Goal: Task Accomplishment & Management: Complete application form

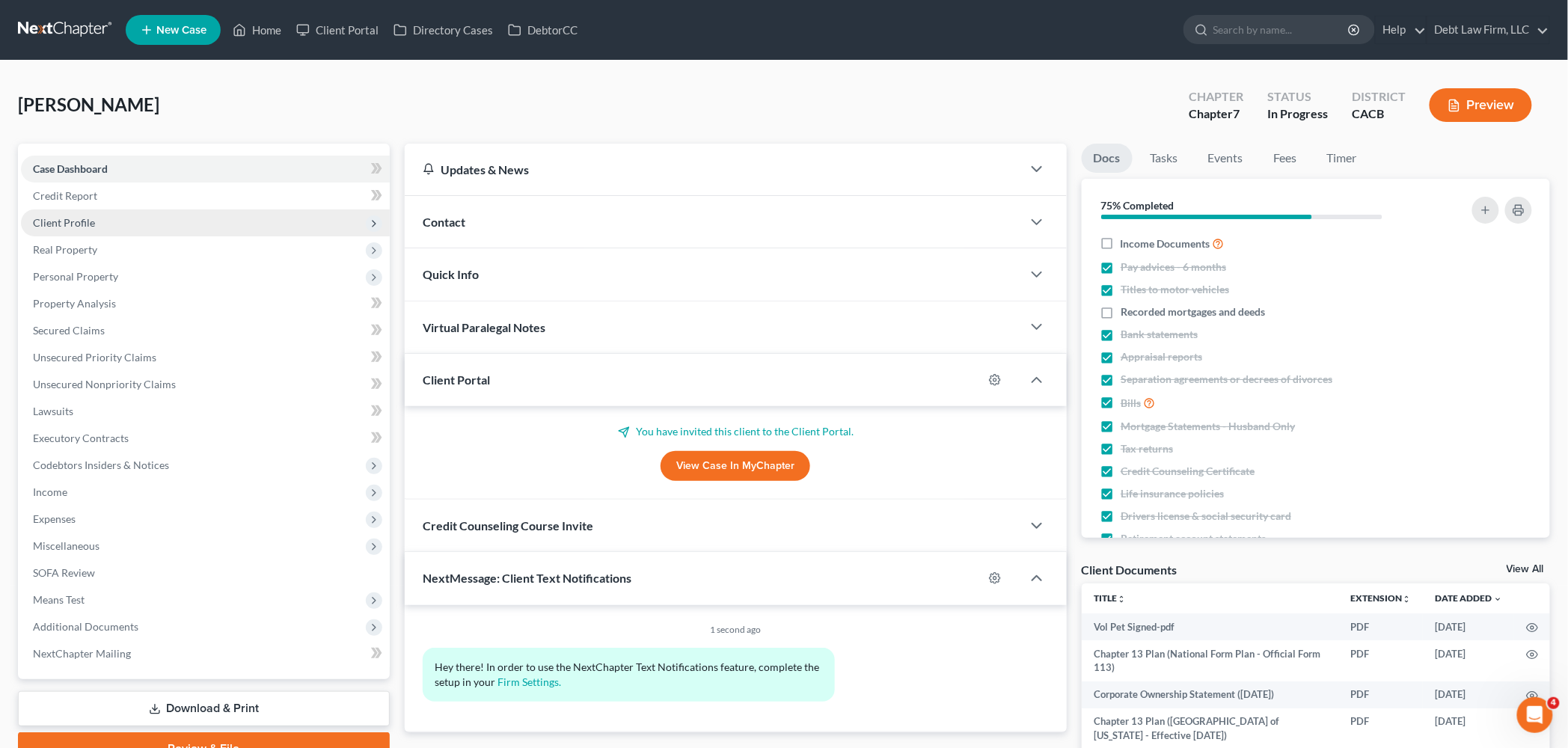
click at [203, 212] on span "Client Profile" at bounding box center [205, 223] width 369 height 27
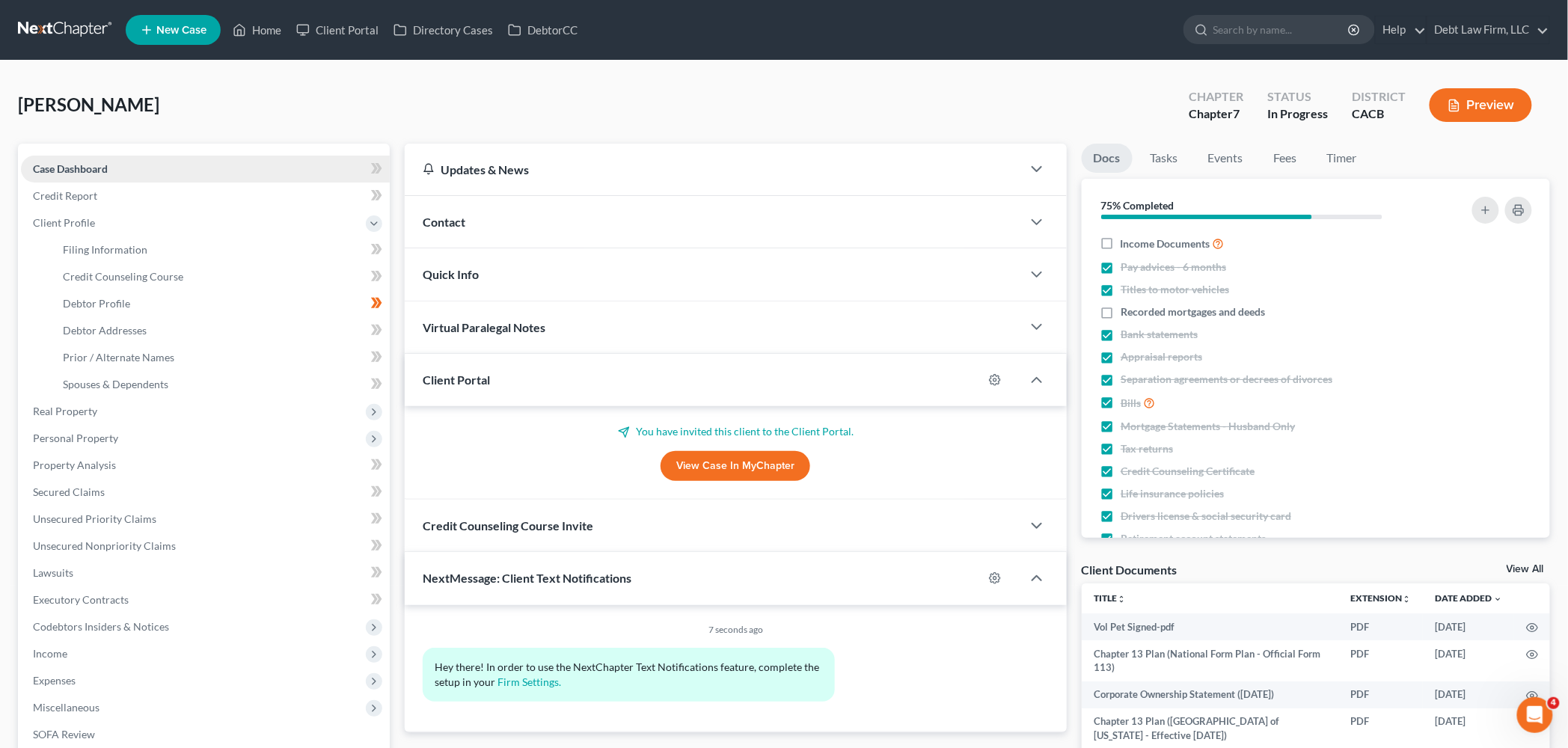
click at [173, 165] on link "Case Dashboard" at bounding box center [205, 169] width 369 height 27
click at [493, 268] on div "Quick Info" at bounding box center [713, 274] width 617 height 51
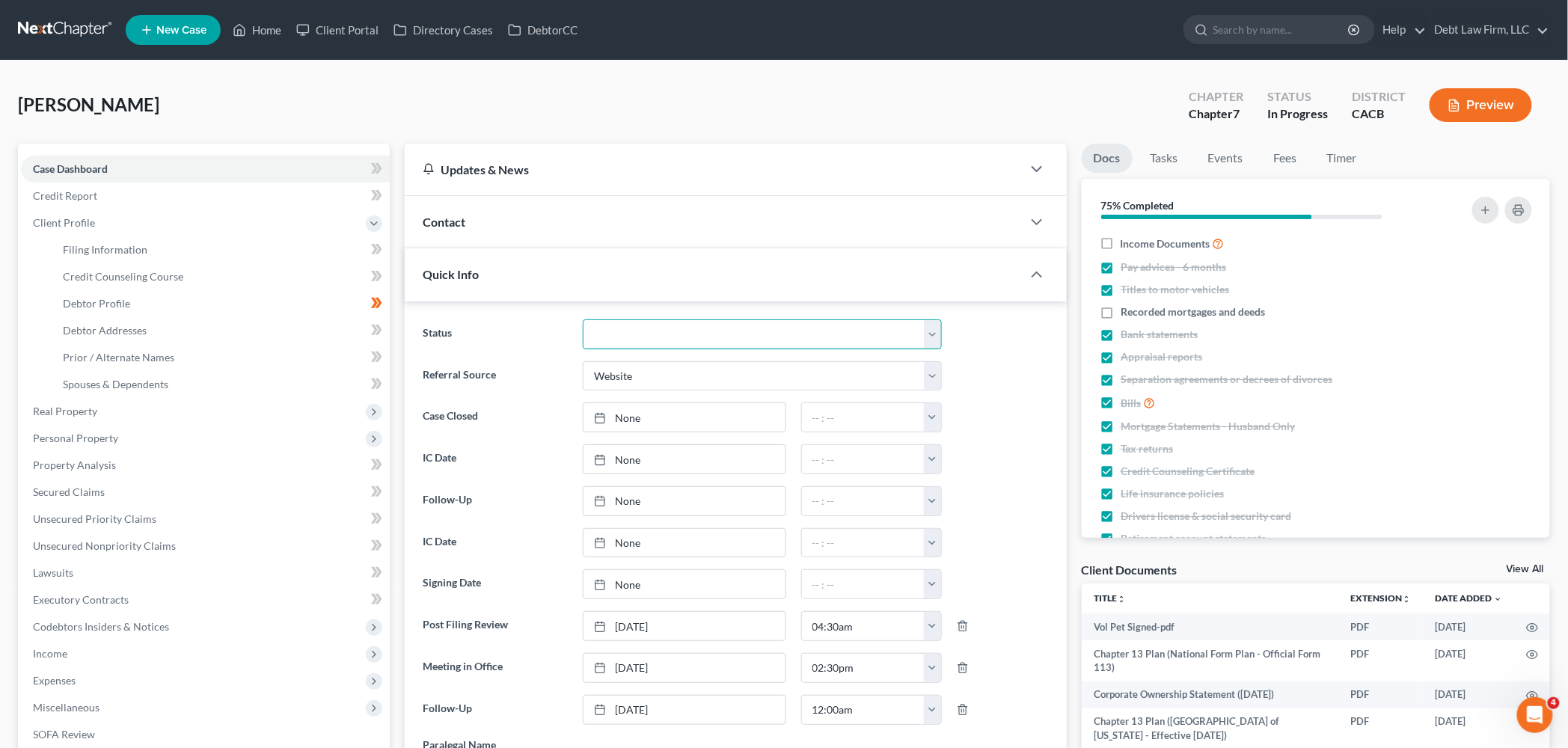
click at [649, 336] on select "Closed Deceased Discharged Discharged & Reported Discharge Litigation Dismissal…" at bounding box center [762, 334] width 359 height 30
select select "12"
click at [582, 319] on select "Closed Deceased Discharged Discharged & Reported Discharge Litigation Dismissal…" at bounding box center [762, 334] width 359 height 30
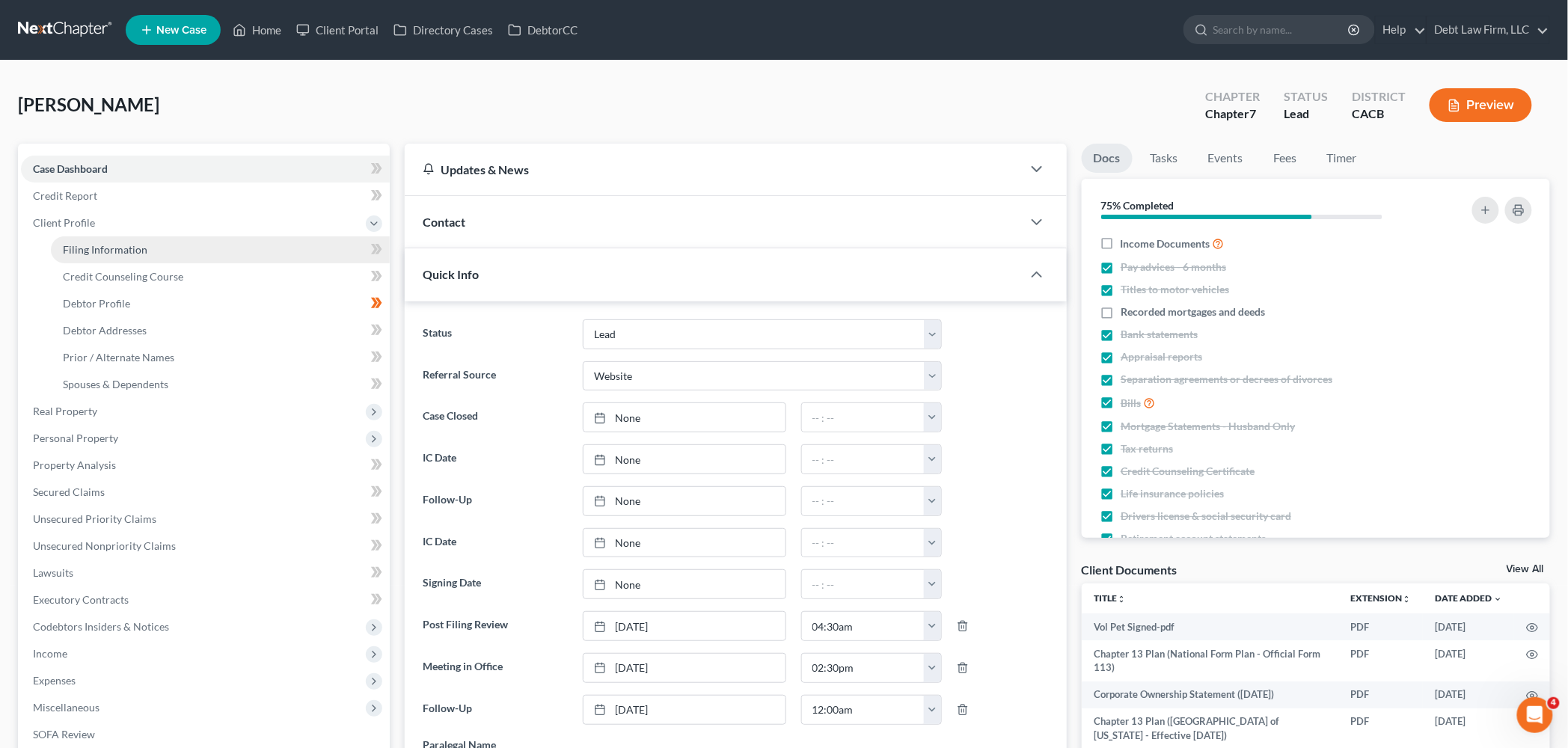
click at [153, 252] on link "Filing Information" at bounding box center [220, 250] width 339 height 27
select select "1"
select select "0"
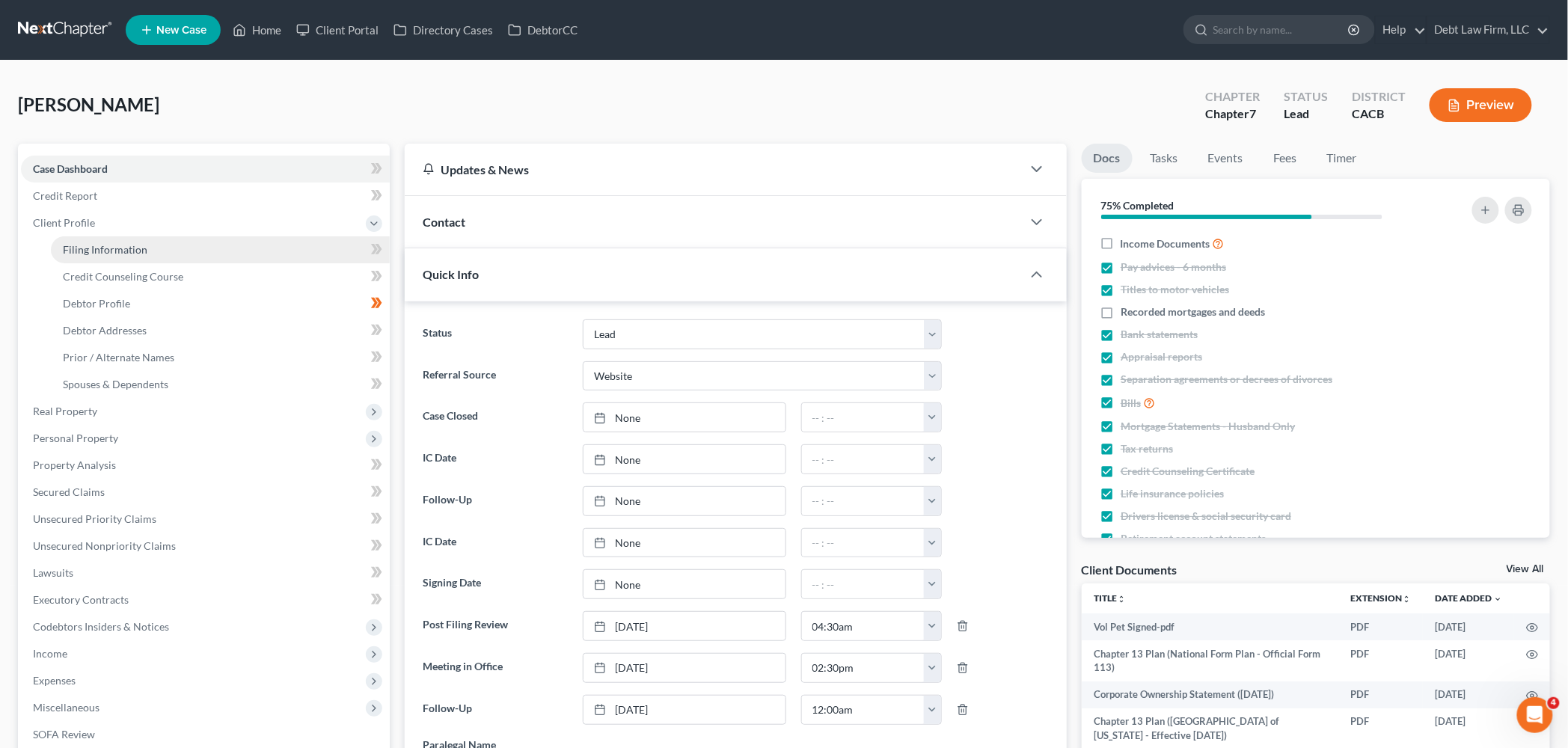
select select "28"
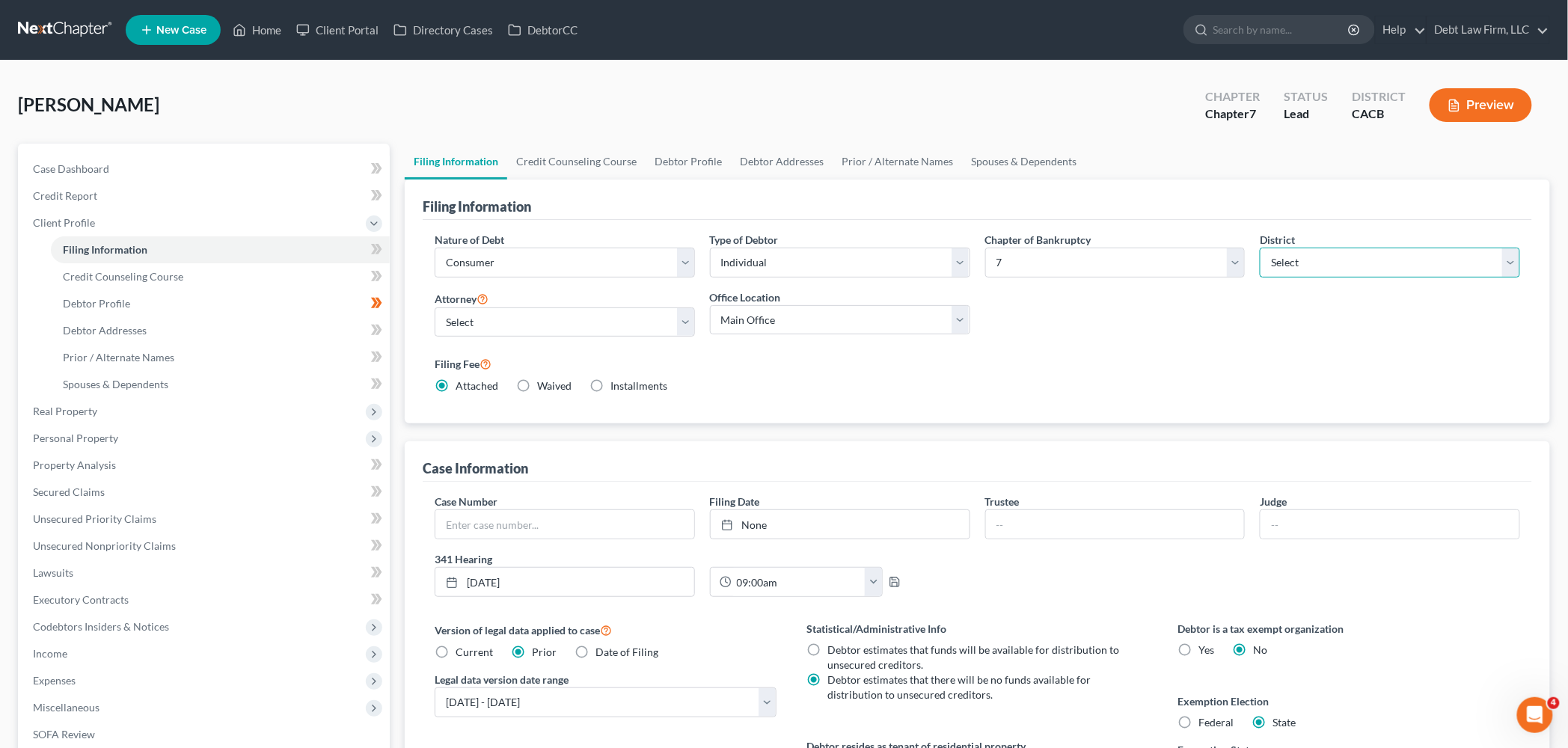
click at [1310, 255] on select "Select [US_STATE] - [GEOGRAPHIC_DATA] [US_STATE] - [GEOGRAPHIC_DATA][US_STATE] …" at bounding box center [1390, 262] width 260 height 30
select select "5"
click at [1260, 248] on select "Select [US_STATE] - [GEOGRAPHIC_DATA] [US_STATE] - [GEOGRAPHIC_DATA][US_STATE] …" at bounding box center [1390, 262] width 260 height 30
click at [1330, 261] on select "Select [US_STATE] - [GEOGRAPHIC_DATA] [US_STATE] - [GEOGRAPHIC_DATA][US_STATE] …" at bounding box center [1390, 262] width 260 height 30
click at [1260, 248] on select "Select [US_STATE] - [GEOGRAPHIC_DATA] [US_STATE] - [GEOGRAPHIC_DATA][US_STATE] …" at bounding box center [1390, 262] width 260 height 30
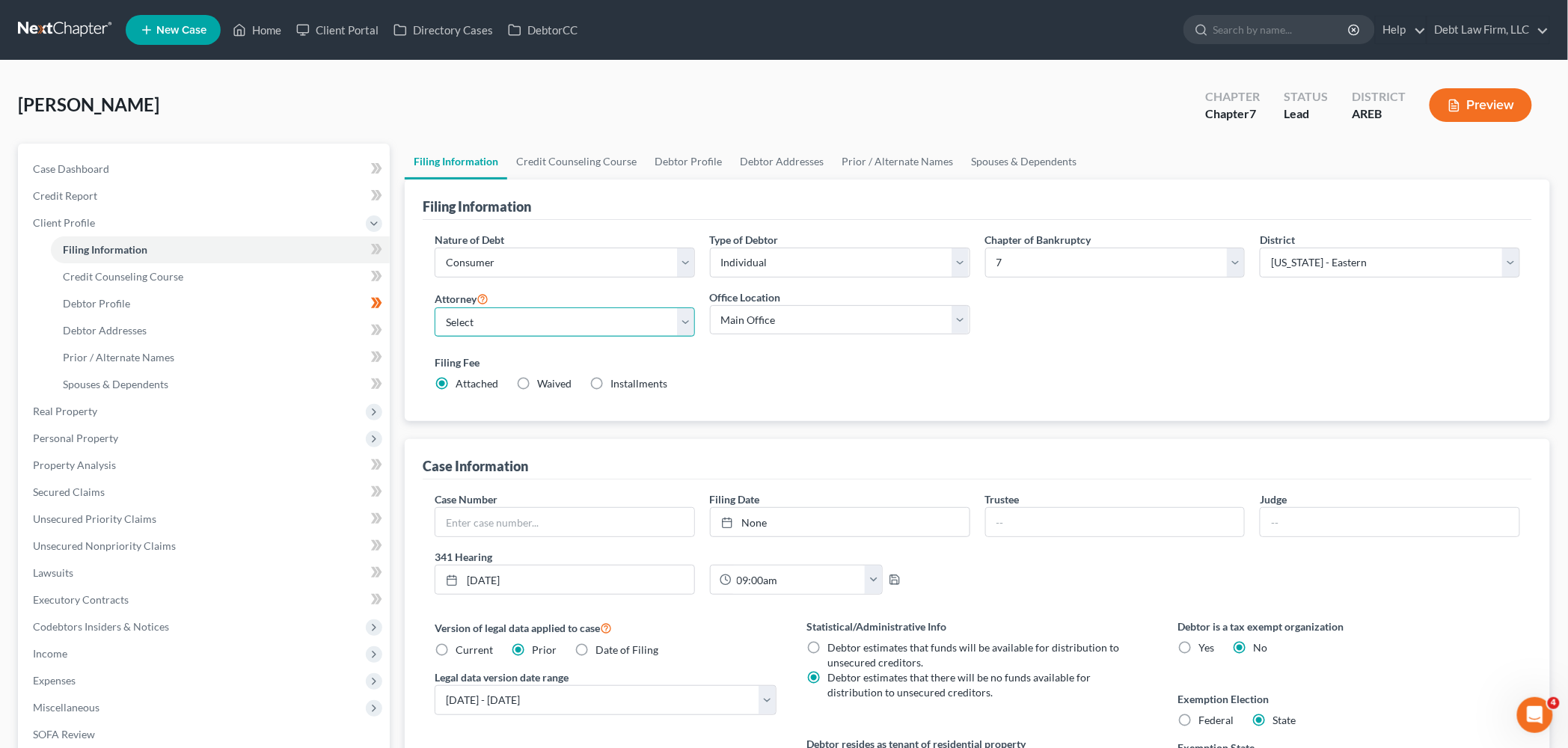
click at [479, 329] on select "Select Atticus [PERSON_NAME] - OHNB Atticus [PERSON_NAME] - UTB Atticus [PERSON…" at bounding box center [564, 322] width 260 height 30
select select "8"
click at [435, 308] on select "Select Atticus [PERSON_NAME] - OHNB Atticus [PERSON_NAME] - UTB Atticus [PERSON…" at bounding box center [564, 322] width 260 height 30
click at [1391, 270] on select "Select [US_STATE] - [GEOGRAPHIC_DATA] [US_STATE] - [GEOGRAPHIC_DATA][US_STATE] …" at bounding box center [1390, 262] width 260 height 30
select select "6"
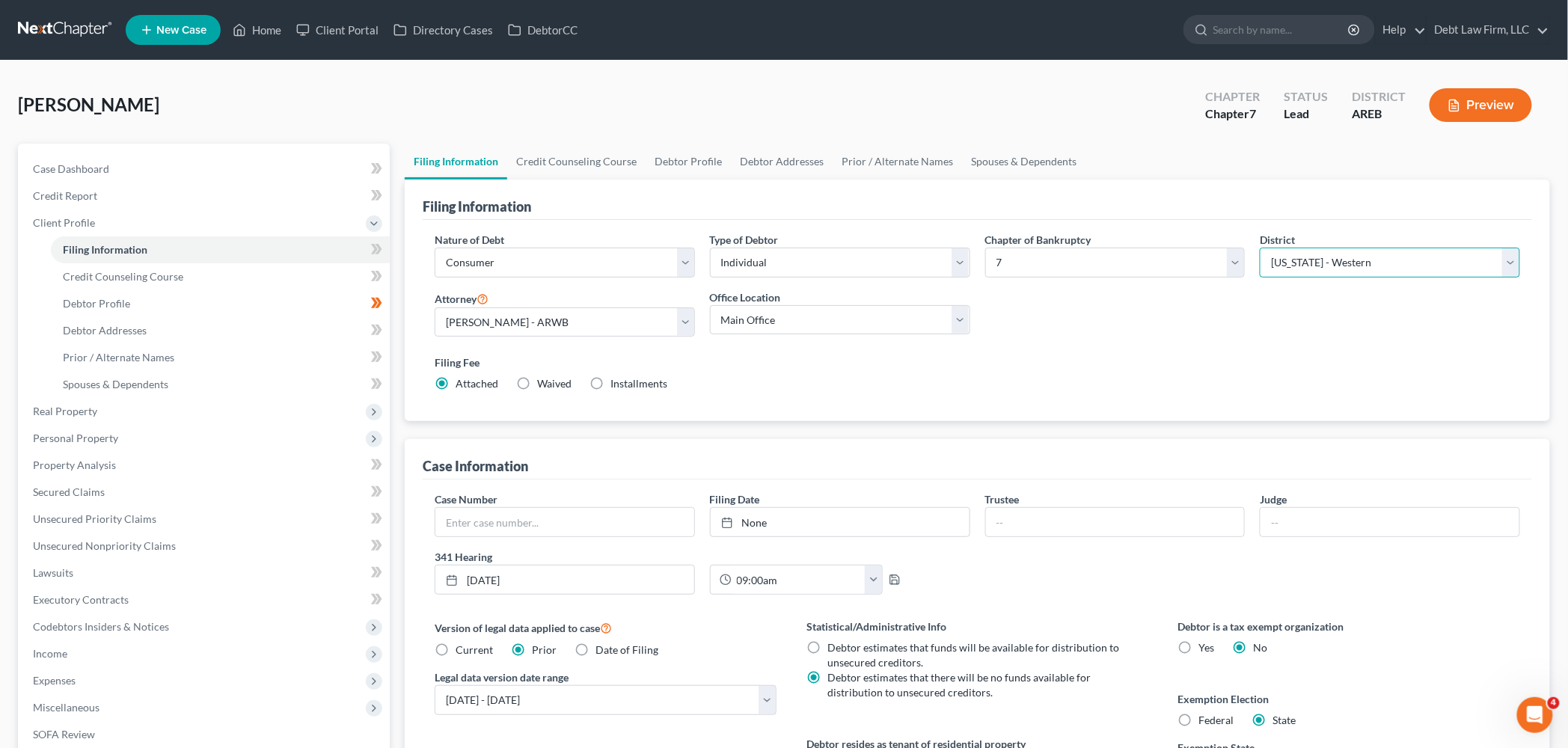
click at [1260, 248] on select "Select [US_STATE] - [GEOGRAPHIC_DATA] [US_STATE] - [GEOGRAPHIC_DATA][US_STATE] …" at bounding box center [1390, 262] width 260 height 30
click at [1222, 322] on div "Nature of Debt Select Business Consumer Other Nature of Business Select Clearin…" at bounding box center [977, 317] width 1100 height 172
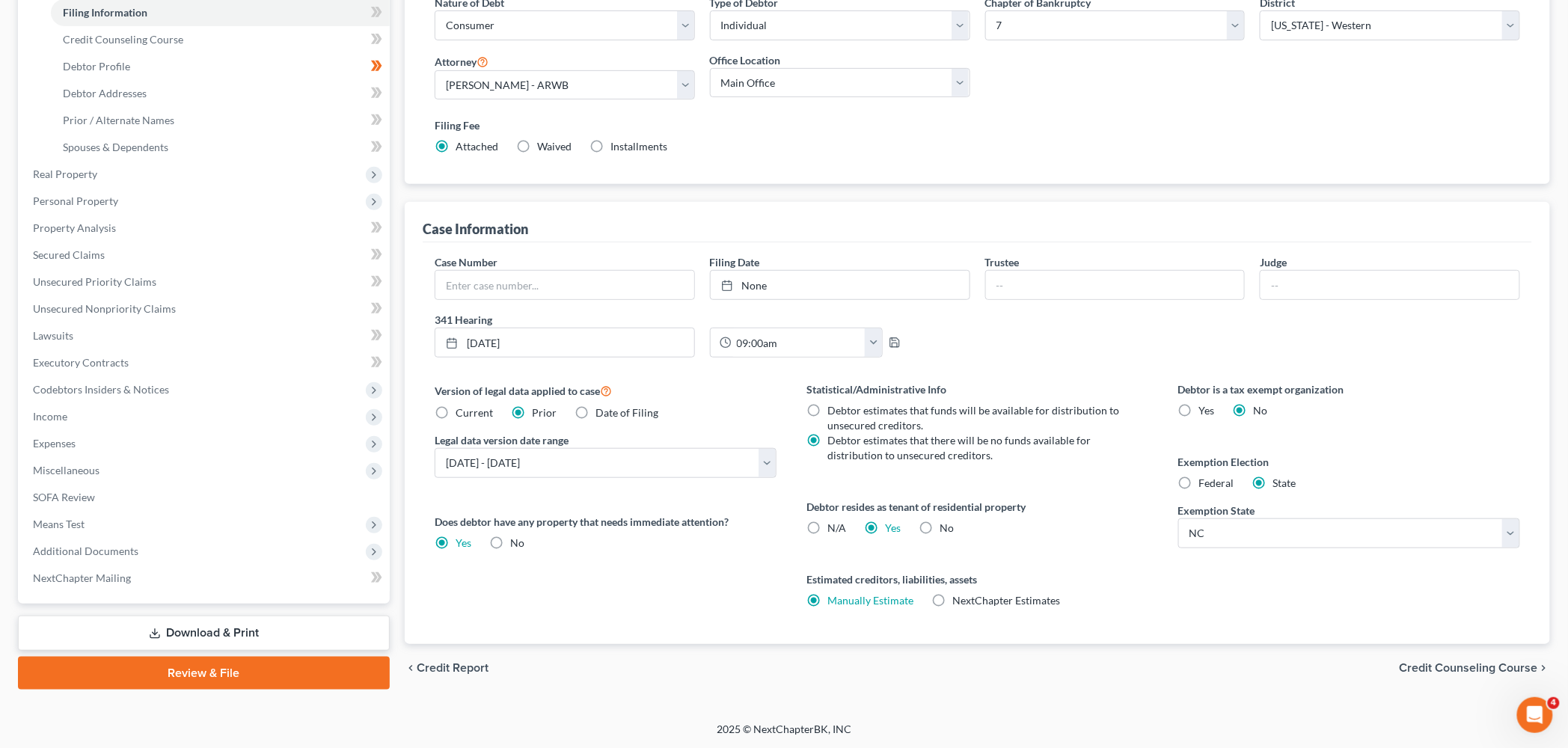
click at [163, 664] on link "Review & File" at bounding box center [204, 673] width 372 height 33
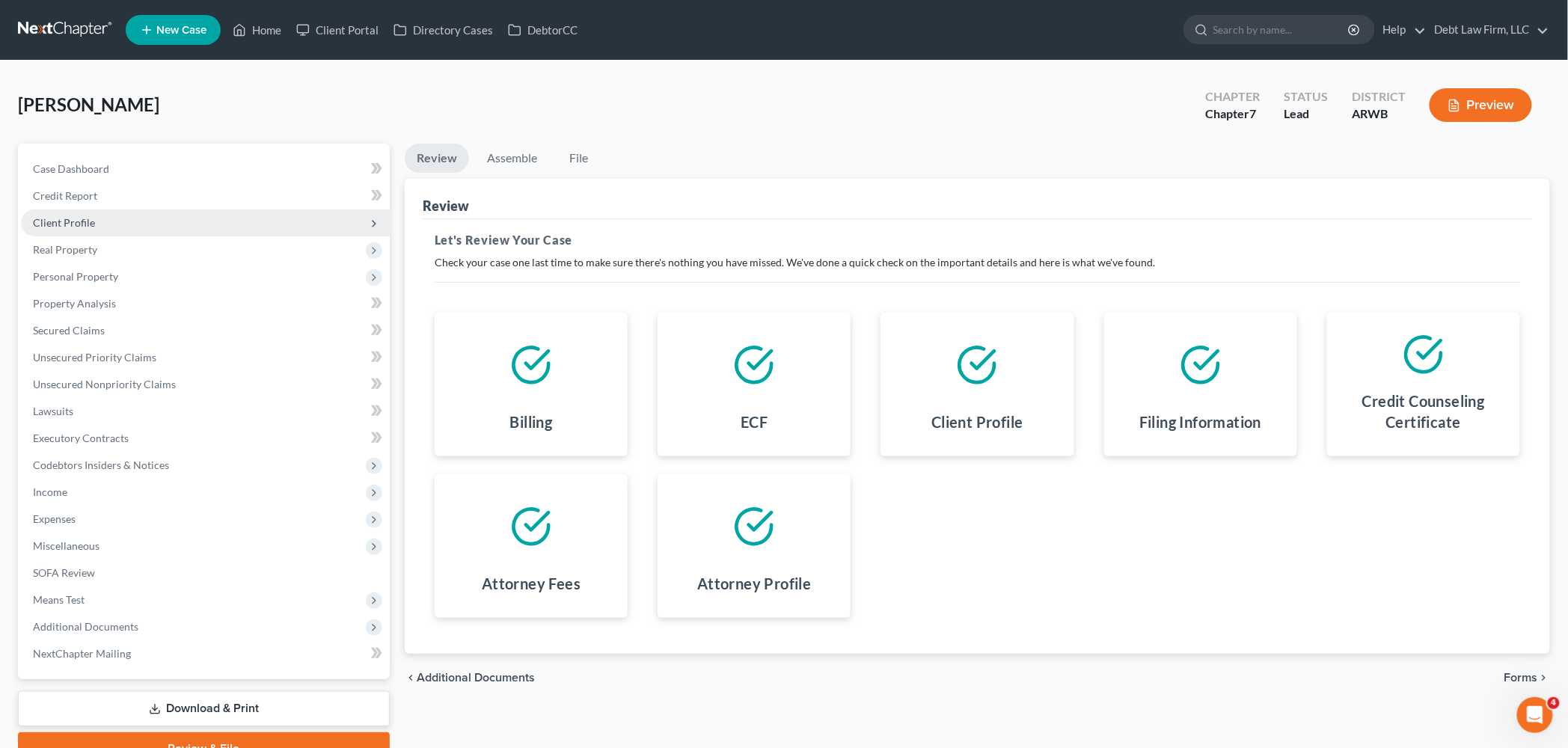
click at [149, 231] on span "Client Profile" at bounding box center [205, 223] width 369 height 27
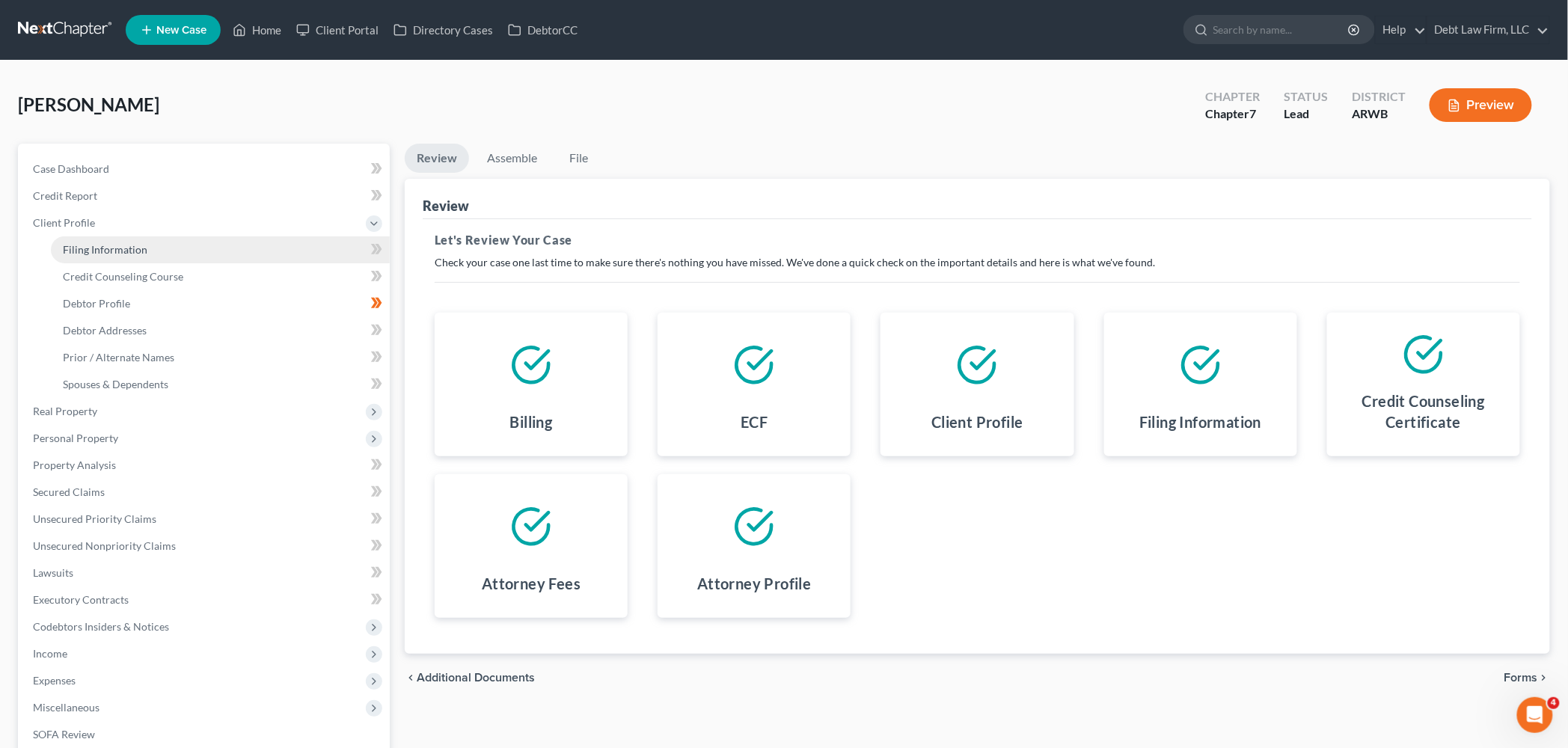
click at [155, 243] on link "Filing Information" at bounding box center [220, 250] width 339 height 27
select select "1"
select select "0"
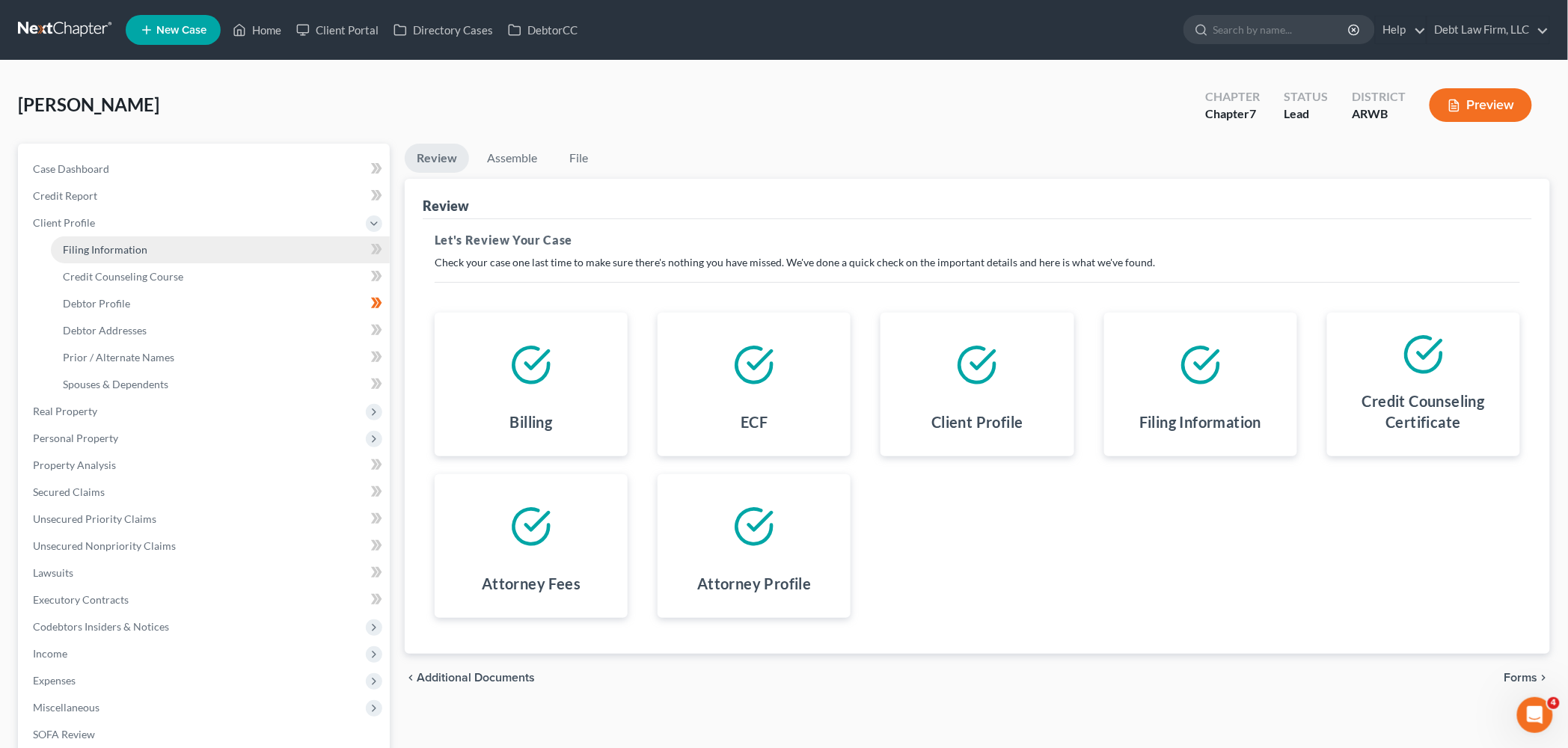
select select "28"
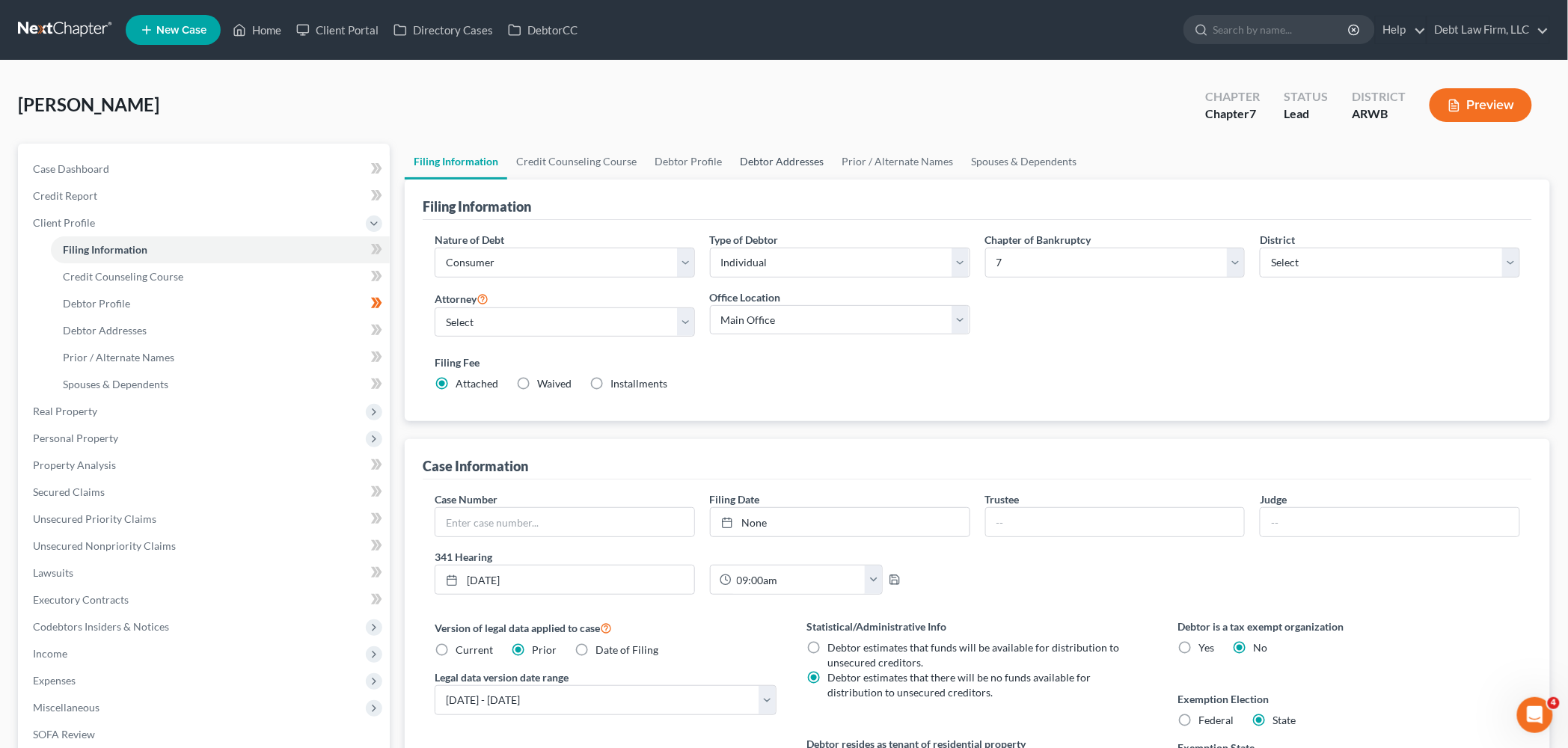
click at [765, 160] on link "Debtor Addresses" at bounding box center [782, 162] width 102 height 36
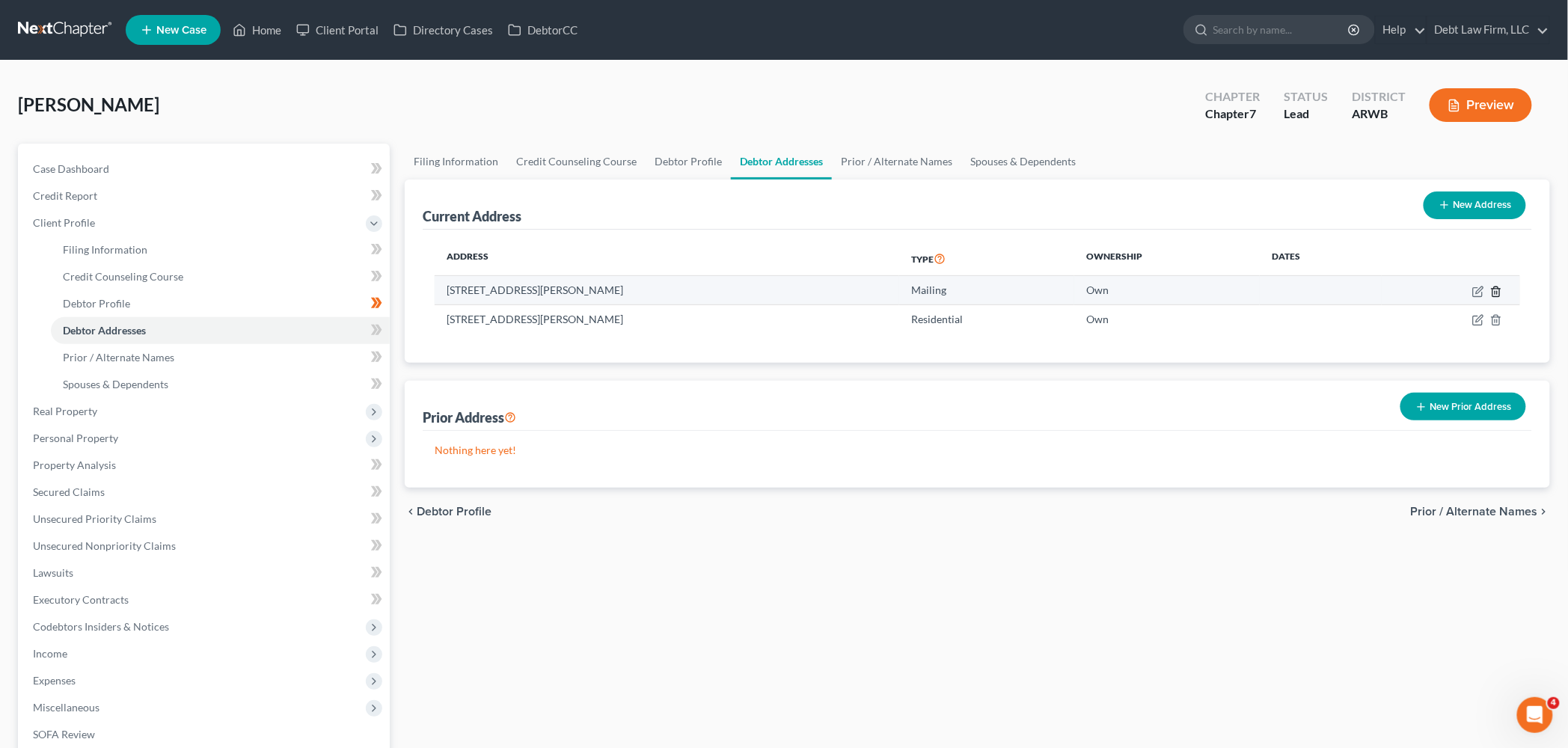
click at [1497, 291] on line "button" at bounding box center [1497, 292] width 0 height 3
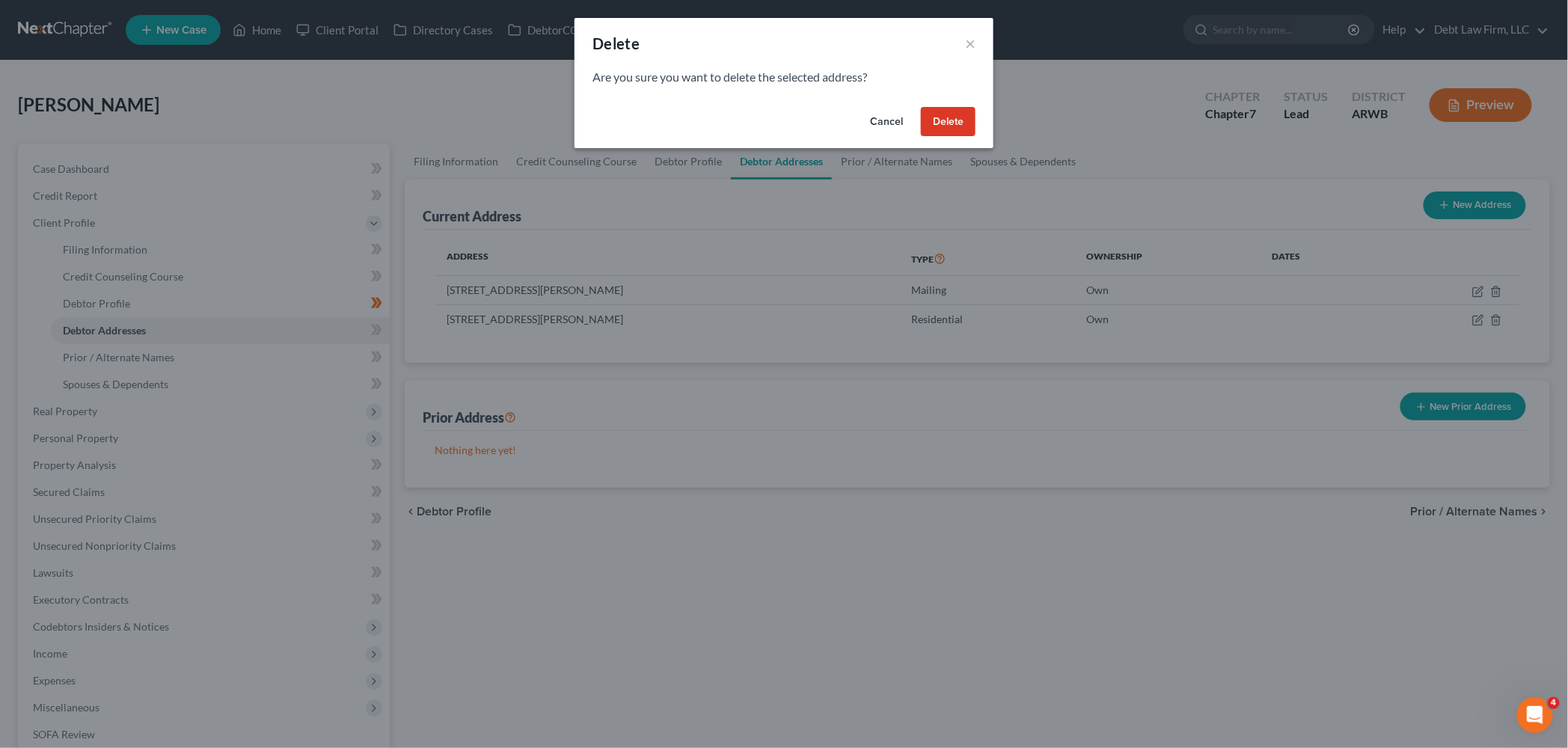
click at [949, 123] on button "Delete" at bounding box center [947, 121] width 54 height 30
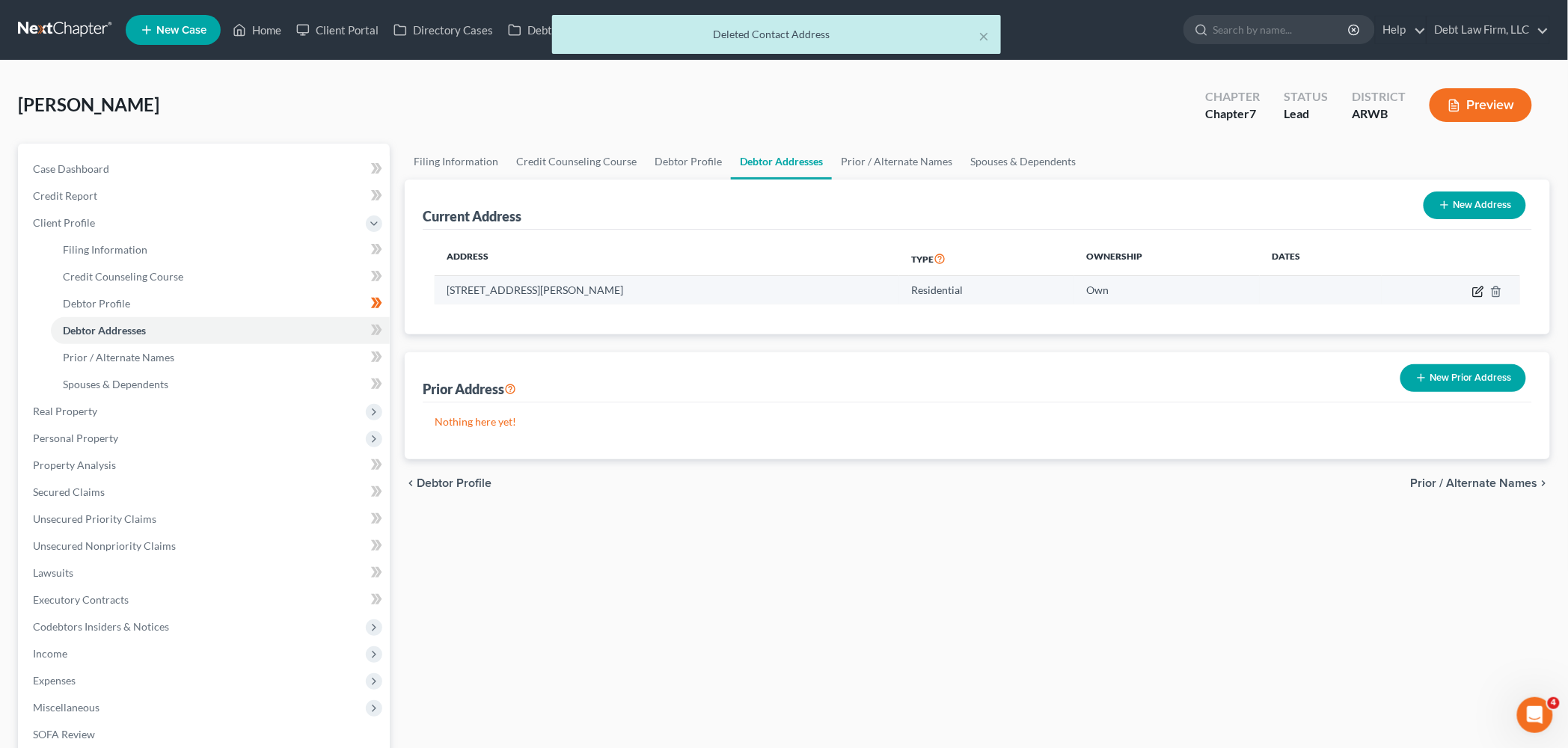
click at [1476, 293] on icon "button" at bounding box center [1478, 290] width 7 height 7
select select "52"
select select "17"
select select "0"
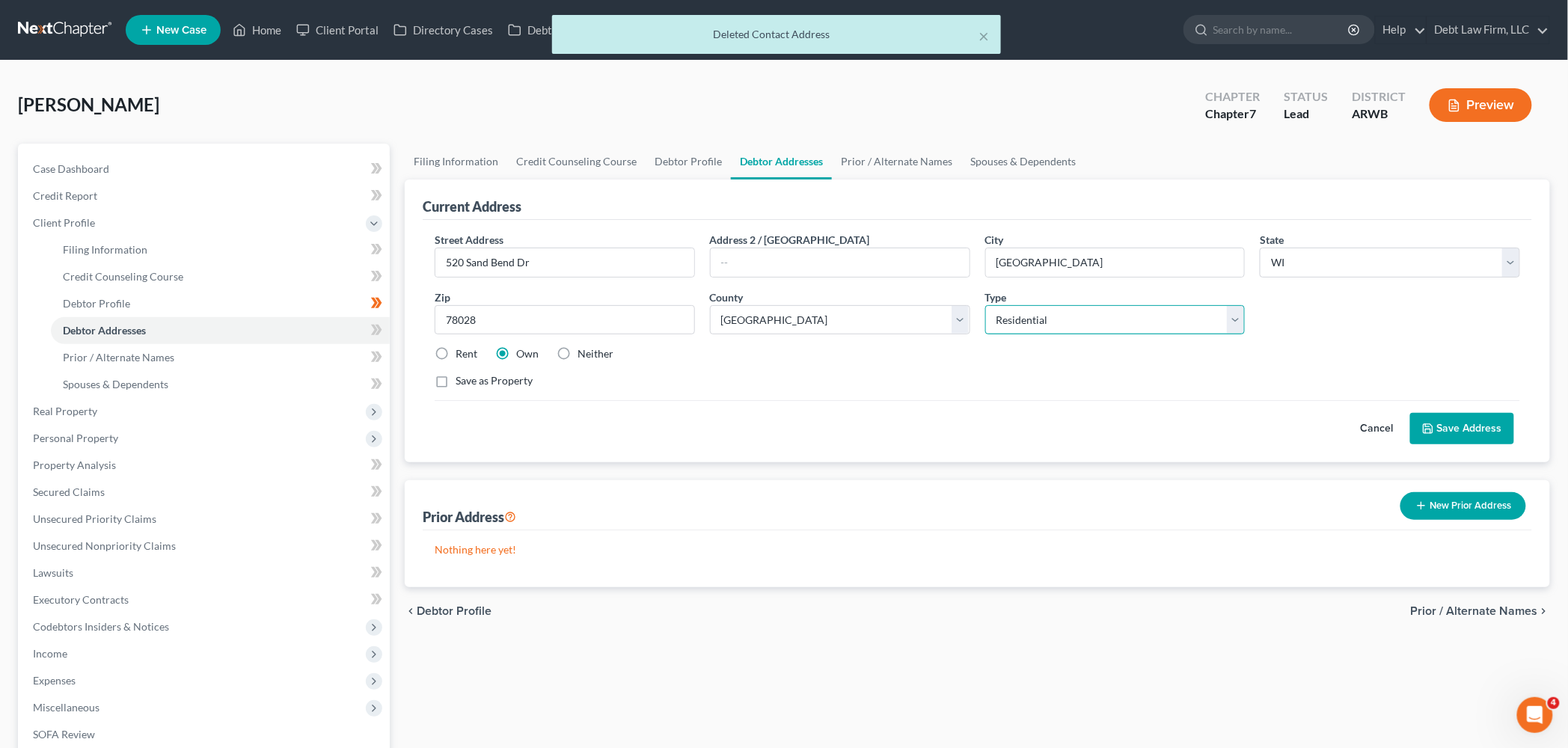
click at [1061, 326] on select "Select Residential Mailing Rental Business" at bounding box center [1115, 319] width 260 height 30
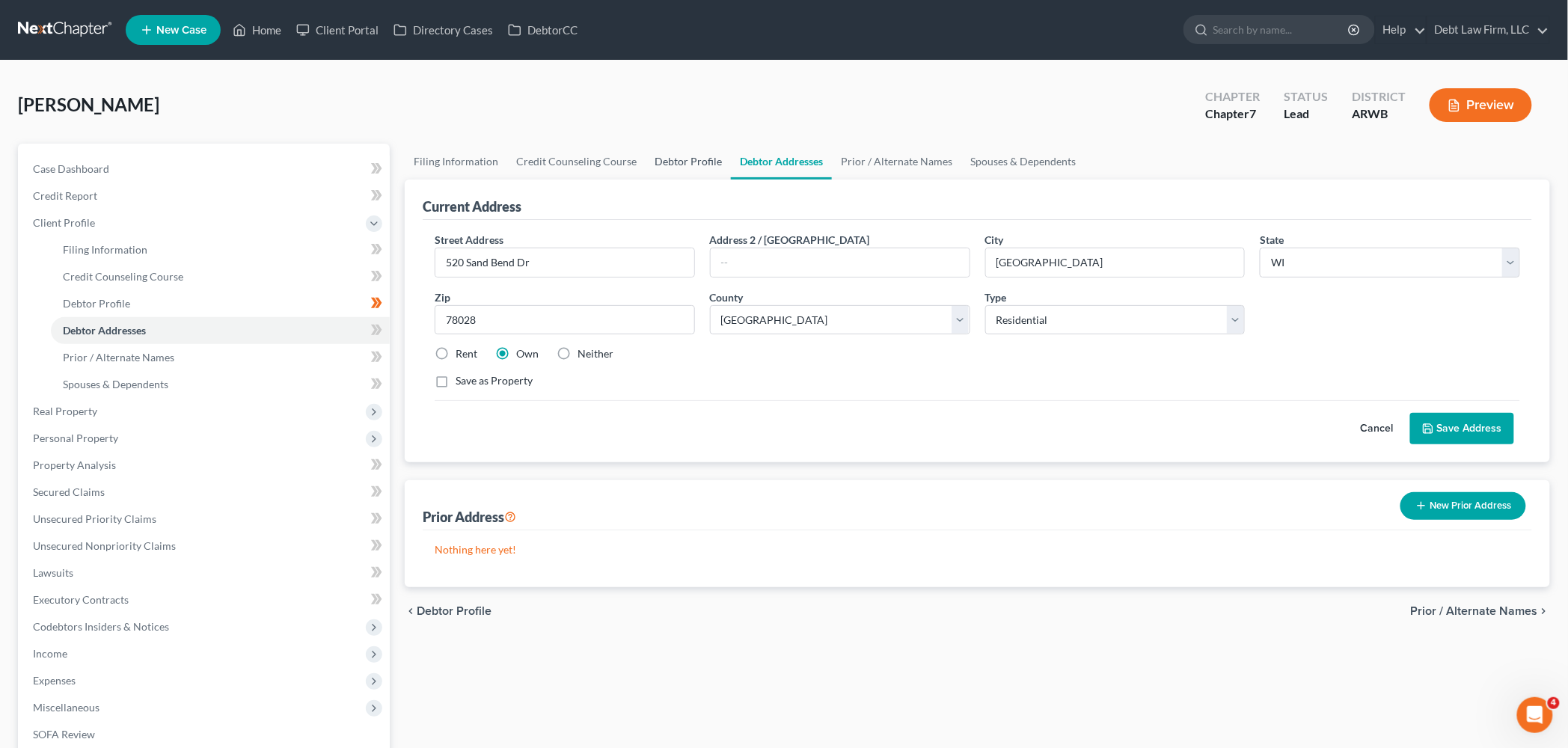
click at [679, 161] on link "Debtor Profile" at bounding box center [687, 162] width 85 height 36
select select "1"
select select "3"
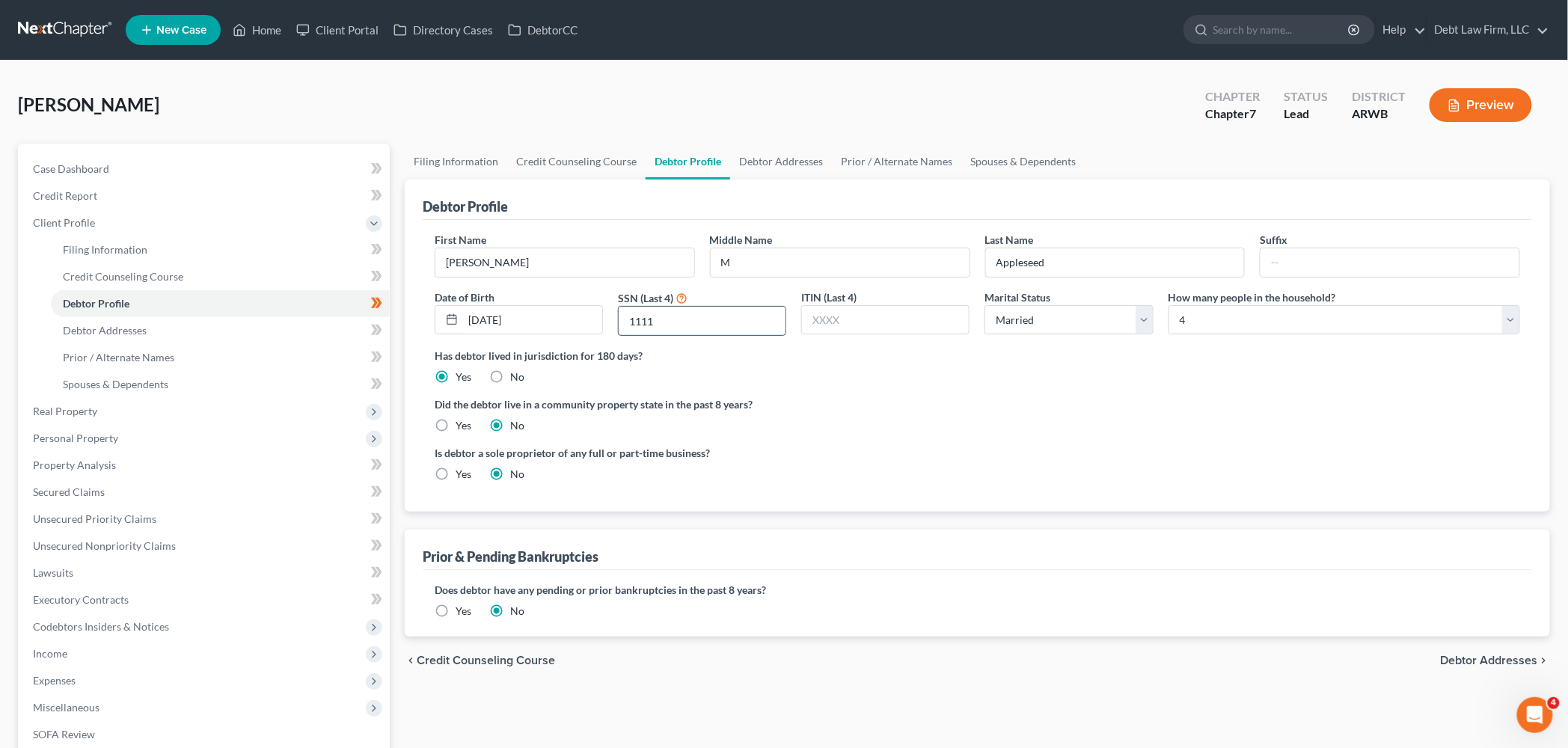
drag, startPoint x: 641, startPoint y: 319, endPoint x: 621, endPoint y: 318, distance: 20.0
click at [619, 318] on input "1111" at bounding box center [702, 321] width 167 height 29
type input "\"
click at [100, 173] on span "Case Dashboard" at bounding box center [71, 168] width 76 height 12
select select "3"
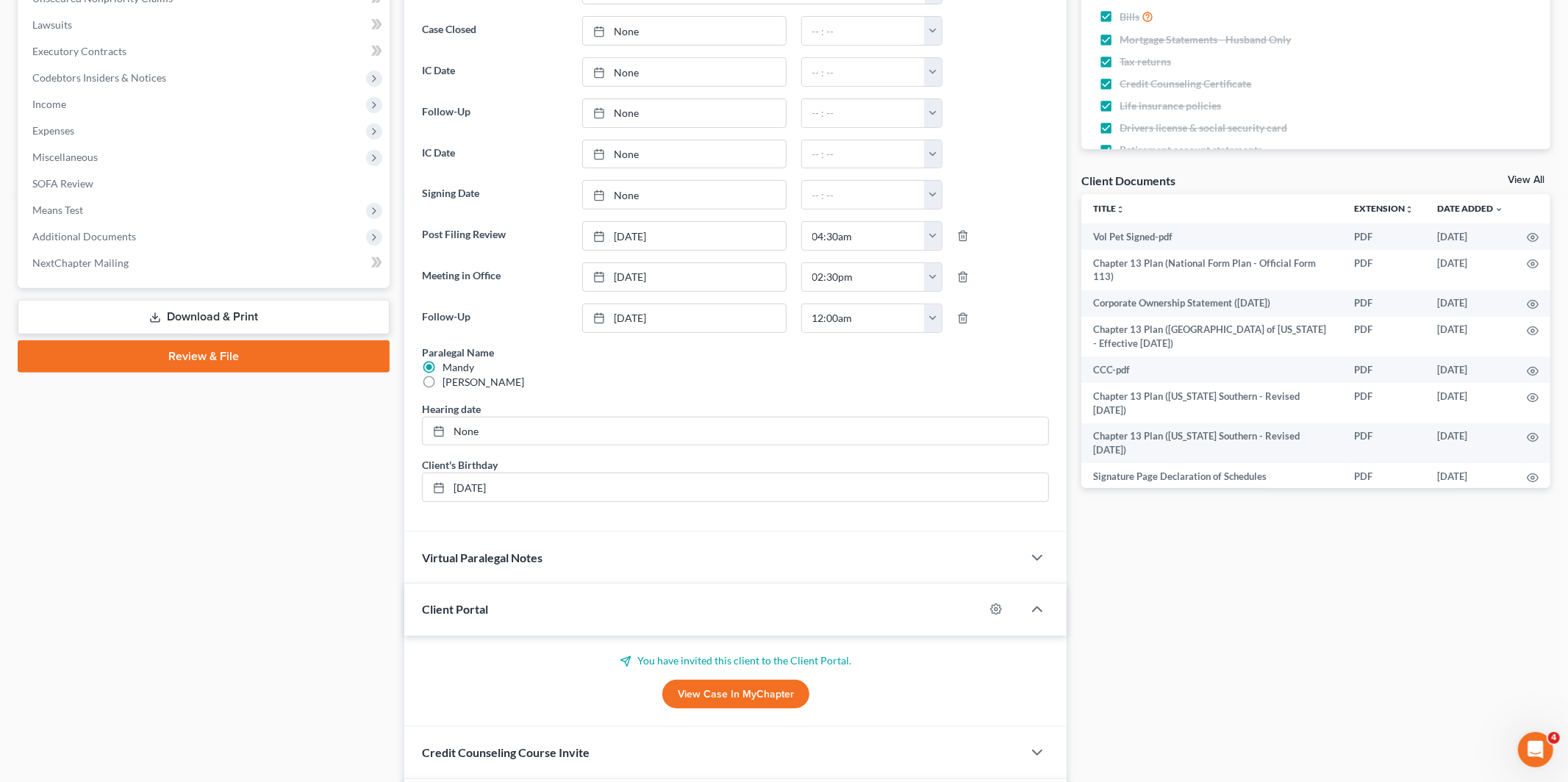
scroll to position [370, 0]
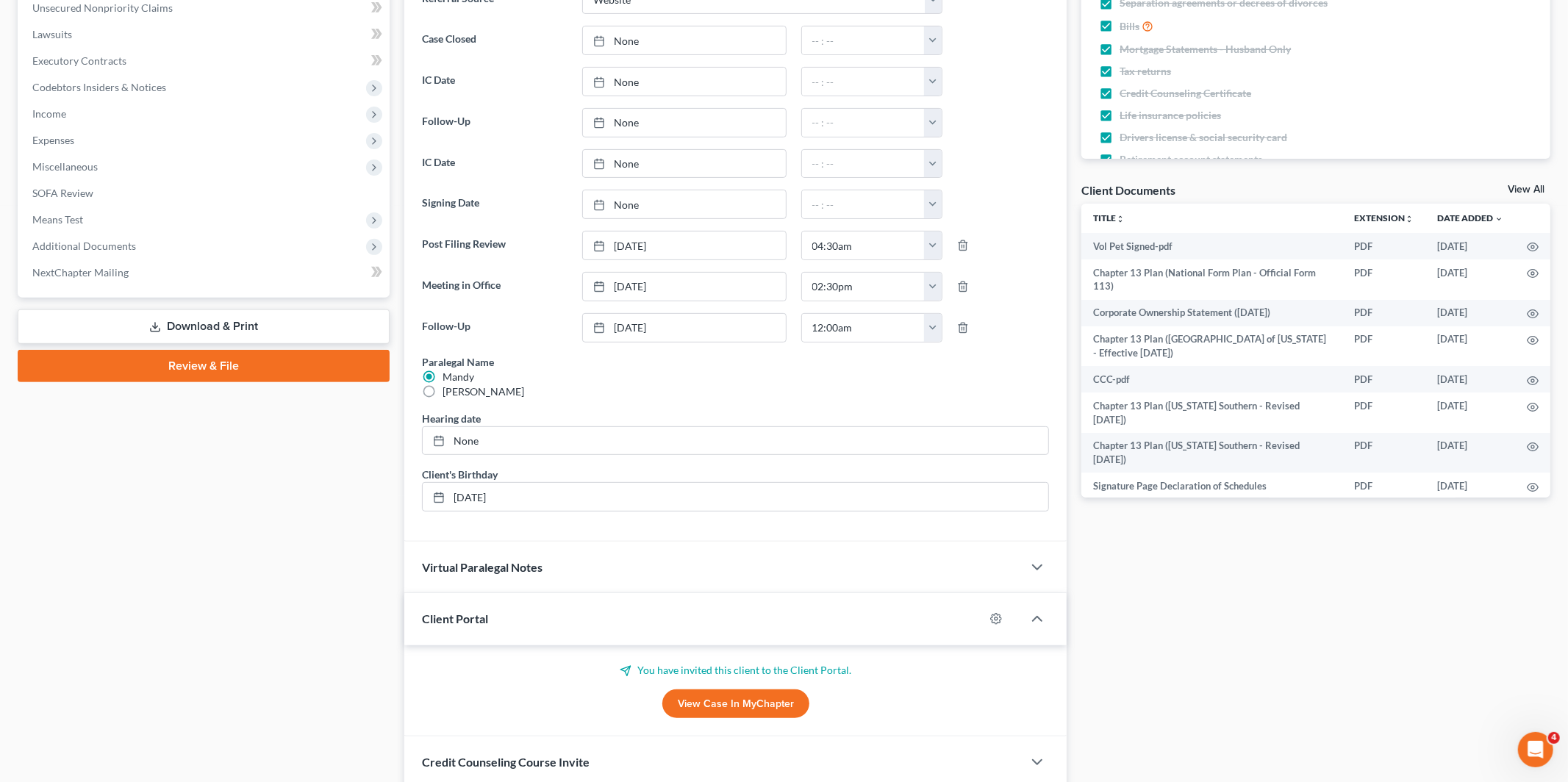
click at [266, 330] on link "Download & Print" at bounding box center [203, 326] width 372 height 35
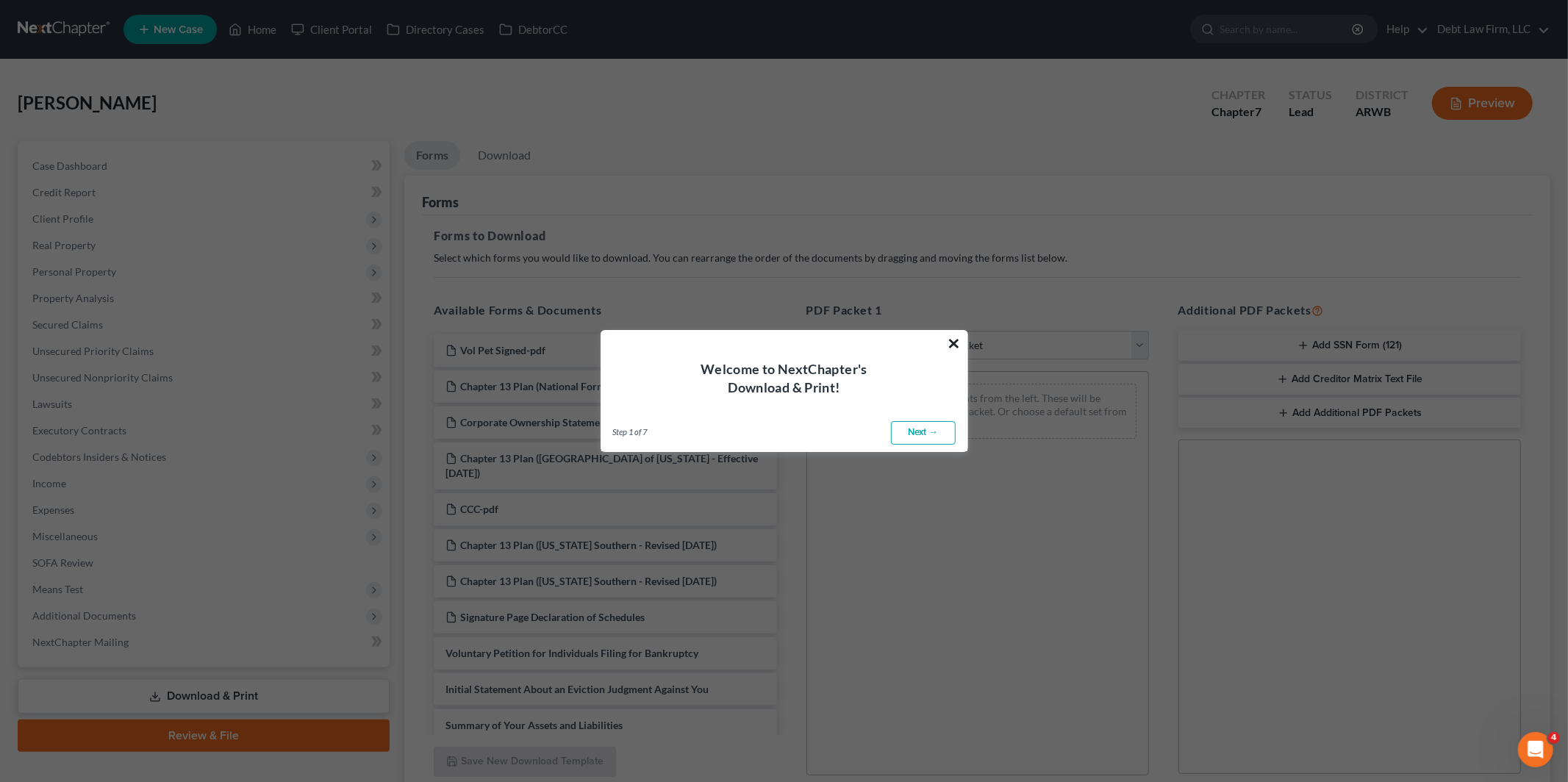
click at [957, 347] on button "×" at bounding box center [954, 343] width 14 height 23
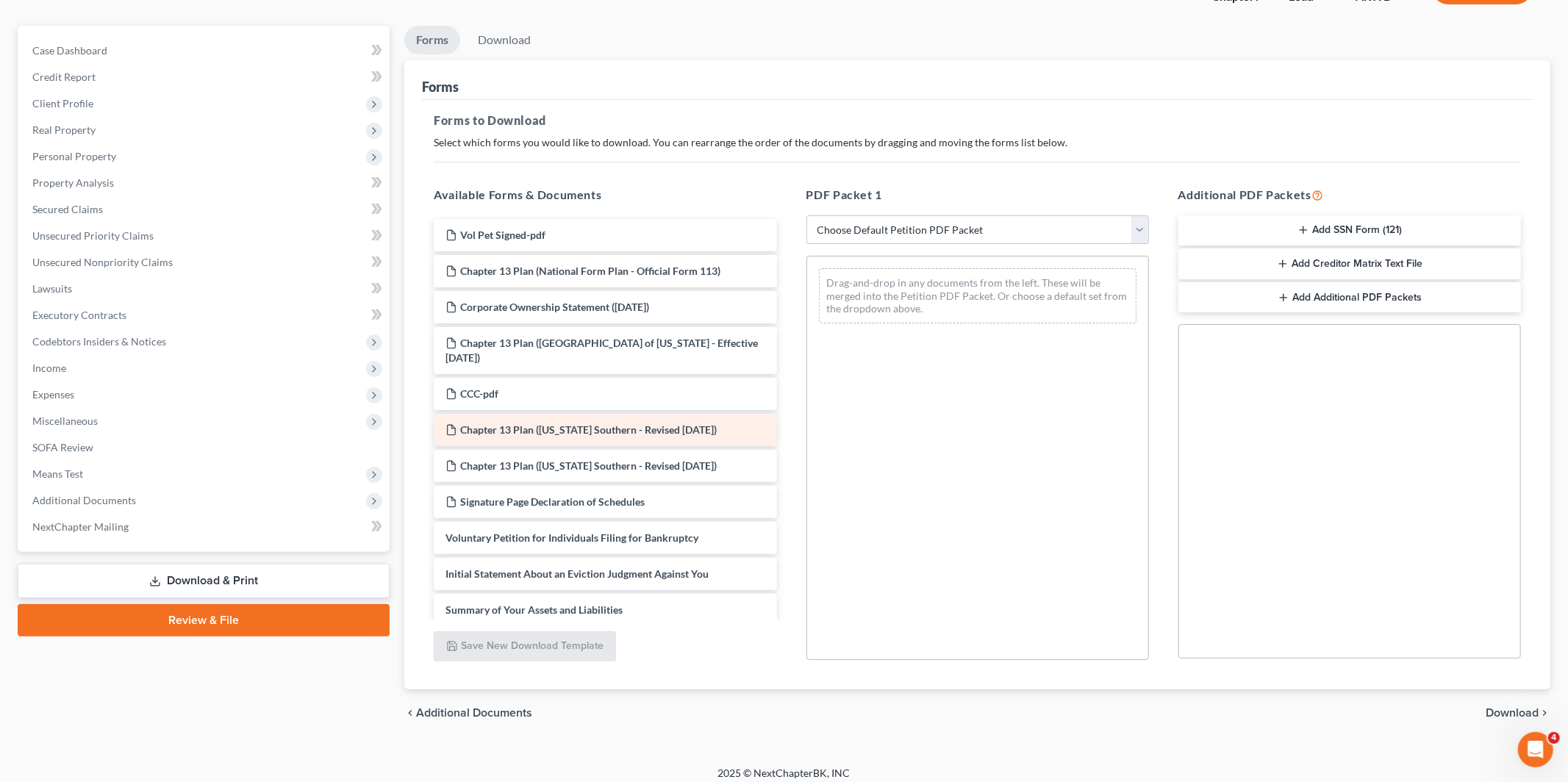
scroll to position [101, 0]
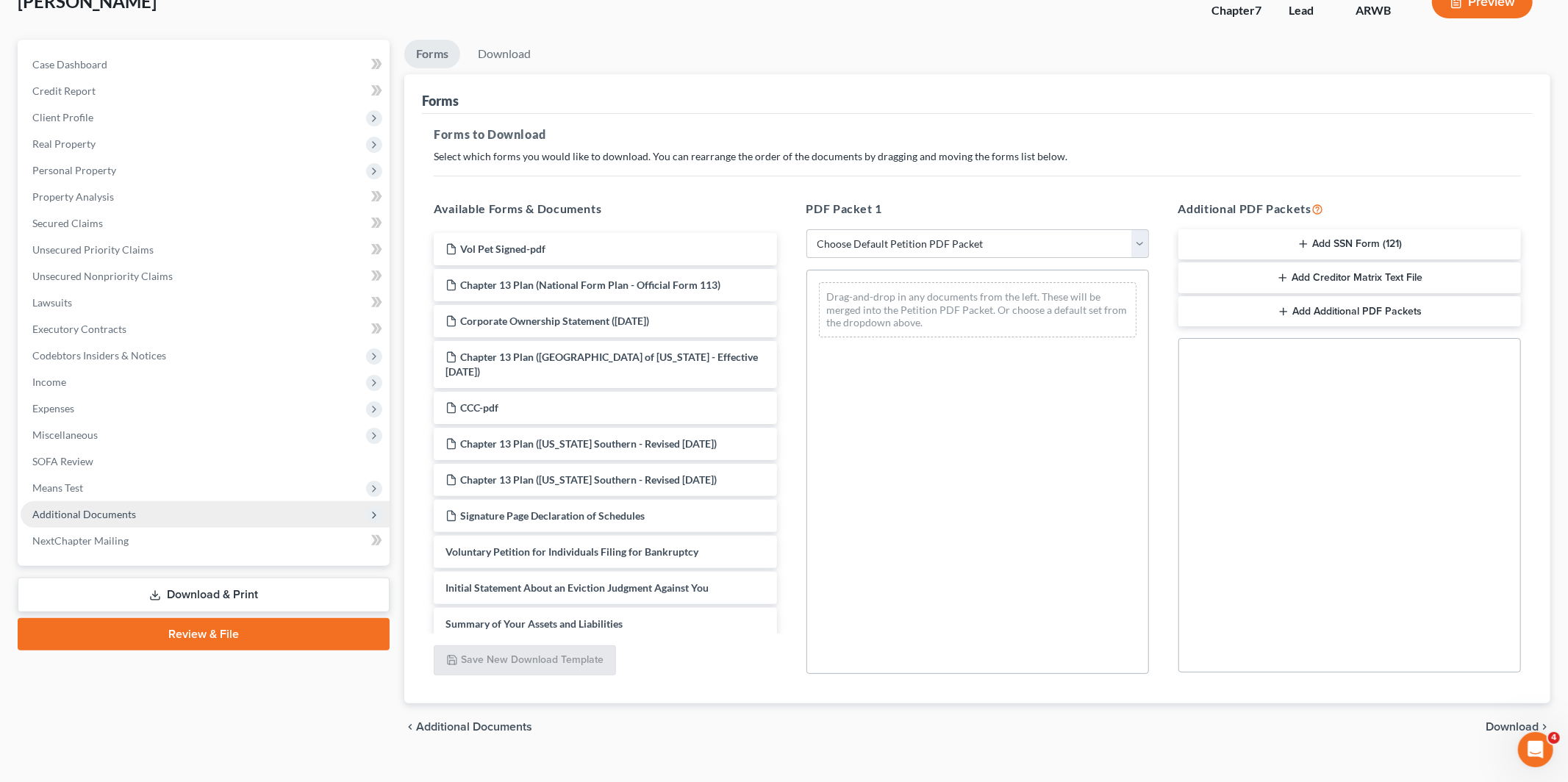
click at [196, 510] on span "Additional Documents" at bounding box center [205, 514] width 369 height 26
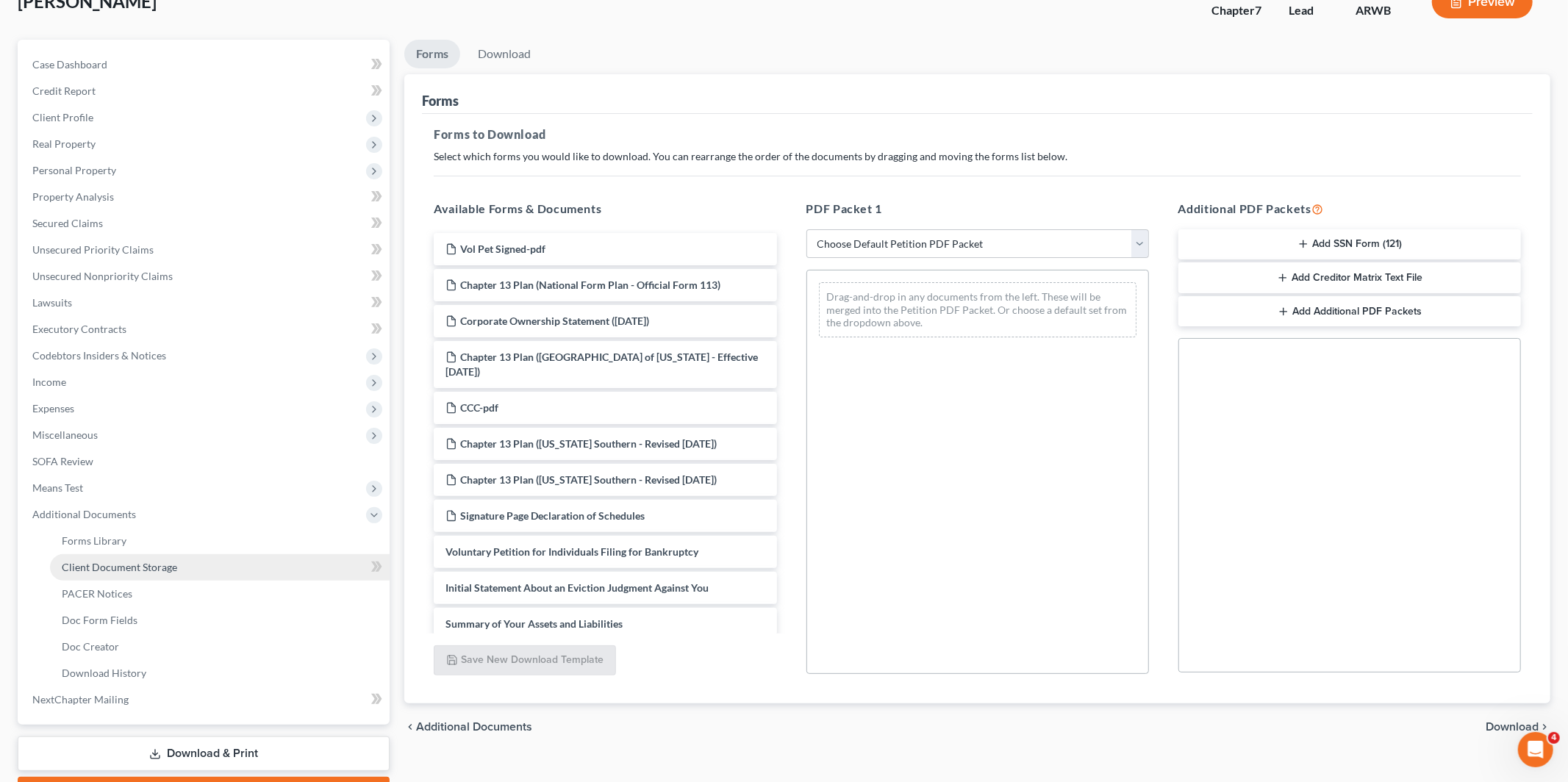
click at [173, 572] on link "Client Document Storage" at bounding box center [219, 568] width 340 height 26
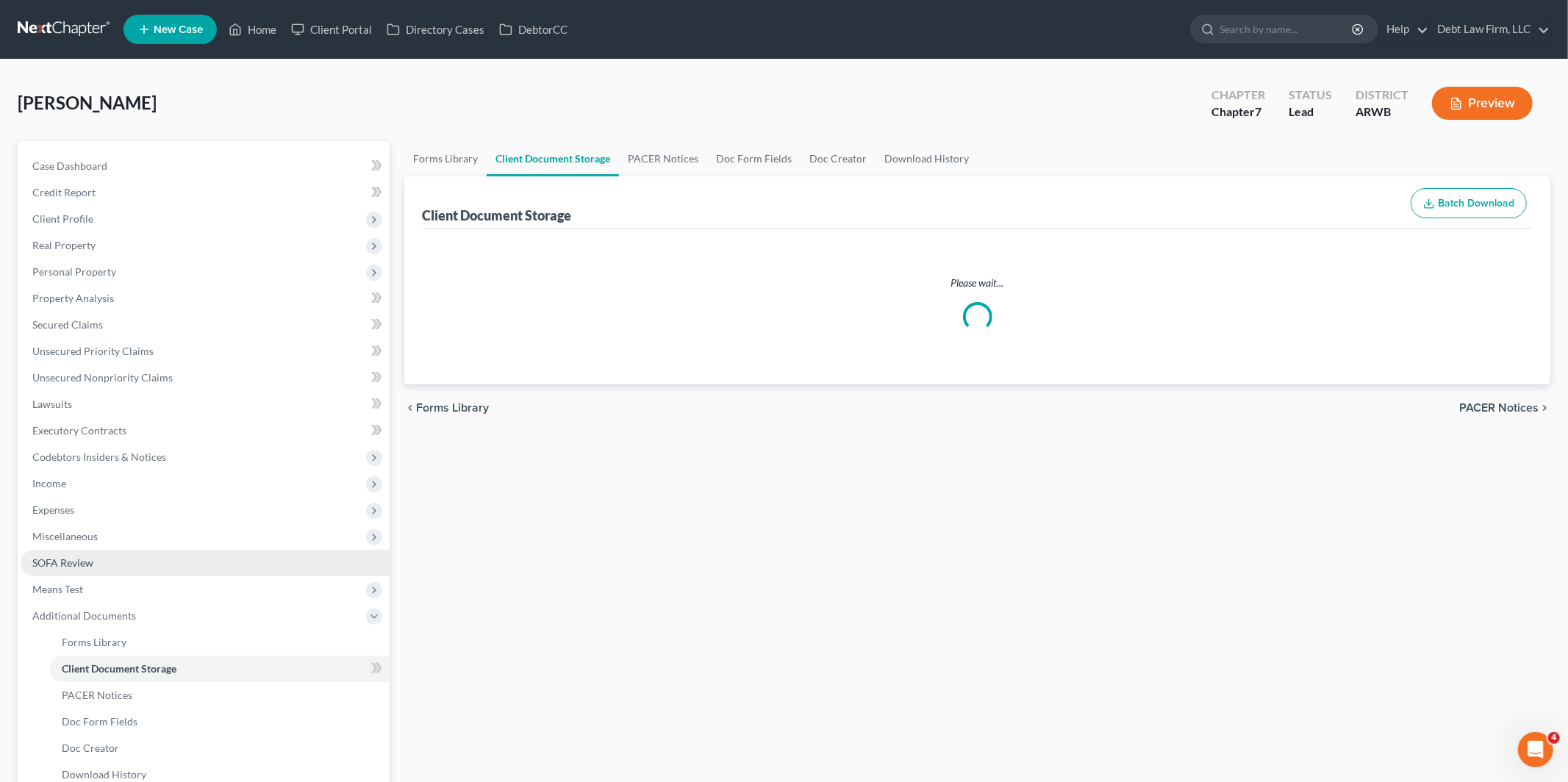
select select "2"
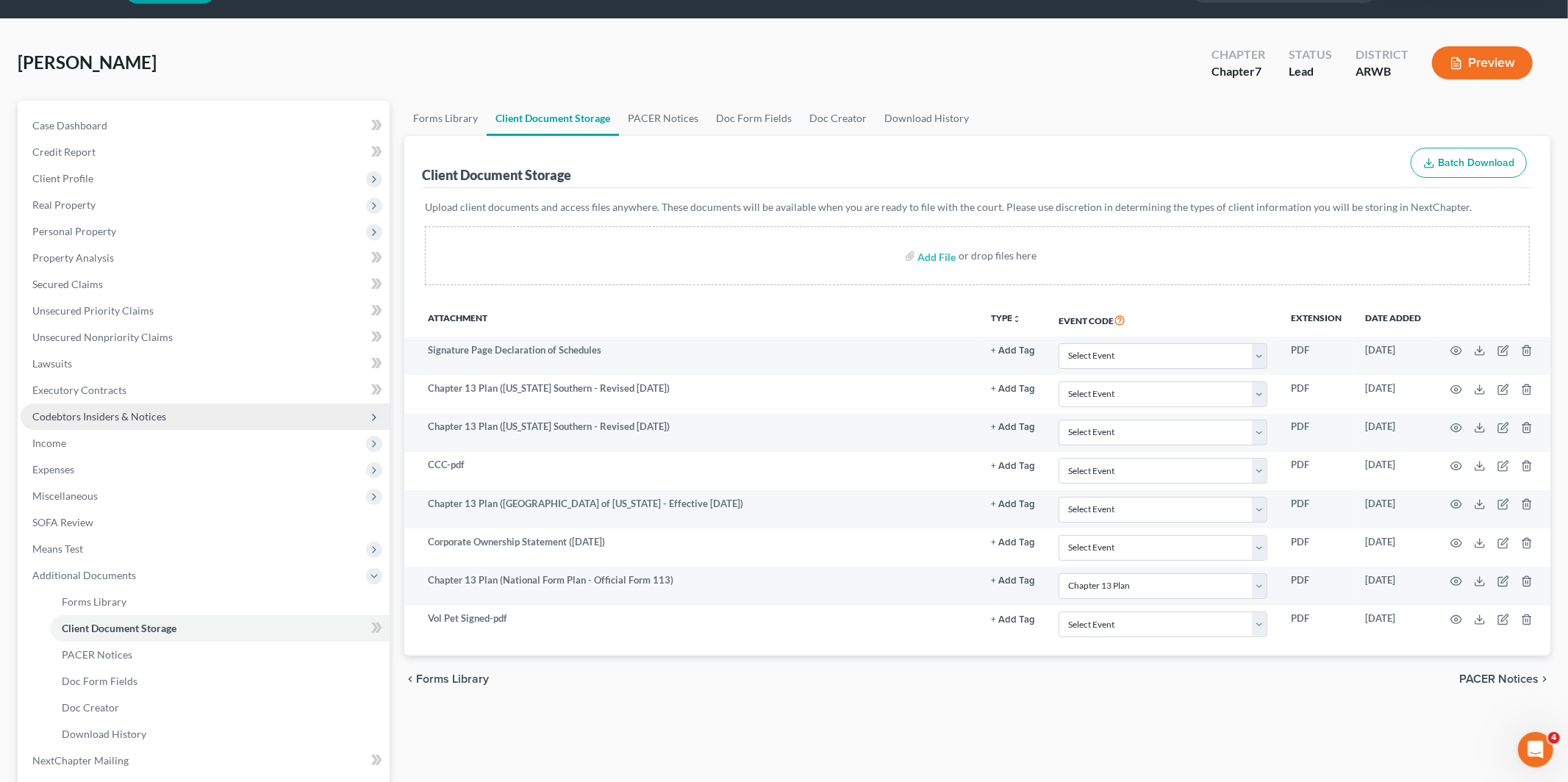
scroll to position [183, 0]
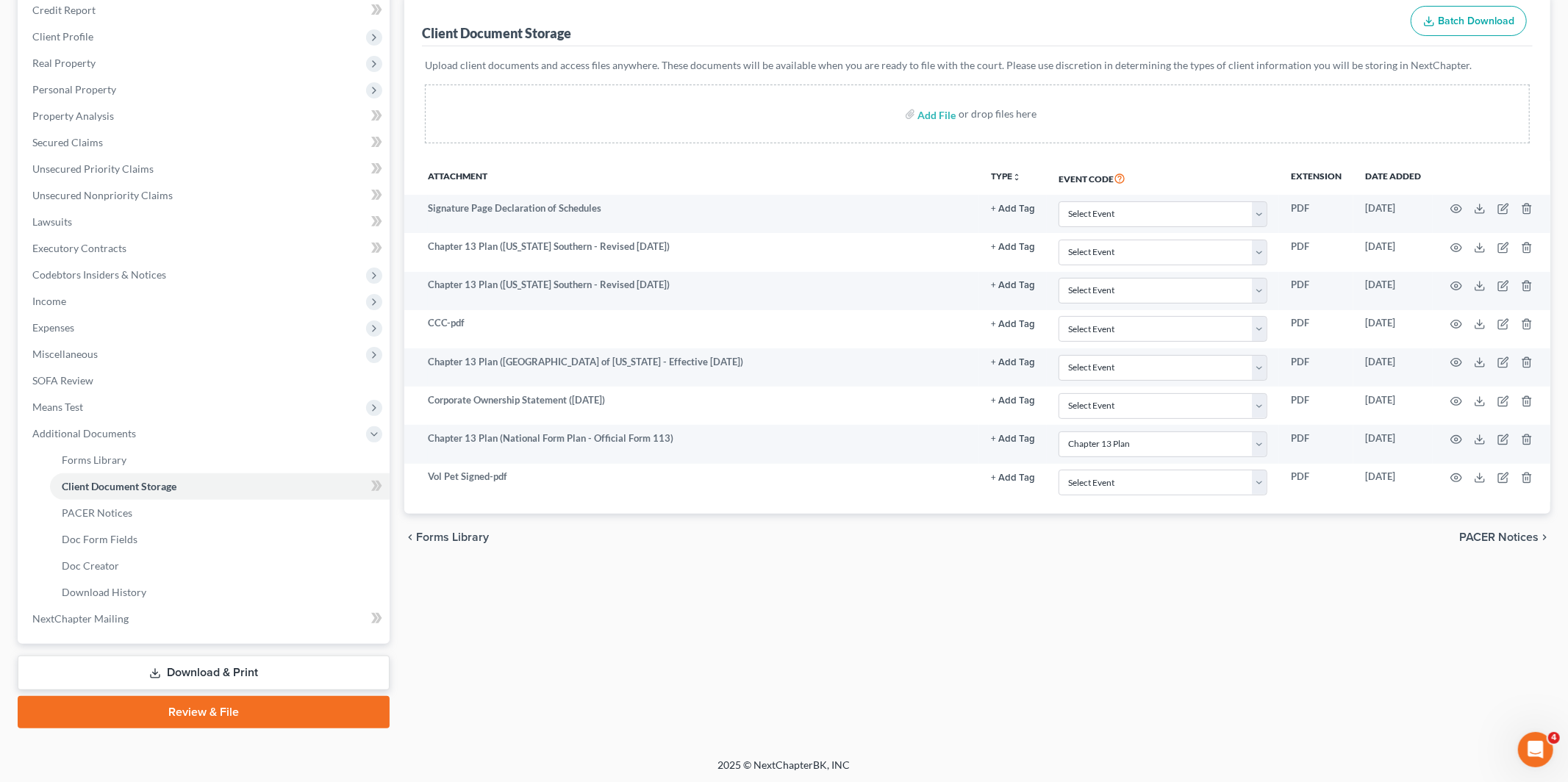
click at [259, 683] on link "Download & Print" at bounding box center [203, 672] width 372 height 35
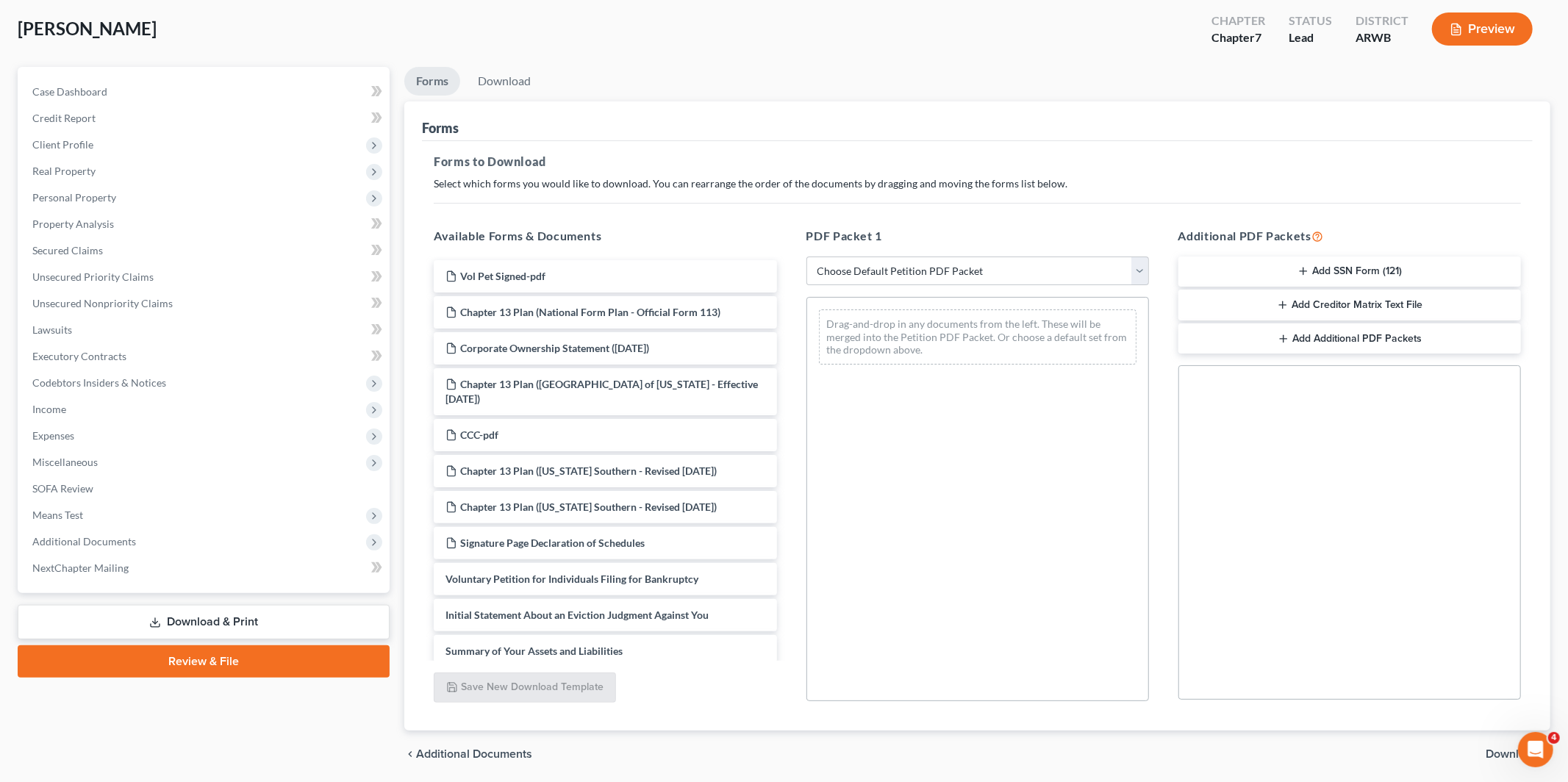
scroll to position [75, 0]
click at [900, 275] on select "Choose Default Petition PDF Packet Complete Bankruptcy Petition (all forms and …" at bounding box center [978, 270] width 343 height 29
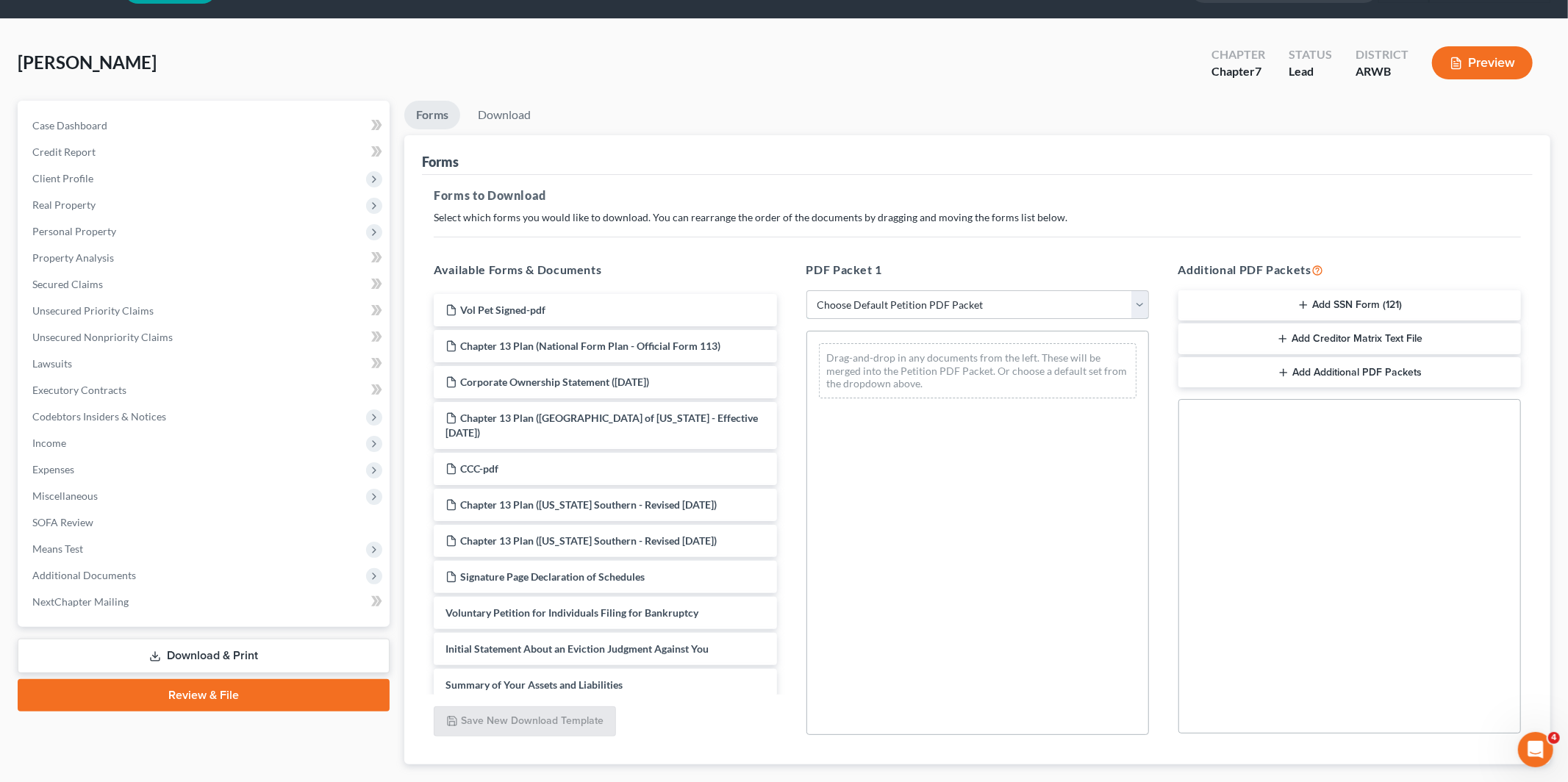
scroll to position [39, 0]
click at [1026, 307] on select "Choose Default Petition PDF Packet Complete Bankruptcy Petition (all forms and …" at bounding box center [978, 305] width 343 height 29
click at [806, 291] on select "Choose Default Petition PDF Packet Complete Bankruptcy Petition (all forms and …" at bounding box center [978, 305] width 343 height 29
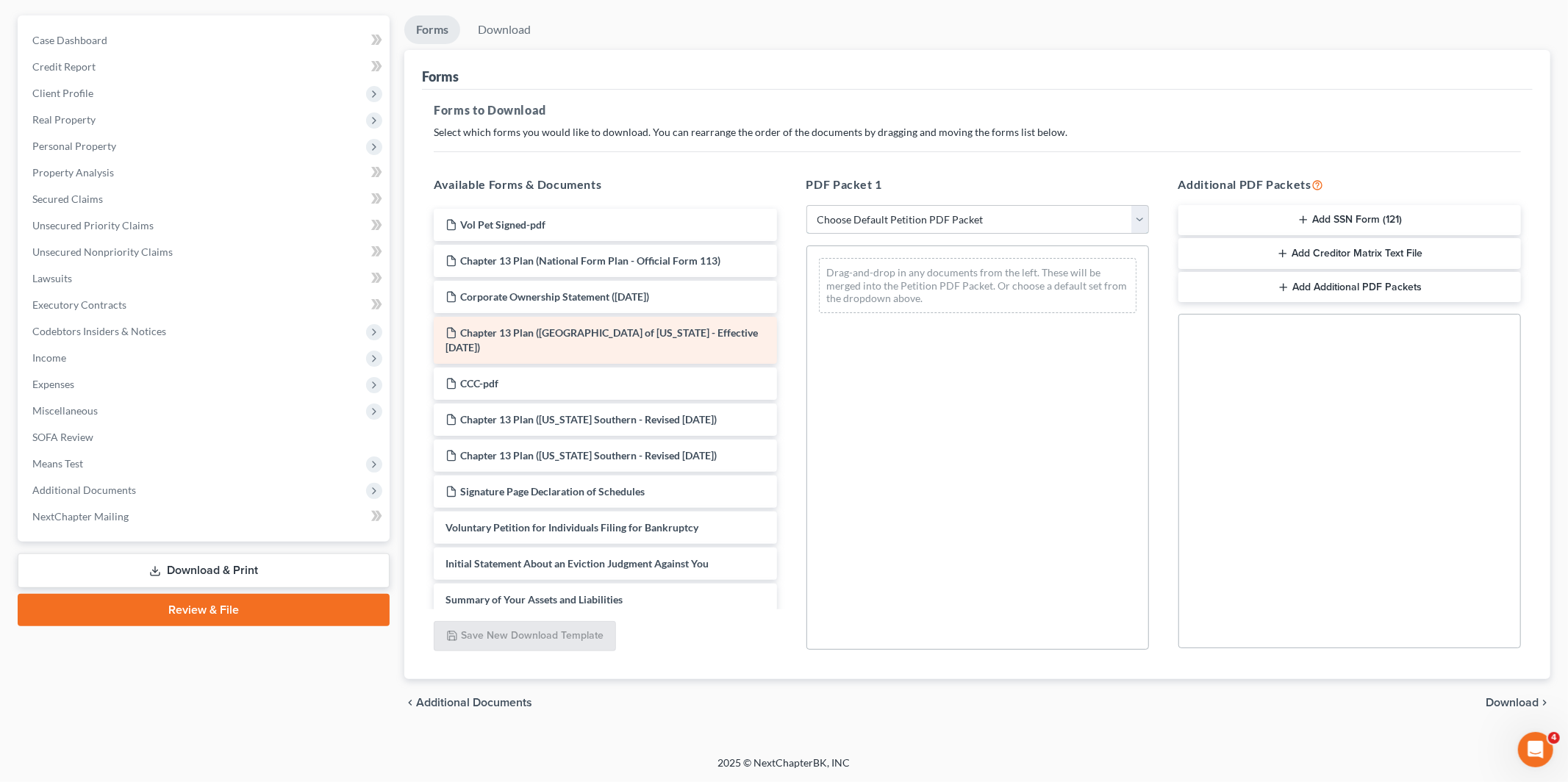
scroll to position [121, 0]
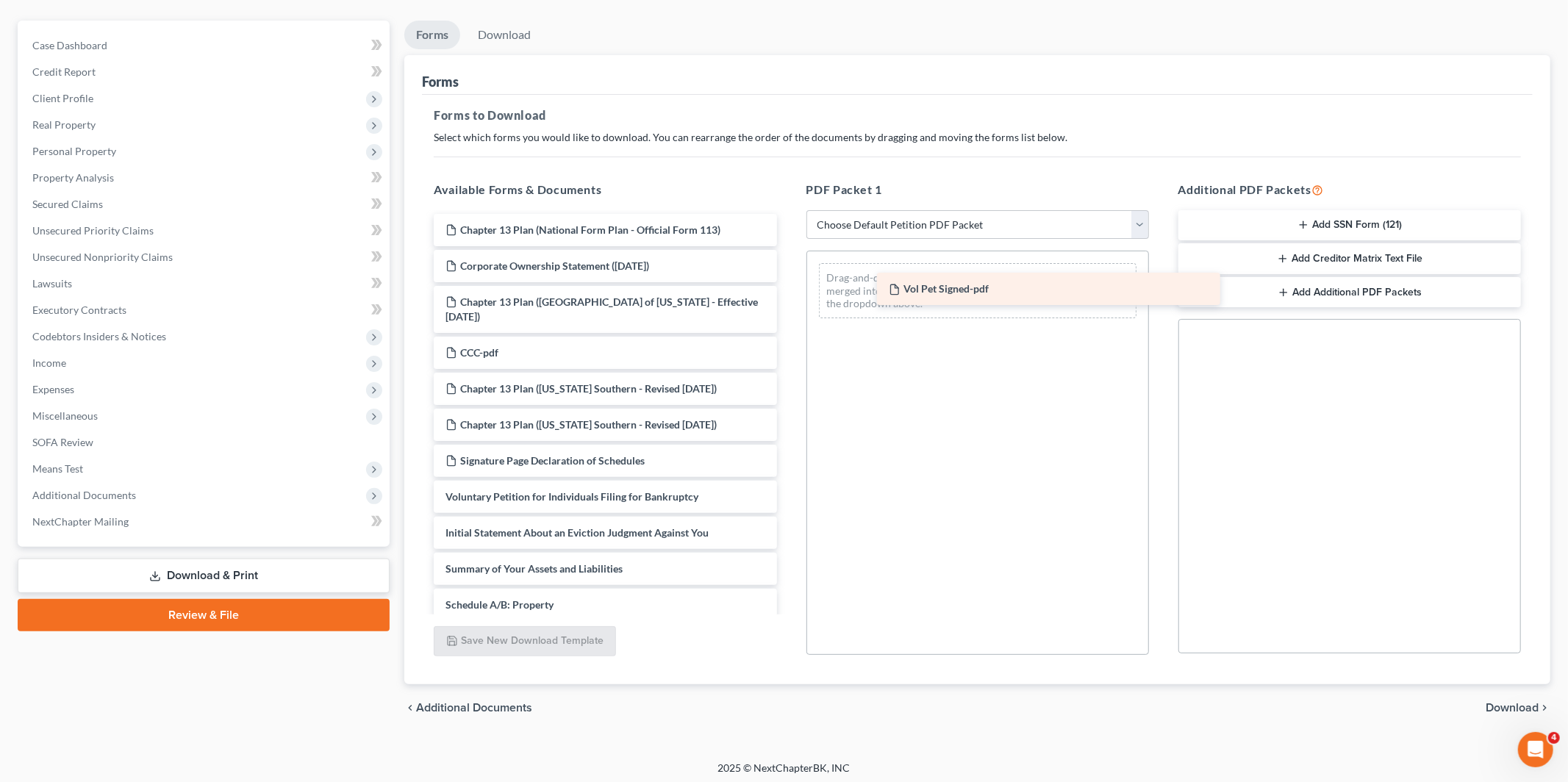
drag, startPoint x: 519, startPoint y: 229, endPoint x: 965, endPoint y: 289, distance: 450.0
click at [788, 289] on div "Vol Pet Signed-pdf Vol Pet Signed-pdf Chapter 13 Plan (National Form Plan - Off…" at bounding box center [604, 709] width 366 height 992
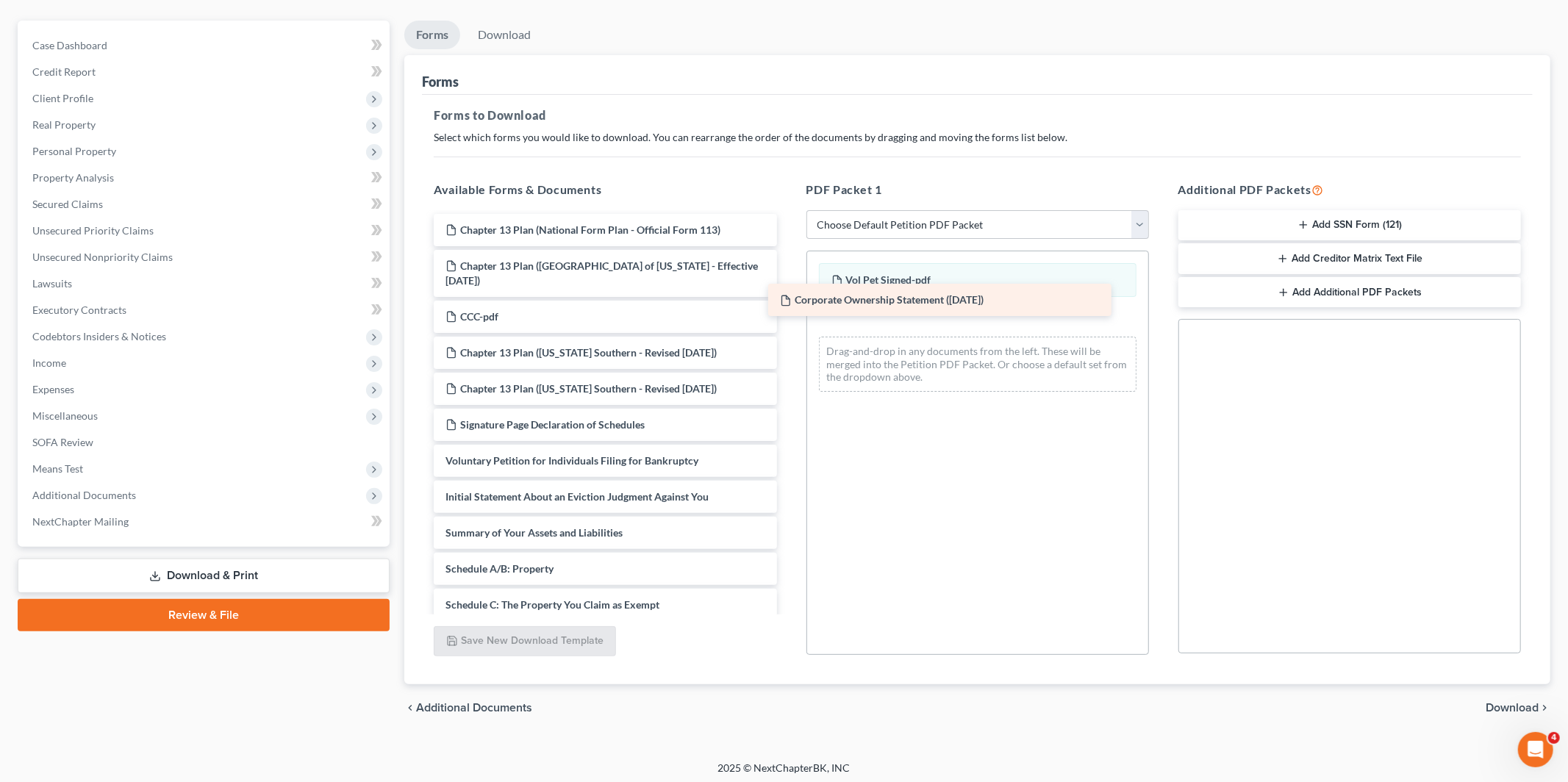
drag, startPoint x: 602, startPoint y: 258, endPoint x: 953, endPoint y: 294, distance: 352.8
click at [788, 294] on div "Corporate Ownership Statement (05/14/2025) Chapter 13 Plan (National Form Plan …" at bounding box center [604, 691] width 366 height 955
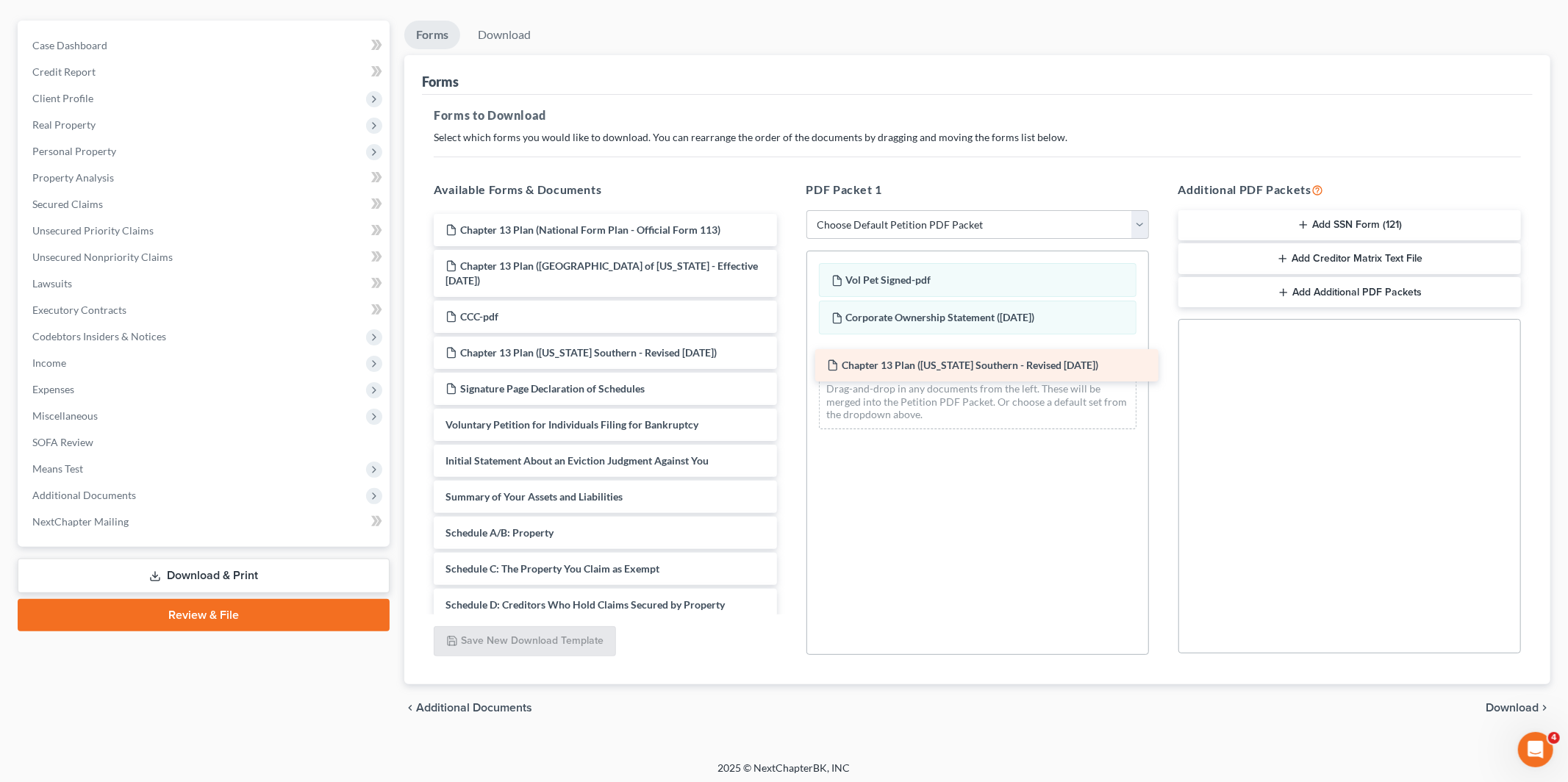
drag, startPoint x: 582, startPoint y: 337, endPoint x: 965, endPoint y: 350, distance: 383.2
click at [788, 350] on div "Chapter 13 Plan (Florida Southern - Revised 04/1/2022) Chapter 13 Plan (Nationa…" at bounding box center [604, 673] width 366 height 920
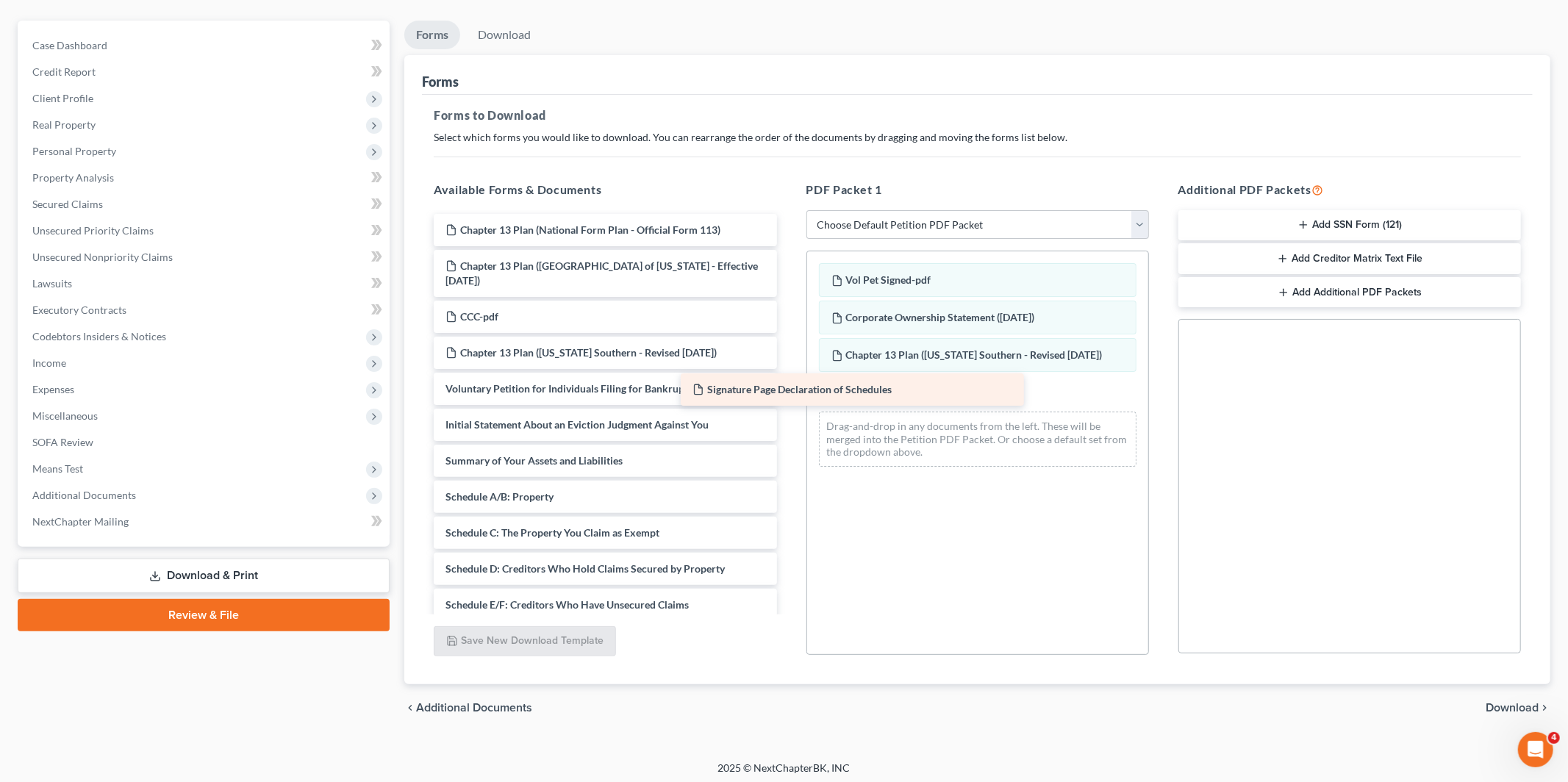
drag, startPoint x: 614, startPoint y: 388, endPoint x: 890, endPoint y: 398, distance: 276.2
click at [788, 398] on div "Signature Page Declaration of Schedules Chapter 13 Plan (National Form Plan - O…" at bounding box center [604, 655] width 366 height 883
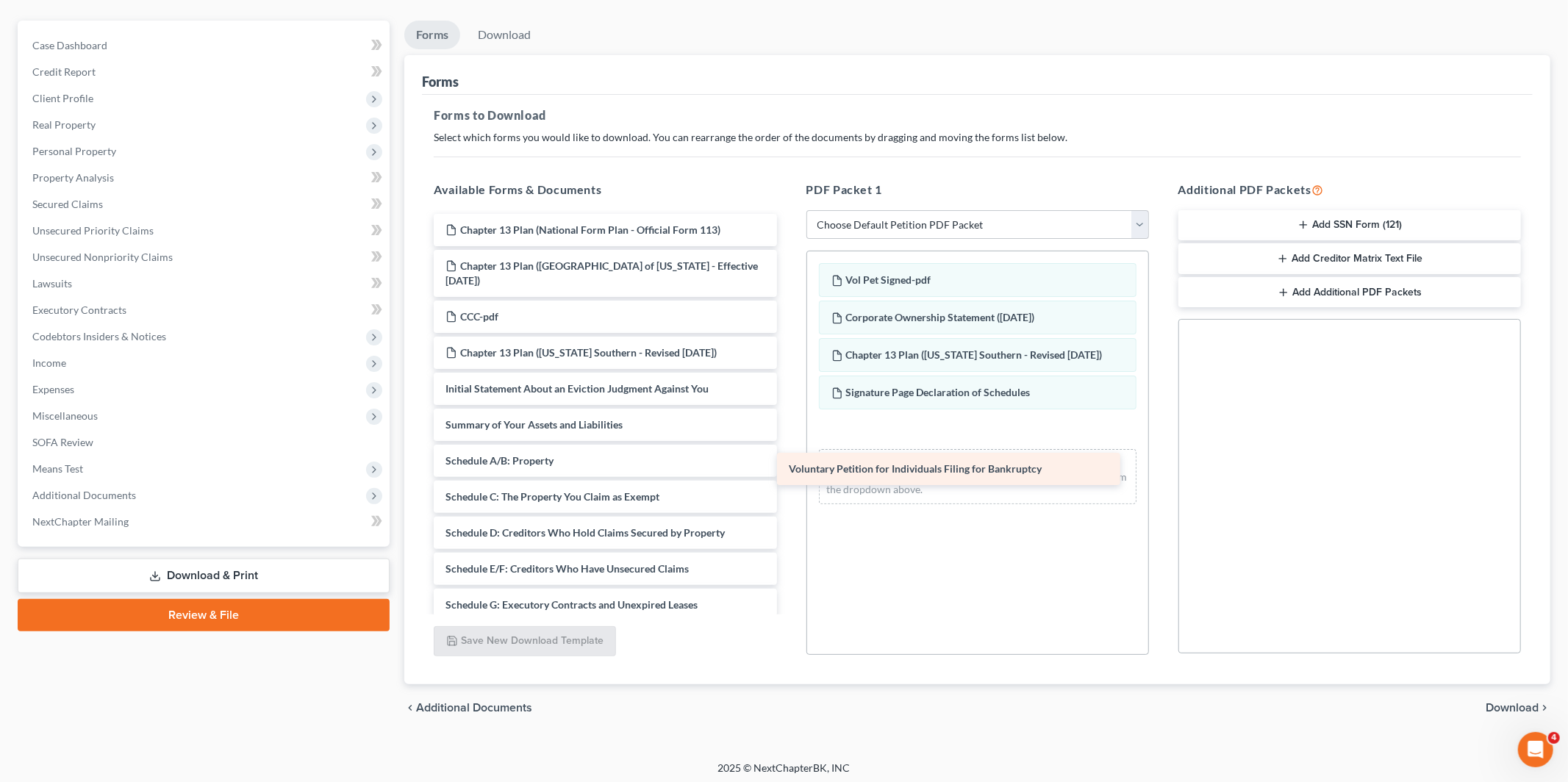
drag, startPoint x: 545, startPoint y: 396, endPoint x: 892, endPoint y: 469, distance: 354.6
click at [788, 472] on div "Voluntary Petition for Individuals Filing for Bankruptcy Chapter 13 Plan (Natio…" at bounding box center [604, 637] width 366 height 848
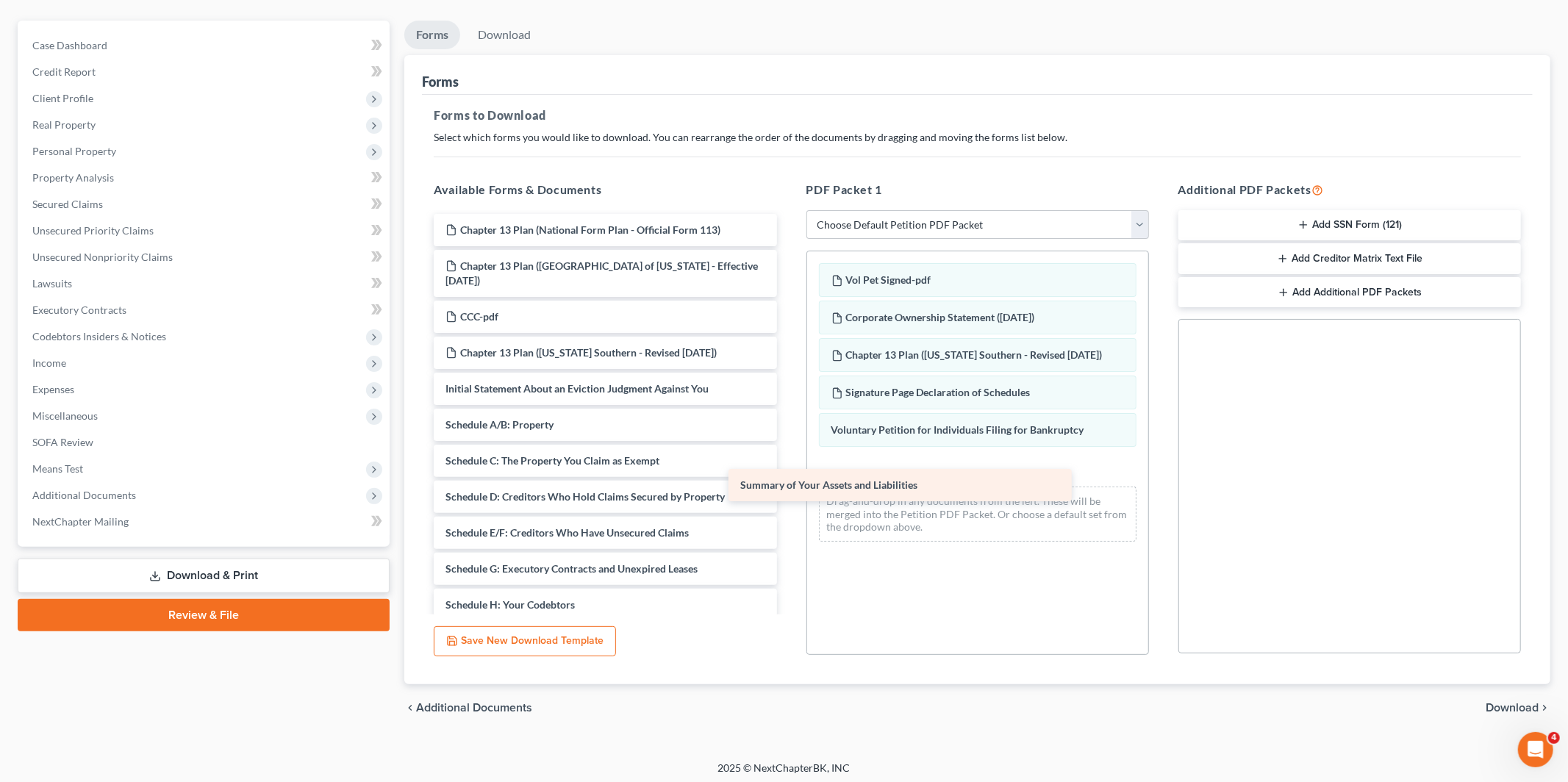
drag, startPoint x: 641, startPoint y: 438, endPoint x: 958, endPoint y: 488, distance: 320.9
click at [788, 489] on div "Summary of Your Assets and Liabilities Chapter 13 Plan (National Form Plan - Of…" at bounding box center [604, 619] width 366 height 811
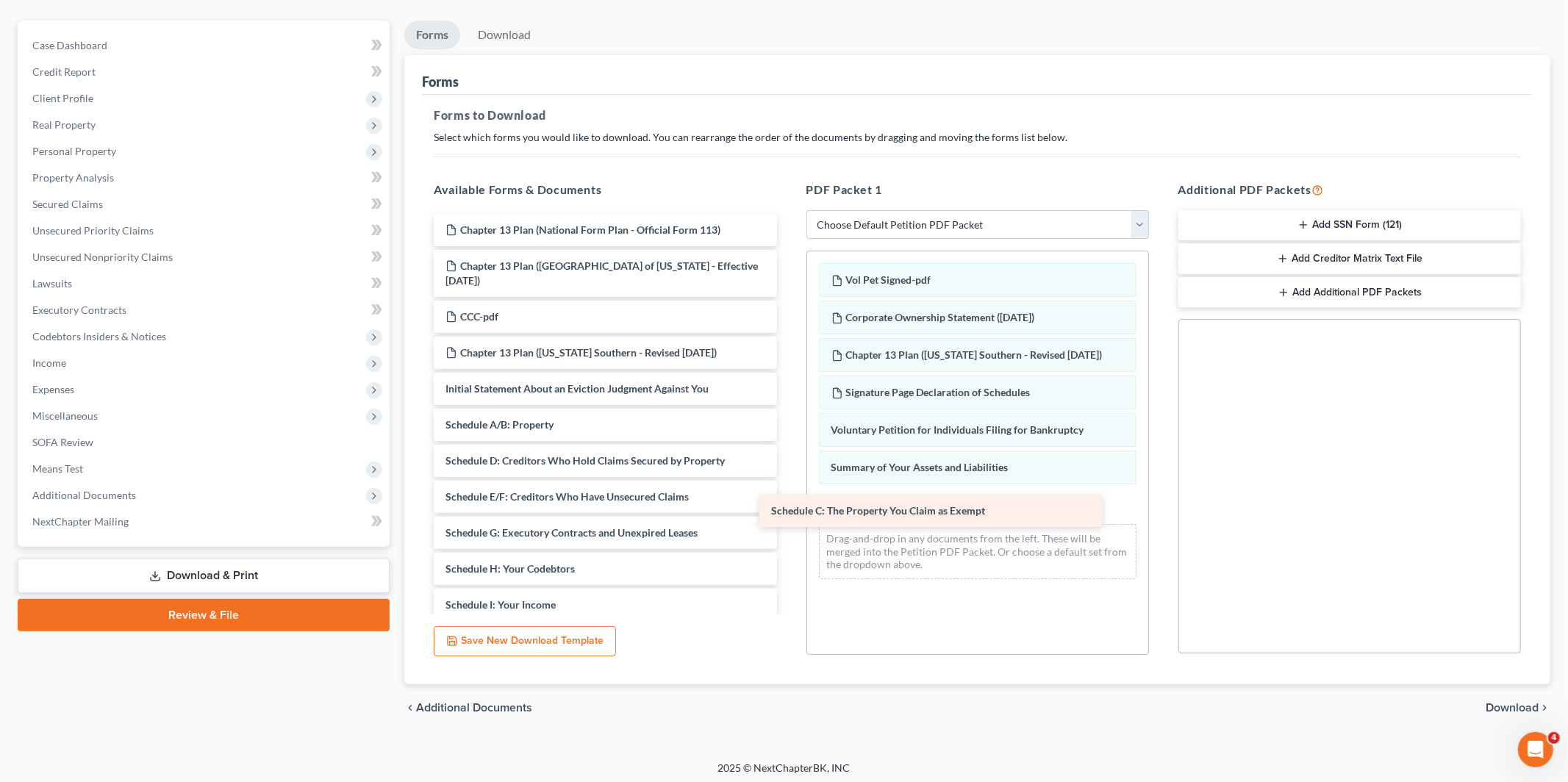
drag, startPoint x: 613, startPoint y: 447, endPoint x: 961, endPoint y: 490, distance: 350.6
click at [788, 494] on div "Schedule C: The Property You Claim as Exempt Chapter 13 Plan (National Form Pla…" at bounding box center [604, 601] width 366 height 775
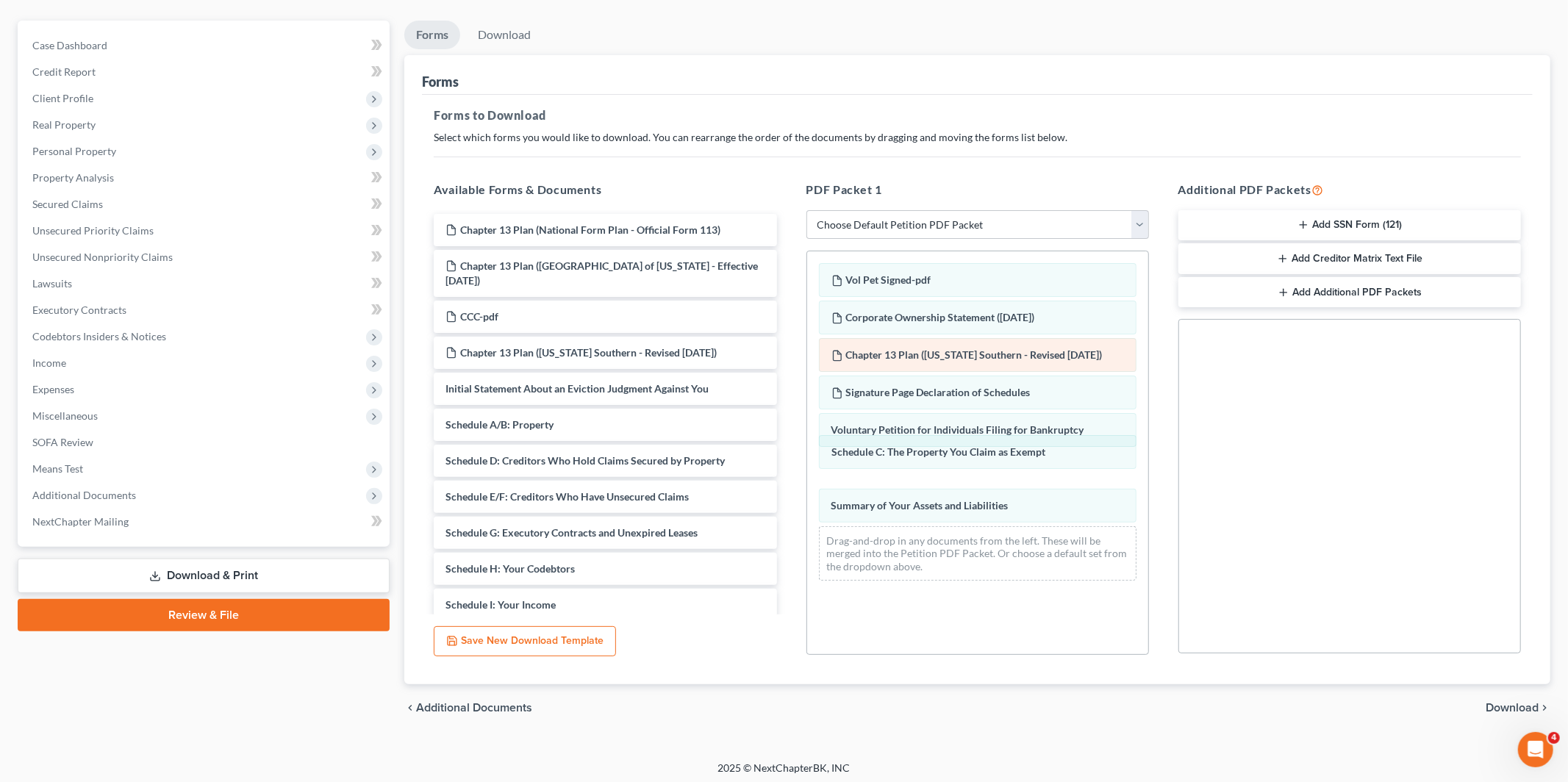
drag, startPoint x: 982, startPoint y: 508, endPoint x: 980, endPoint y: 361, distance: 147.0
click at [982, 450] on div "Schedule C: The Property You Claim as Exempt Vol Pet Signed-pdf Corporate Owner…" at bounding box center [978, 421] width 341 height 341
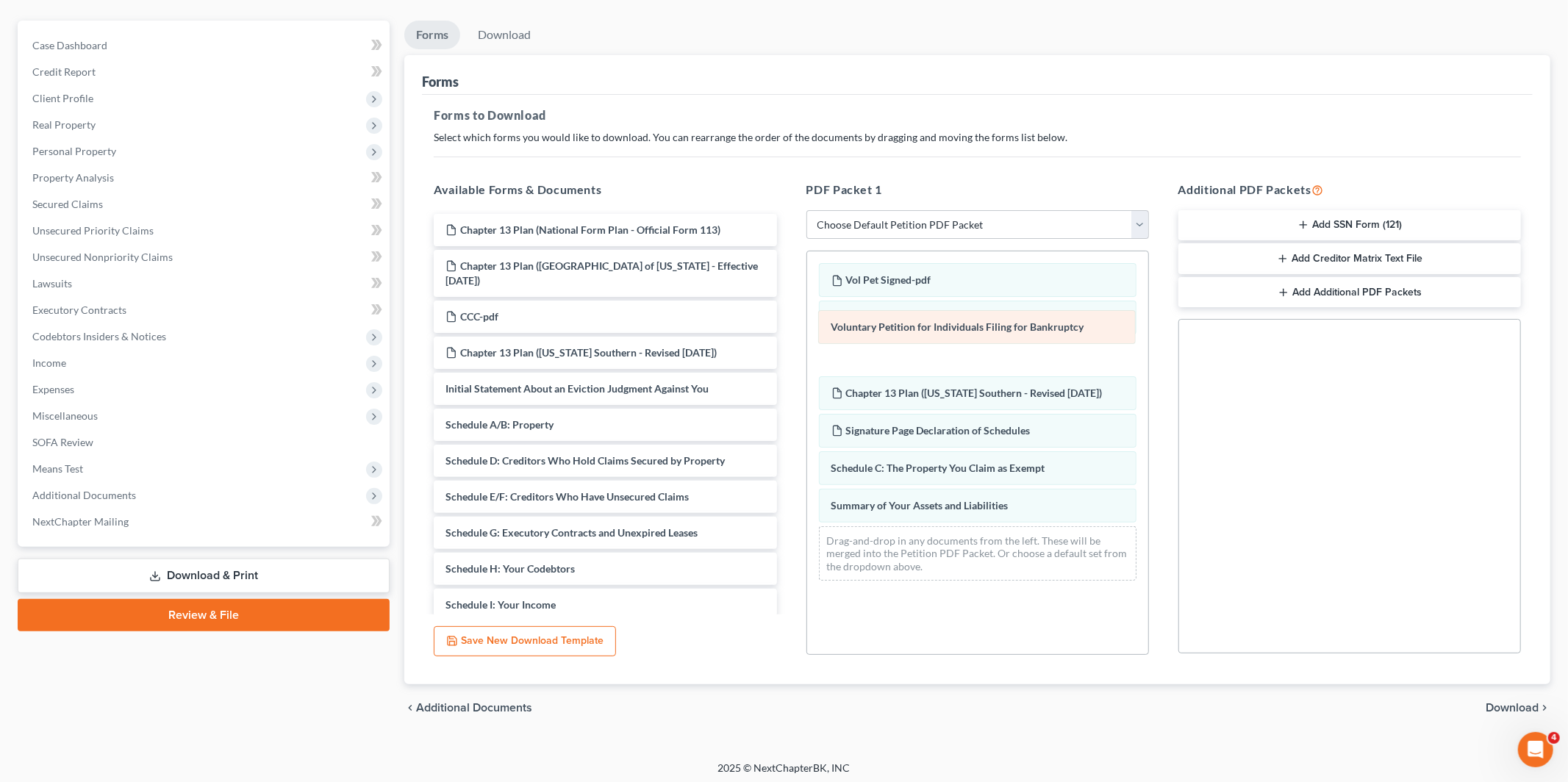
drag, startPoint x: 989, startPoint y: 421, endPoint x: 988, endPoint y: 318, distance: 103.0
click at [988, 318] on div "Voluntary Petition for Individuals Filing for Bankruptcy Vol Pet Signed-pdf Cor…" at bounding box center [978, 421] width 341 height 341
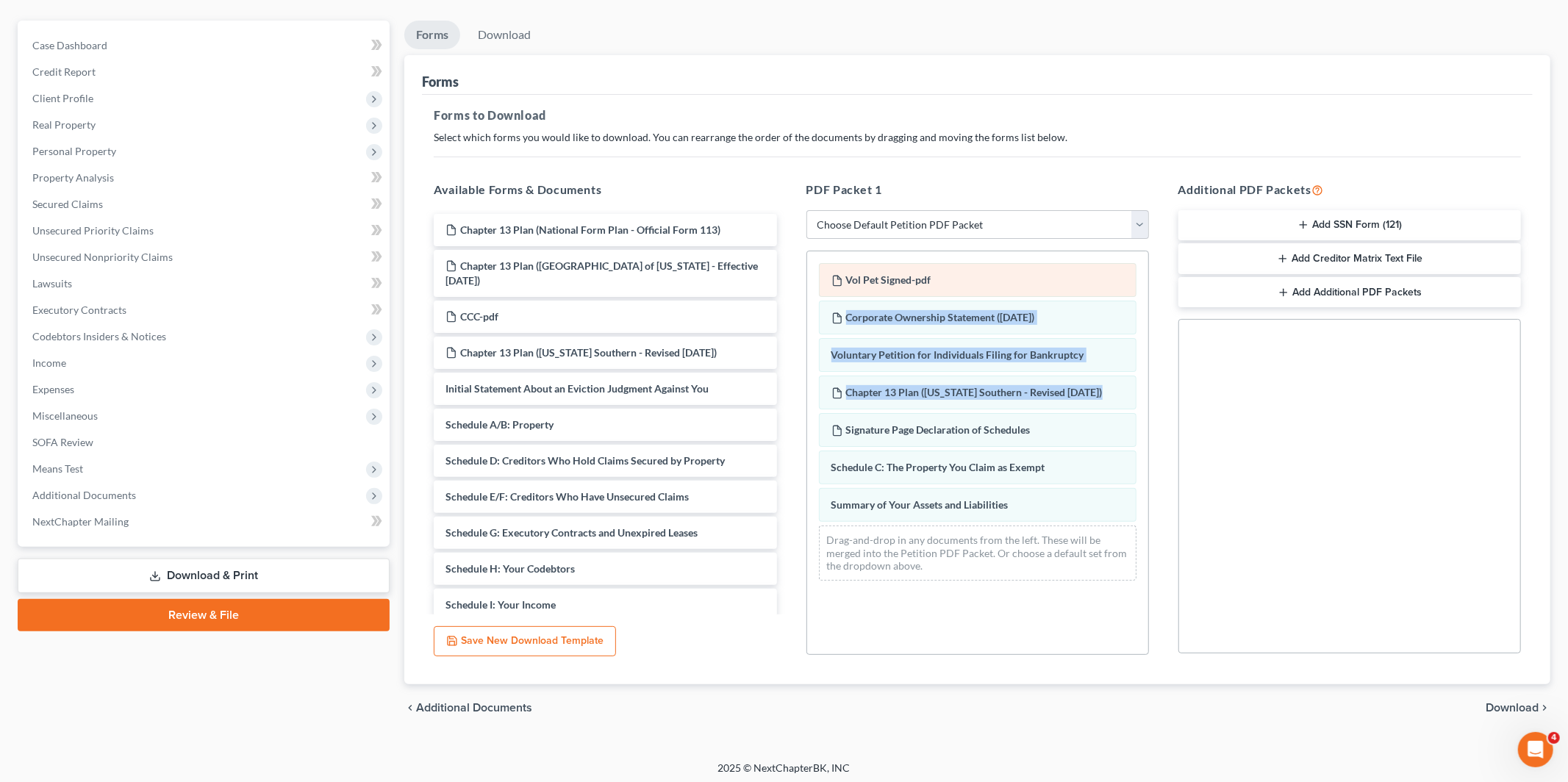
drag, startPoint x: 985, startPoint y: 410, endPoint x: 960, endPoint y: 280, distance: 132.4
click at [959, 279] on div "Vol Pet Signed-pdf Corporate Ownership Statement (05/14/2025) Voluntary Petitio…" at bounding box center [978, 421] width 341 height 341
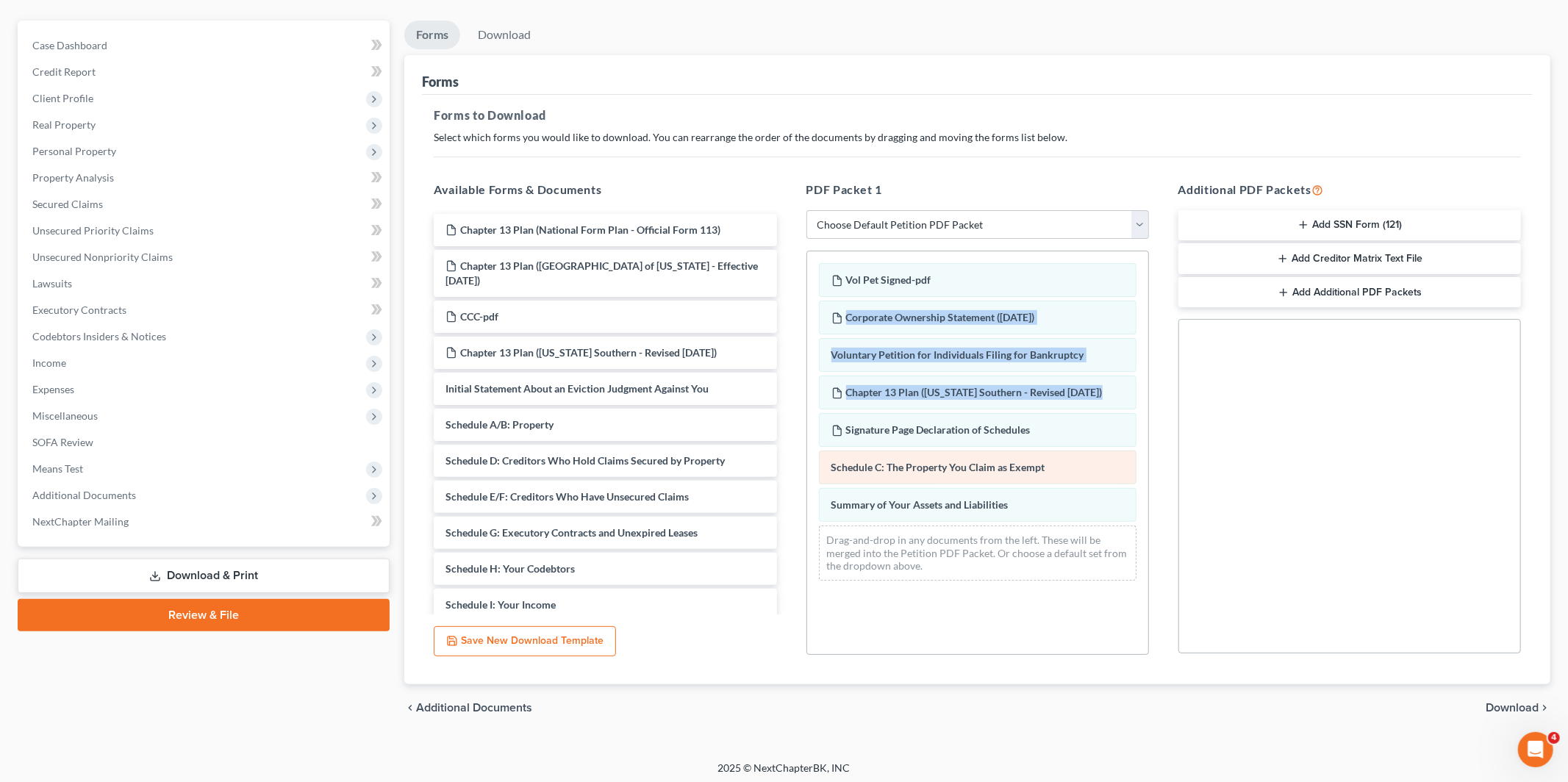
click at [975, 479] on div "Schedule C: The Property You Claim as Exempt" at bounding box center [977, 467] width 318 height 34
click at [1040, 480] on div "Vol Pet Signed-pdf Corporate Ownership Statement (05/14/2025) Voluntary Petitio…" at bounding box center [978, 421] width 341 height 341
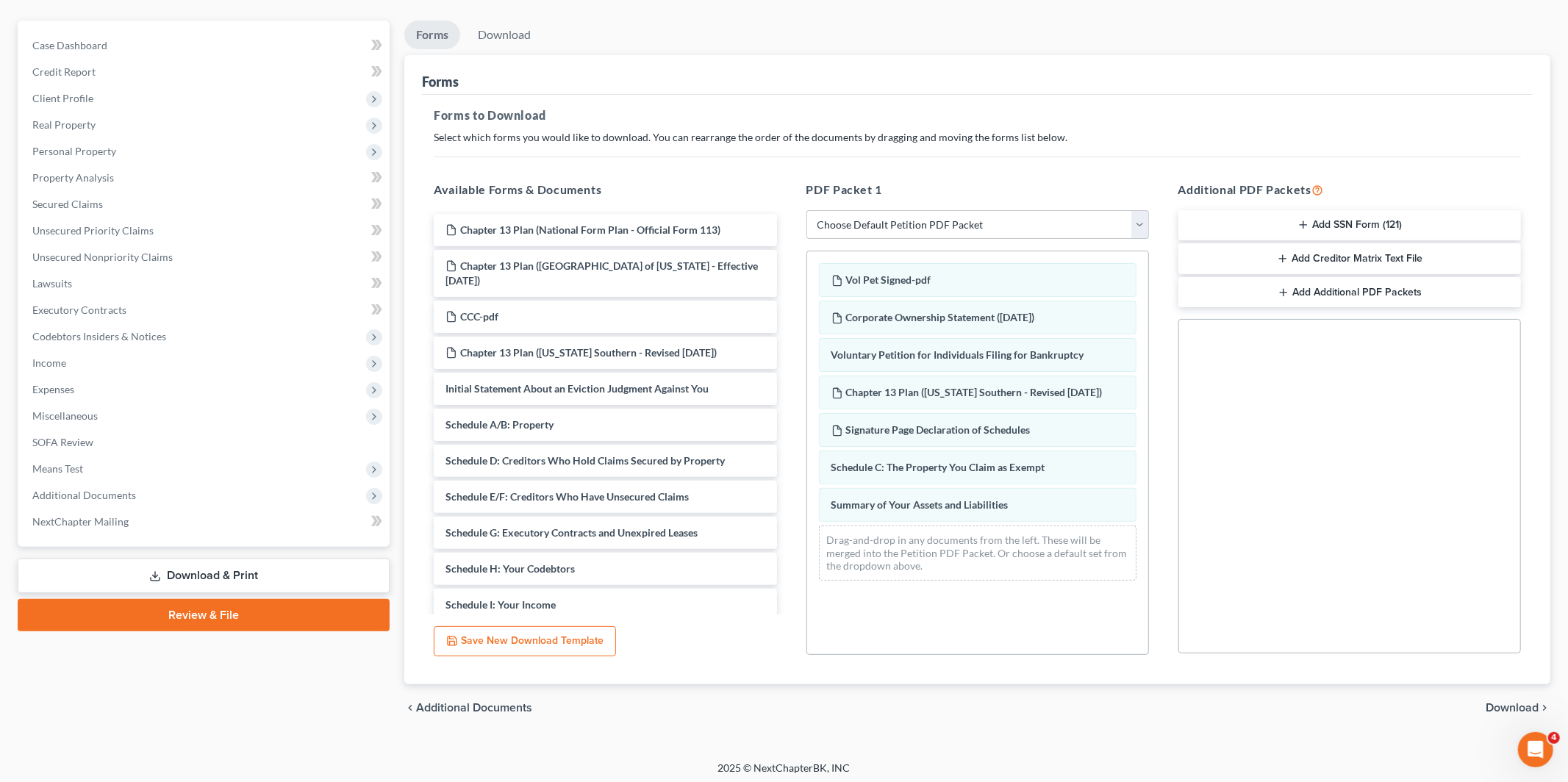
click at [1039, 565] on div "Drag-and-drop in any documents from the left. These will be merged into the Pet…" at bounding box center [977, 553] width 318 height 55
drag, startPoint x: 1068, startPoint y: 468, endPoint x: 1064, endPoint y: 346, distance: 122.1
click at [1064, 346] on div "Schedule C: The Property You Claim as Exempt Vol Pet Signed-pdf Corporate Owner…" at bounding box center [978, 421] width 341 height 341
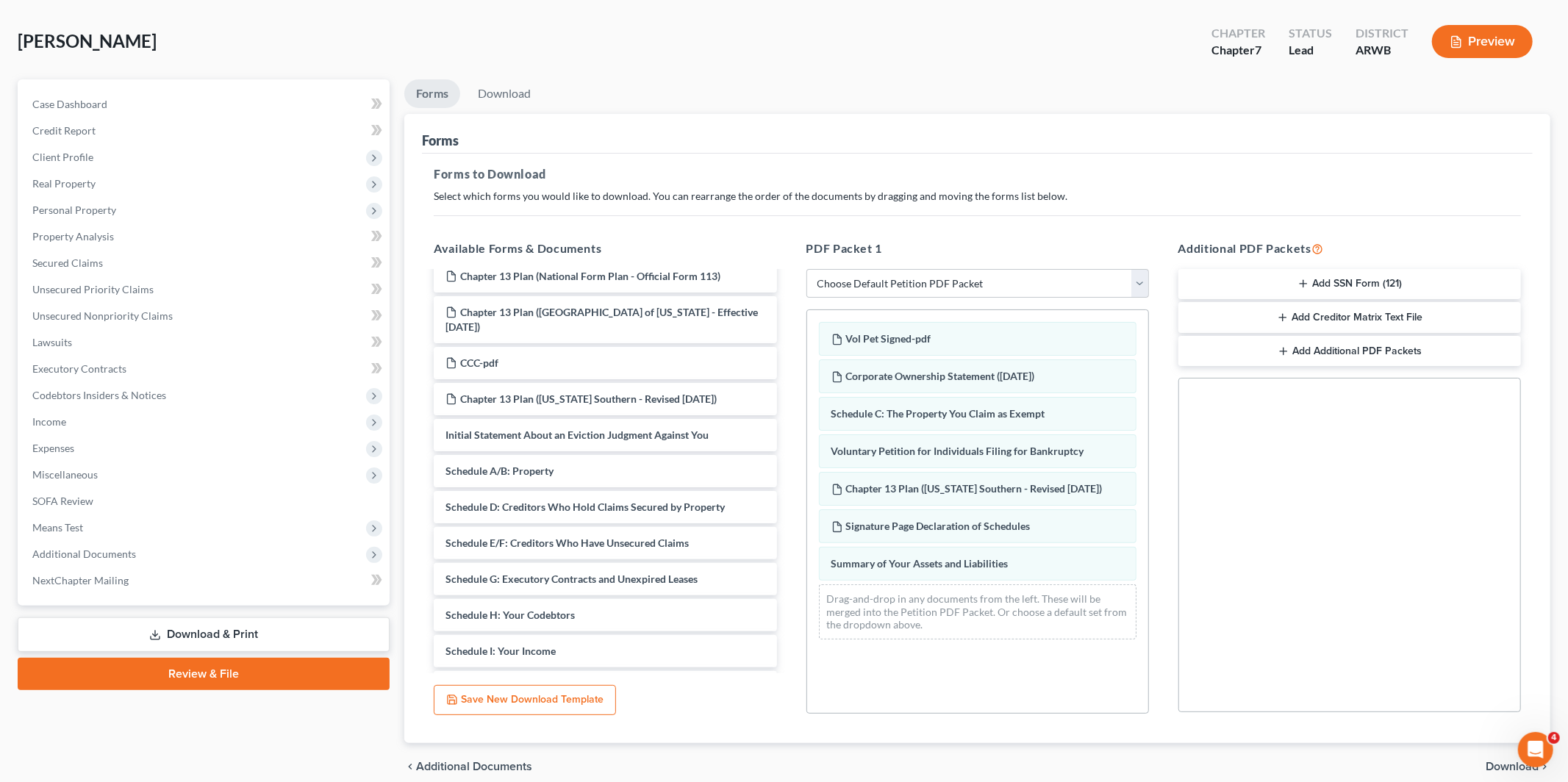
scroll to position [63, 0]
click at [840, 283] on select "Choose Default Petition PDF Packet Complete Bankruptcy Petition (all forms and …" at bounding box center [978, 282] width 343 height 29
select select "0"
click at [806, 268] on select "Choose Default Petition PDF Packet Complete Bankruptcy Petition (all forms and …" at bounding box center [978, 282] width 343 height 29
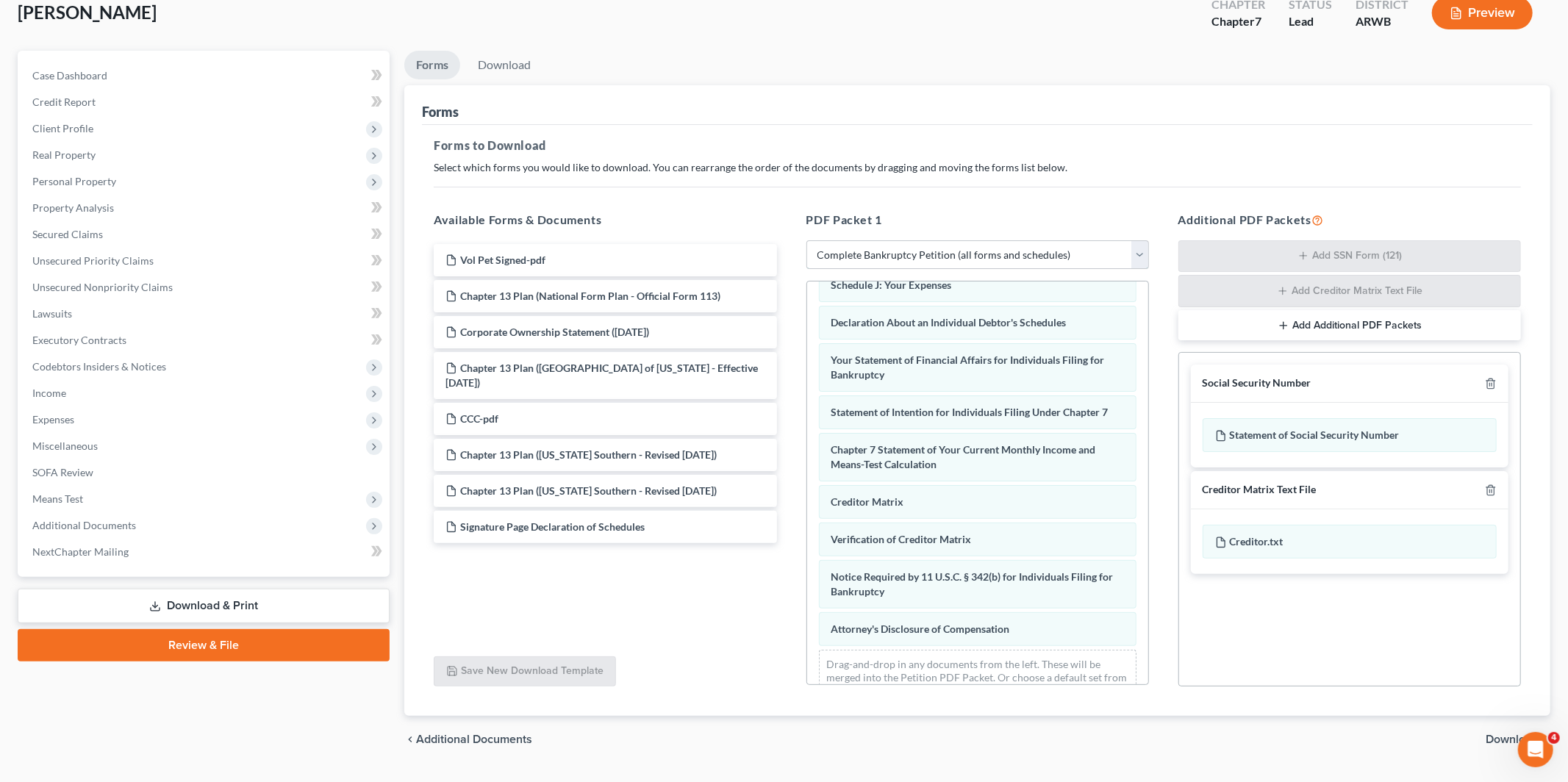
scroll to position [415, 0]
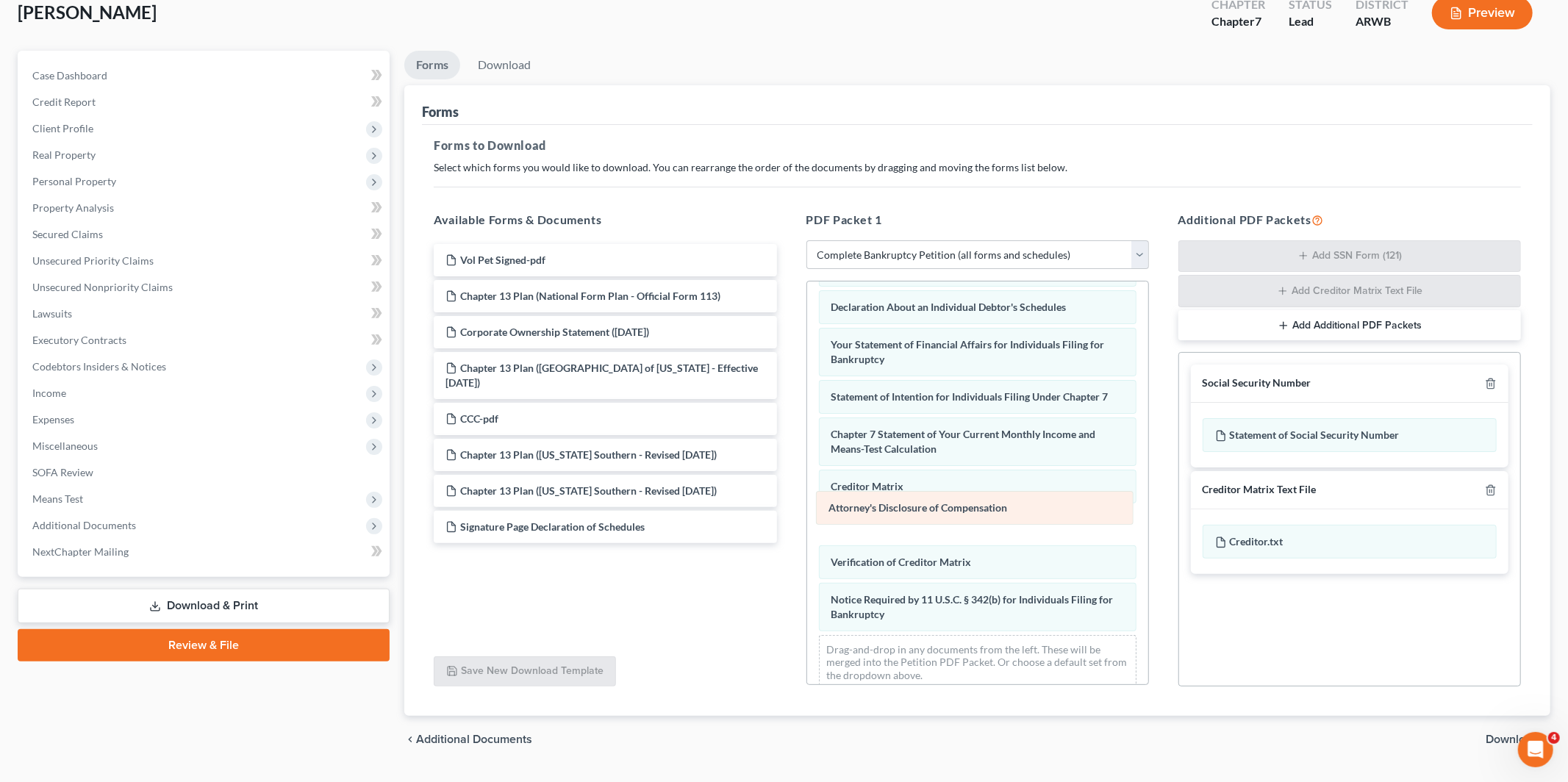
drag, startPoint x: 926, startPoint y: 611, endPoint x: 924, endPoint y: 503, distance: 108.0
click at [924, 503] on div "Attorney's Disclosure of Compensation Voluntary Petition for Individuals Filing…" at bounding box center [978, 284] width 341 height 835
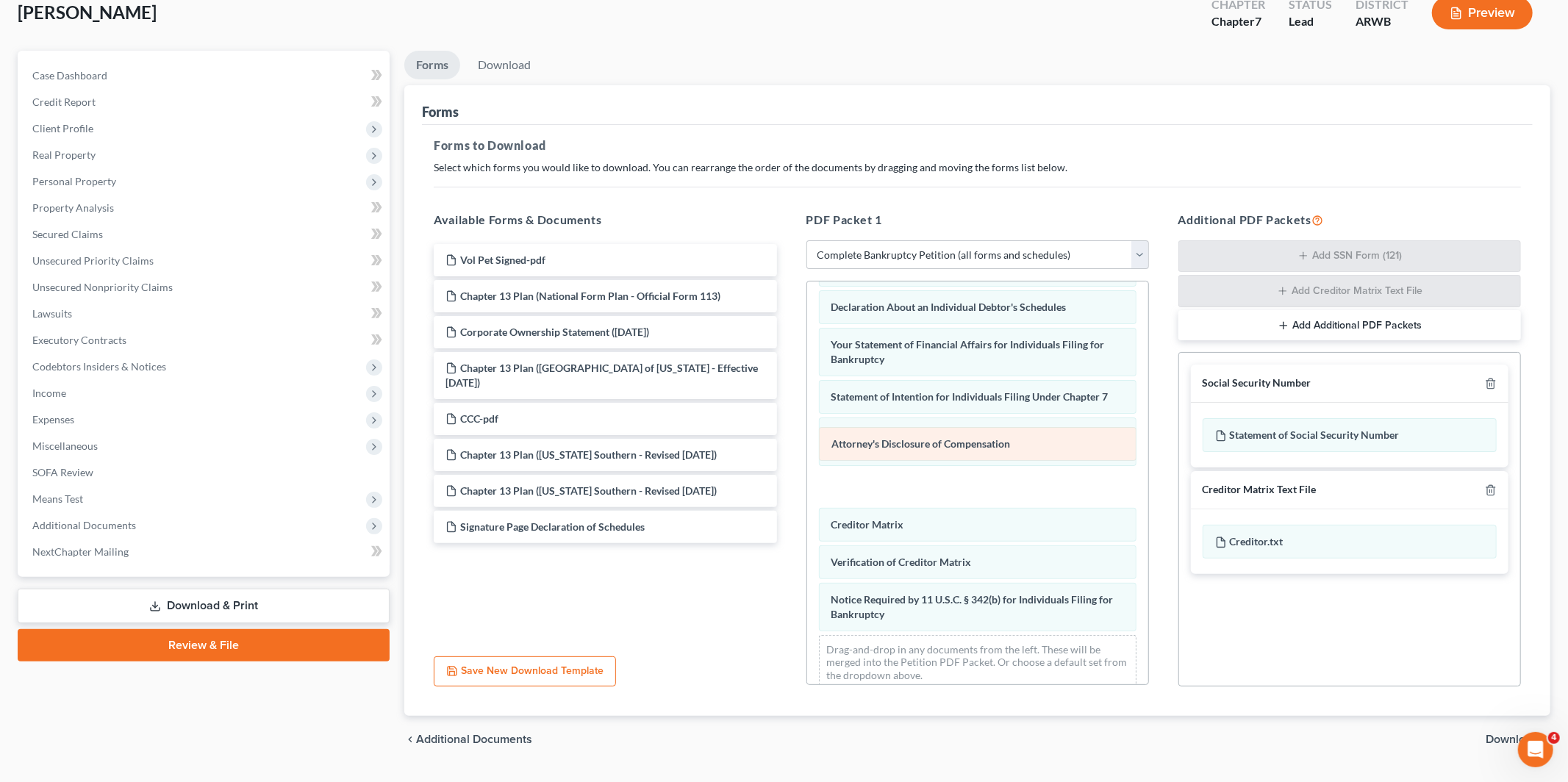
drag, startPoint x: 941, startPoint y: 527, endPoint x: 940, endPoint y: 433, distance: 94.0
click at [940, 433] on div "Attorney's Disclosure of Compensation Voluntary Petition for Individuals Filing…" at bounding box center [978, 284] width 341 height 835
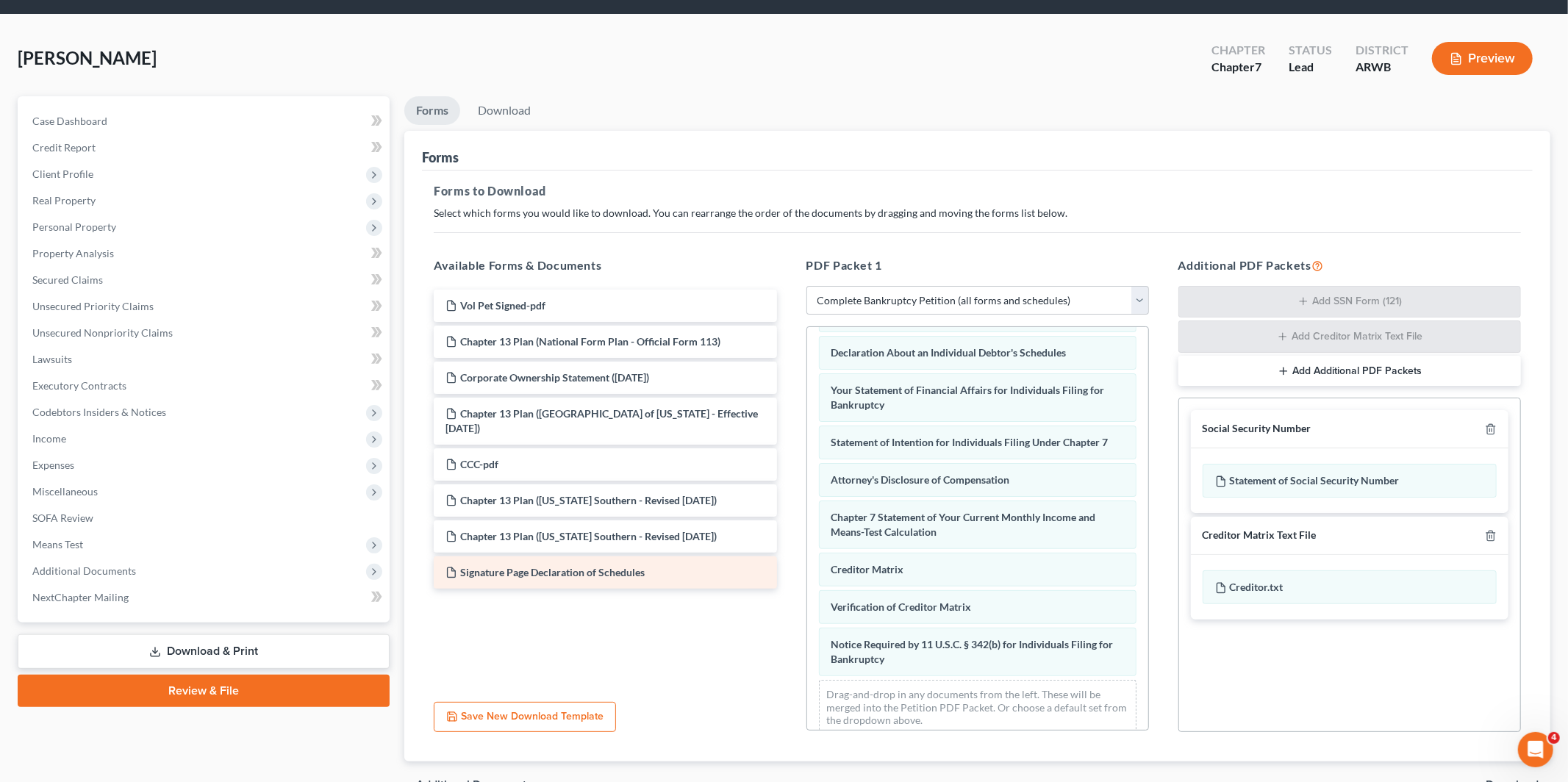
scroll to position [37, 0]
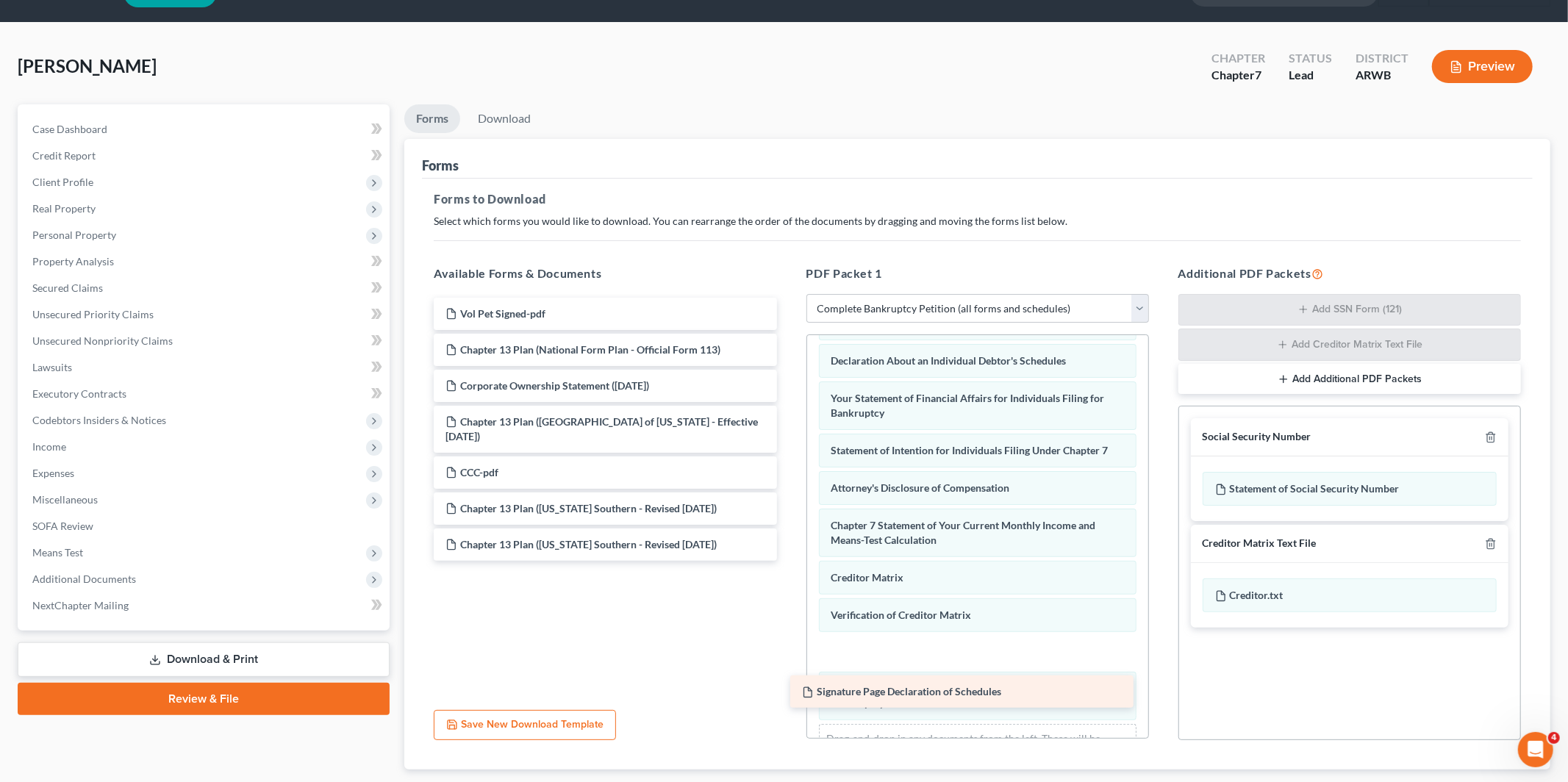
drag, startPoint x: 601, startPoint y: 580, endPoint x: 971, endPoint y: 664, distance: 379.4
click at [788, 561] on div "Signature Page Declaration of Schedules Vol Pet Signed-pdf Chapter 13 Plan (Nat…" at bounding box center [604, 429] width 366 height 263
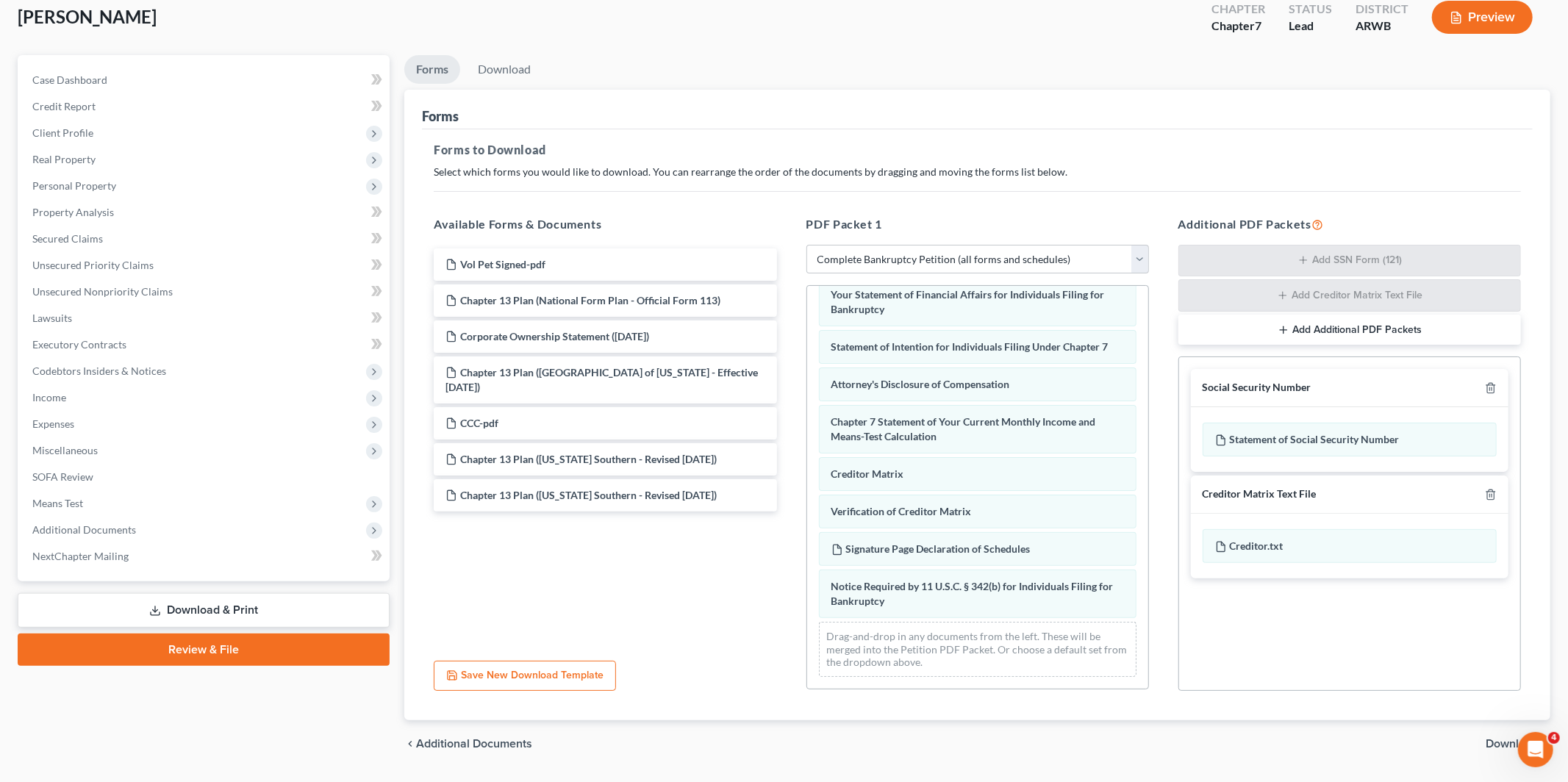
scroll to position [123, 0]
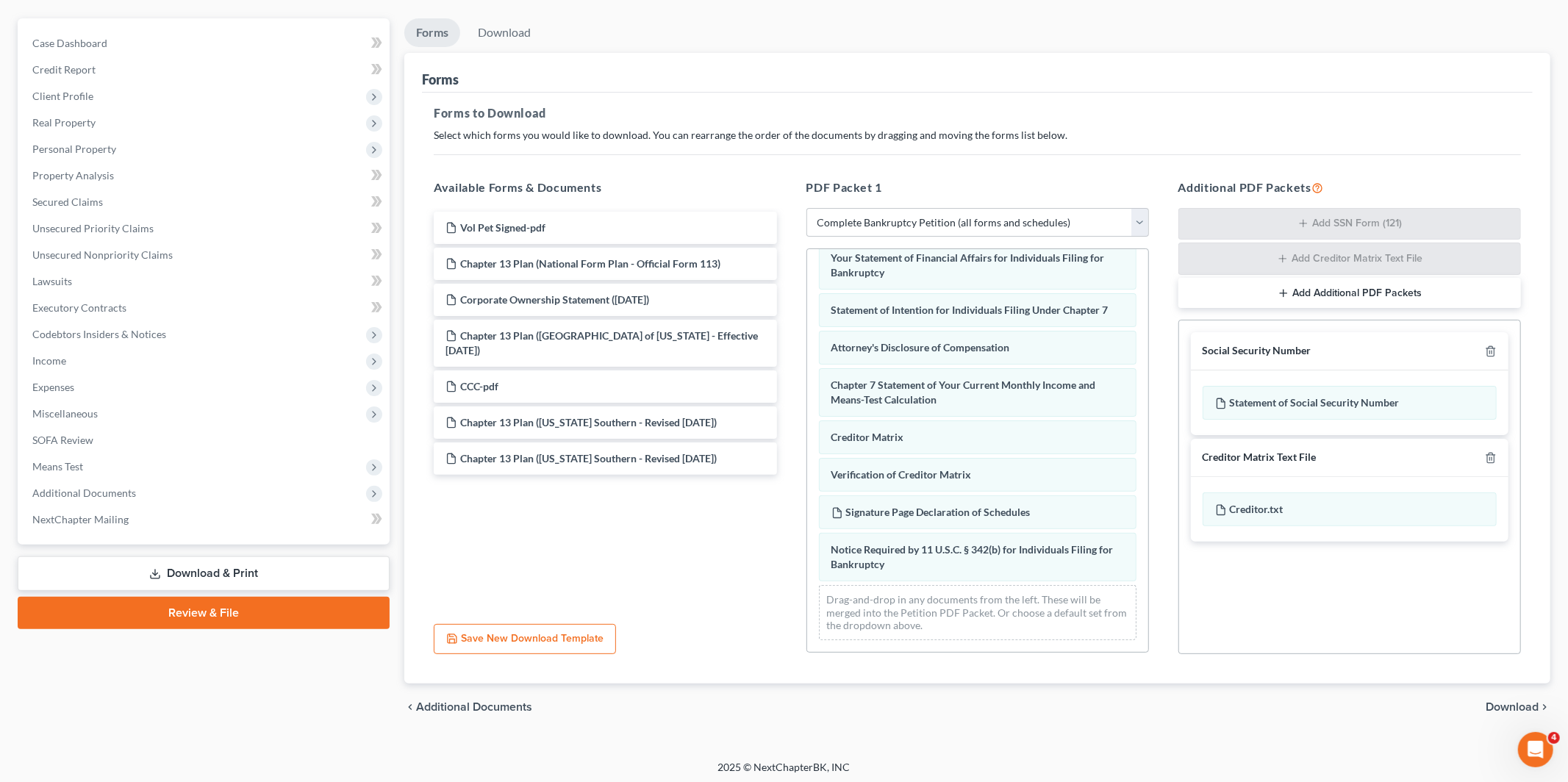
click at [1367, 293] on button "Add Additional PDF Packets" at bounding box center [1350, 293] width 343 height 31
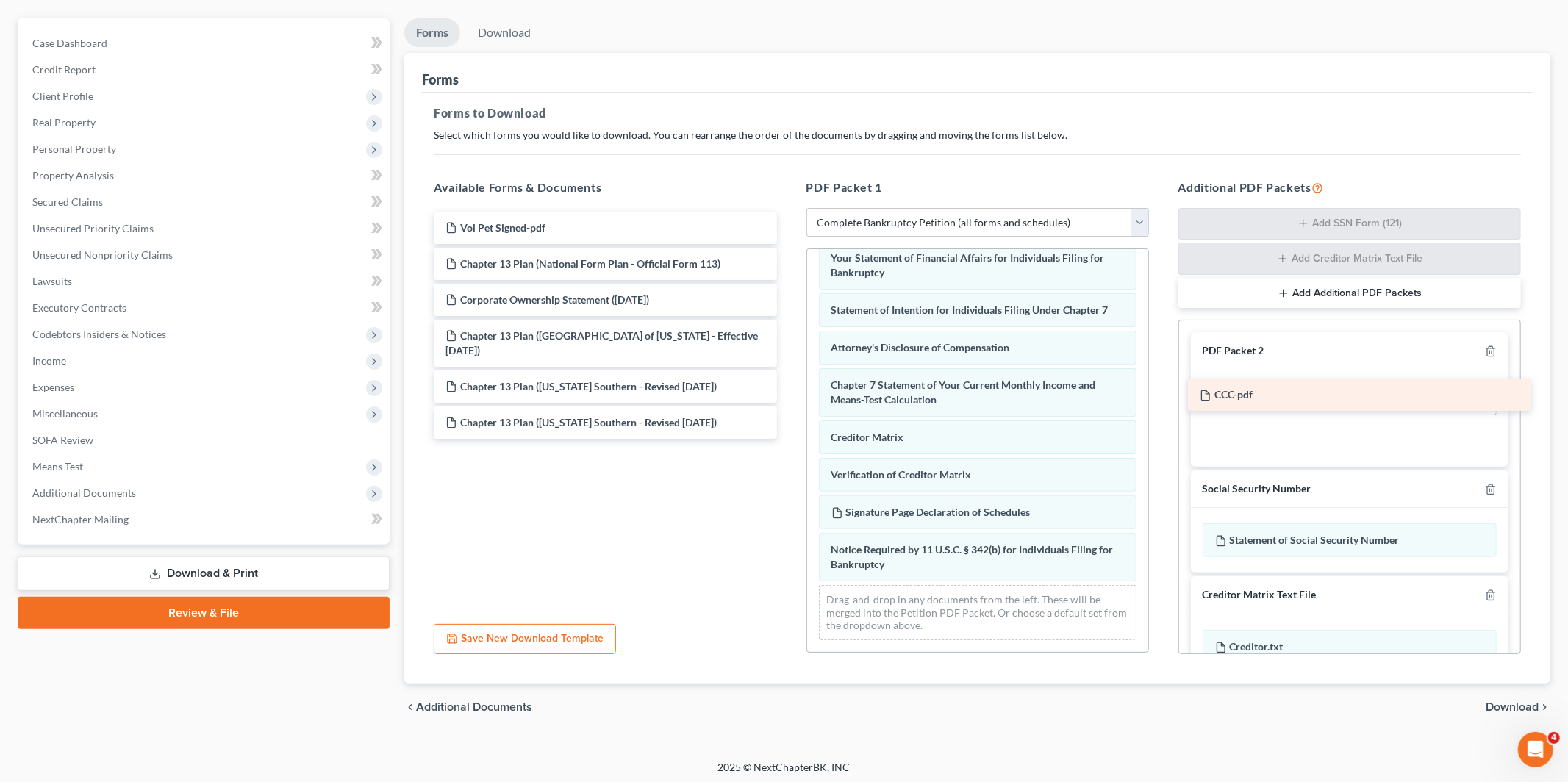
drag, startPoint x: 572, startPoint y: 381, endPoint x: 1327, endPoint y: 391, distance: 755.1
click at [788, 391] on div "CCC-pdf Vol Pet Signed-pdf Chapter 13 Plan (National Form Plan - Official Form …" at bounding box center [604, 325] width 366 height 227
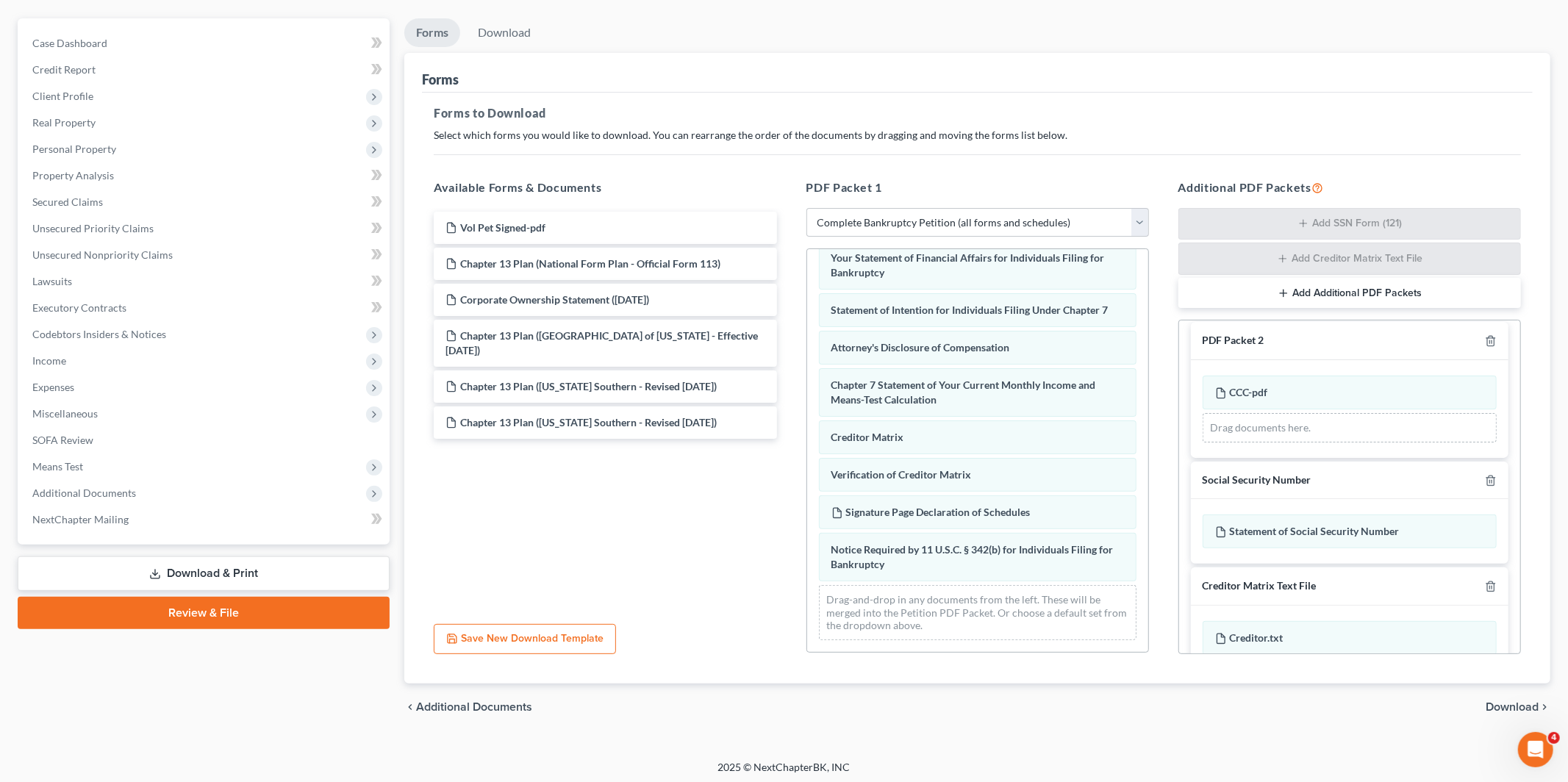
scroll to position [0, 0]
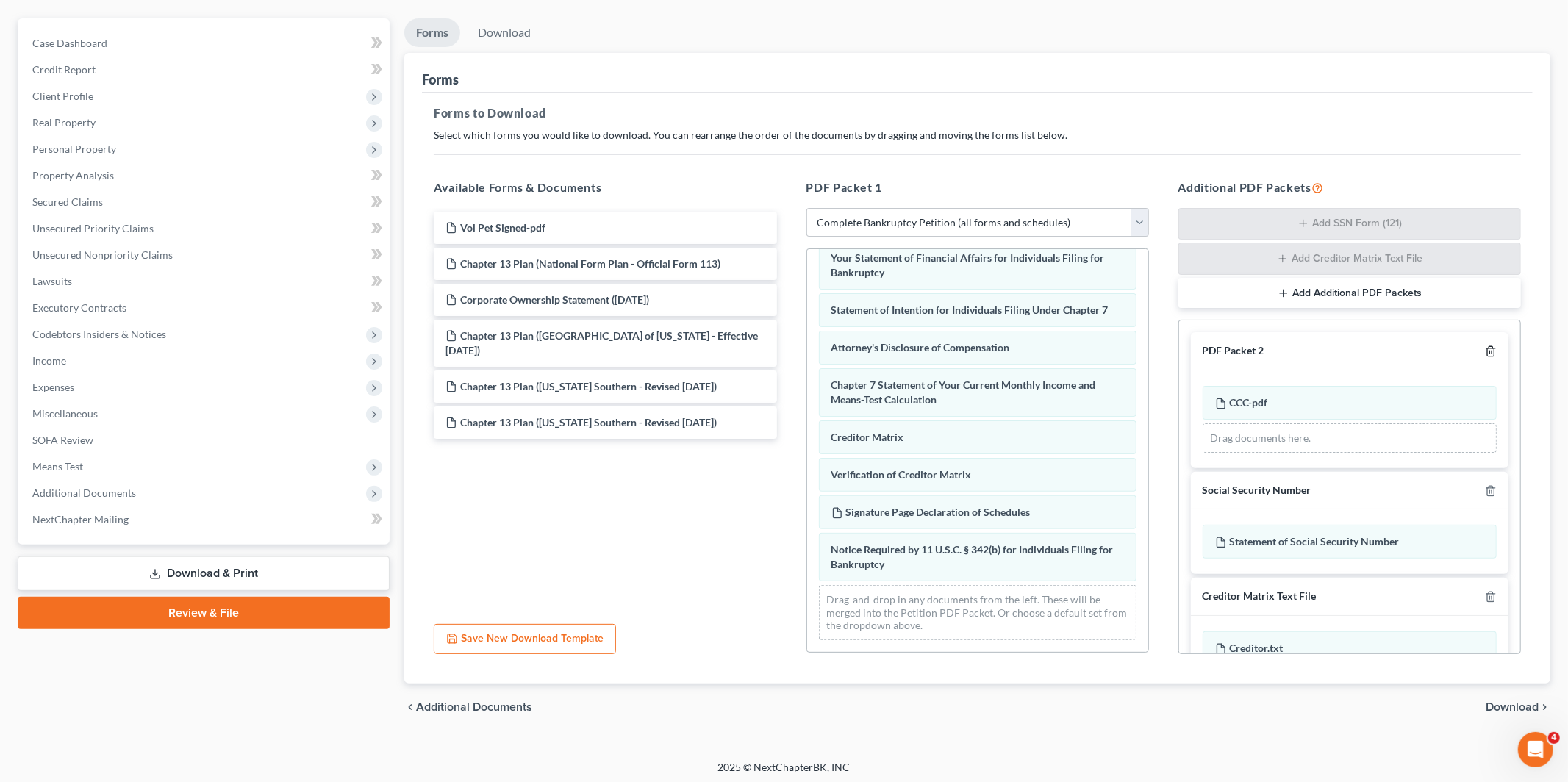
click at [1494, 352] on icon "button" at bounding box center [1490, 351] width 7 height 9
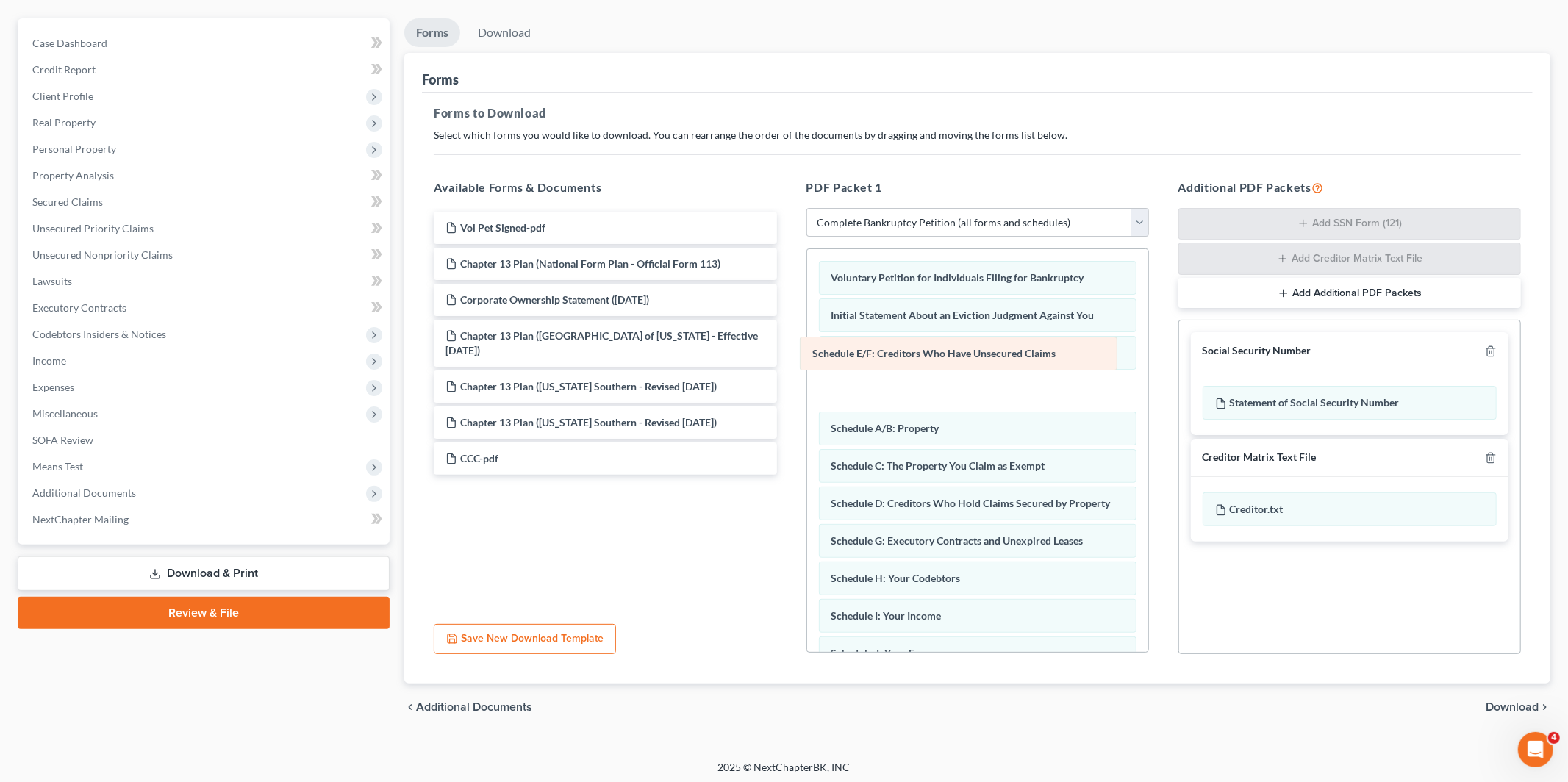
drag, startPoint x: 965, startPoint y: 512, endPoint x: 947, endPoint y: 360, distance: 153.1
click at [947, 360] on div "Schedule E/F: Creditors Who Have Unsecured Claims Voluntary Petition for Indivi…" at bounding box center [978, 686] width 341 height 873
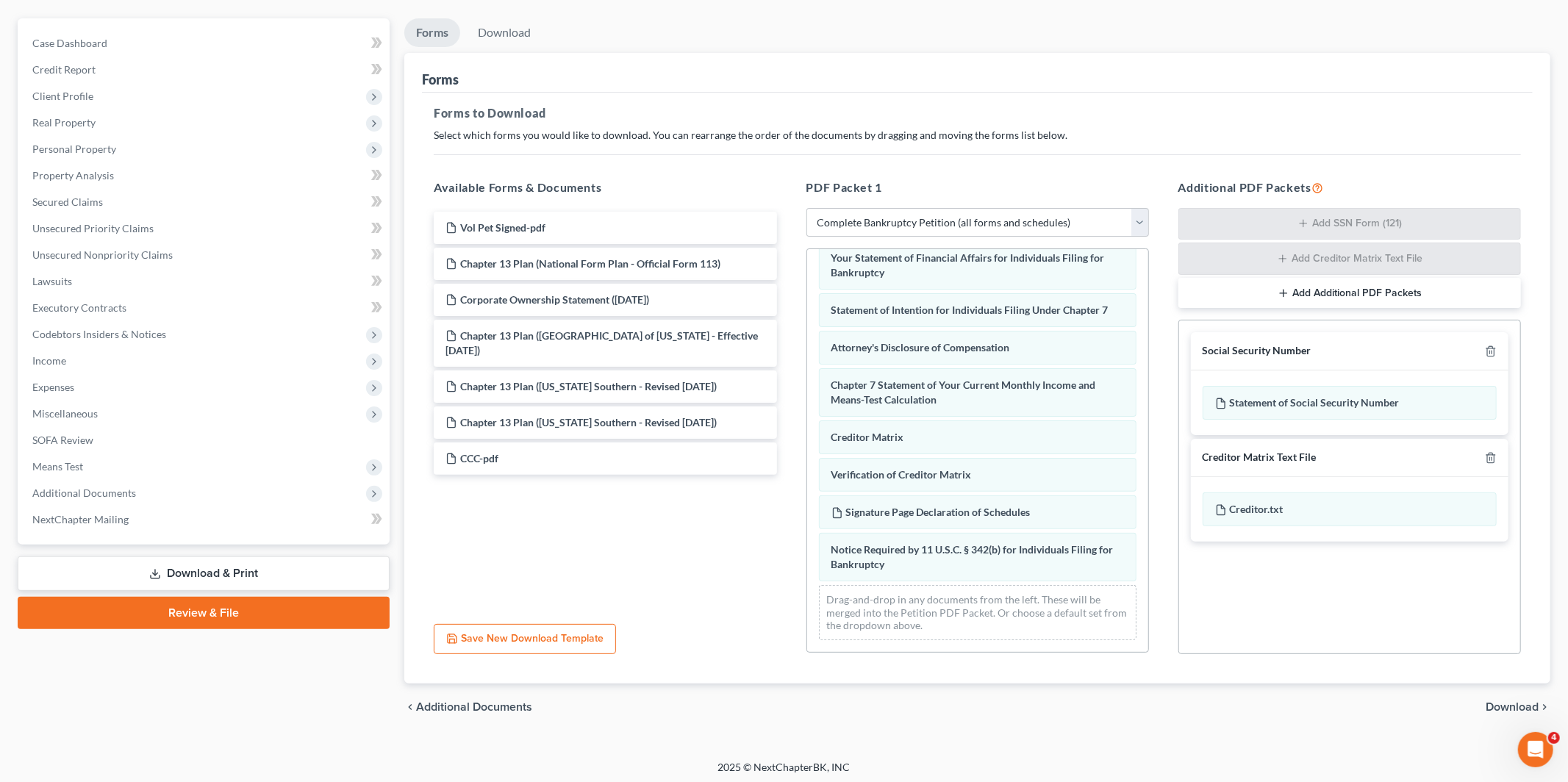
scroll to position [127, 0]
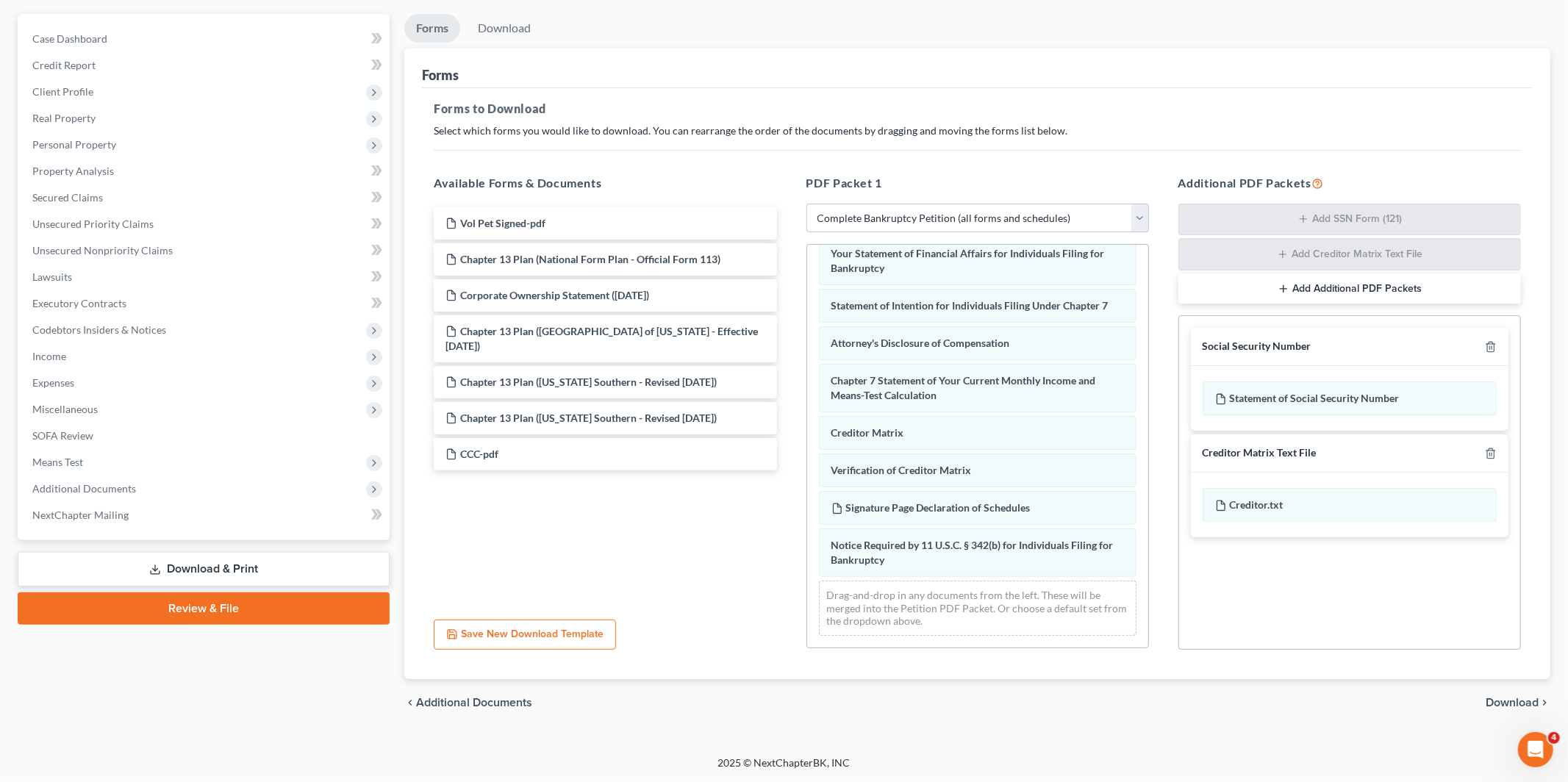
click at [514, 642] on button "Save New Download Template" at bounding box center [525, 635] width 183 height 31
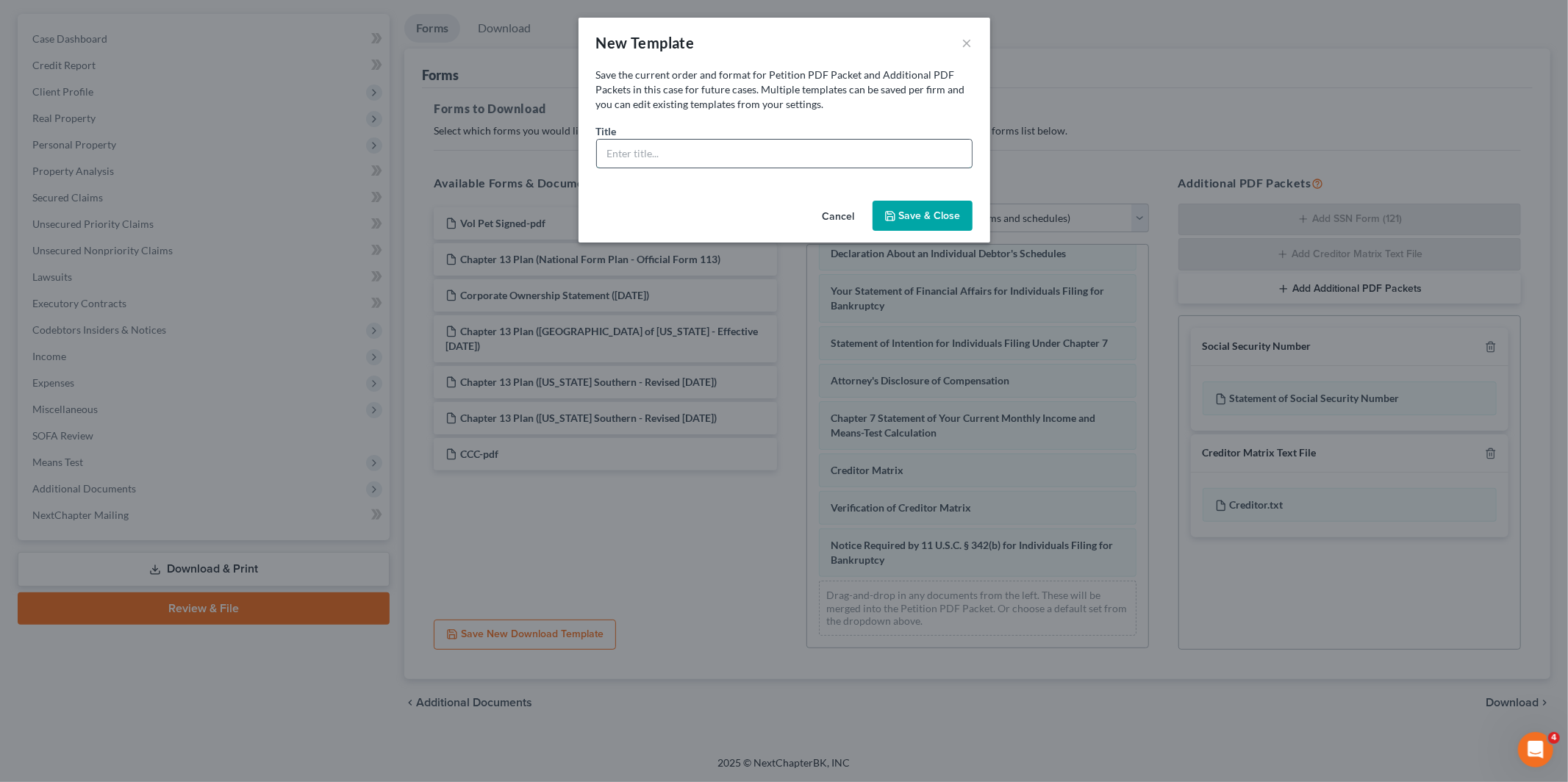
click at [637, 165] on input "text" at bounding box center [784, 154] width 375 height 28
type input "Test"
click at [932, 217] on button "Save & Close" at bounding box center [923, 215] width 100 height 31
select select "4"
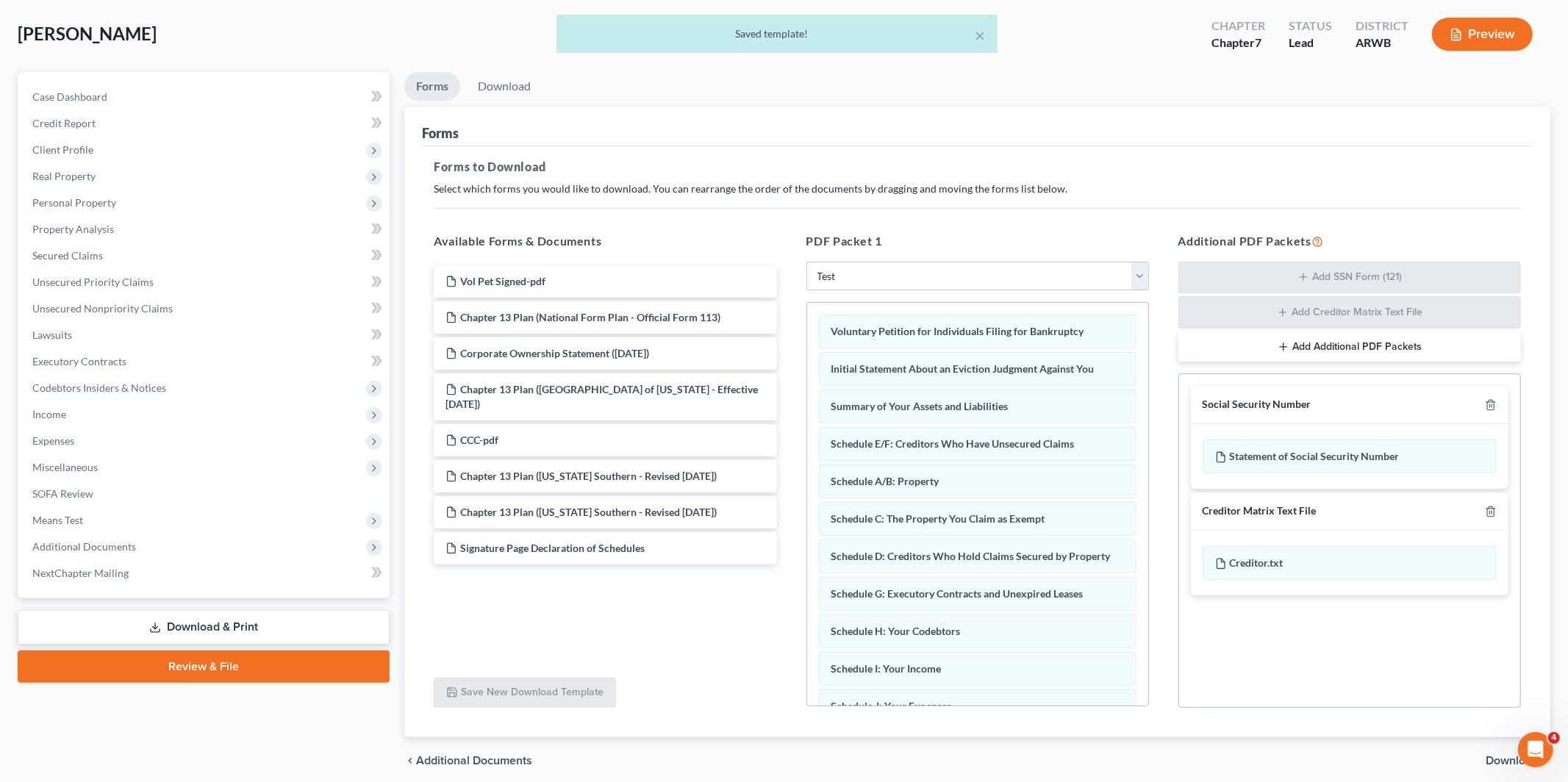
scroll to position [53, 0]
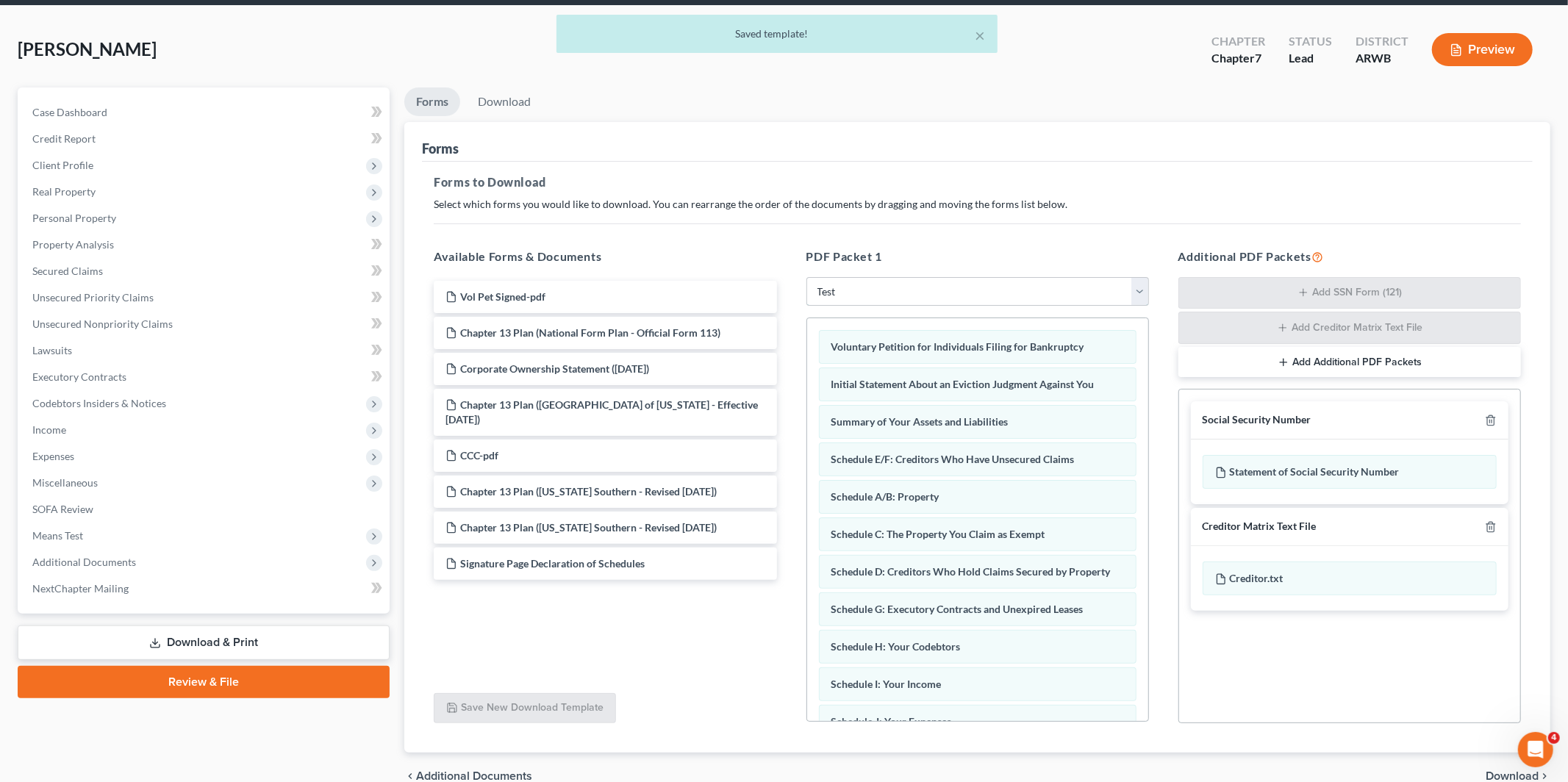
click at [869, 297] on select "Choose Default Petition PDF Packet Complete Bankruptcy Petition (all forms and …" at bounding box center [978, 291] width 343 height 29
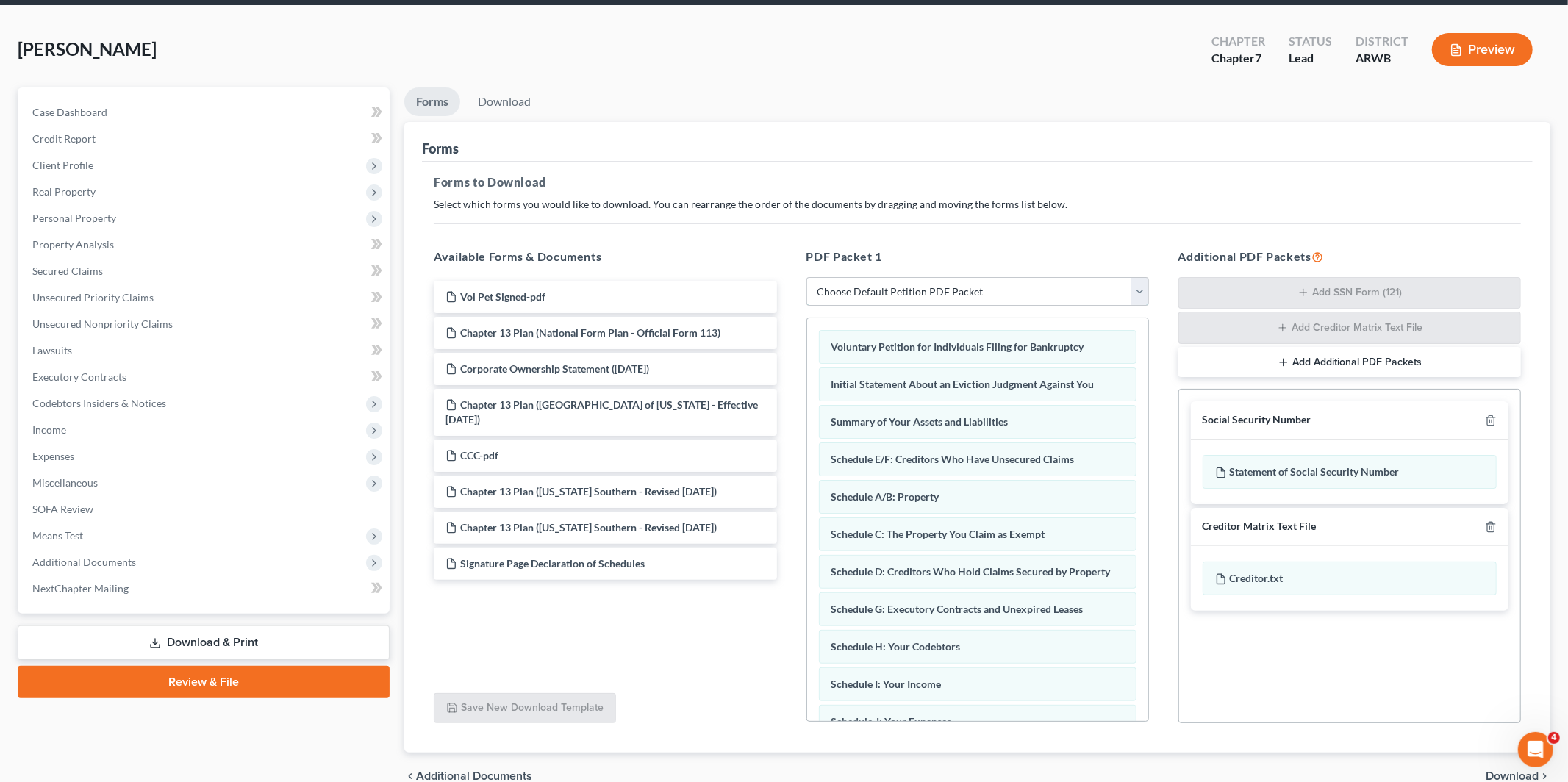
click at [806, 277] on select "Choose Default Petition PDF Packet Complete Bankruptcy Petition (all forms and …" at bounding box center [978, 291] width 343 height 29
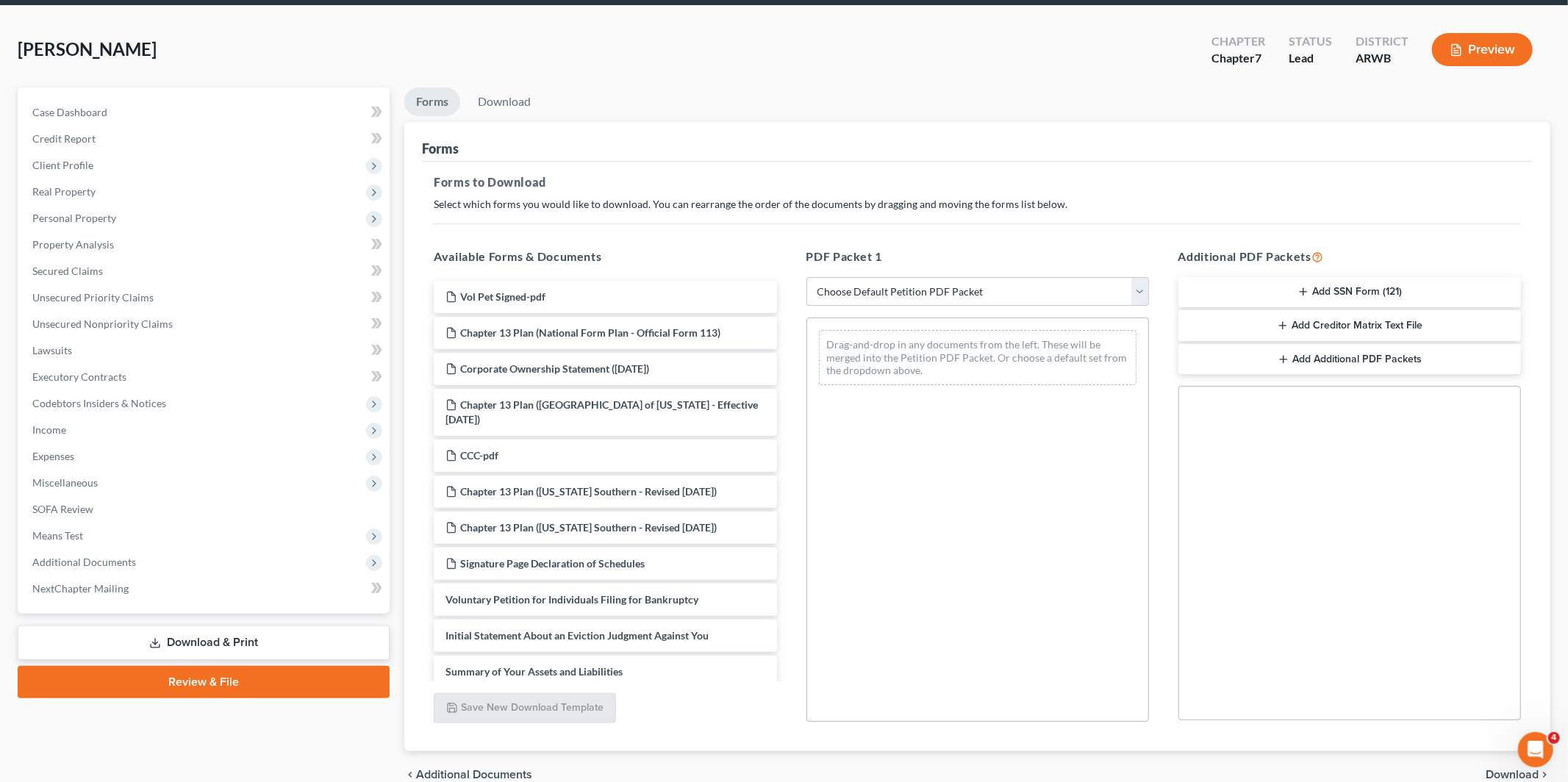
click at [897, 288] on select "Choose Default Petition PDF Packet Complete Bankruptcy Petition (all forms and …" at bounding box center [978, 291] width 343 height 29
click at [806, 277] on select "Choose Default Petition PDF Packet Complete Bankruptcy Petition (all forms and …" at bounding box center [978, 291] width 343 height 29
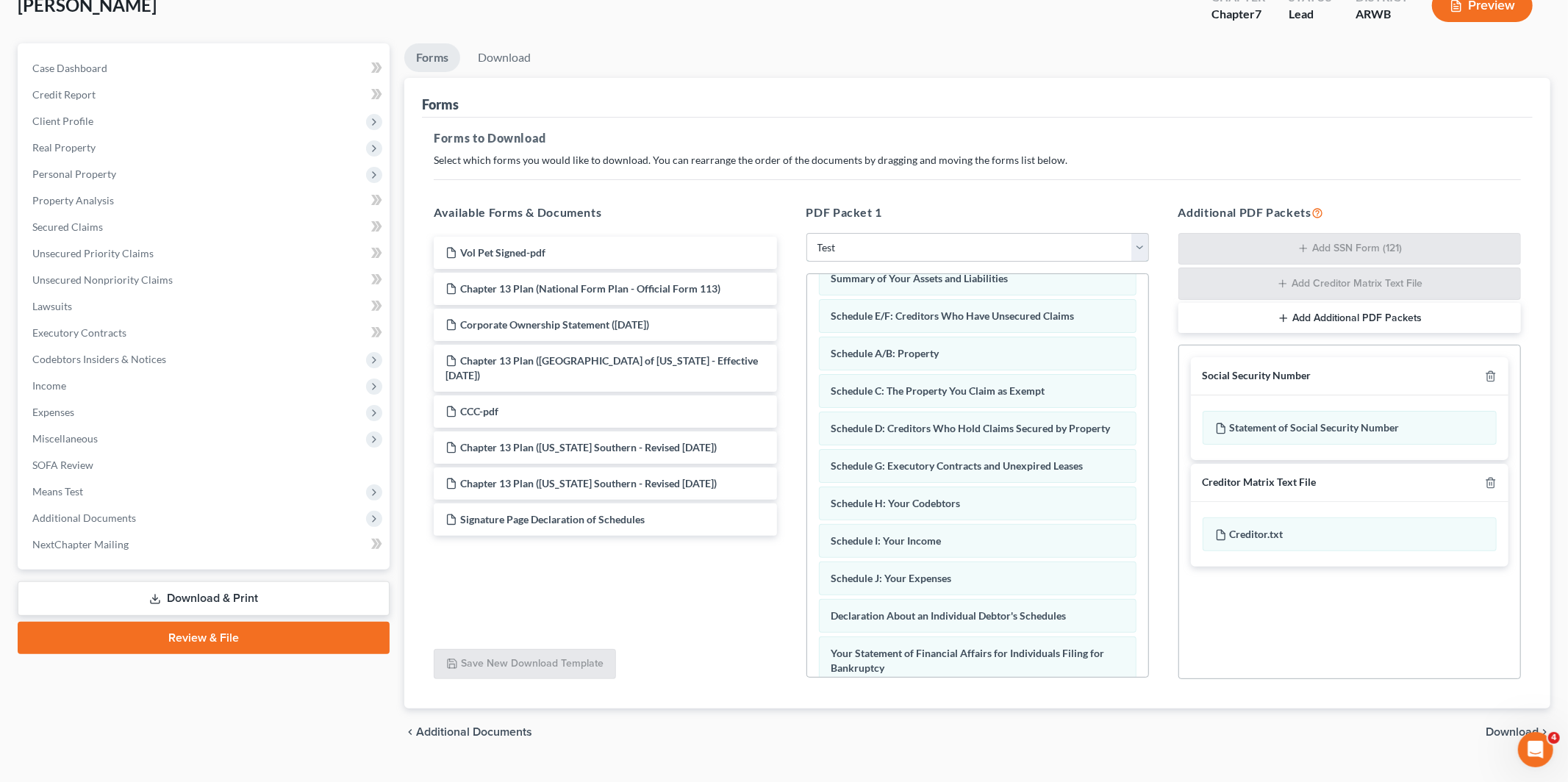
scroll to position [0, 0]
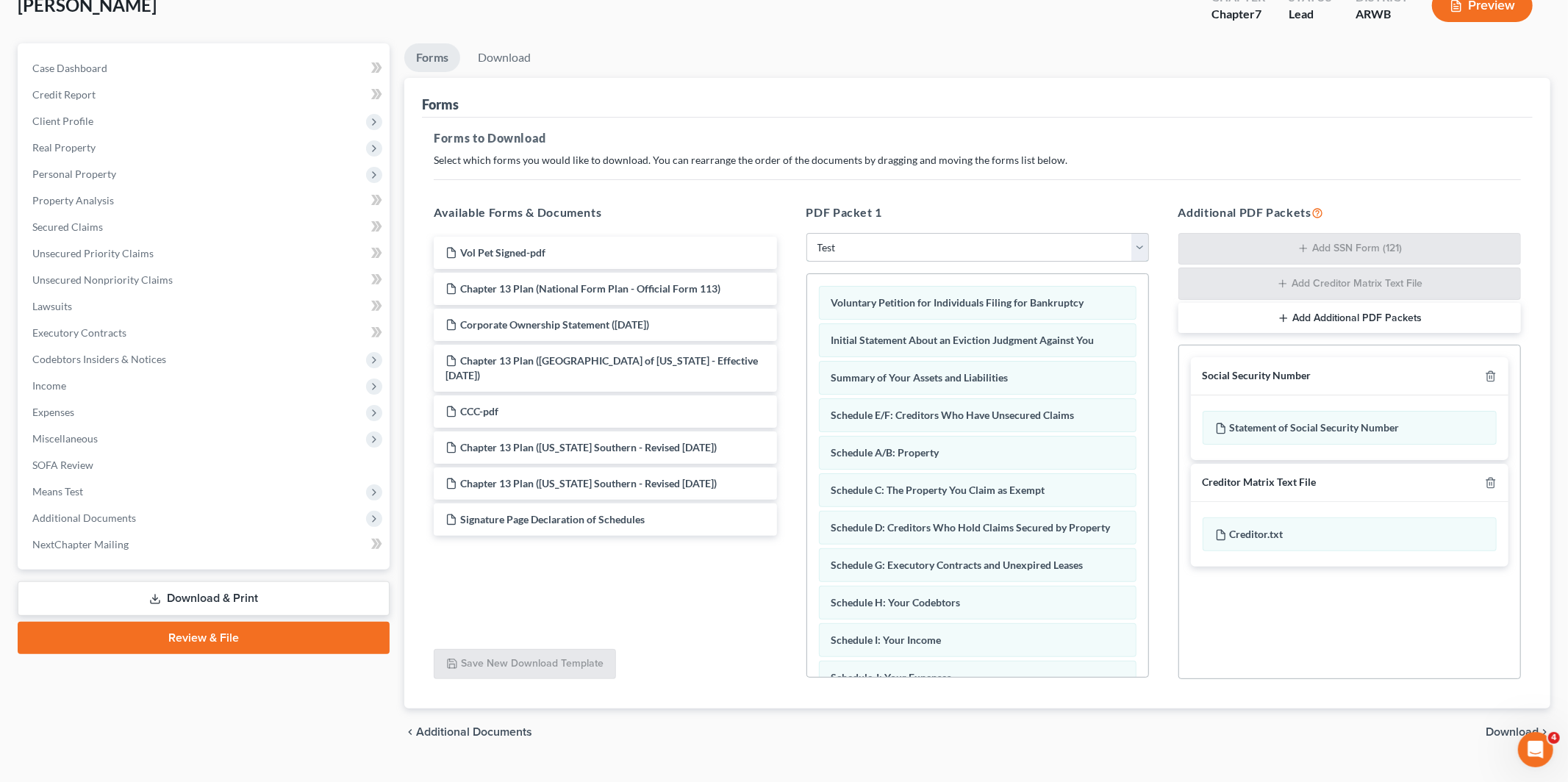
click at [830, 251] on select "Choose Default Petition PDF Packet Complete Bankruptcy Petition (all forms and …" at bounding box center [978, 247] width 343 height 29
click at [806, 233] on select "Choose Default Petition PDF Packet Complete Bankruptcy Petition (all forms and …" at bounding box center [978, 247] width 343 height 29
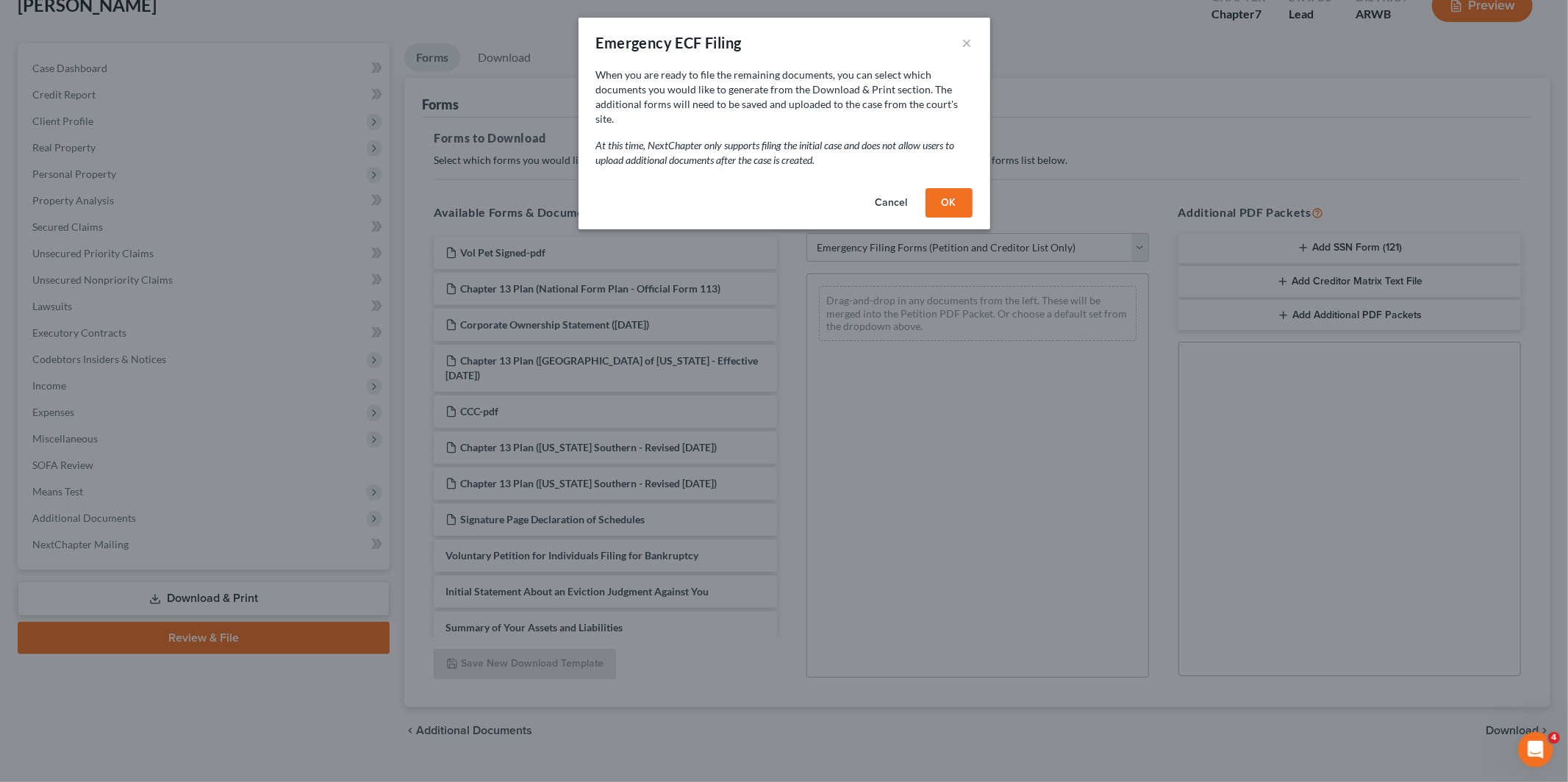
click at [942, 192] on button "OK" at bounding box center [949, 202] width 47 height 29
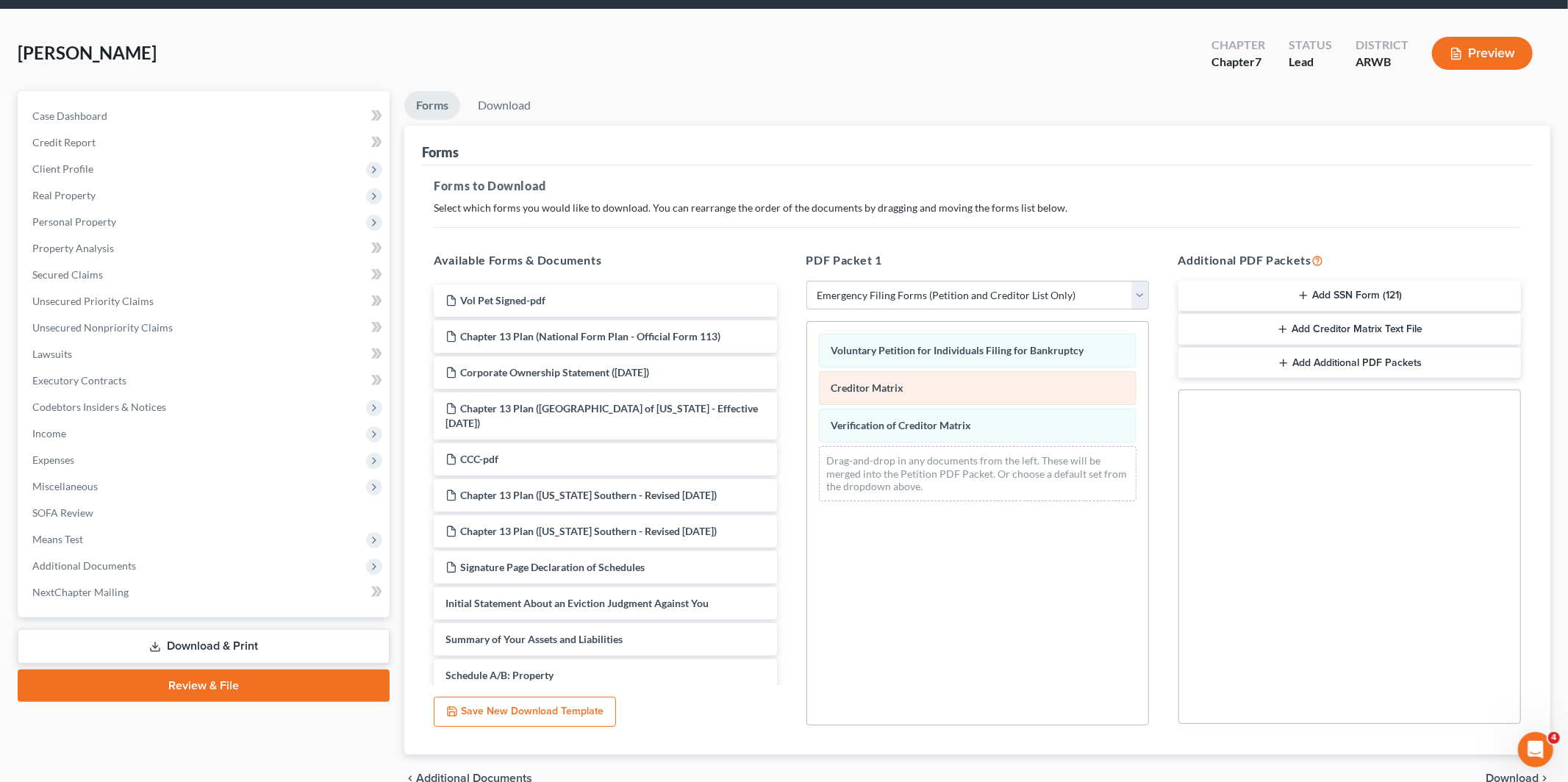
scroll to position [52, 0]
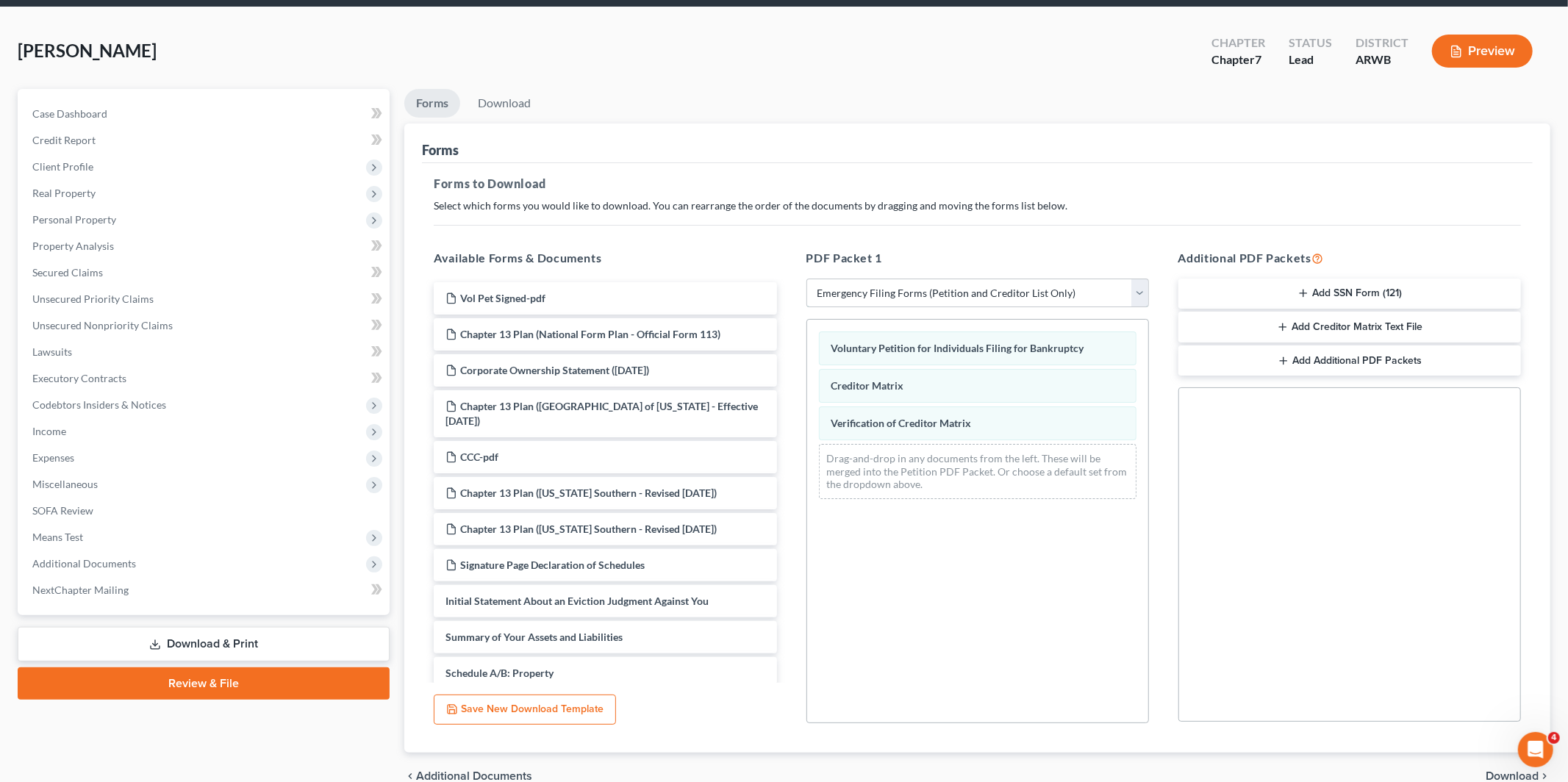
click at [1074, 291] on select "Choose Default Petition PDF Packet Complete Bankruptcy Petition (all forms and …" at bounding box center [978, 292] width 343 height 29
click at [806, 278] on select "Choose Default Petition PDF Packet Complete Bankruptcy Petition (all forms and …" at bounding box center [978, 292] width 343 height 29
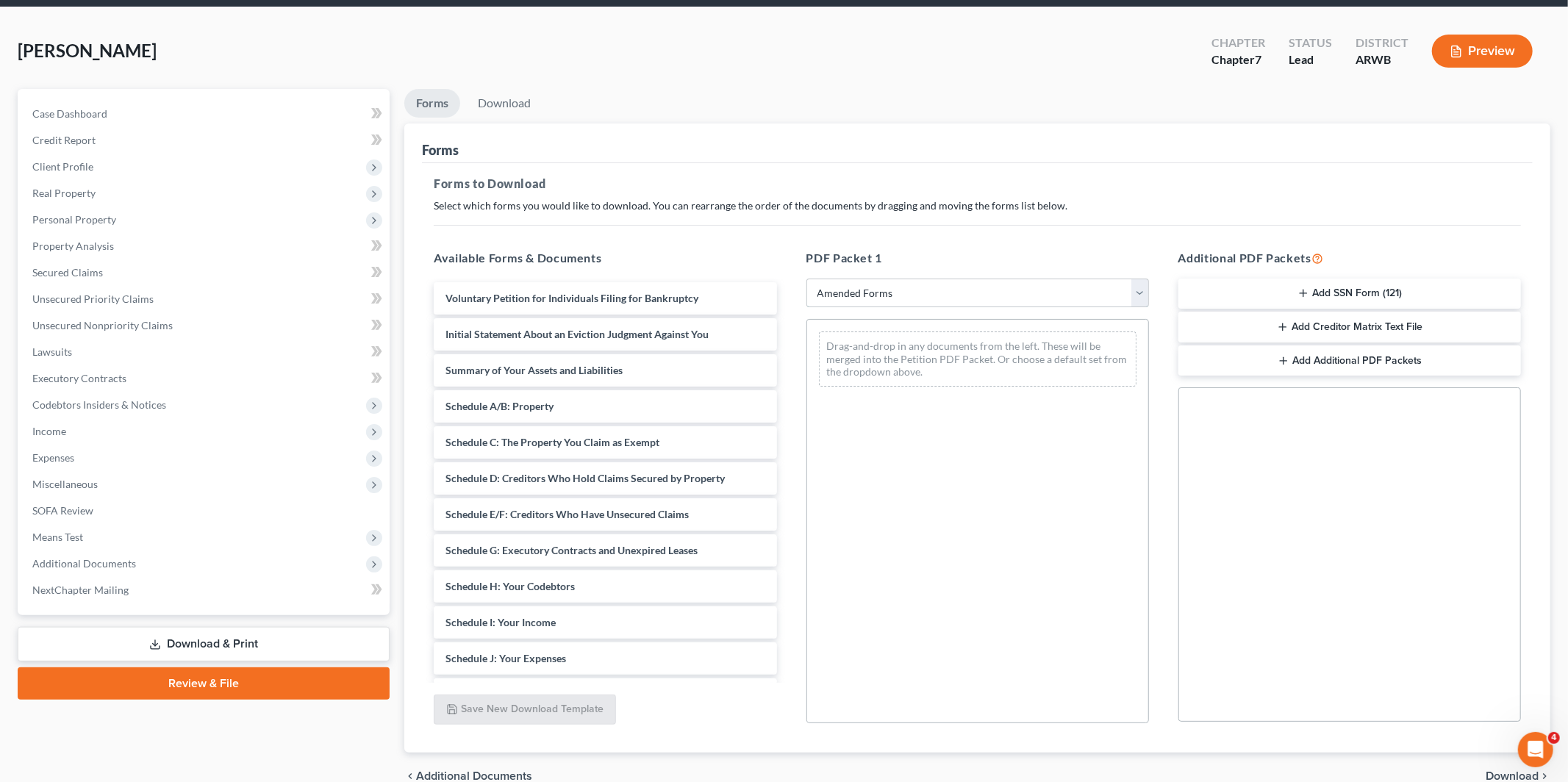
click at [921, 296] on select "Choose Default Petition PDF Packet Complete Bankruptcy Petition (all forms and …" at bounding box center [978, 292] width 343 height 29
click at [806, 278] on select "Choose Default Petition PDF Packet Complete Bankruptcy Petition (all forms and …" at bounding box center [978, 292] width 343 height 29
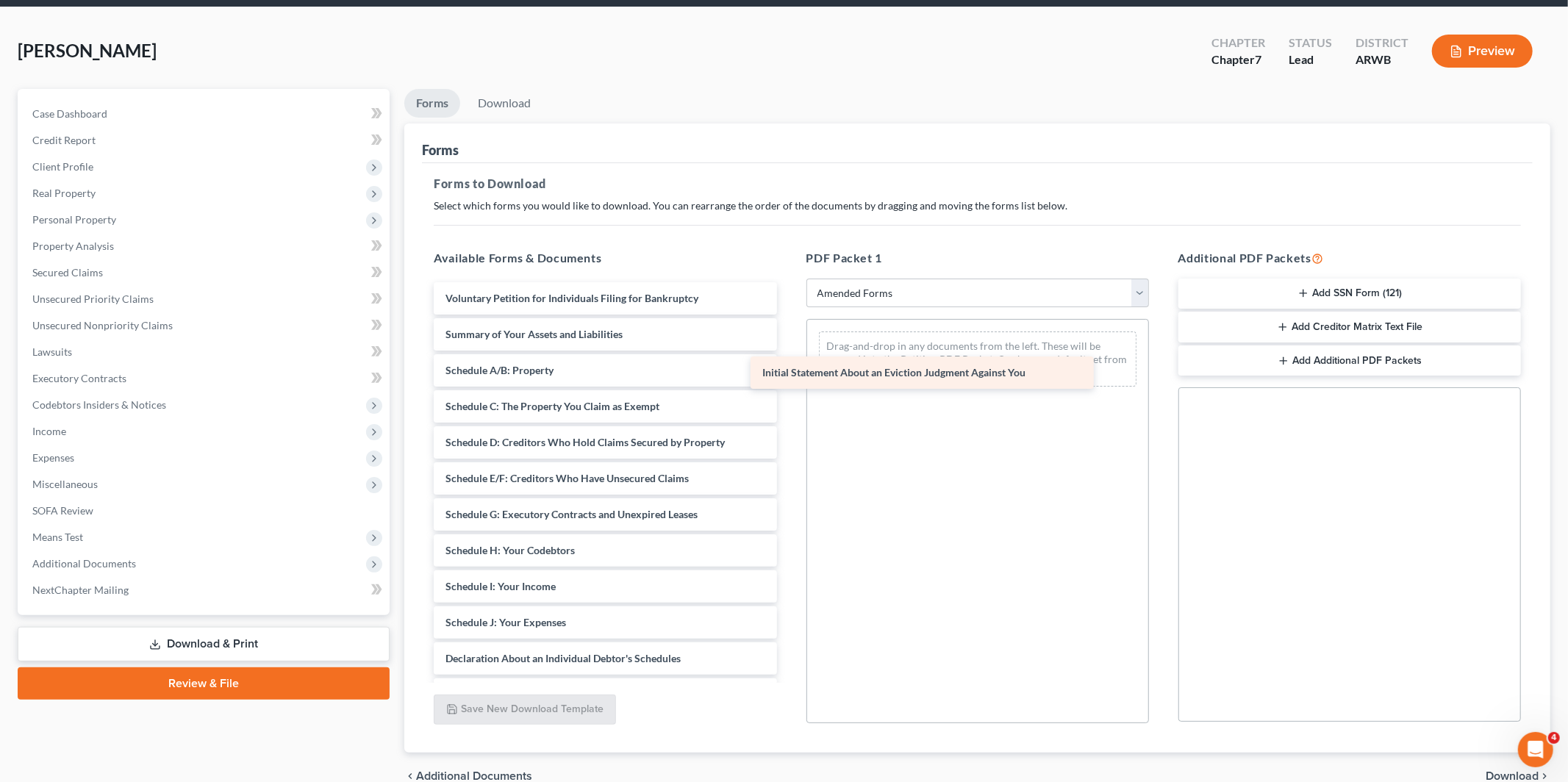
drag, startPoint x: 532, startPoint y: 338, endPoint x: 863, endPoint y: 376, distance: 333.2
click at [788, 376] on div "Initial Statement About an Eviction Judgment Against You Voluntary Petition for…" at bounding box center [604, 626] width 366 height 688
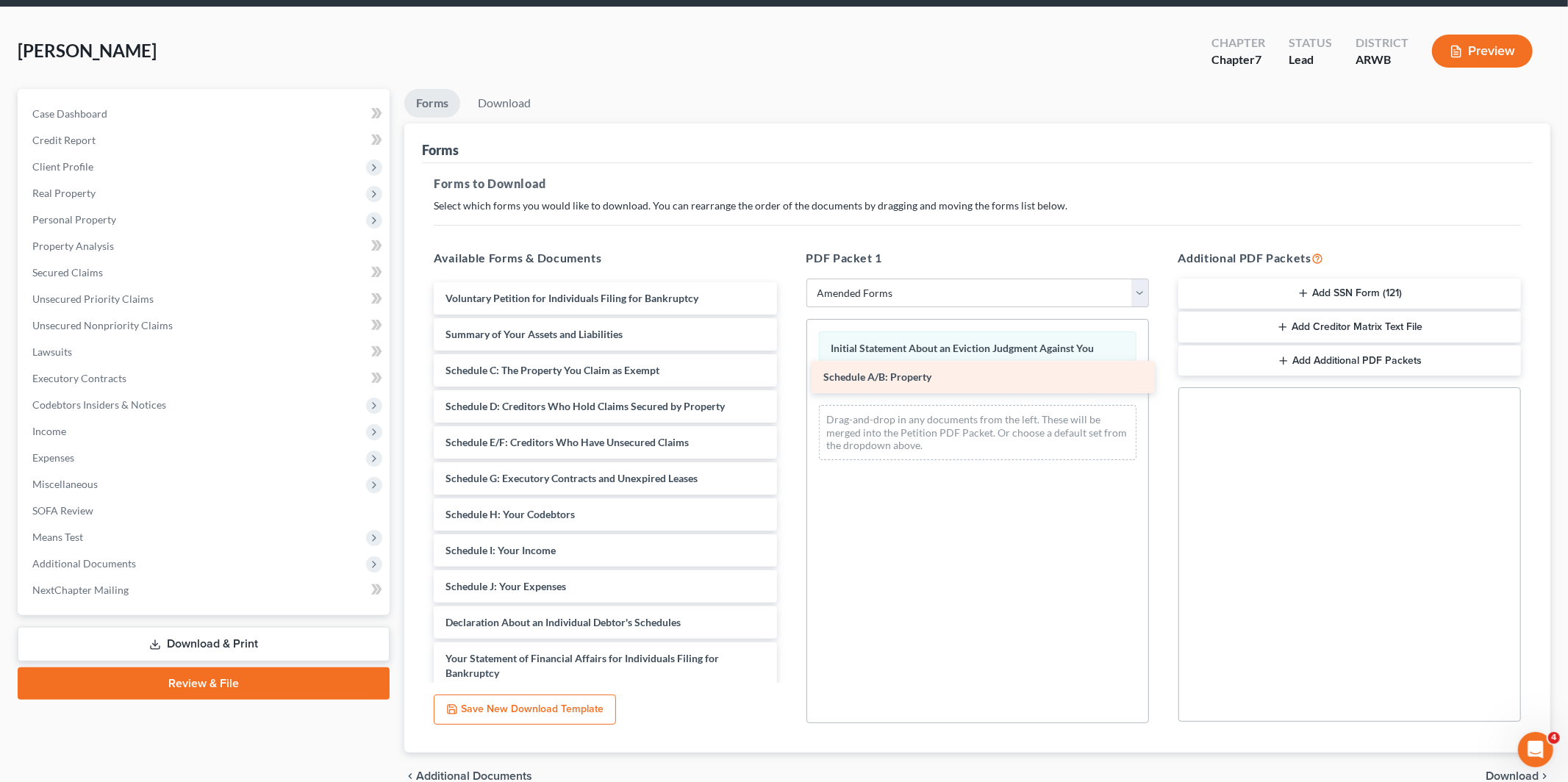
drag, startPoint x: 525, startPoint y: 371, endPoint x: 904, endPoint y: 376, distance: 379.0
click at [788, 376] on div "Schedule A/B: Property Voluntary Petition for Individuals Filing for Bankruptcy…" at bounding box center [604, 608] width 366 height 653
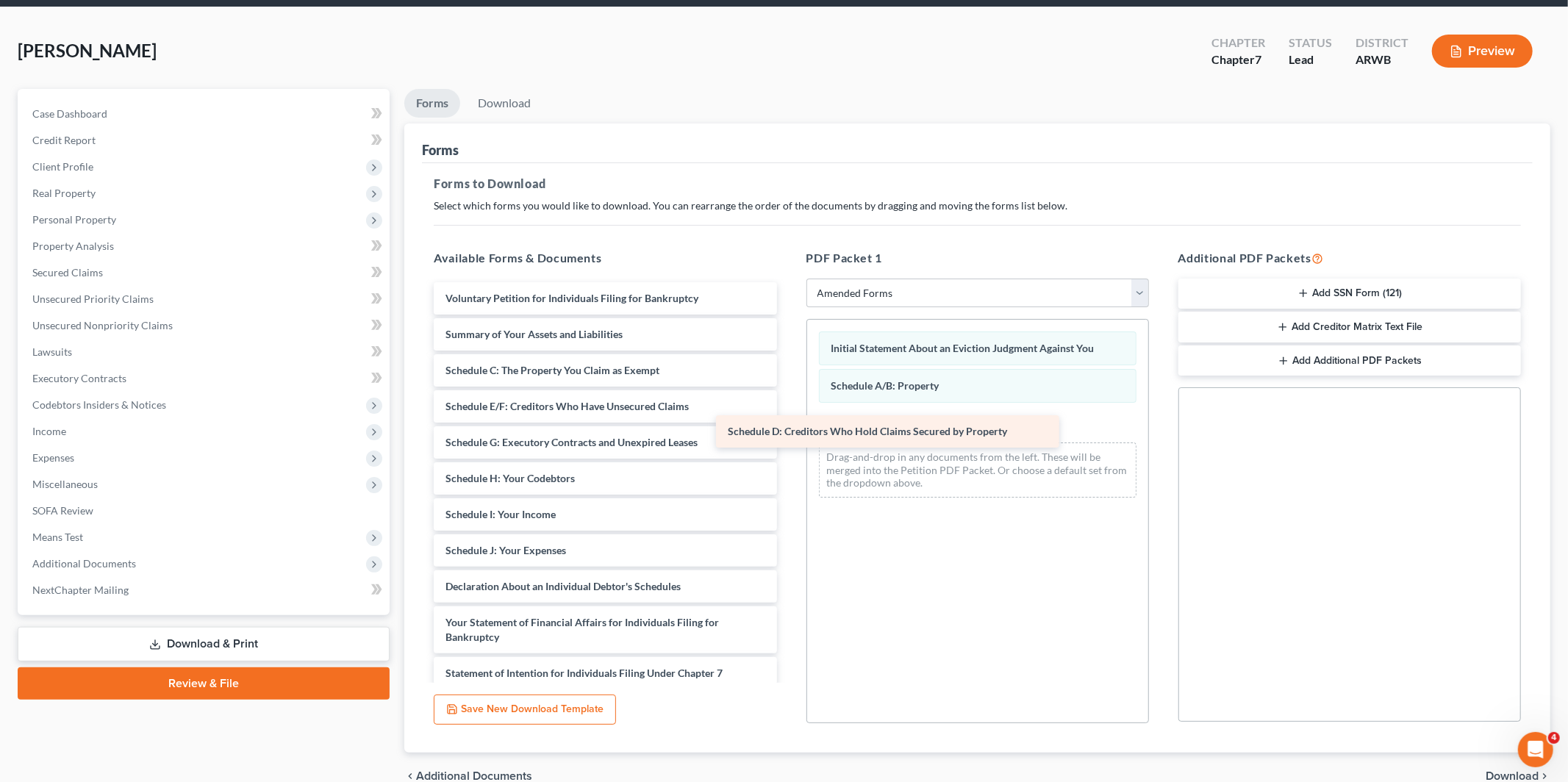
drag, startPoint x: 659, startPoint y: 400, endPoint x: 993, endPoint y: 422, distance: 334.7
click at [788, 423] on div "Schedule D: Creditors Who Hold Claims Secured by Property Voluntary Petition fo…" at bounding box center [604, 590] width 366 height 616
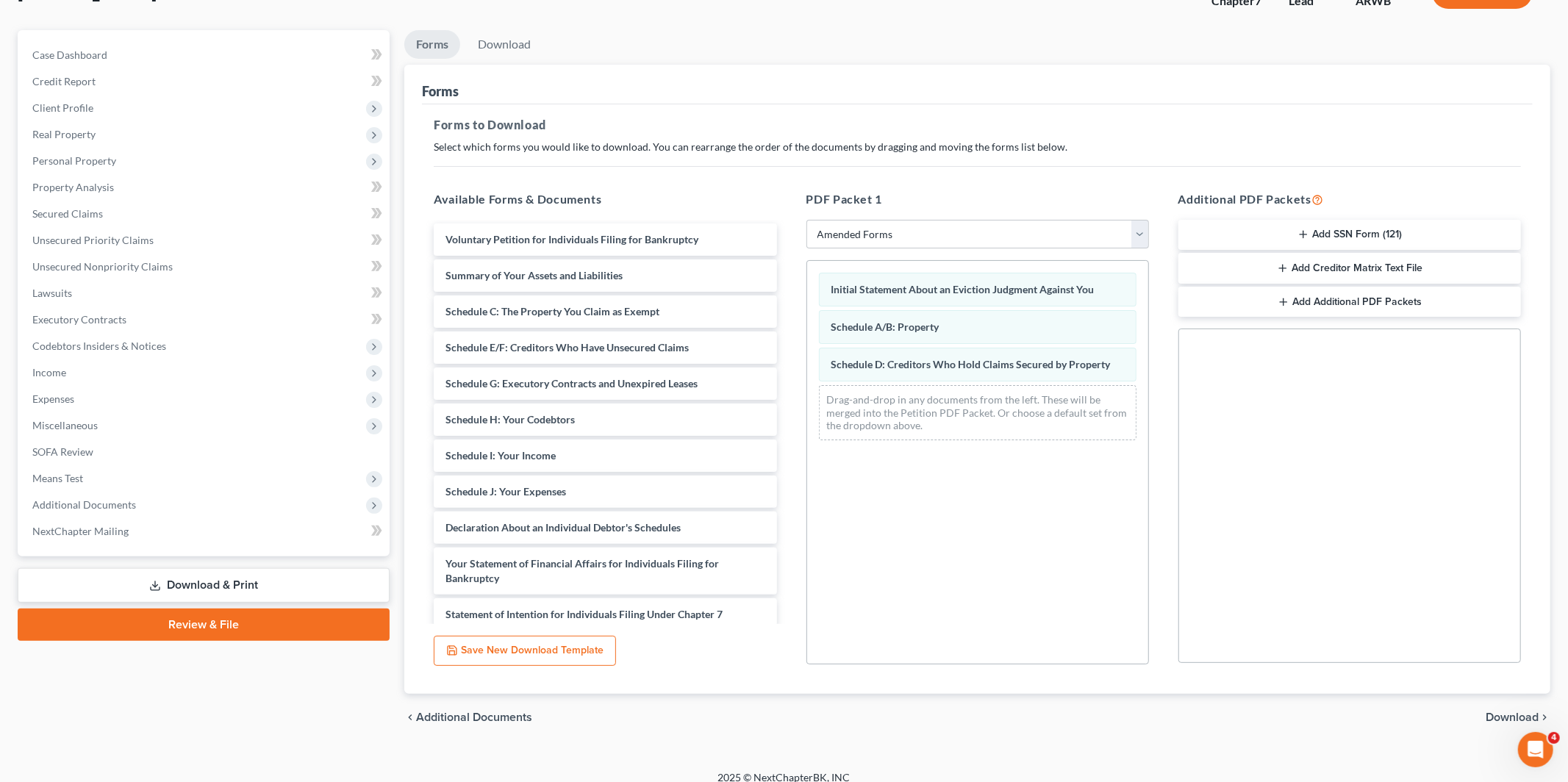
scroll to position [125, 0]
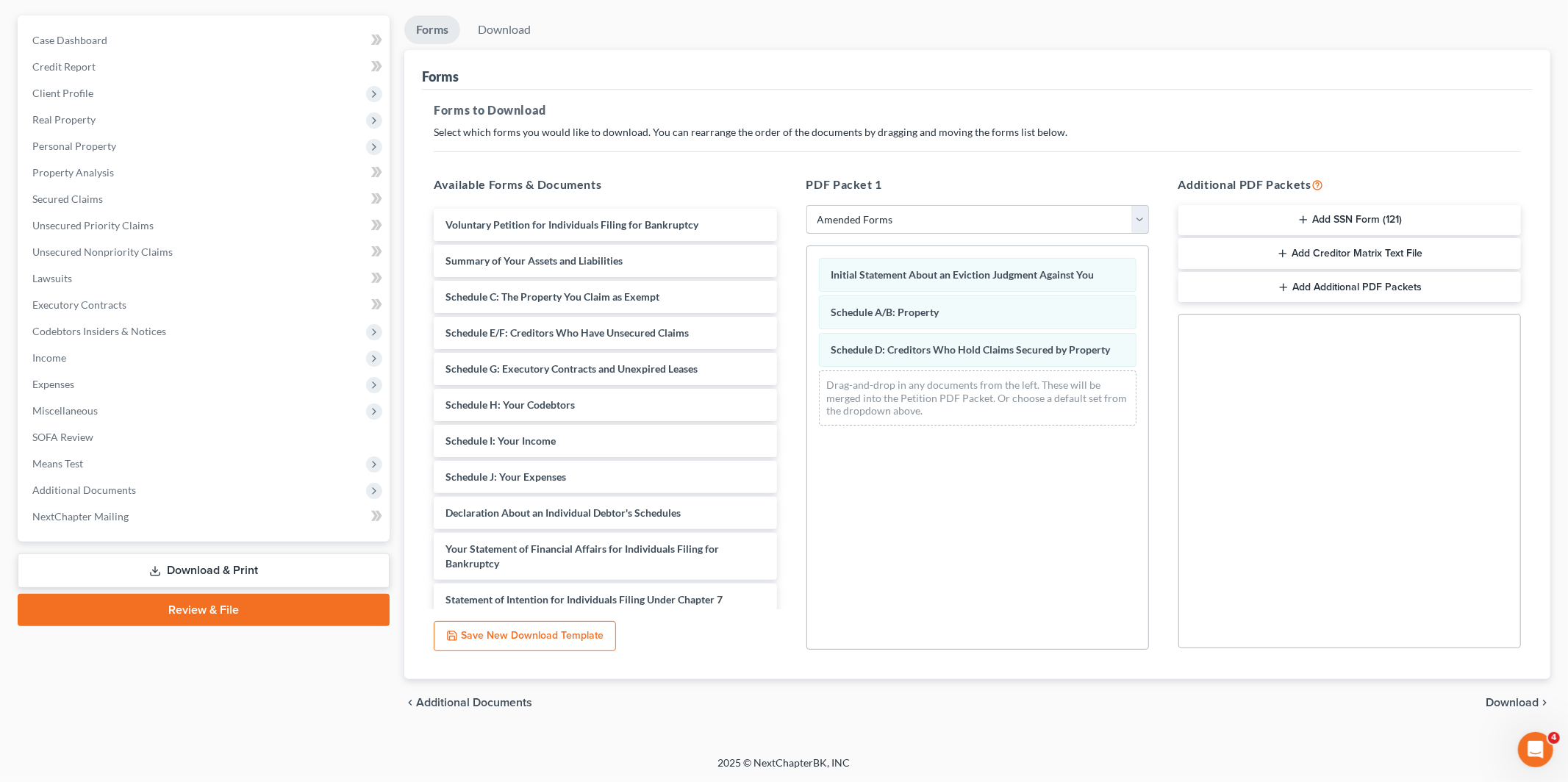
click at [898, 219] on select "Choose Default Petition PDF Packet Complete Bankruptcy Petition (all forms and …" at bounding box center [978, 219] width 343 height 29
select select "3"
click at [806, 205] on select "Choose Default Petition PDF Packet Complete Bankruptcy Petition (all forms and …" at bounding box center [978, 219] width 343 height 29
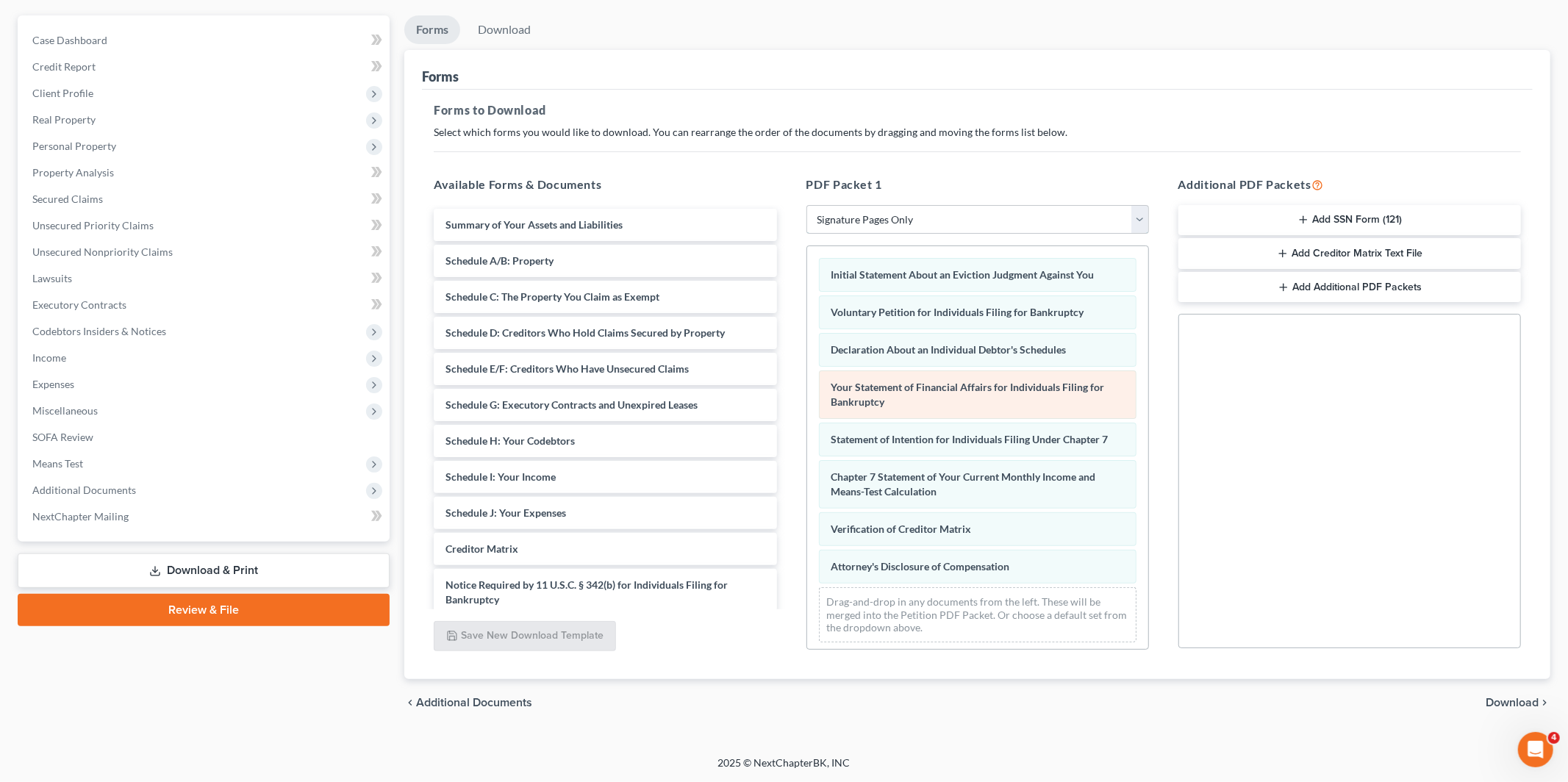
scroll to position [5, 0]
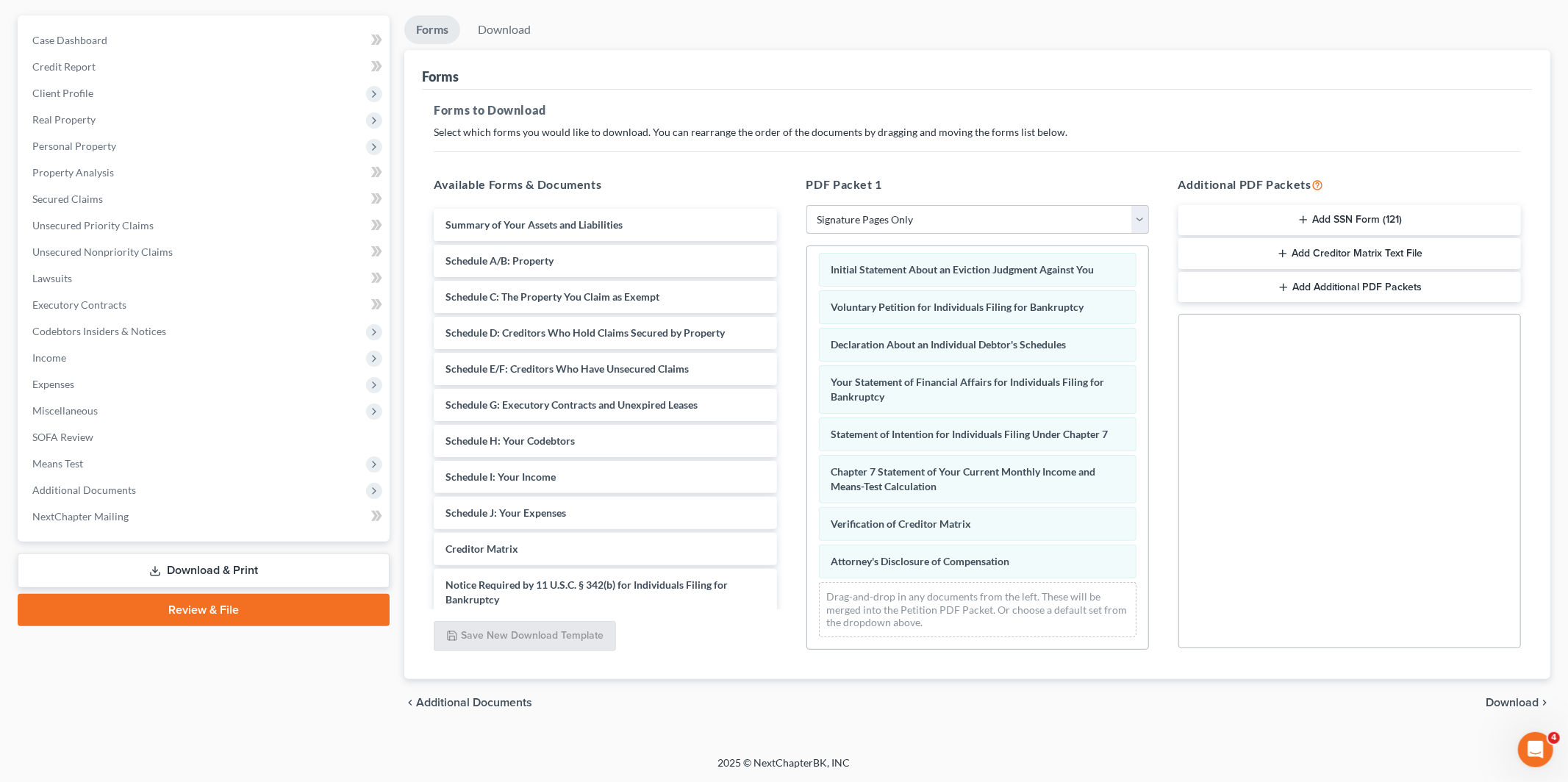
click at [1038, 221] on select "Choose Default Petition PDF Packet Complete Bankruptcy Petition (all forms and …" at bounding box center [978, 219] width 343 height 29
click at [896, 228] on select "Choose Default Petition PDF Packet Complete Bankruptcy Petition (all forms and …" at bounding box center [978, 219] width 343 height 29
click at [806, 205] on select "Choose Default Petition PDF Packet Complete Bankruptcy Petition (all forms and …" at bounding box center [978, 219] width 343 height 29
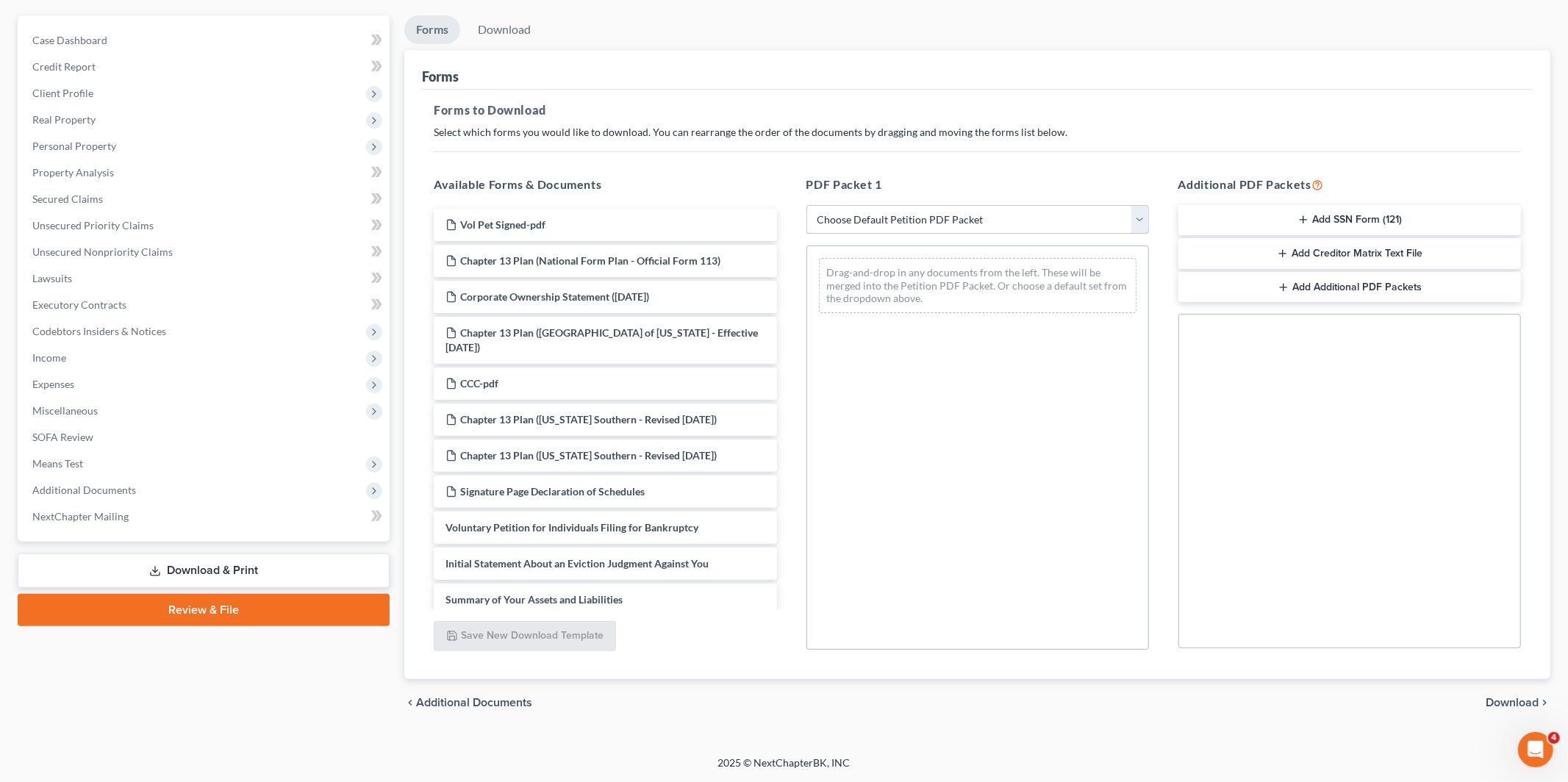
scroll to position [0, 0]
click at [876, 230] on select "Choose Default Petition PDF Packet Complete Bankruptcy Petition (all forms and …" at bounding box center [978, 219] width 343 height 29
select select "0"
click at [806, 205] on select "Choose Default Petition PDF Packet Complete Bankruptcy Petition (all forms and …" at bounding box center [978, 219] width 343 height 29
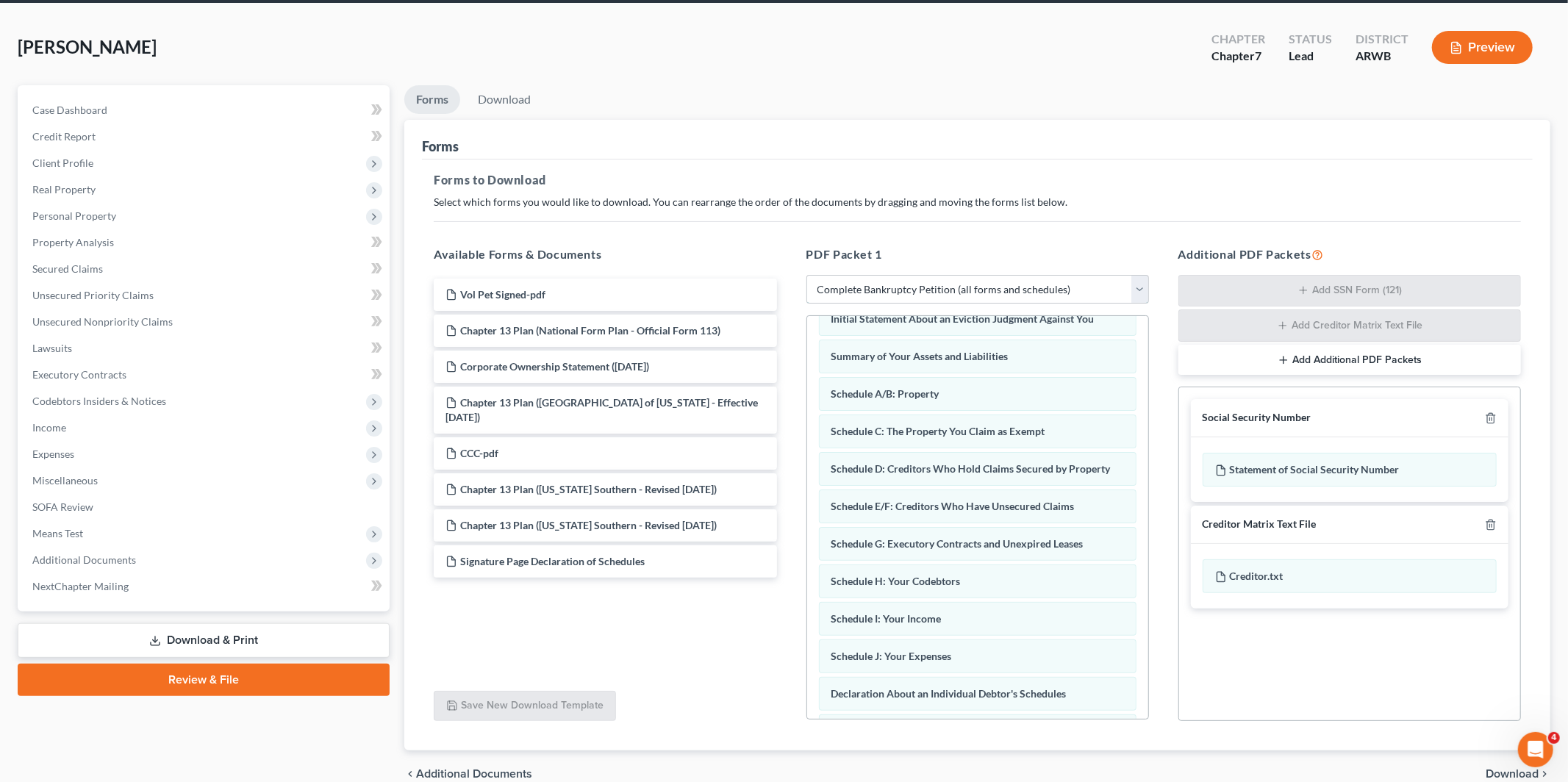
scroll to position [127, 0]
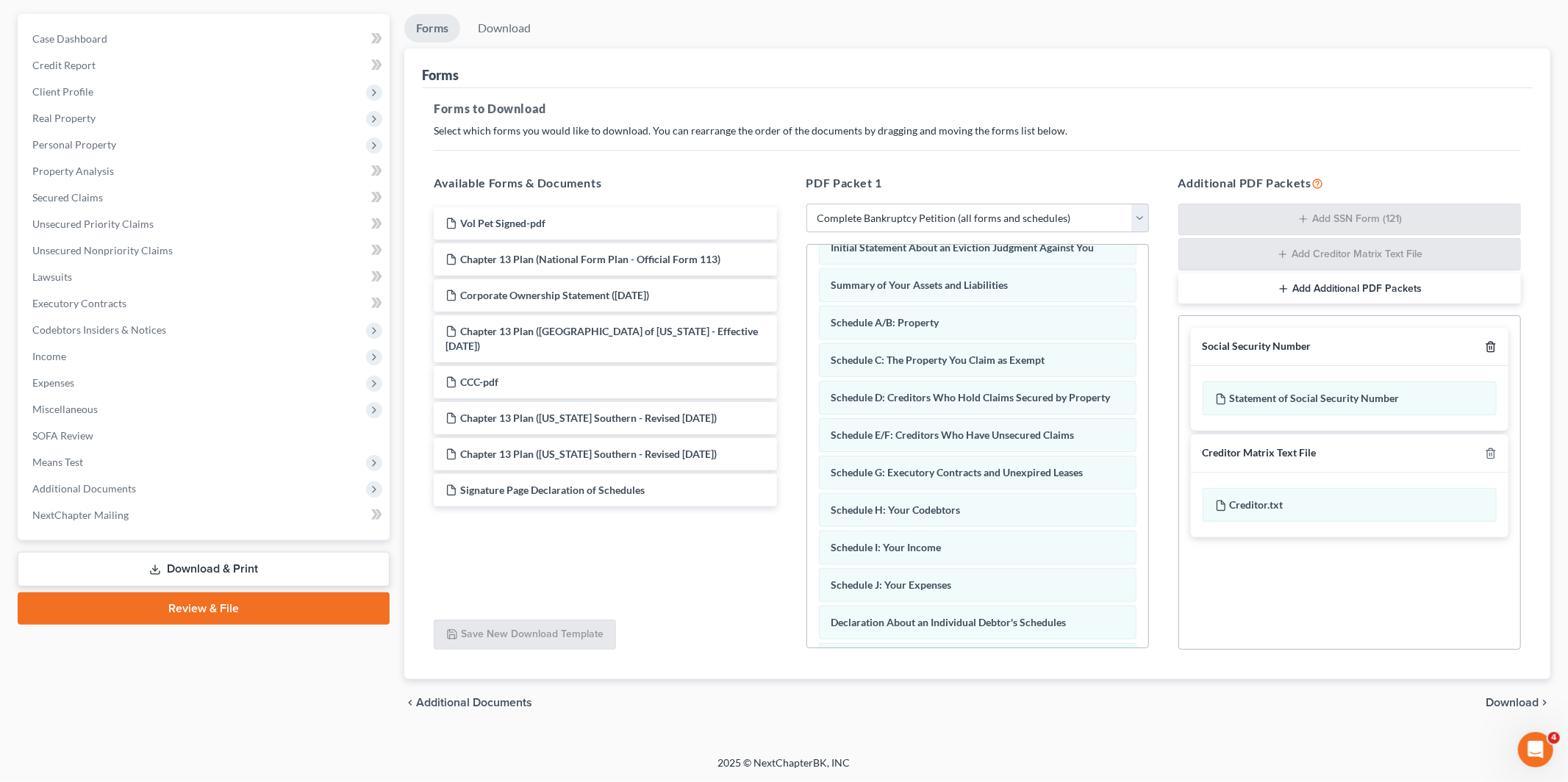
click at [1494, 348] on icon "button" at bounding box center [1490, 347] width 12 height 12
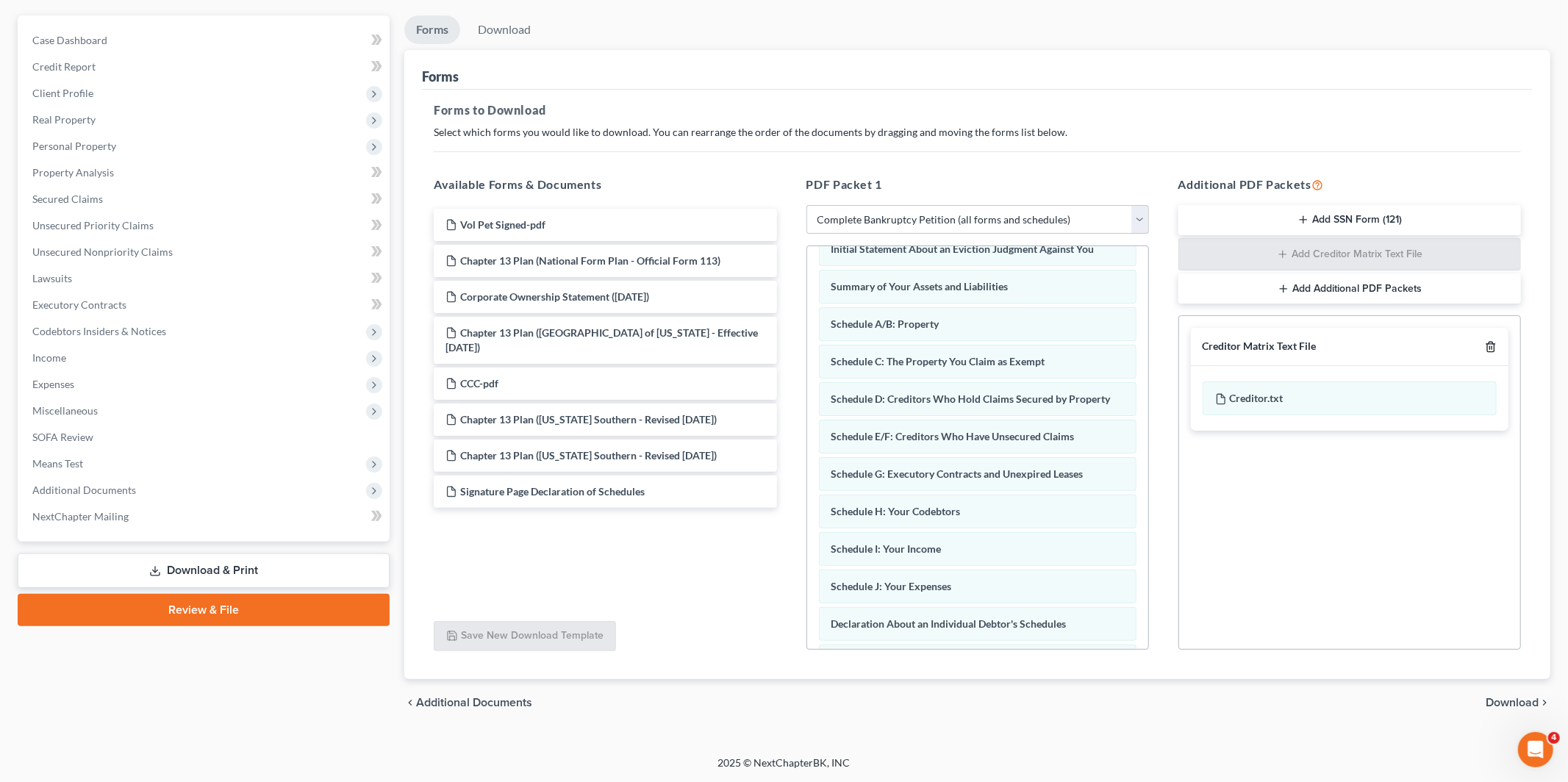
click at [1494, 348] on icon "button" at bounding box center [1490, 347] width 7 height 9
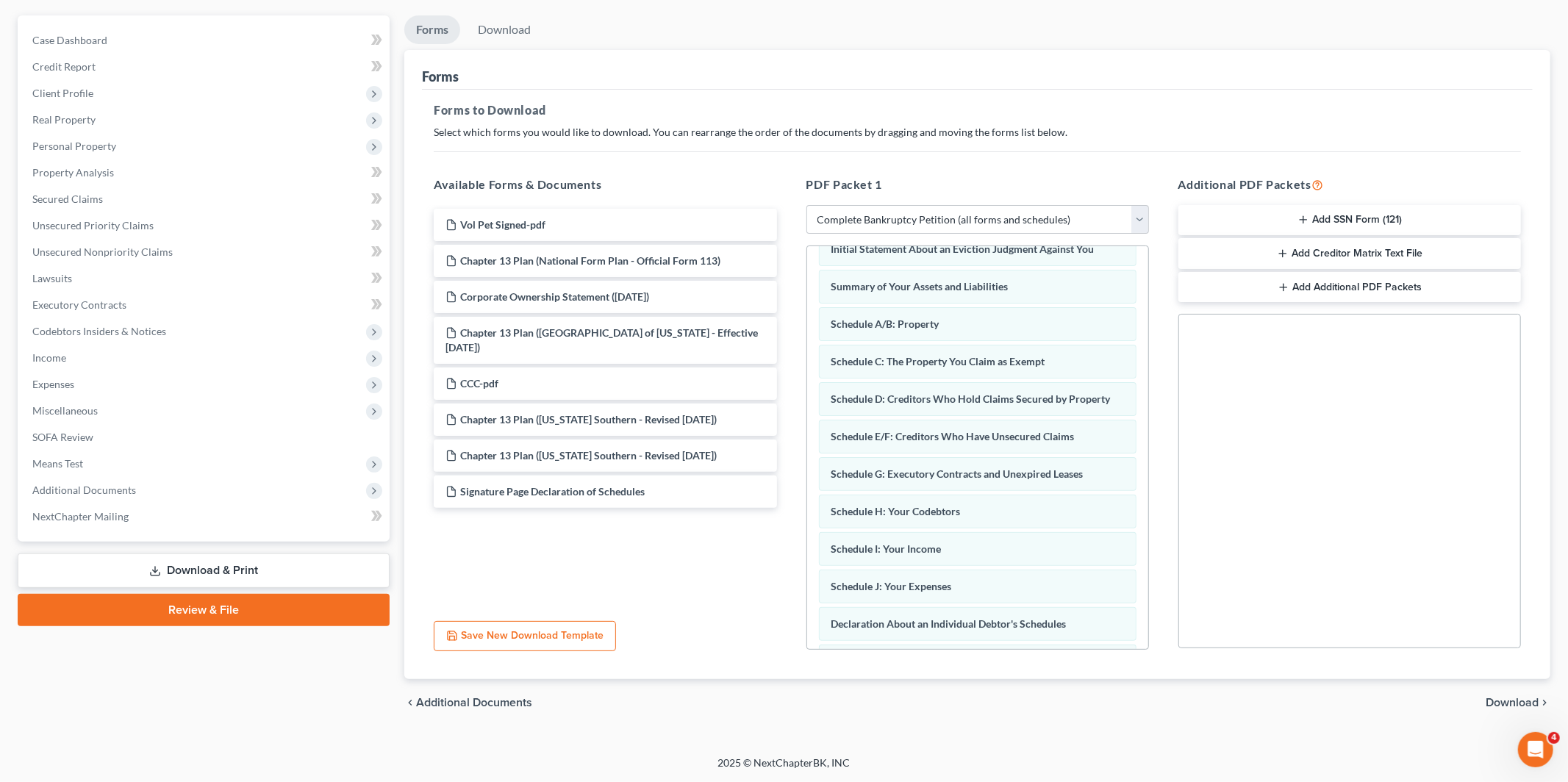
click at [1340, 220] on button "Add SSN Form (121)" at bounding box center [1350, 220] width 343 height 31
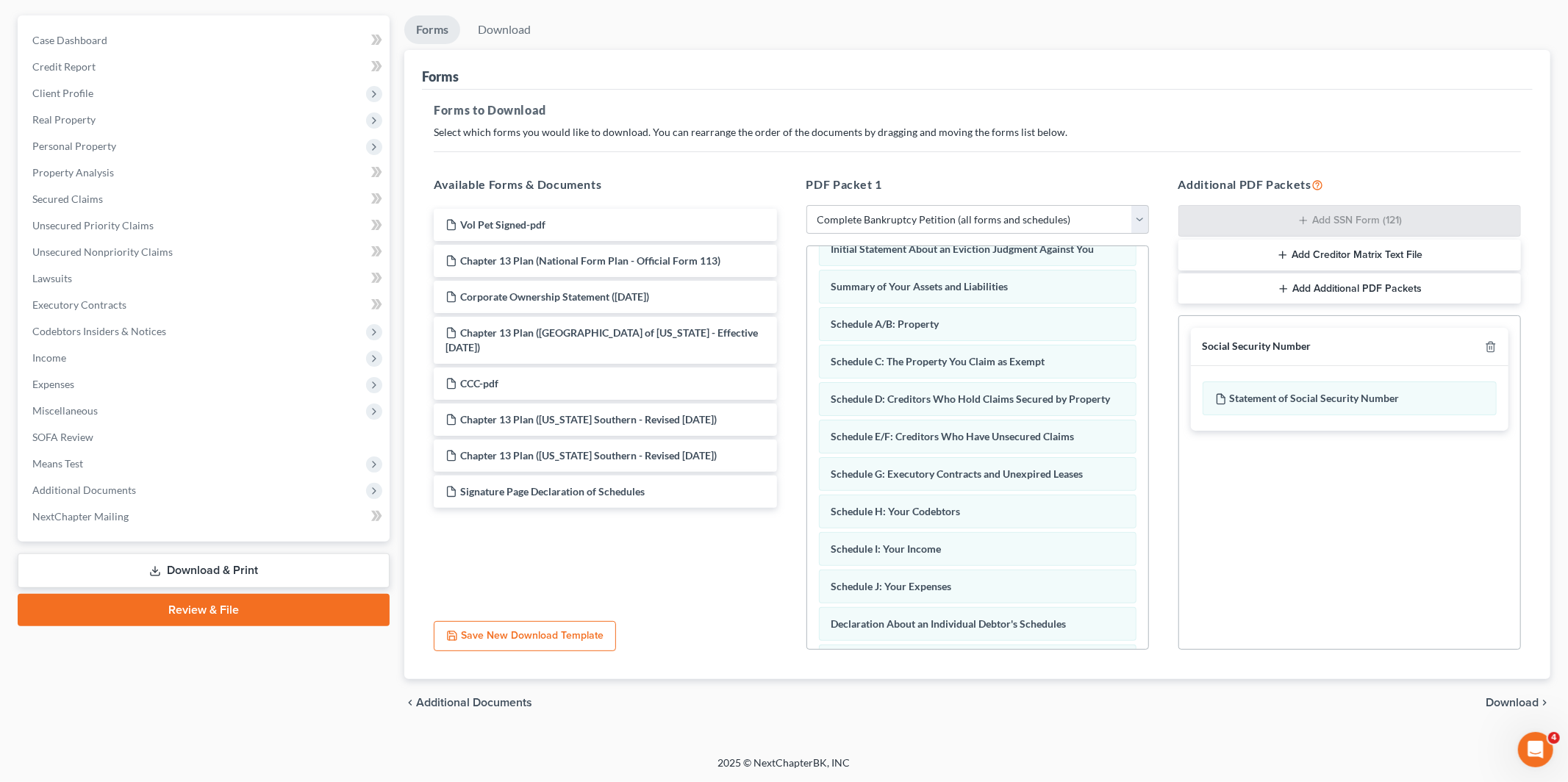
scroll to position [0, 0]
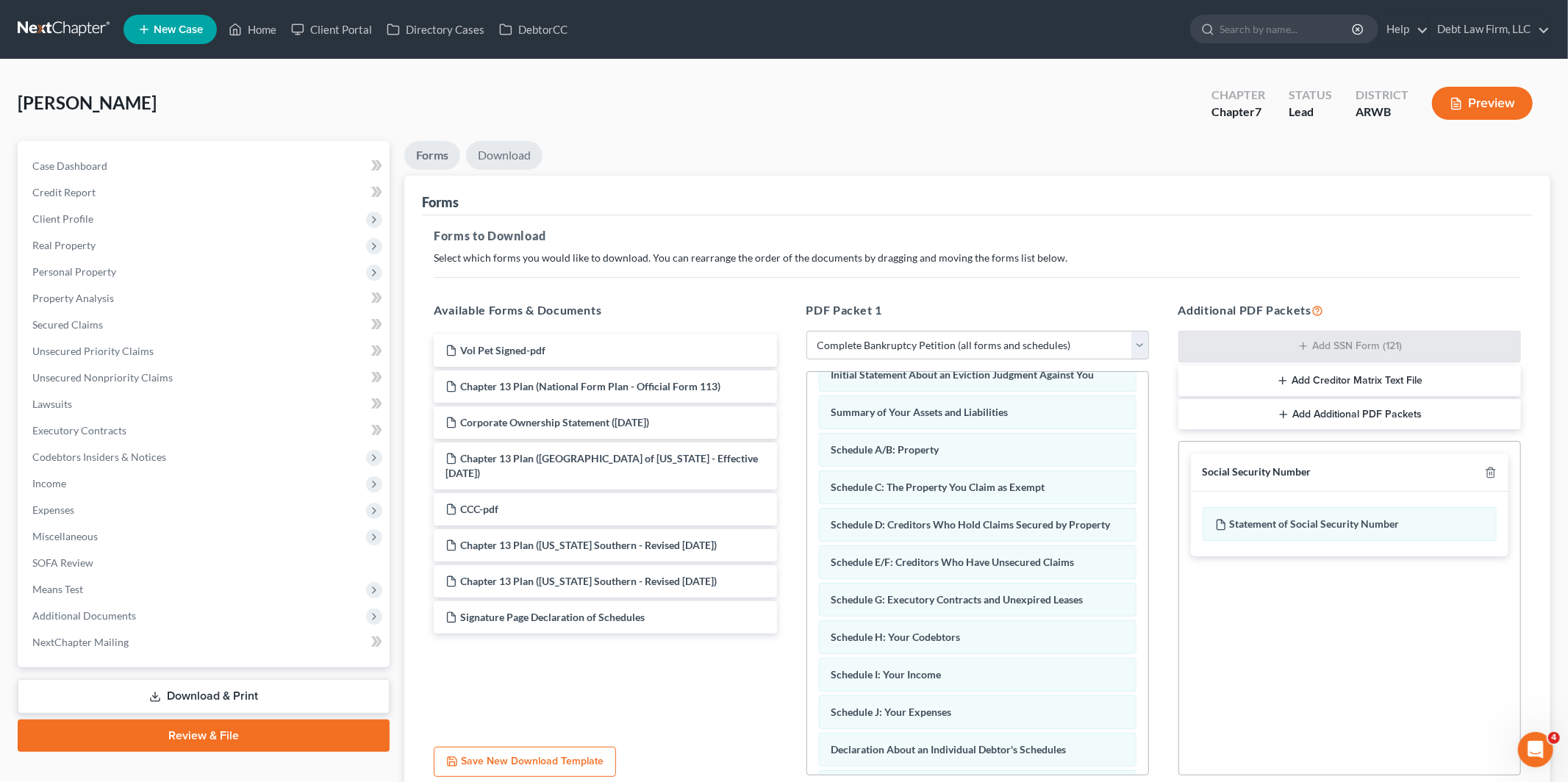
click at [501, 157] on link "Download" at bounding box center [505, 155] width 77 height 29
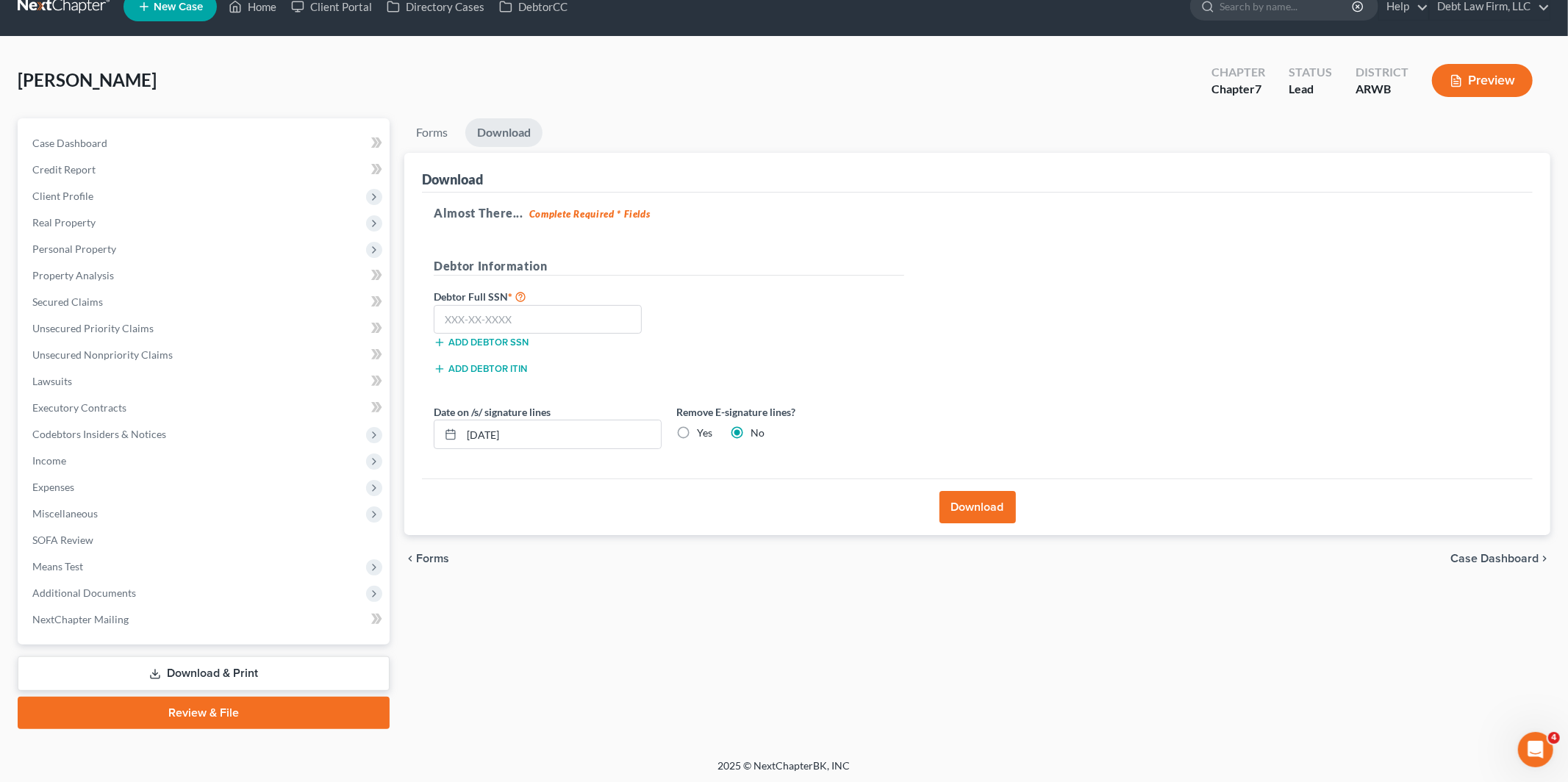
scroll to position [23, 0]
click at [555, 305] on input "text" at bounding box center [538, 318] width 208 height 29
click at [539, 330] on input "text" at bounding box center [538, 318] width 208 height 29
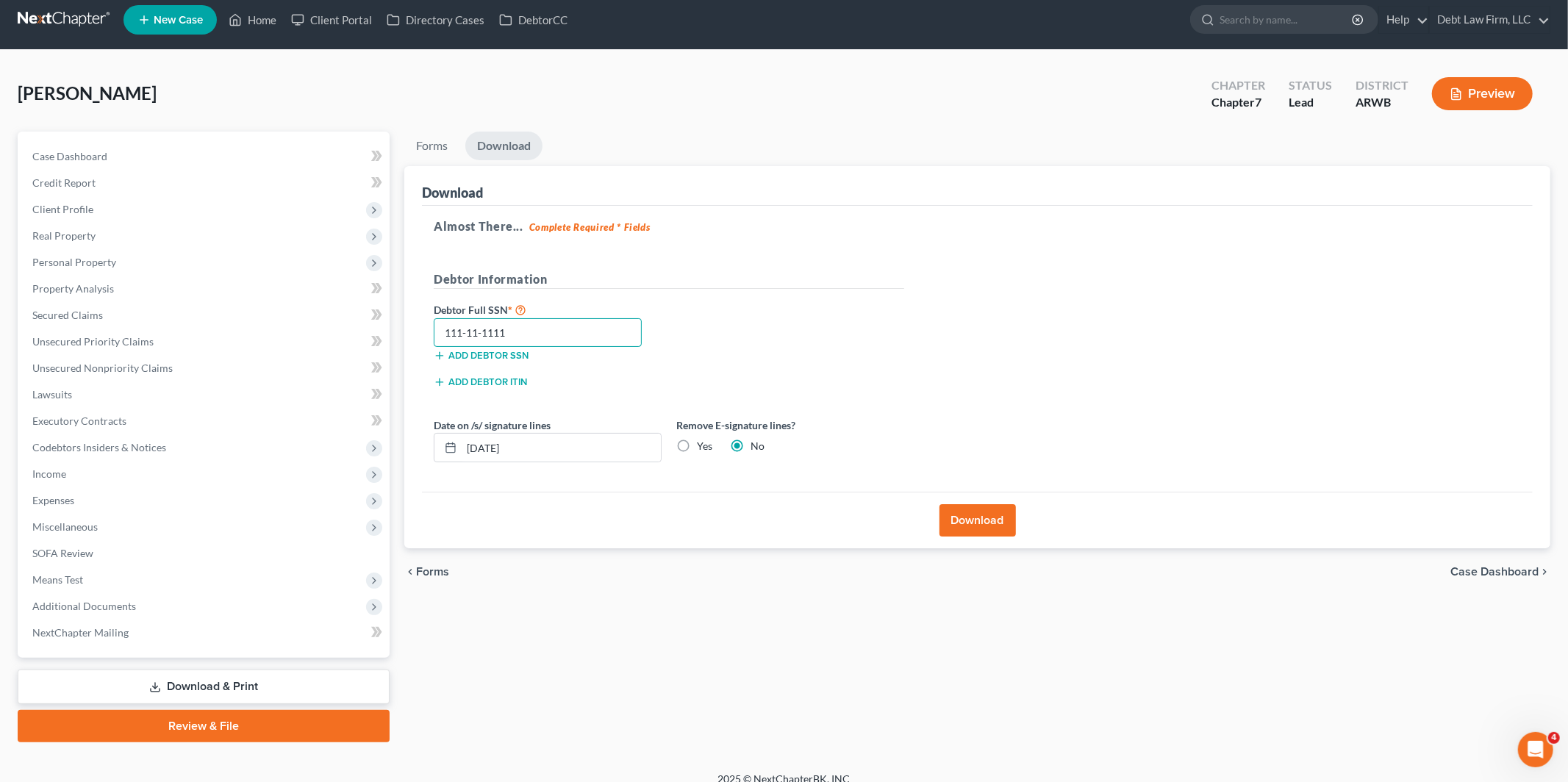
scroll to position [0, 0]
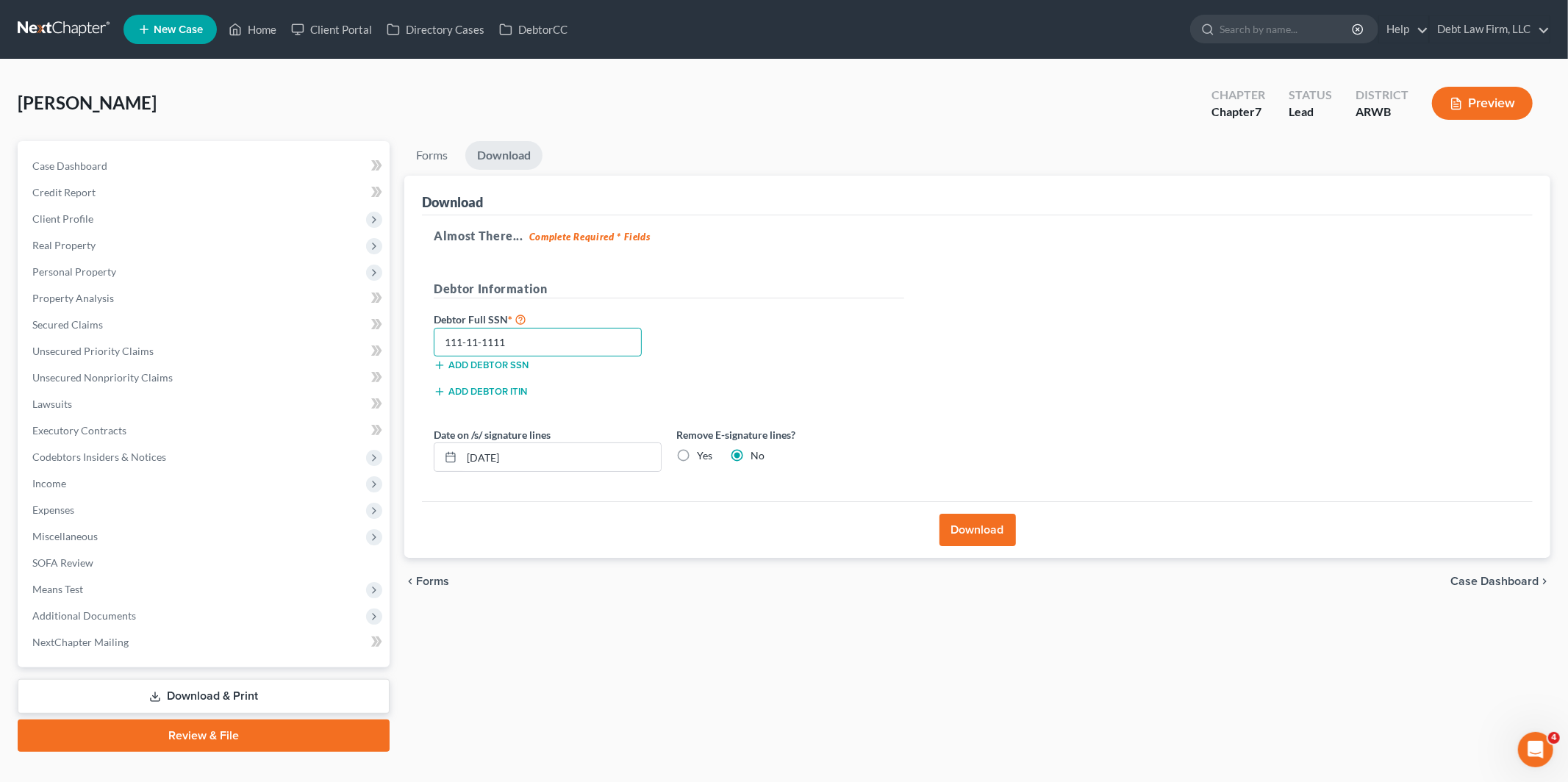
type input "111-11-1111"
click at [983, 532] on button "Download" at bounding box center [978, 530] width 77 height 33
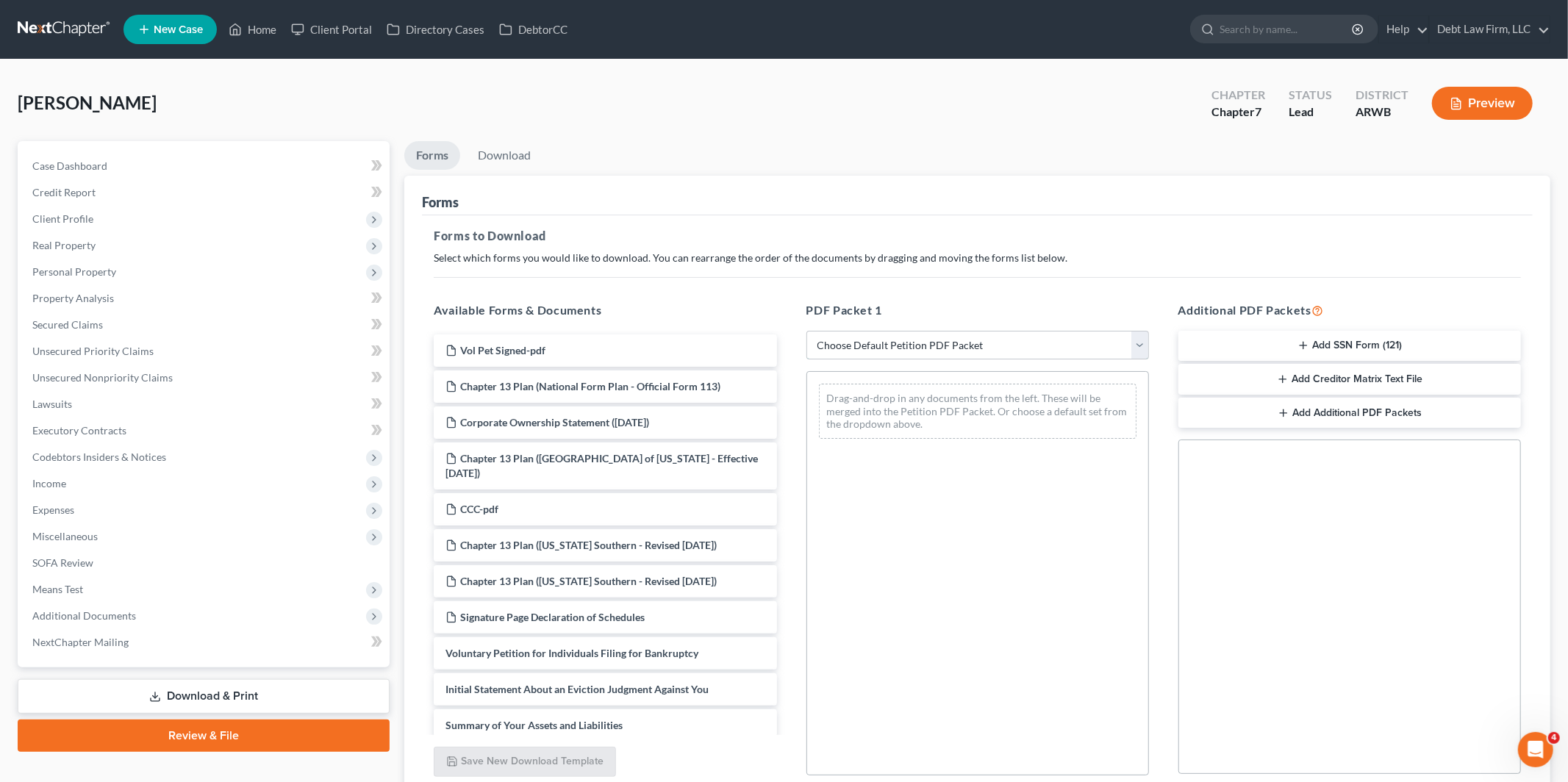
click at [840, 347] on select "Choose Default Petition PDF Packet Complete Bankruptcy Petition (all forms and …" at bounding box center [978, 345] width 343 height 29
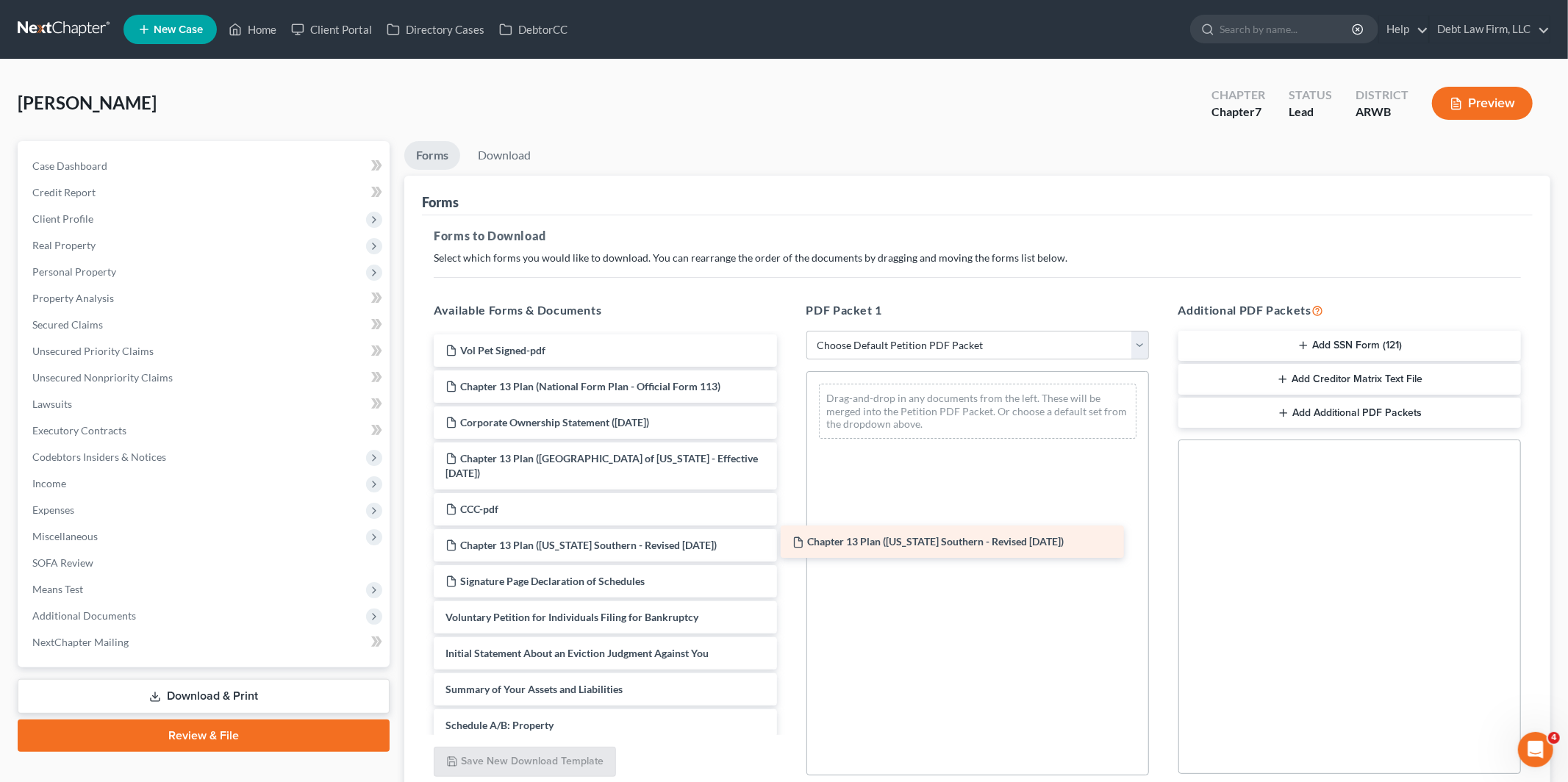
drag, startPoint x: 525, startPoint y: 551, endPoint x: 944, endPoint y: 503, distance: 421.7
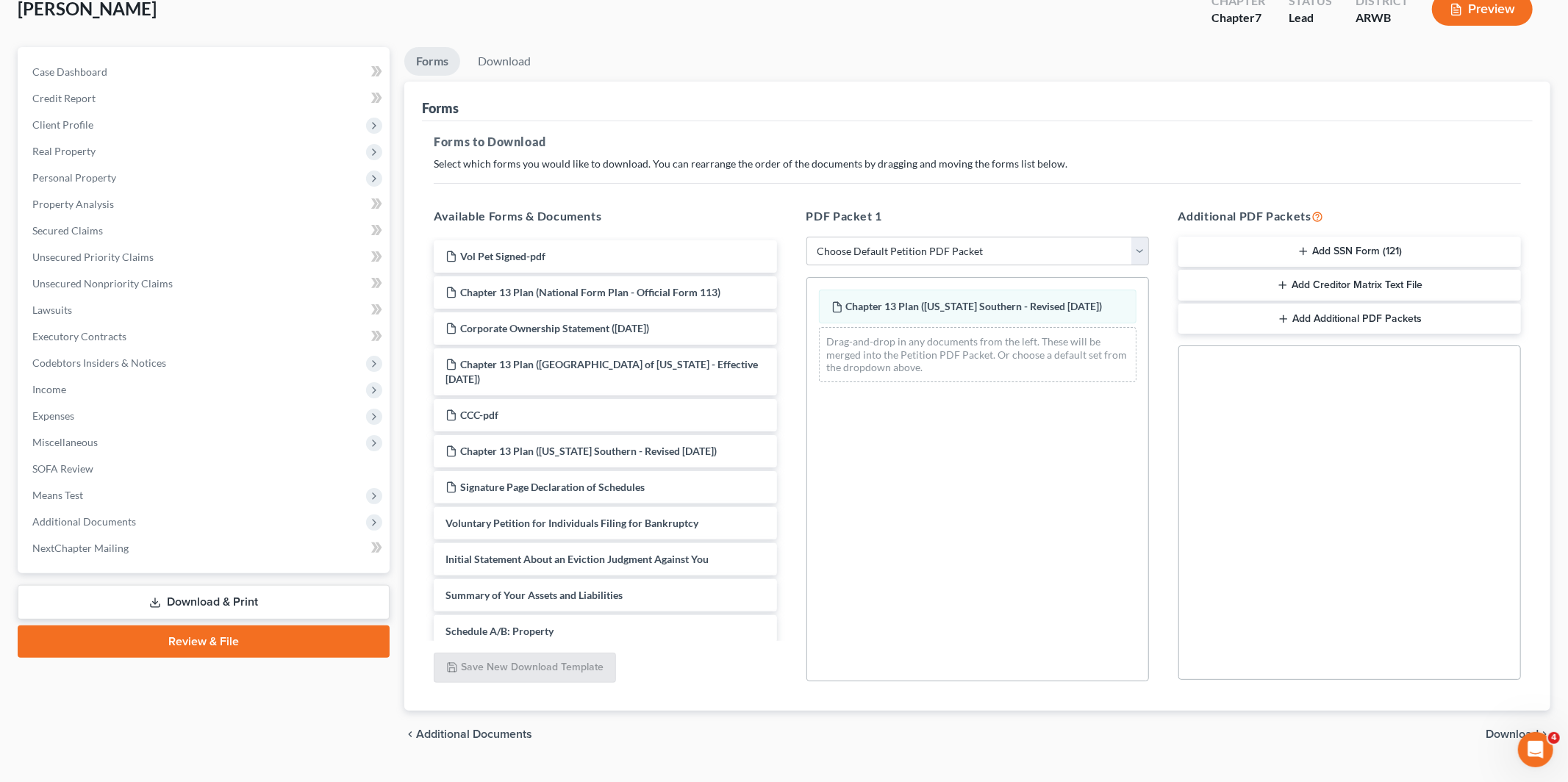
scroll to position [125, 0]
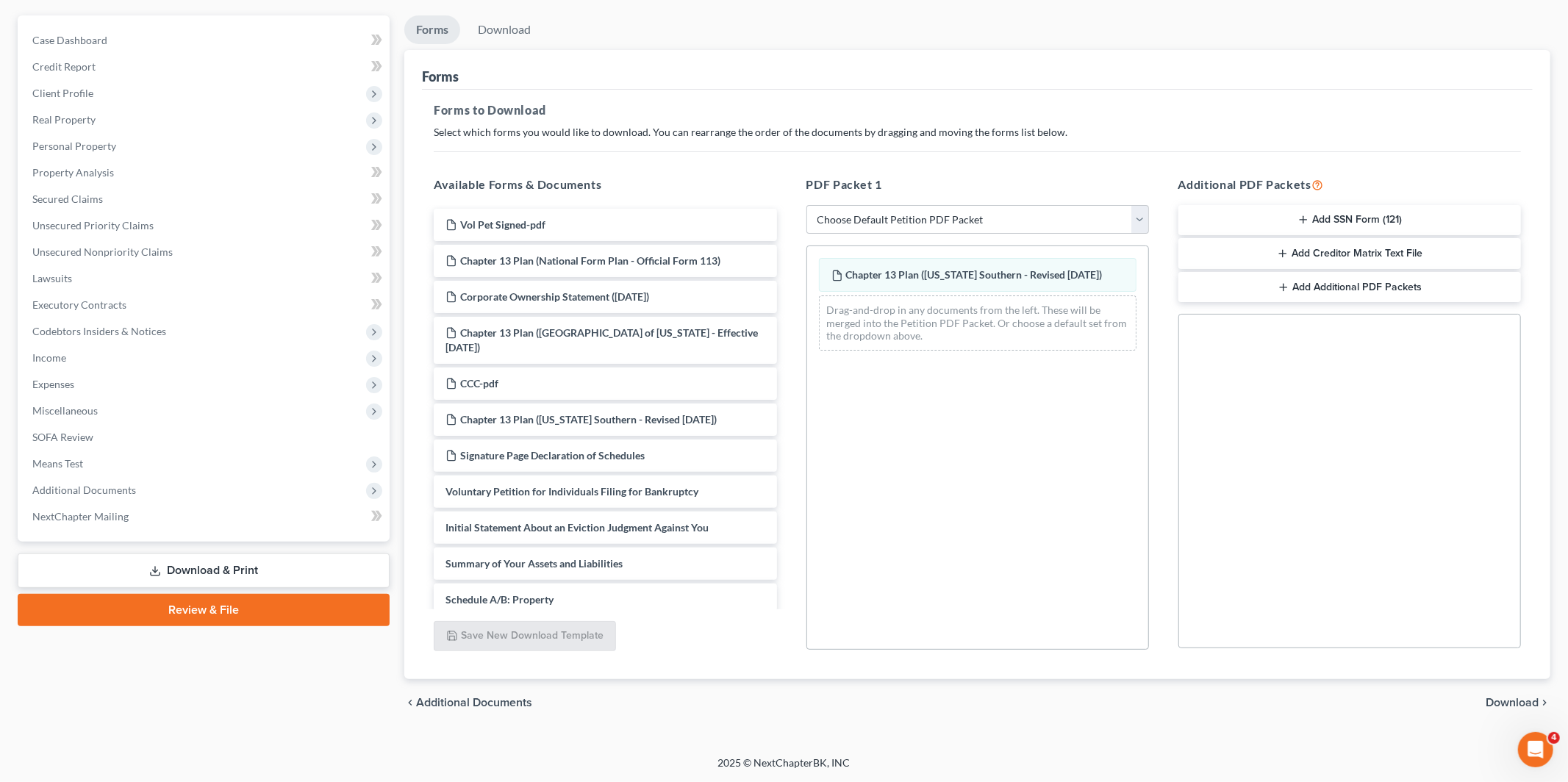
click at [1360, 216] on button "Add SSN Form (121)" at bounding box center [1350, 220] width 343 height 31
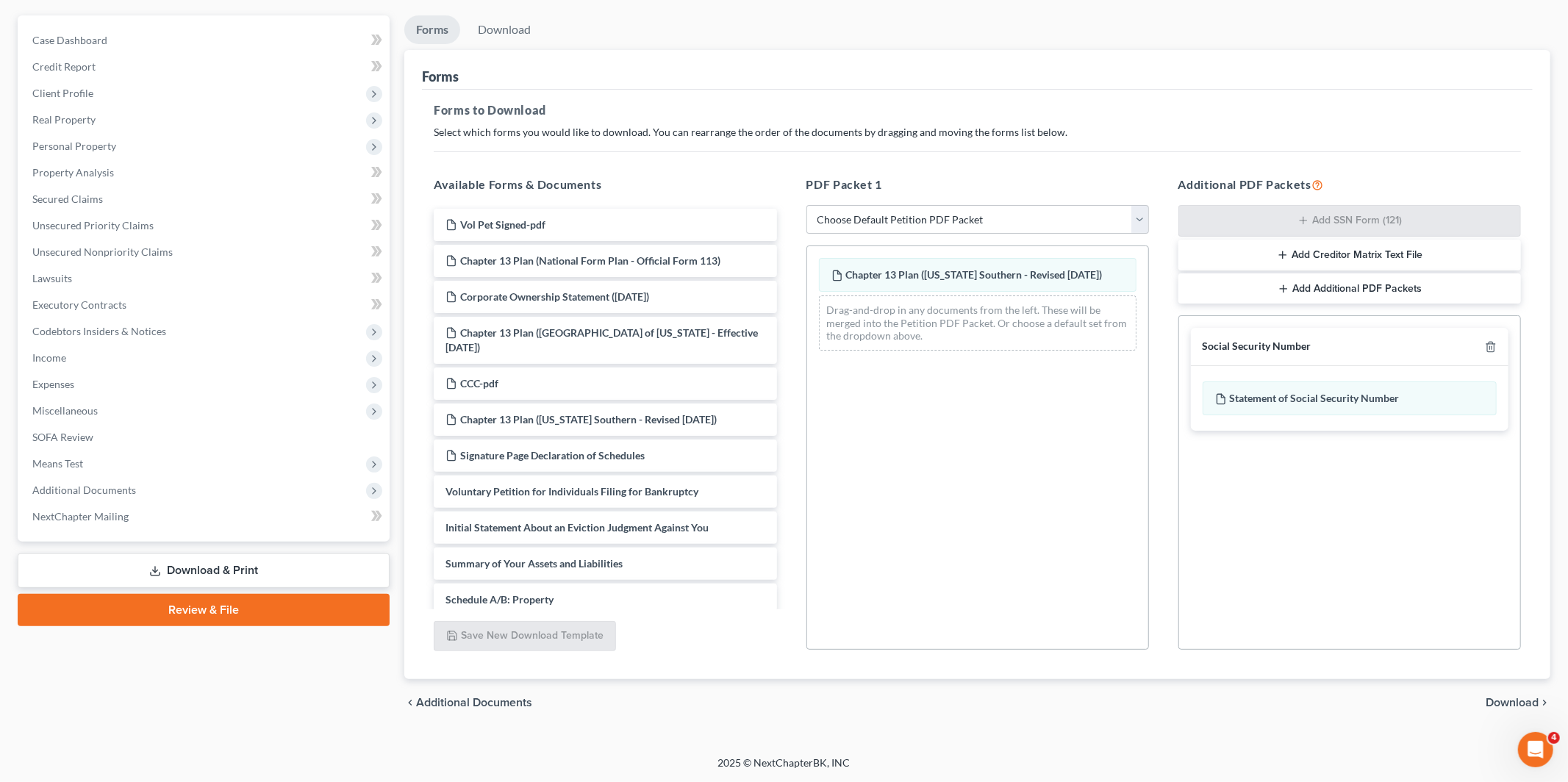
click at [1508, 701] on span "Download" at bounding box center [1512, 702] width 53 height 12
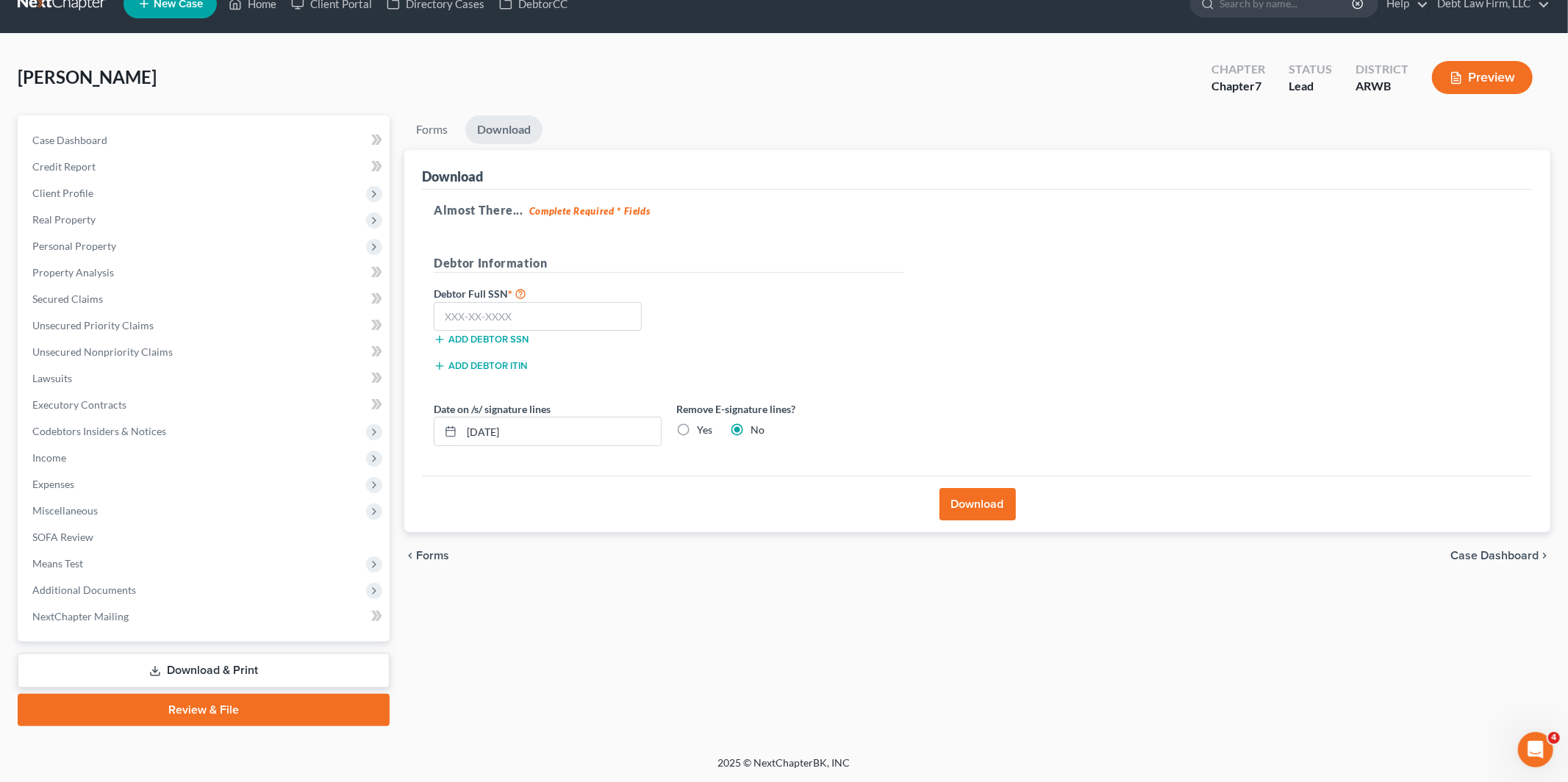
scroll to position [23, 0]
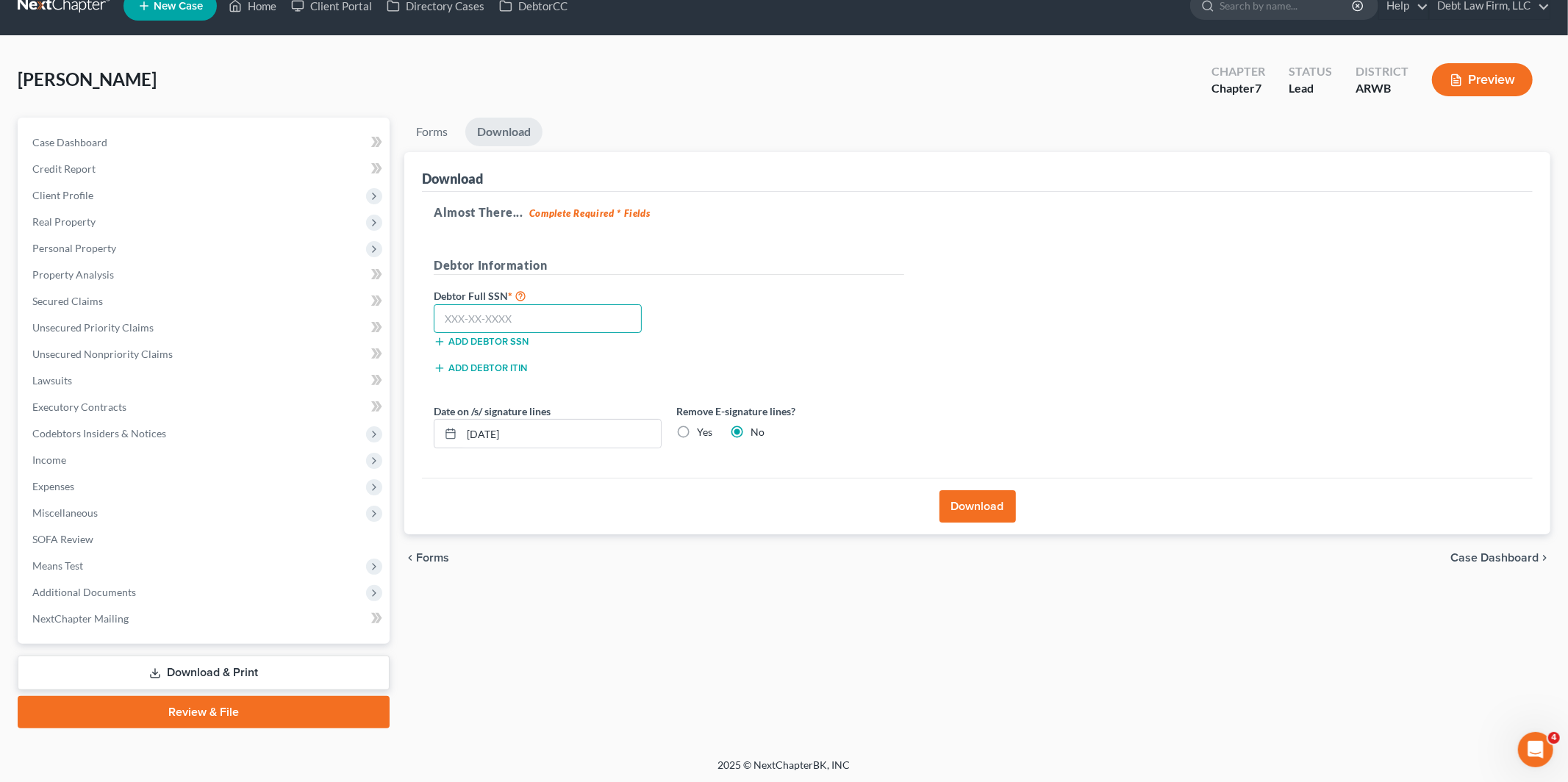
click at [478, 316] on input "text" at bounding box center [538, 318] width 208 height 29
type input "111-11-1111"
click at [967, 515] on button "Download" at bounding box center [978, 506] width 77 height 33
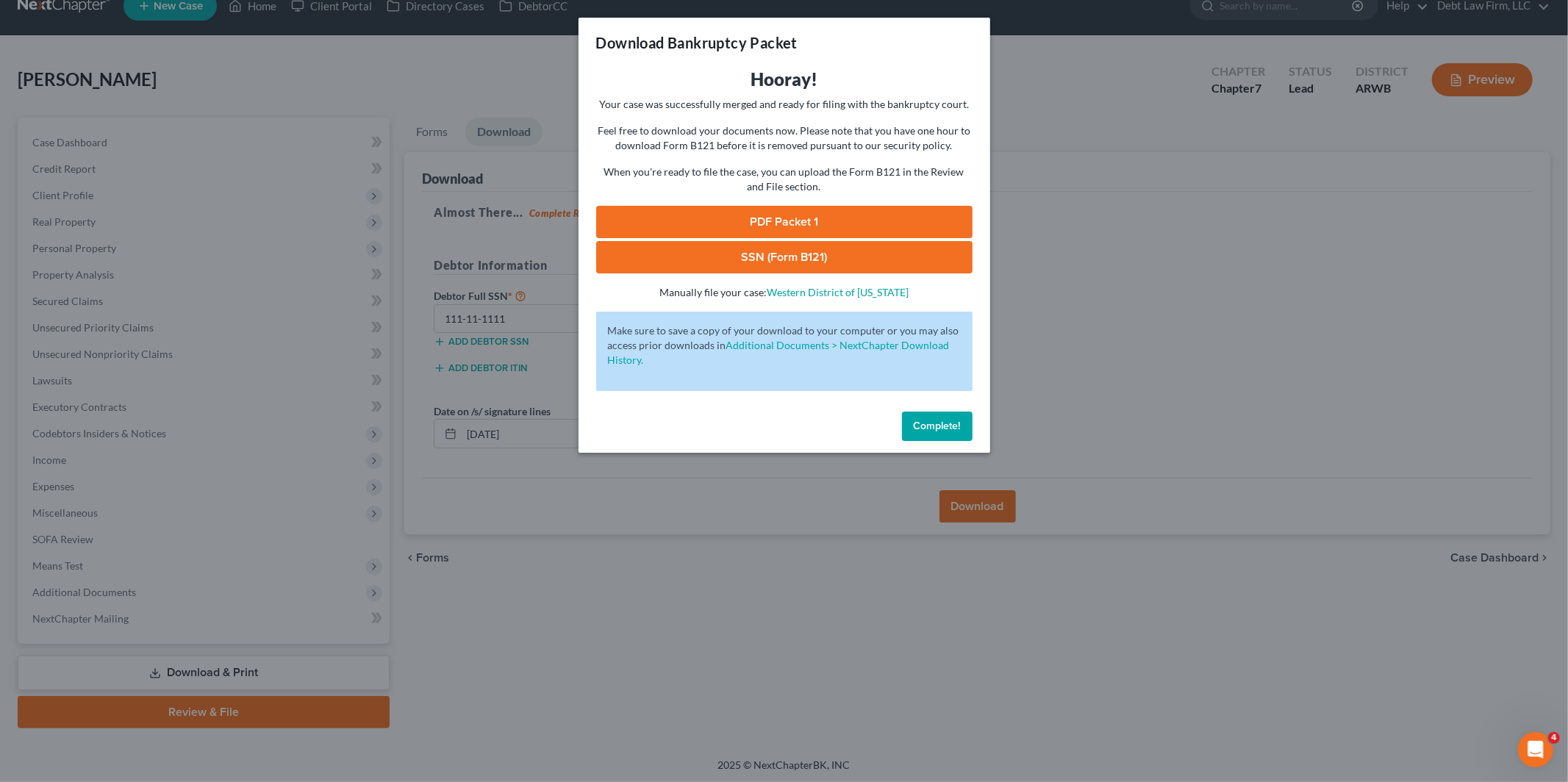
click at [910, 223] on link "PDF Packet 1" at bounding box center [784, 222] width 377 height 33
click at [876, 263] on link "SSN (Form B121)" at bounding box center [784, 257] width 377 height 33
click at [941, 429] on span "Complete!" at bounding box center [937, 425] width 47 height 12
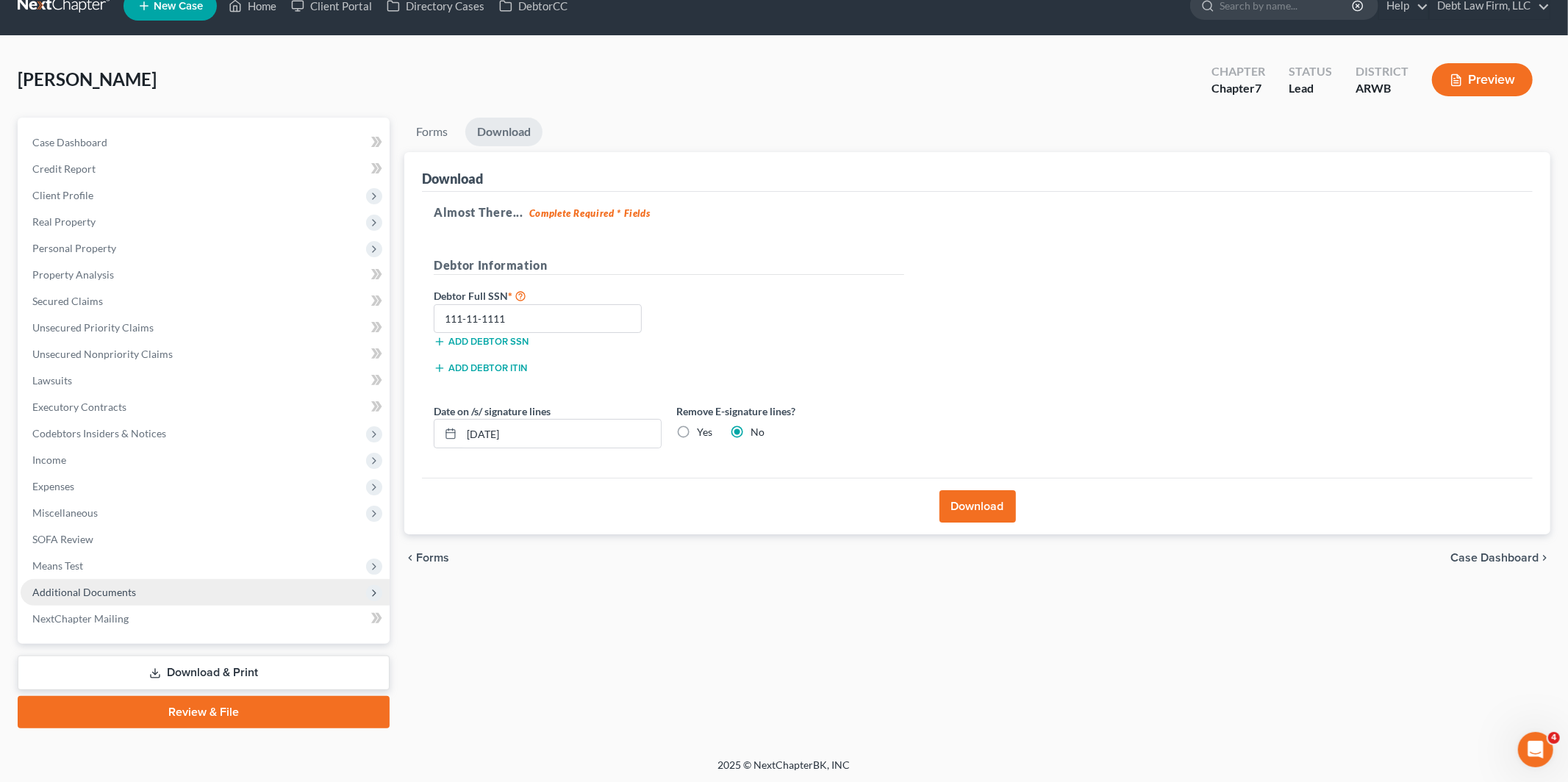
click at [207, 593] on span "Additional Documents" at bounding box center [205, 592] width 369 height 26
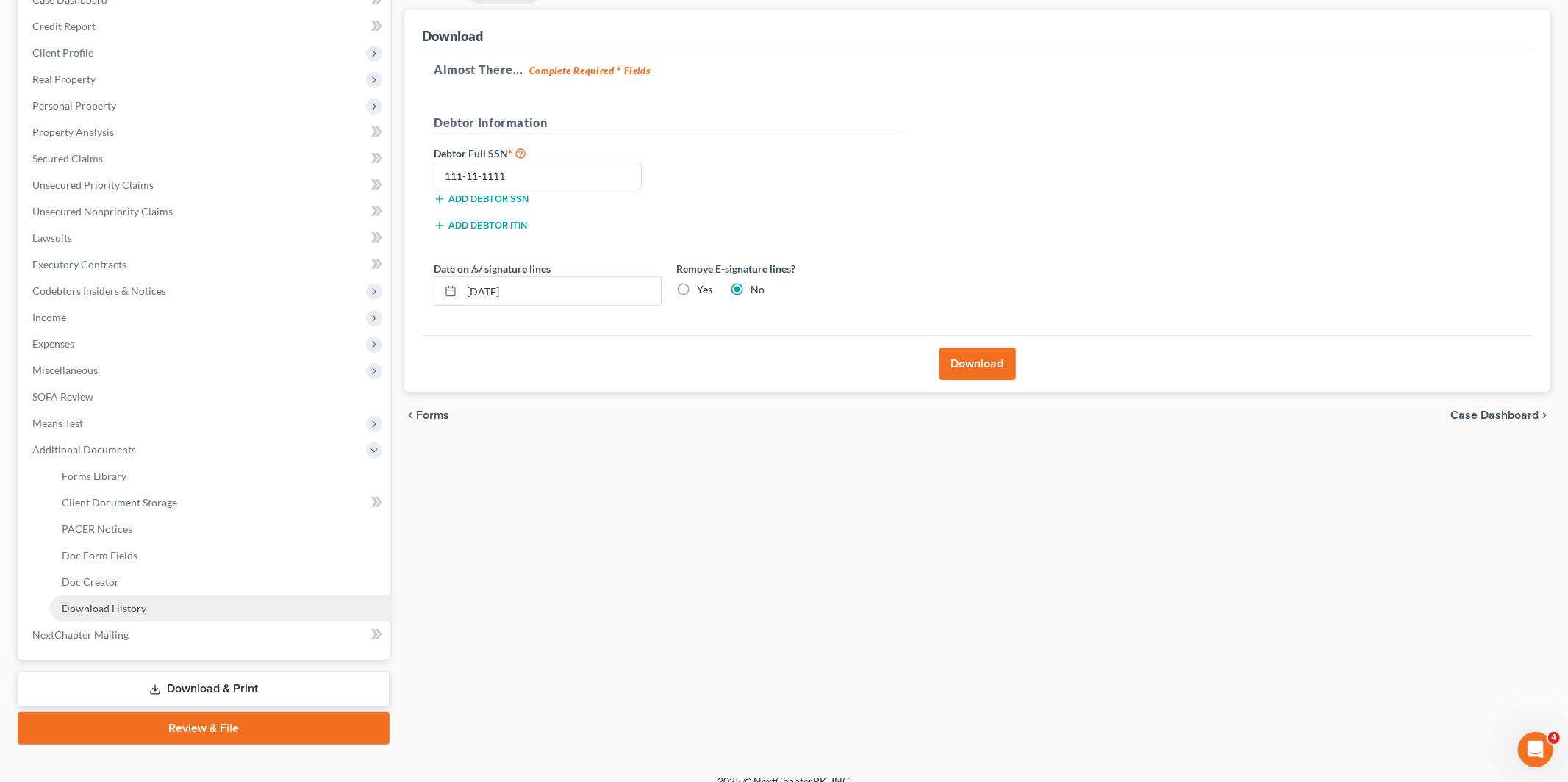
click at [170, 597] on link "Download History" at bounding box center [219, 609] width 340 height 26
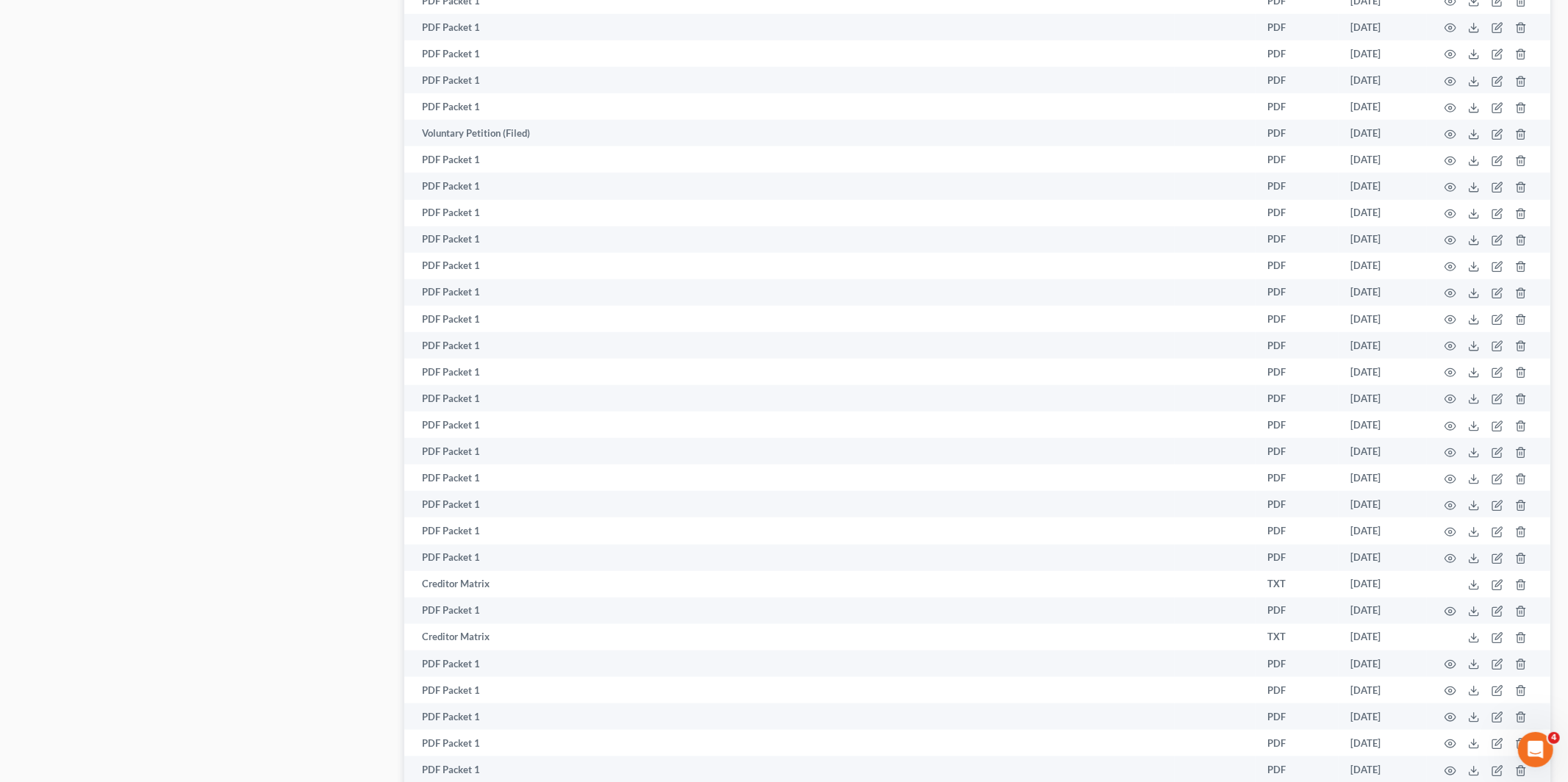
scroll to position [1106, 0]
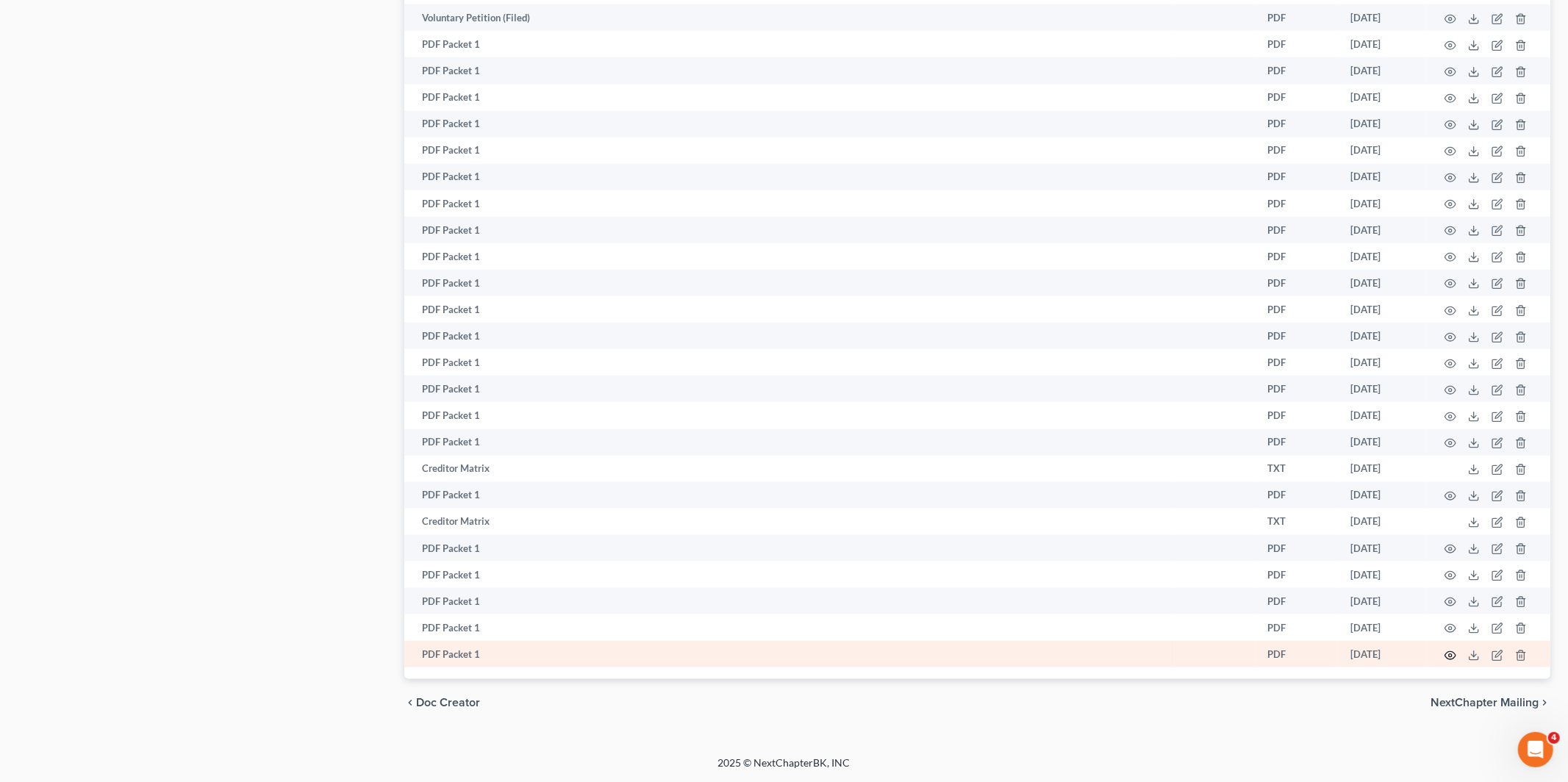
click at [1453, 655] on icon "button" at bounding box center [1450, 656] width 12 height 12
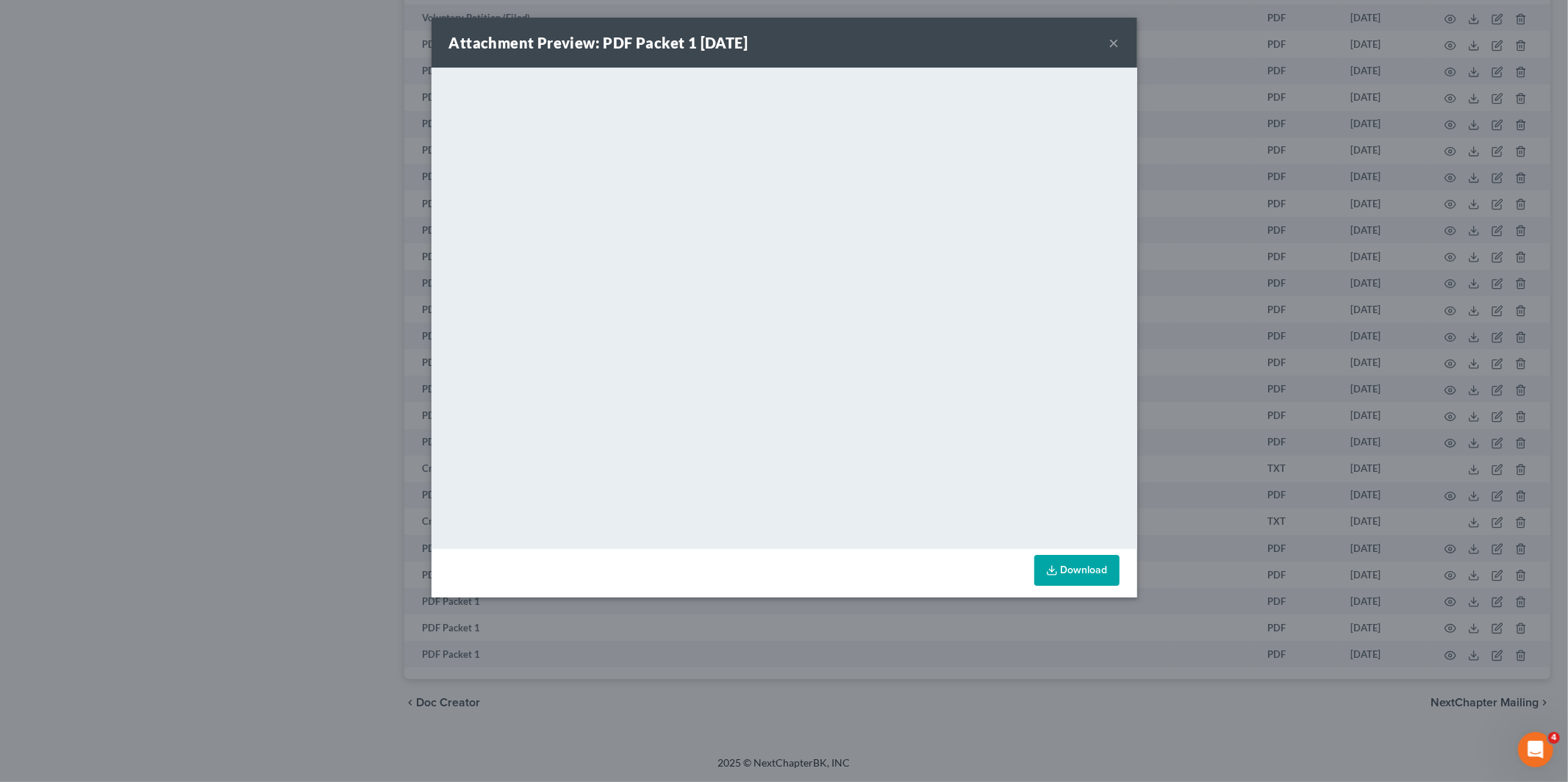
click at [1115, 45] on button "×" at bounding box center [1114, 42] width 10 height 18
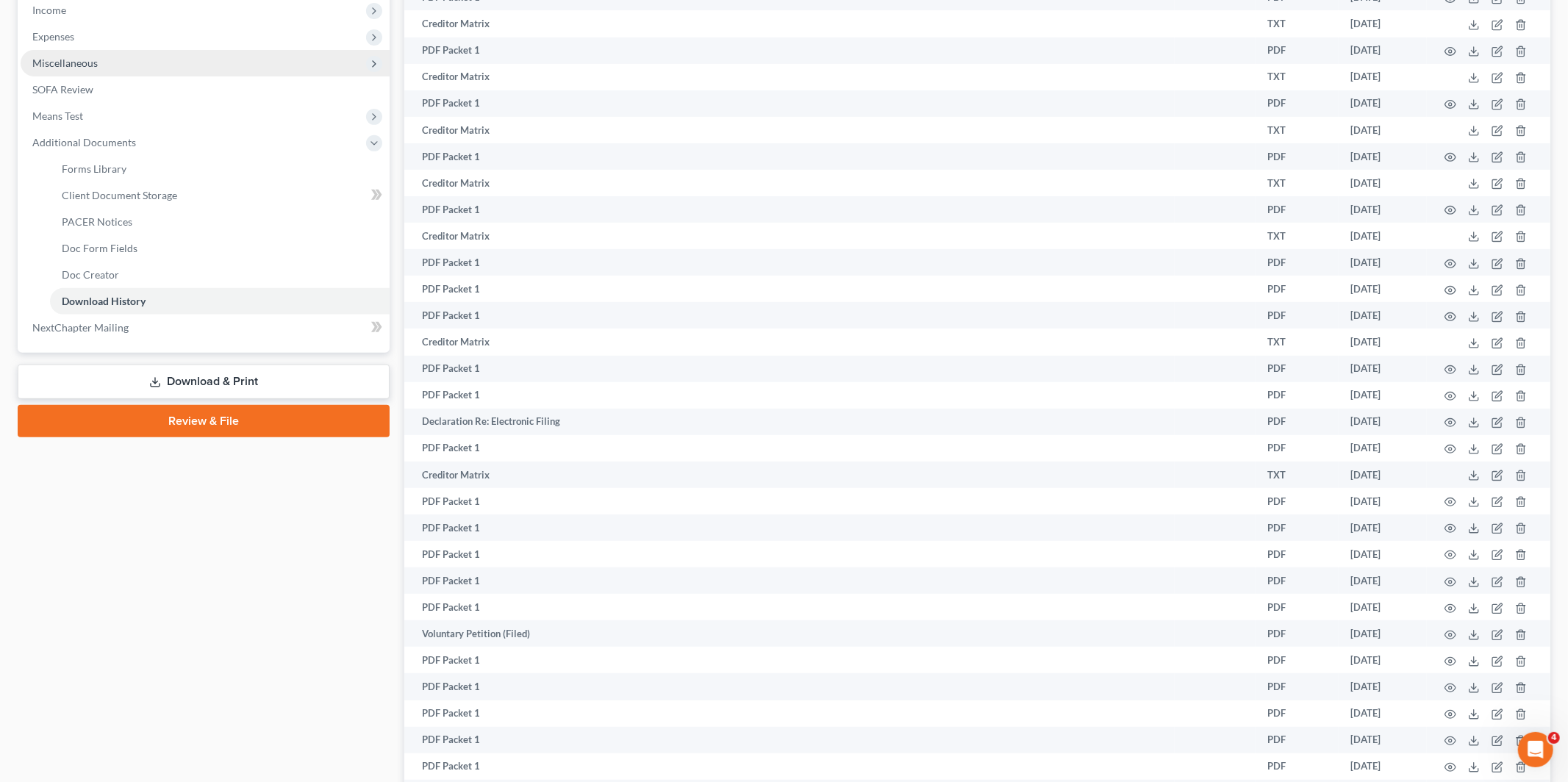
scroll to position [571, 0]
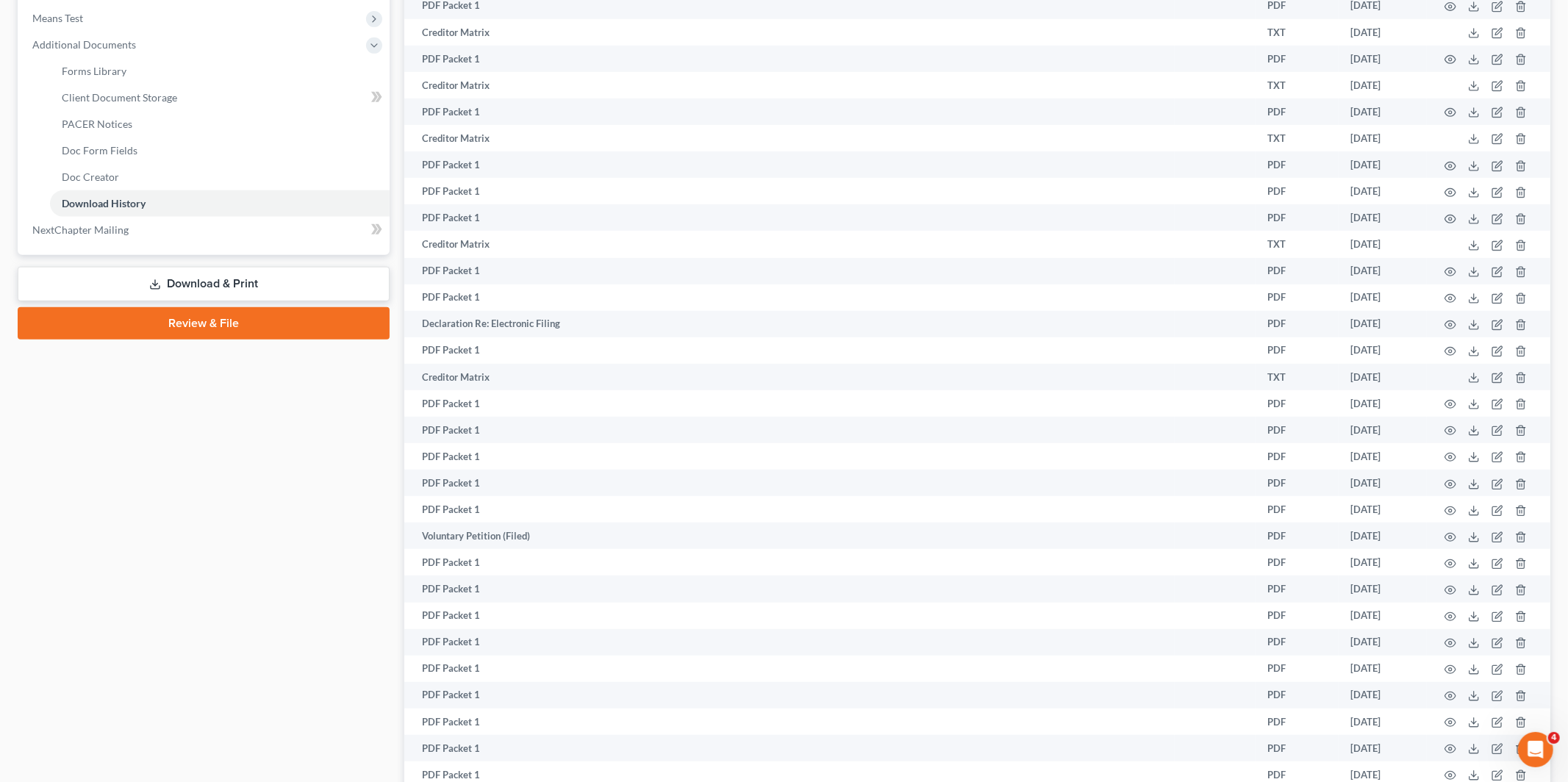
click at [179, 288] on link "Download & Print" at bounding box center [203, 284] width 372 height 35
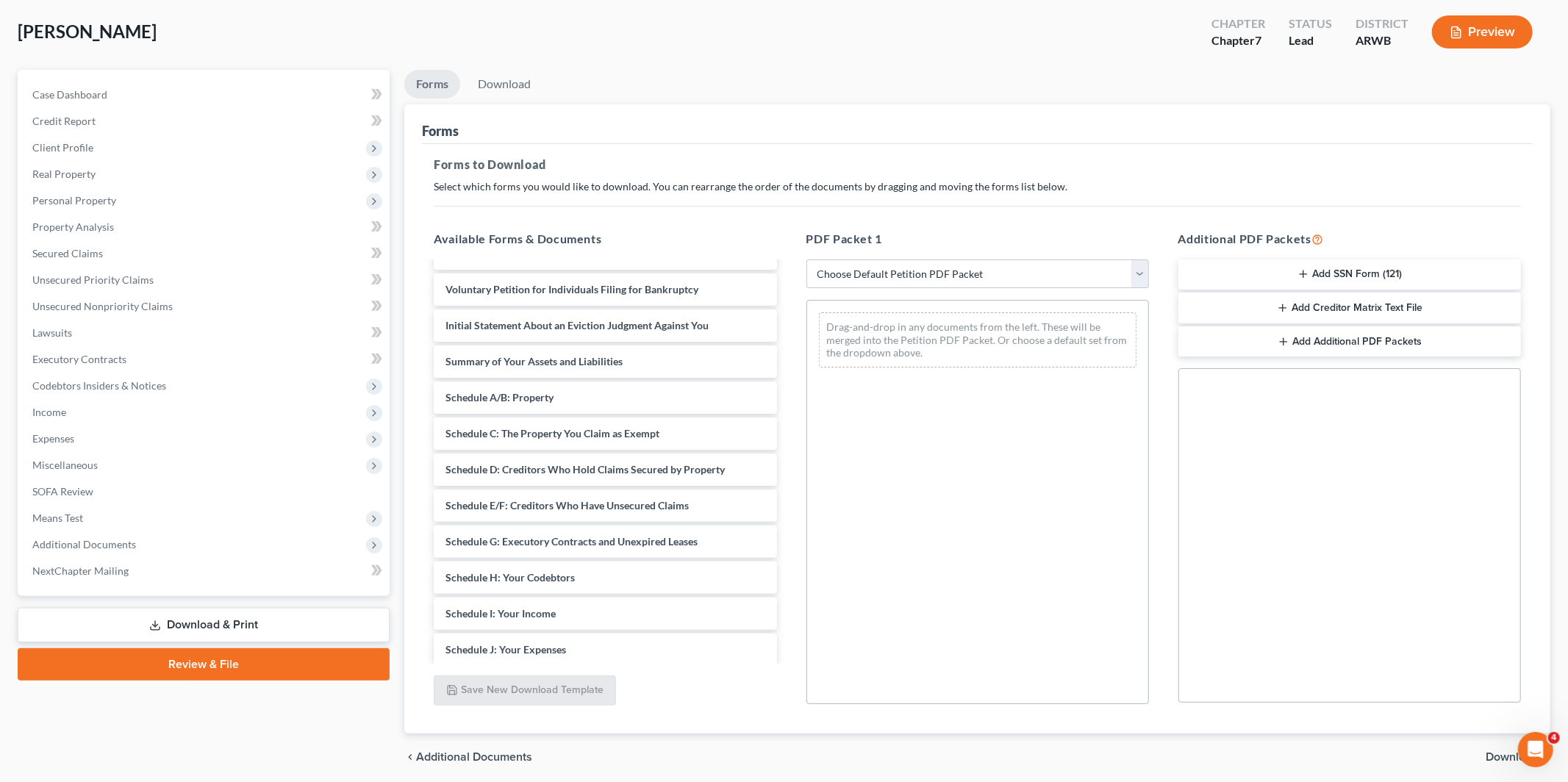
scroll to position [118, 0]
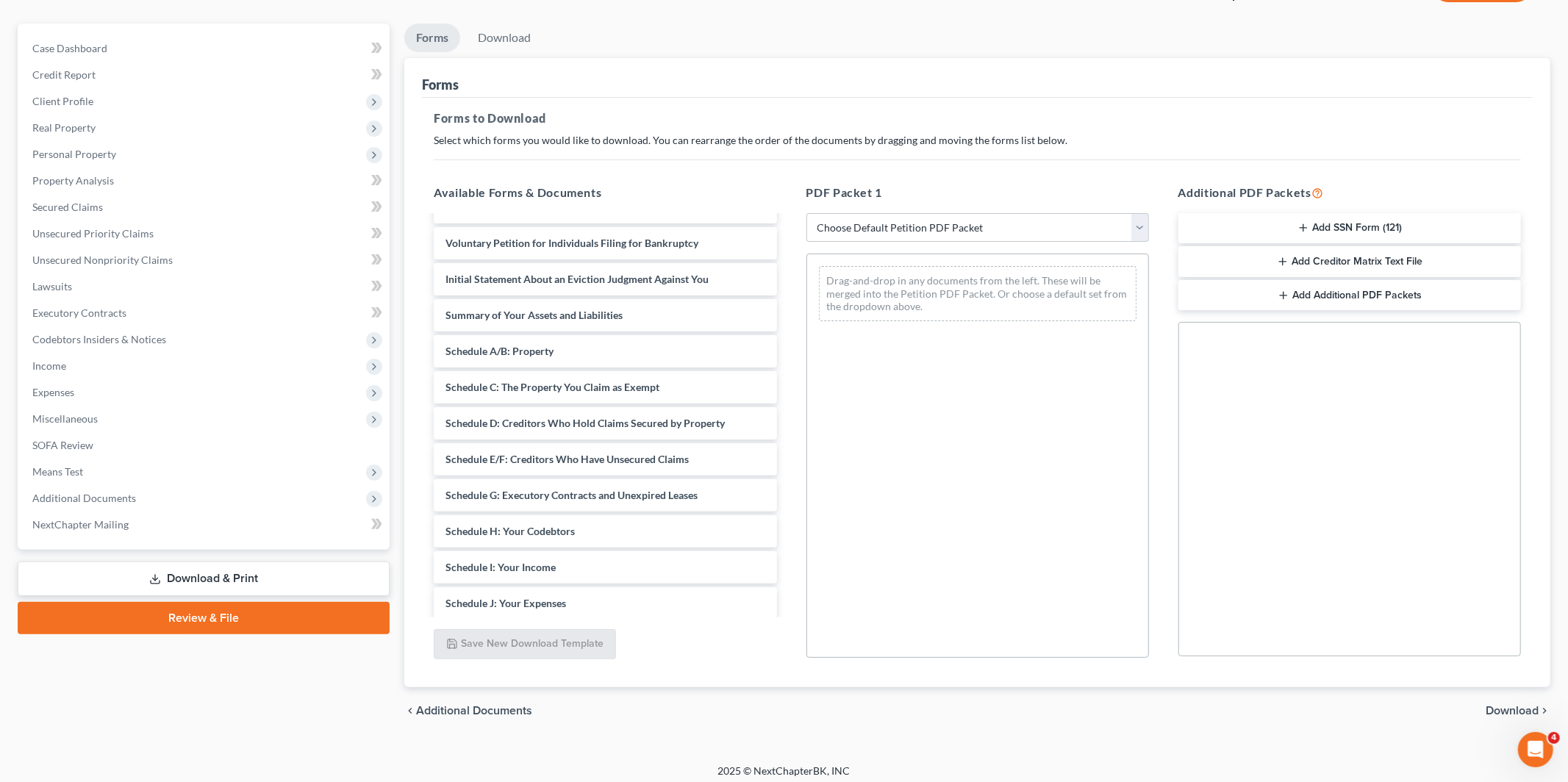
click at [251, 614] on link "Review & File" at bounding box center [203, 618] width 372 height 33
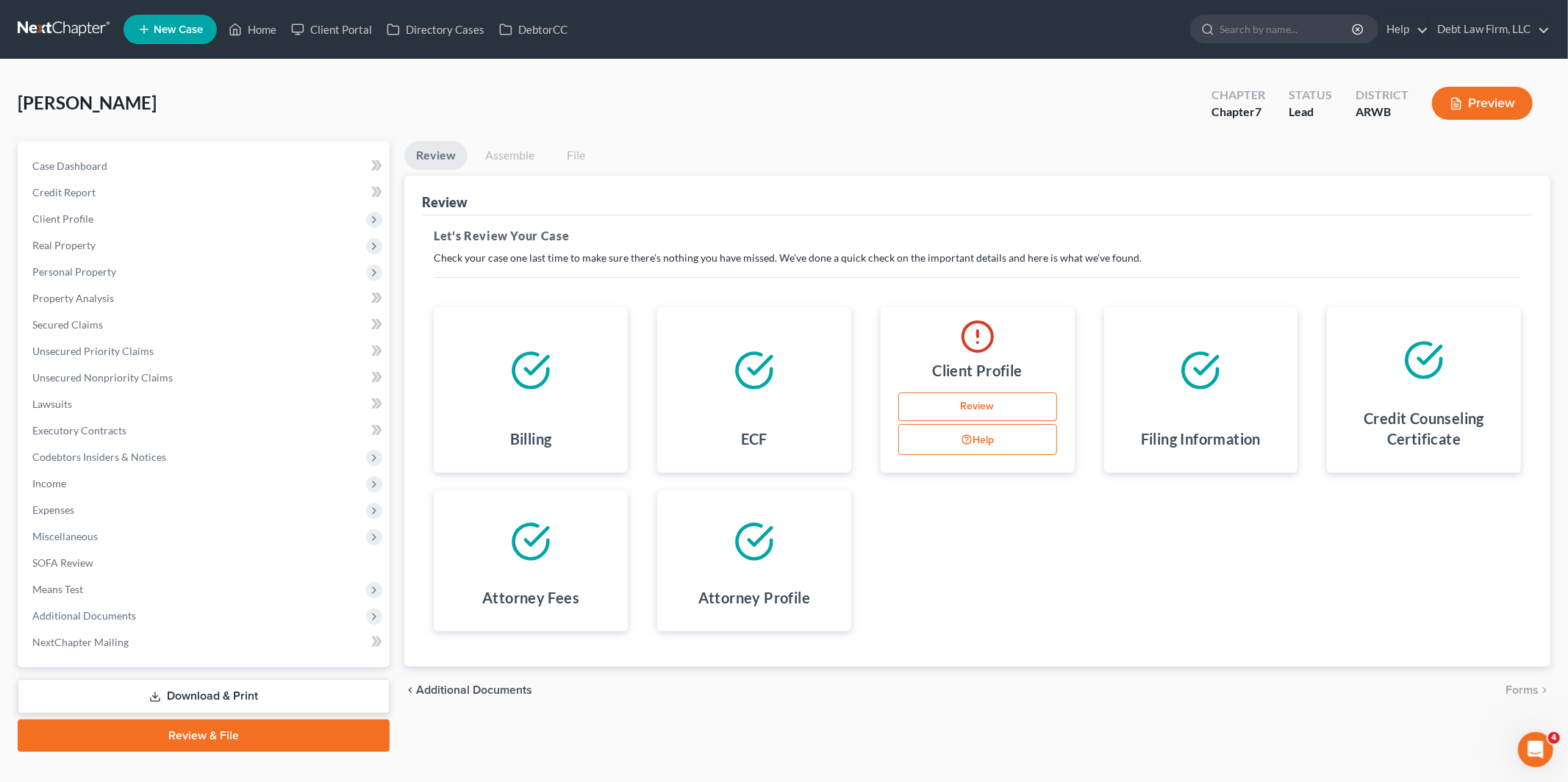
scroll to position [23, 0]
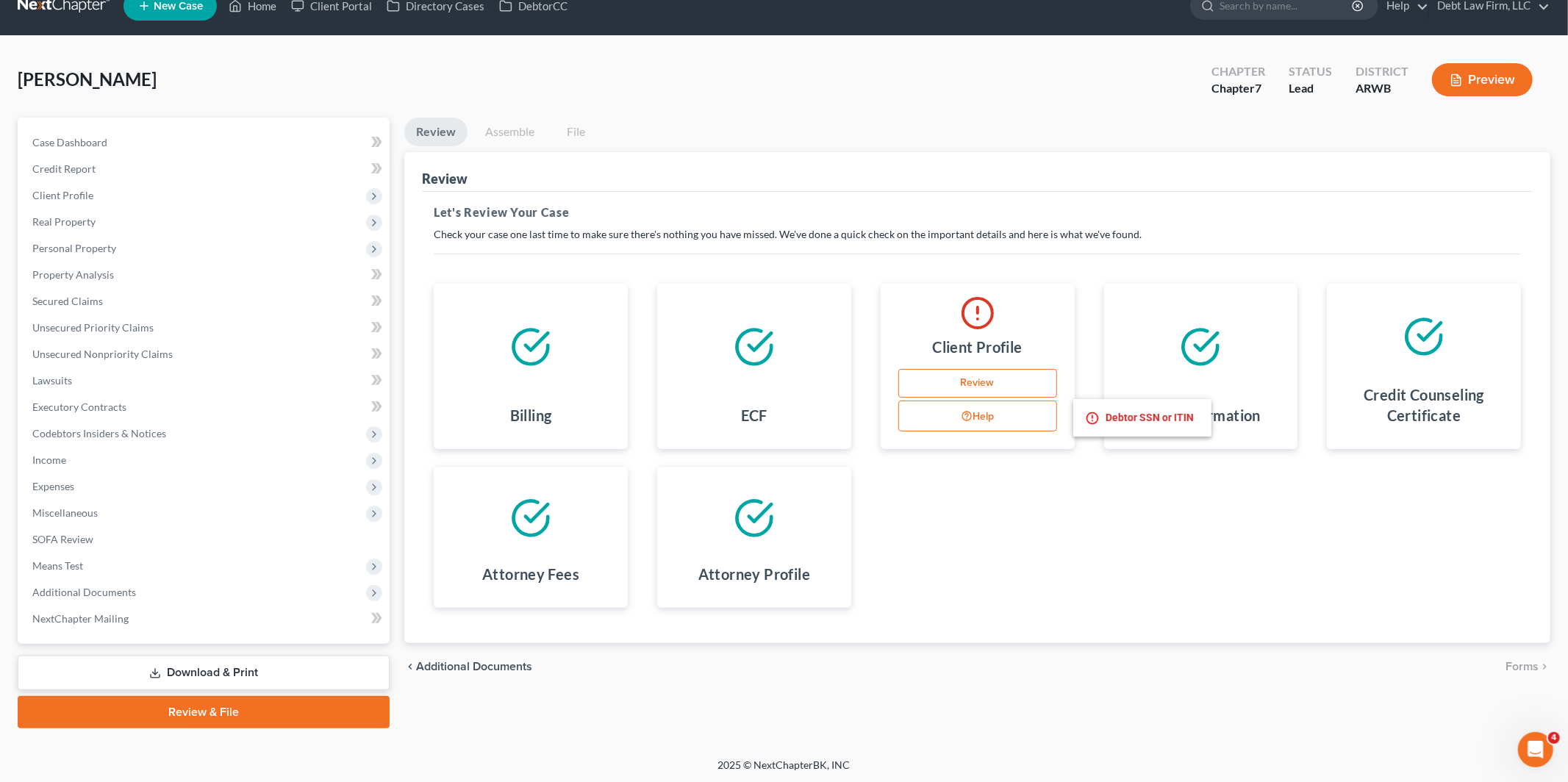
click at [996, 416] on button "Help" at bounding box center [978, 416] width 159 height 31
click at [1008, 377] on link "Review" at bounding box center [978, 383] width 159 height 29
select select "1"
select select "3"
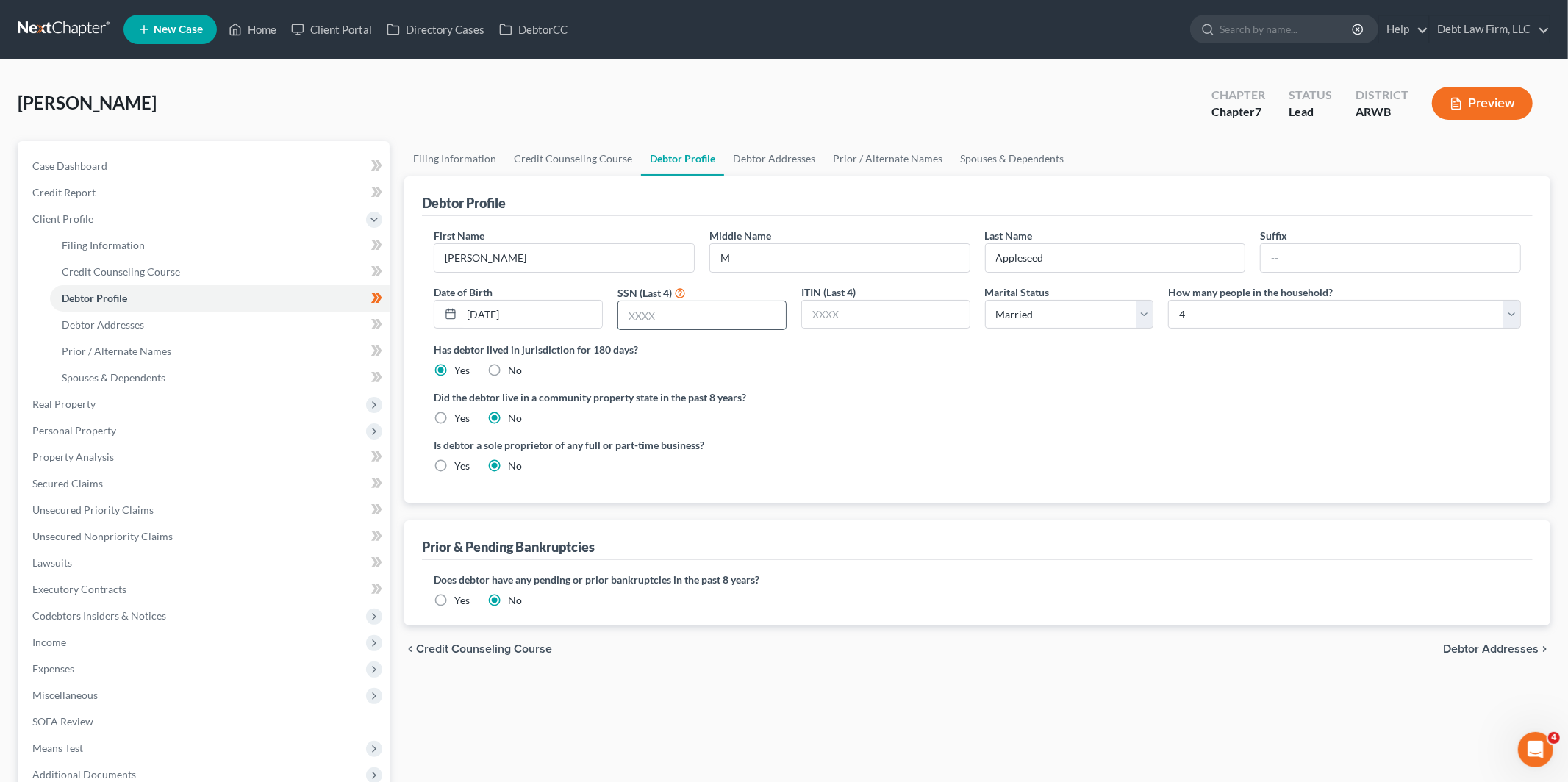
click at [641, 308] on input "text" at bounding box center [702, 316] width 168 height 28
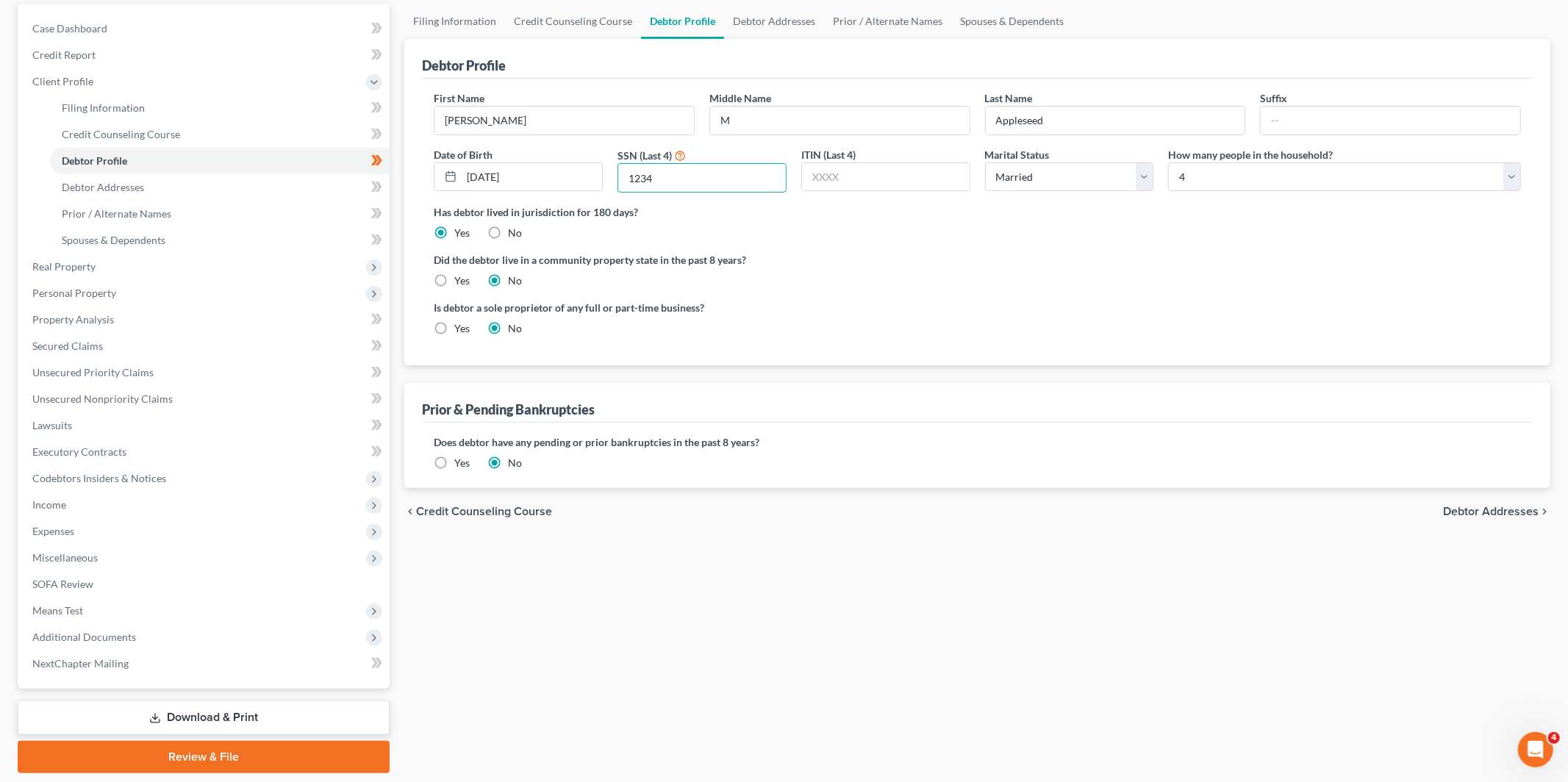
scroll to position [183, 0]
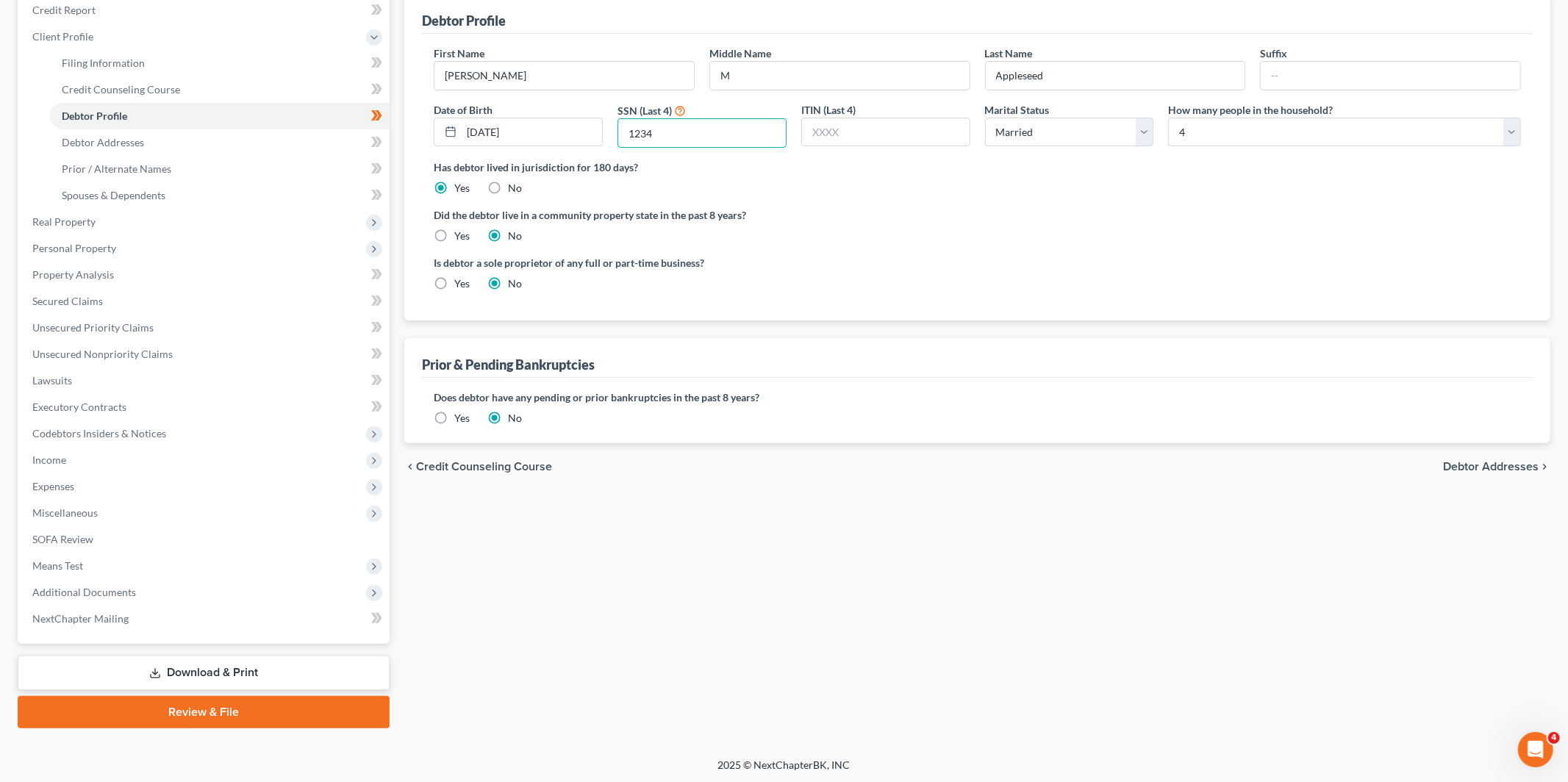
type input "1234"
click at [305, 712] on link "Review & File" at bounding box center [203, 712] width 372 height 33
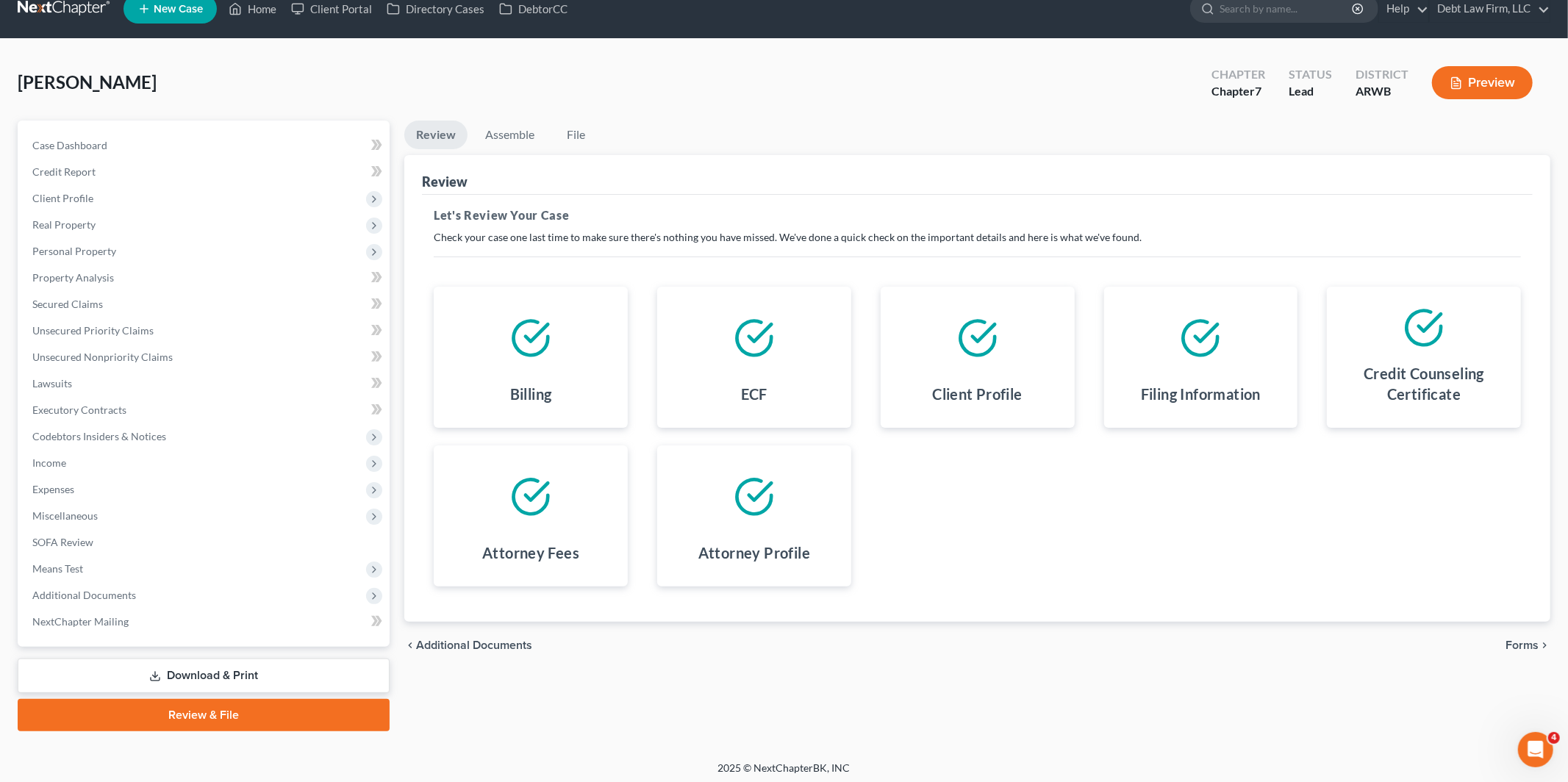
scroll to position [23, 0]
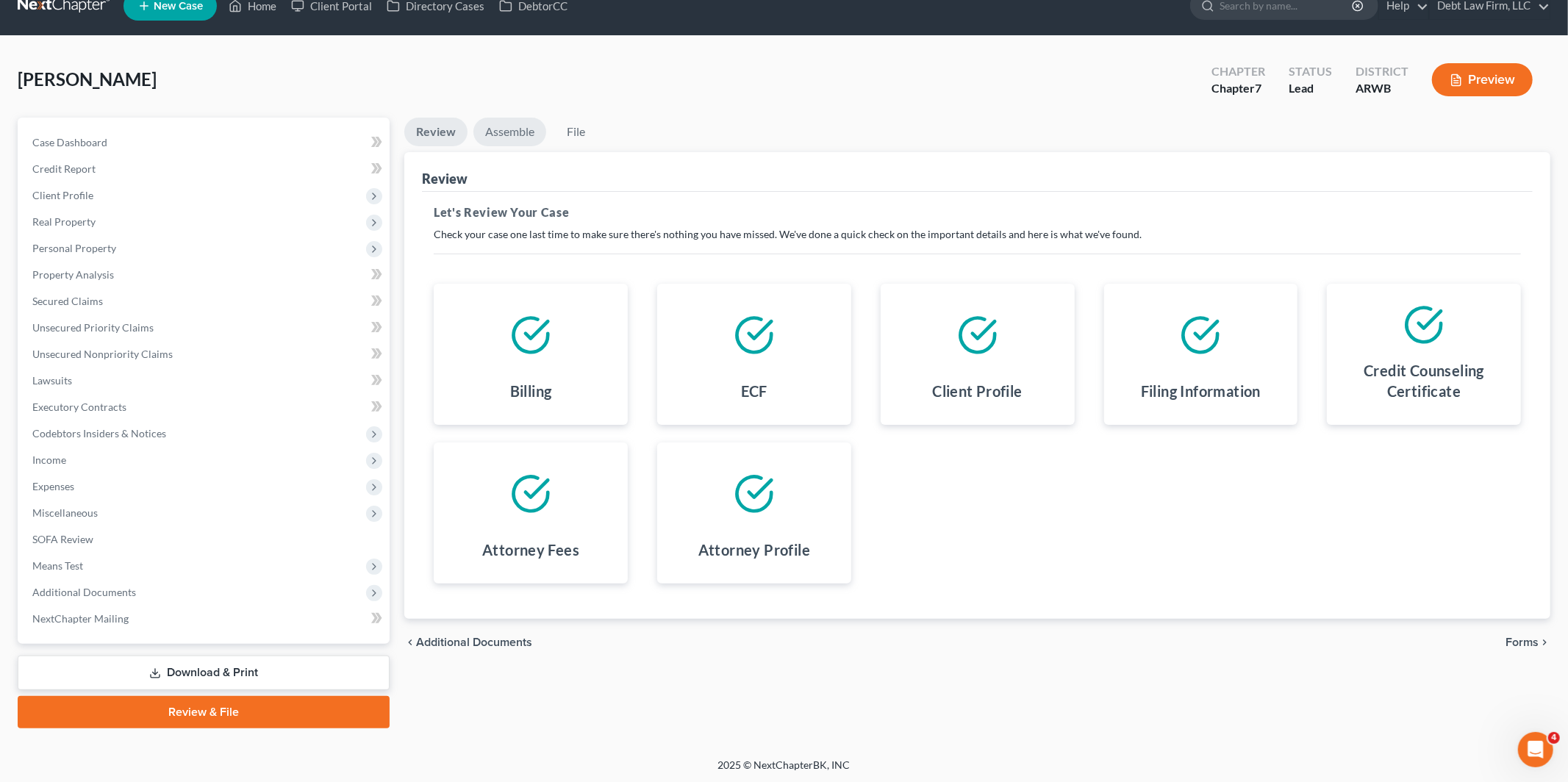
click at [511, 131] on link "Assemble" at bounding box center [510, 132] width 73 height 29
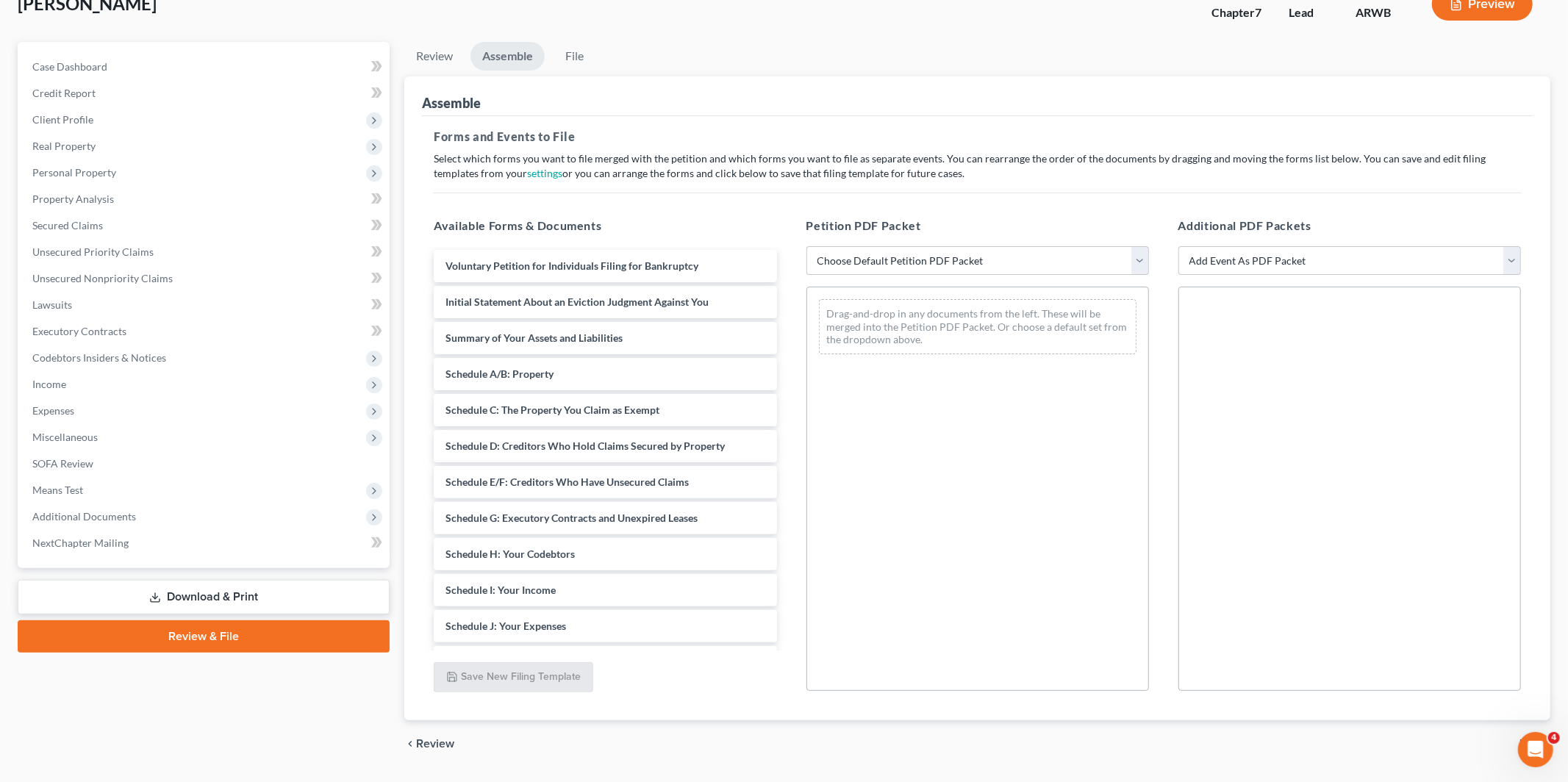
scroll to position [100, 0]
click at [1102, 261] on select "Choose Default Petition PDF Packet Complete Bankruptcy Petition (all forms and …" at bounding box center [978, 259] width 343 height 29
click at [806, 245] on select "Choose Default Petition PDF Packet Complete Bankruptcy Petition (all forms and …" at bounding box center [978, 259] width 343 height 29
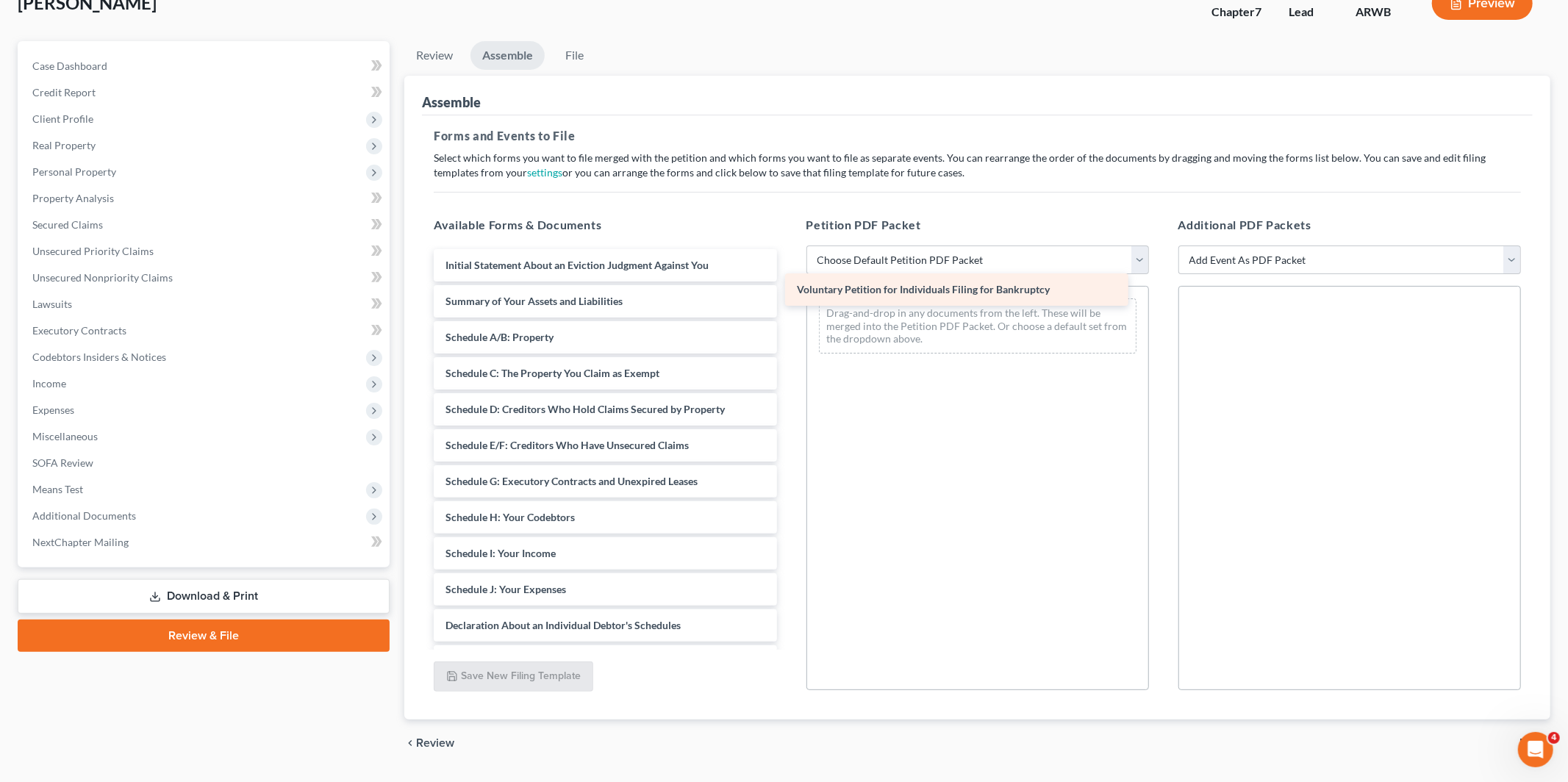
drag, startPoint x: 633, startPoint y: 265, endPoint x: 991, endPoint y: 284, distance: 358.5
click at [788, 285] on div "Voluntary Petition for Individuals Filing for Bankruptcy Voluntary Petition for…" at bounding box center [604, 690] width 366 height 883
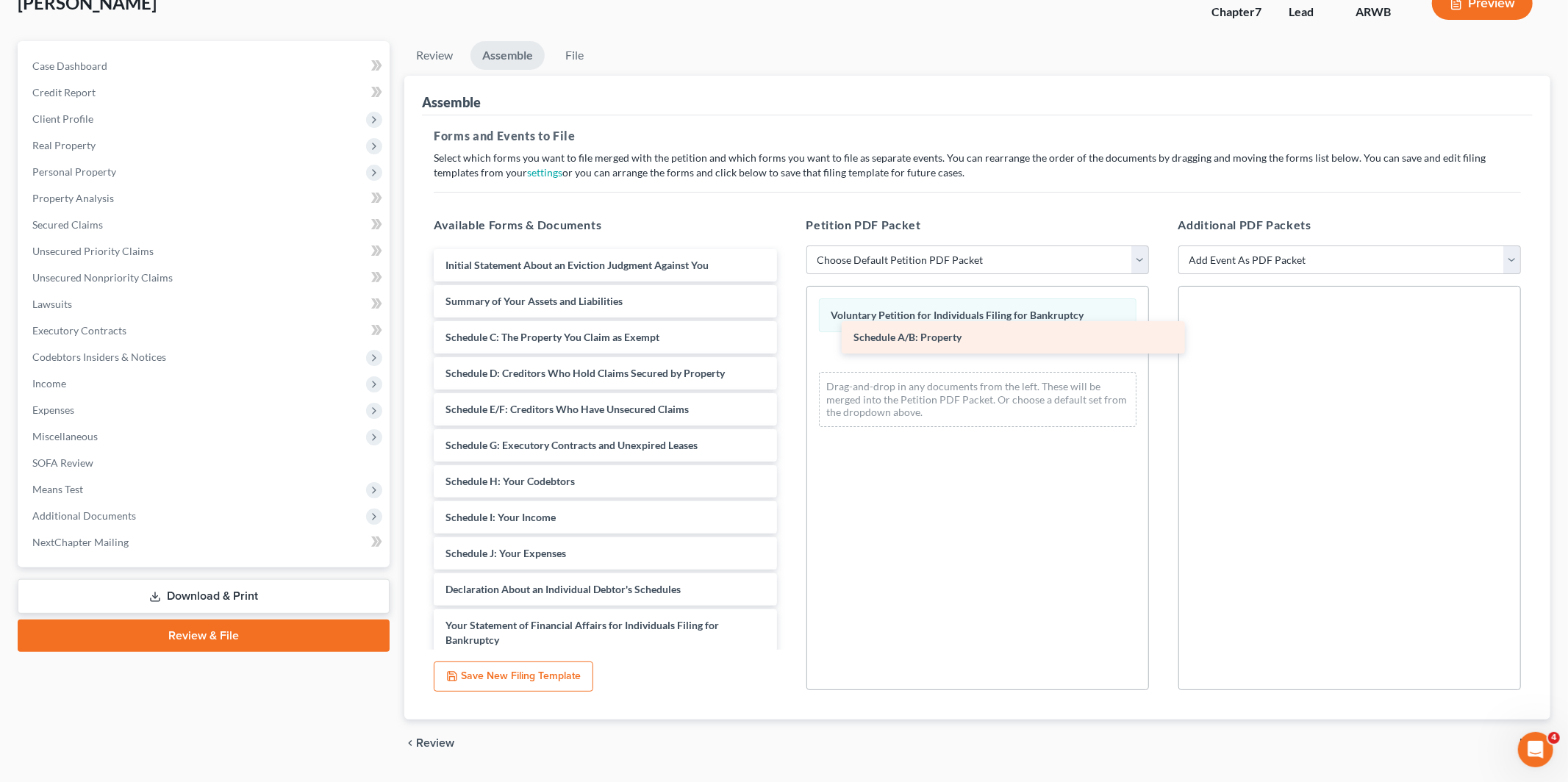
drag, startPoint x: 602, startPoint y: 326, endPoint x: 999, endPoint y: 323, distance: 397.0
click at [788, 323] on div "Schedule A/B: Property Initial Statement About an Eviction Judgment Against You…" at bounding box center [604, 672] width 366 height 848
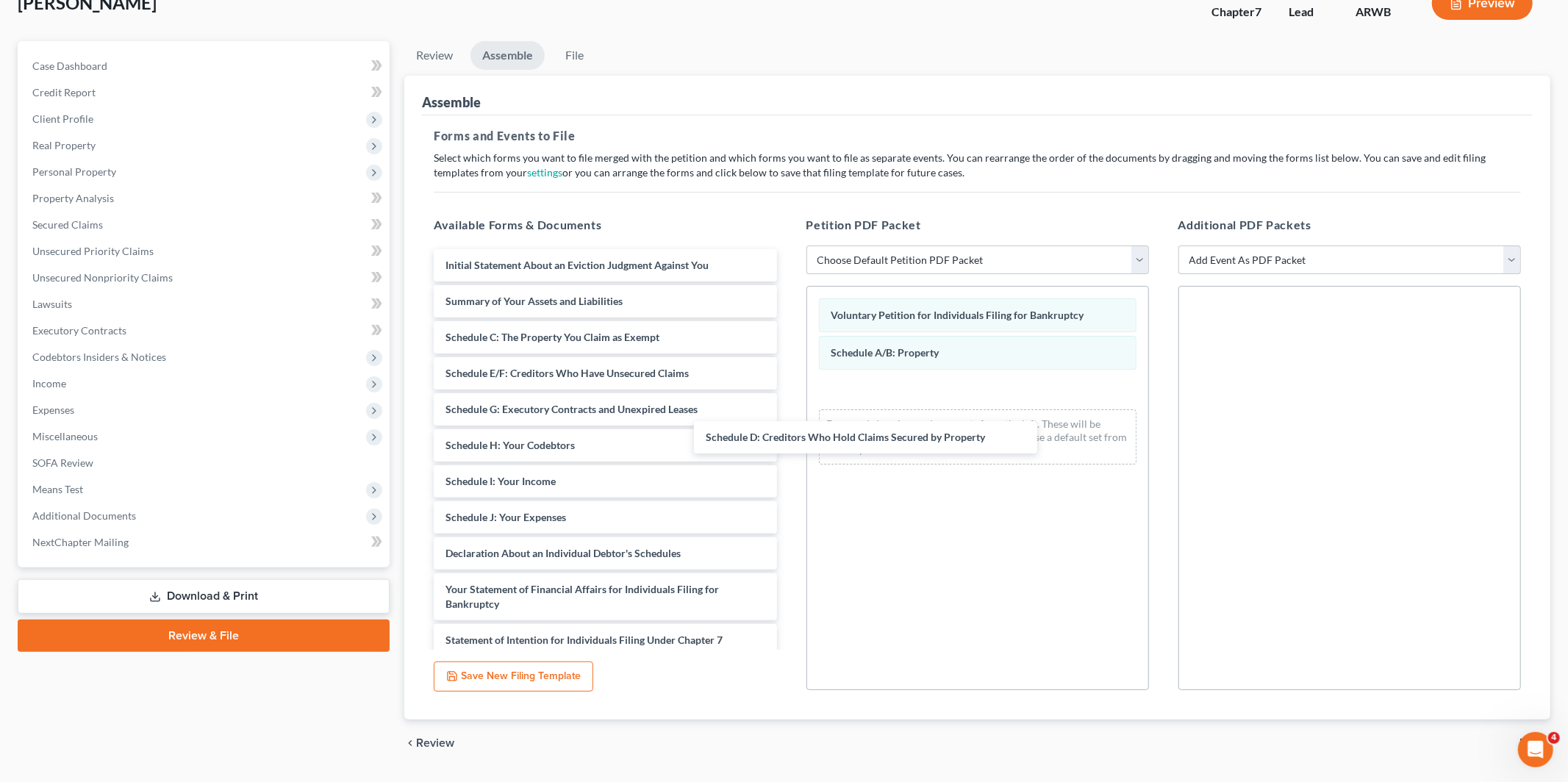
drag, startPoint x: 583, startPoint y: 361, endPoint x: 920, endPoint y: 375, distance: 337.3
click at [788, 386] on div "Schedule D: Creditors Who Hold Claims Secured by Property Initial Statement Abo…" at bounding box center [604, 655] width 366 height 811
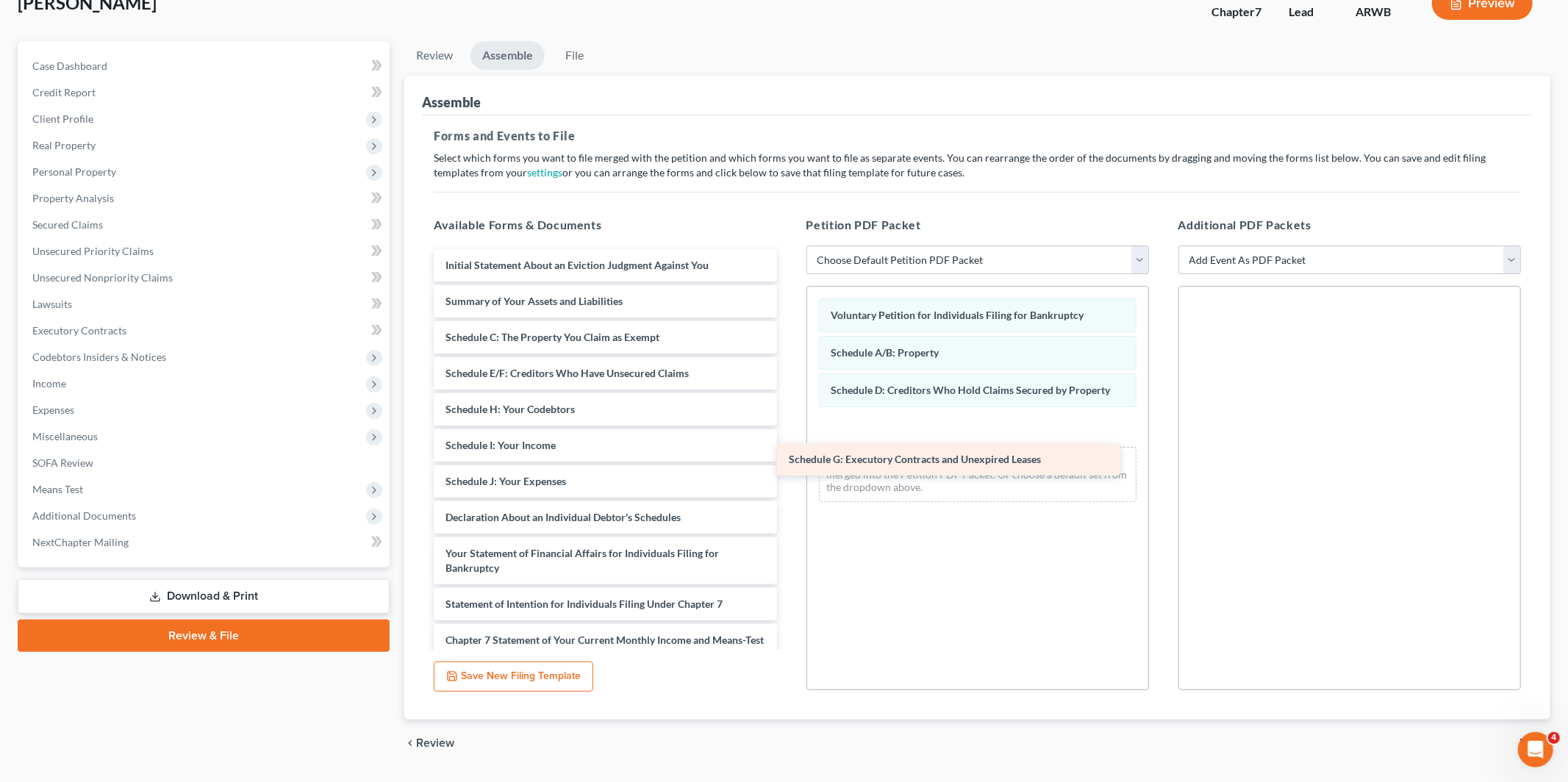
drag, startPoint x: 596, startPoint y: 413, endPoint x: 952, endPoint y: 446, distance: 357.5
click at [788, 450] on div "Schedule G: Executory Contracts and Unexpired Leases Initial Statement About an…" at bounding box center [604, 637] width 366 height 775
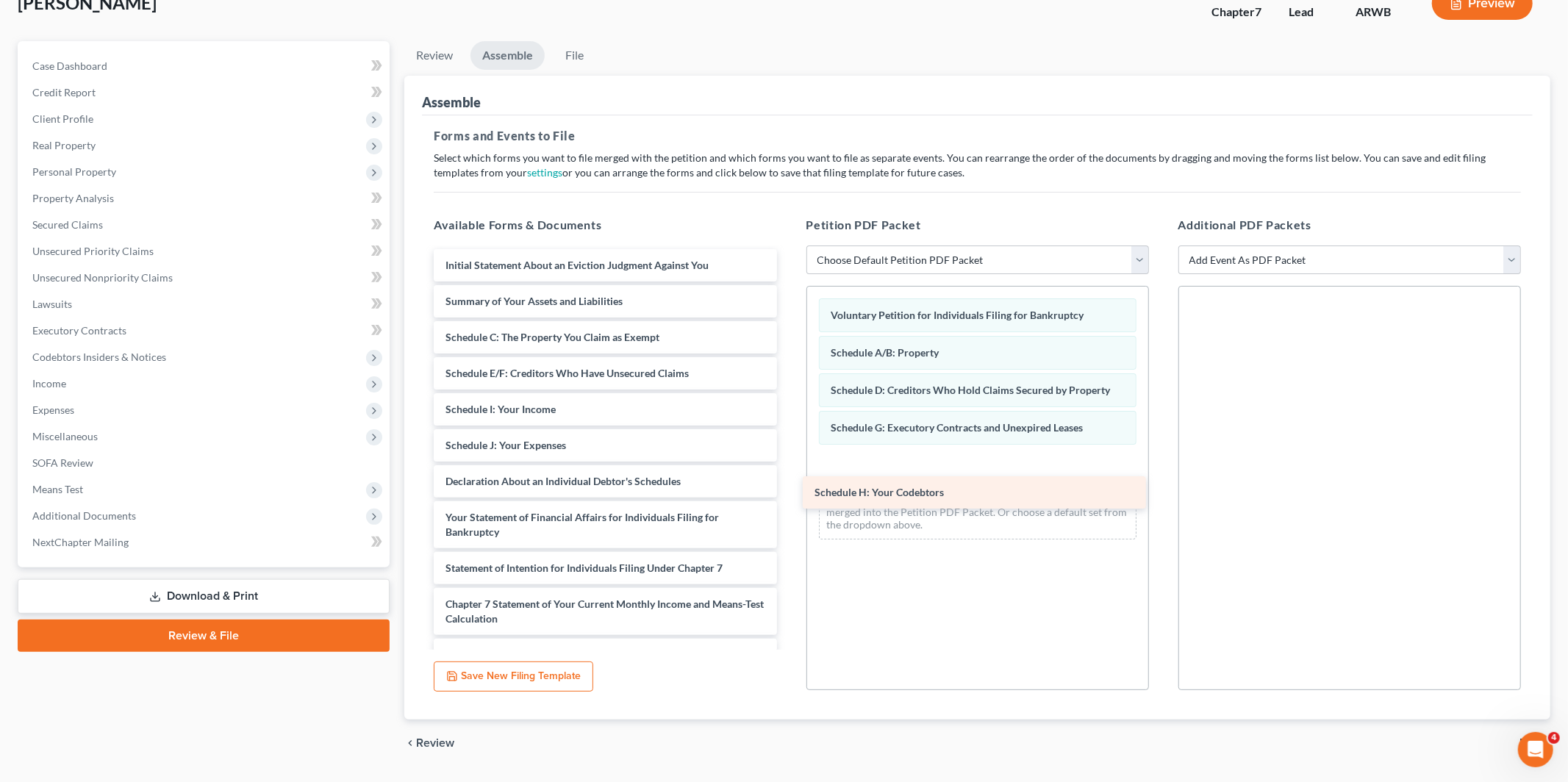
drag, startPoint x: 604, startPoint y: 420, endPoint x: 981, endPoint y: 493, distance: 384.0
click at [788, 496] on div "Schedule H: Your Codebtors Initial Statement About an Eviction Judgment Against…" at bounding box center [604, 618] width 366 height 739
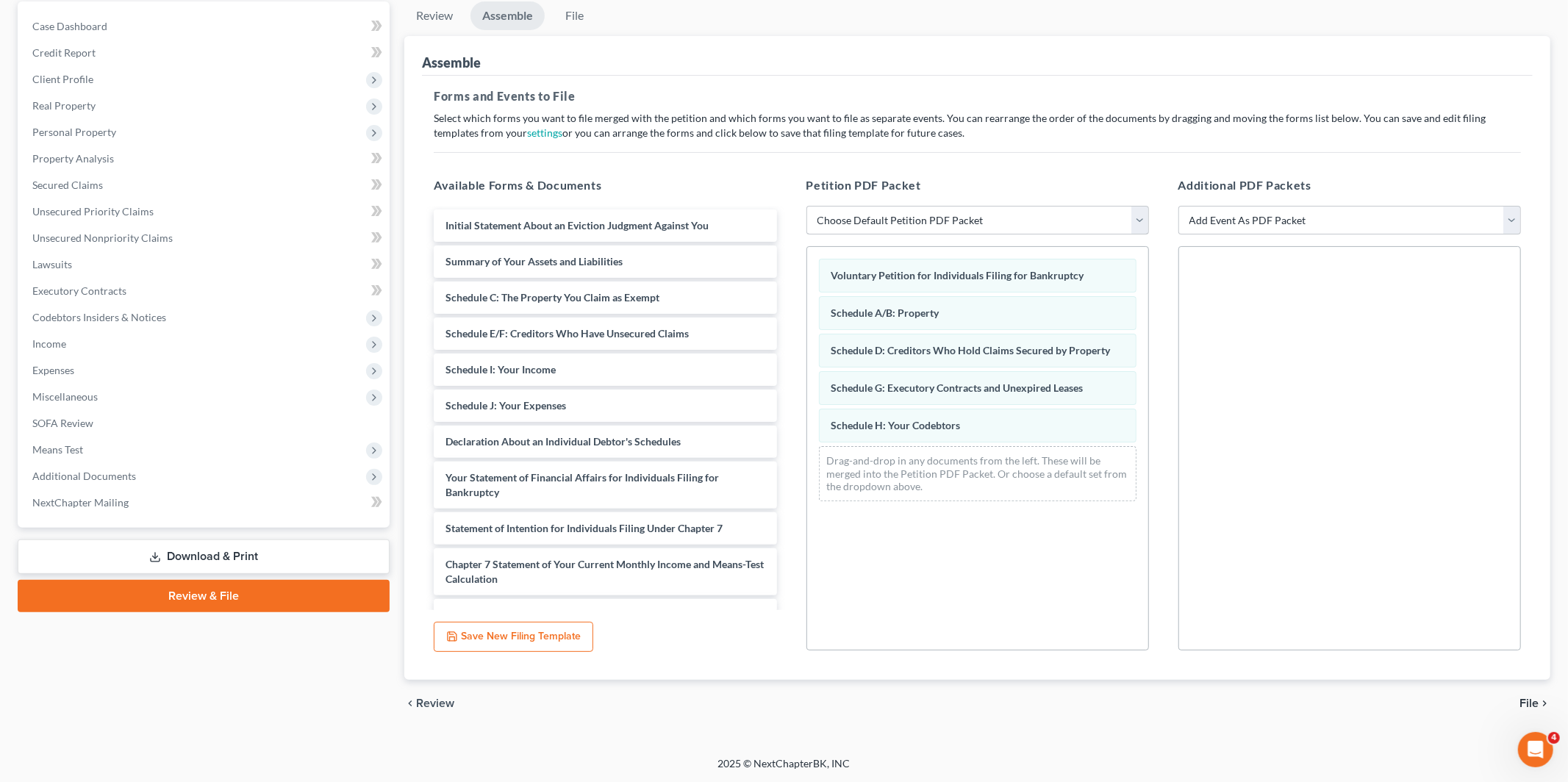
scroll to position [140, 0]
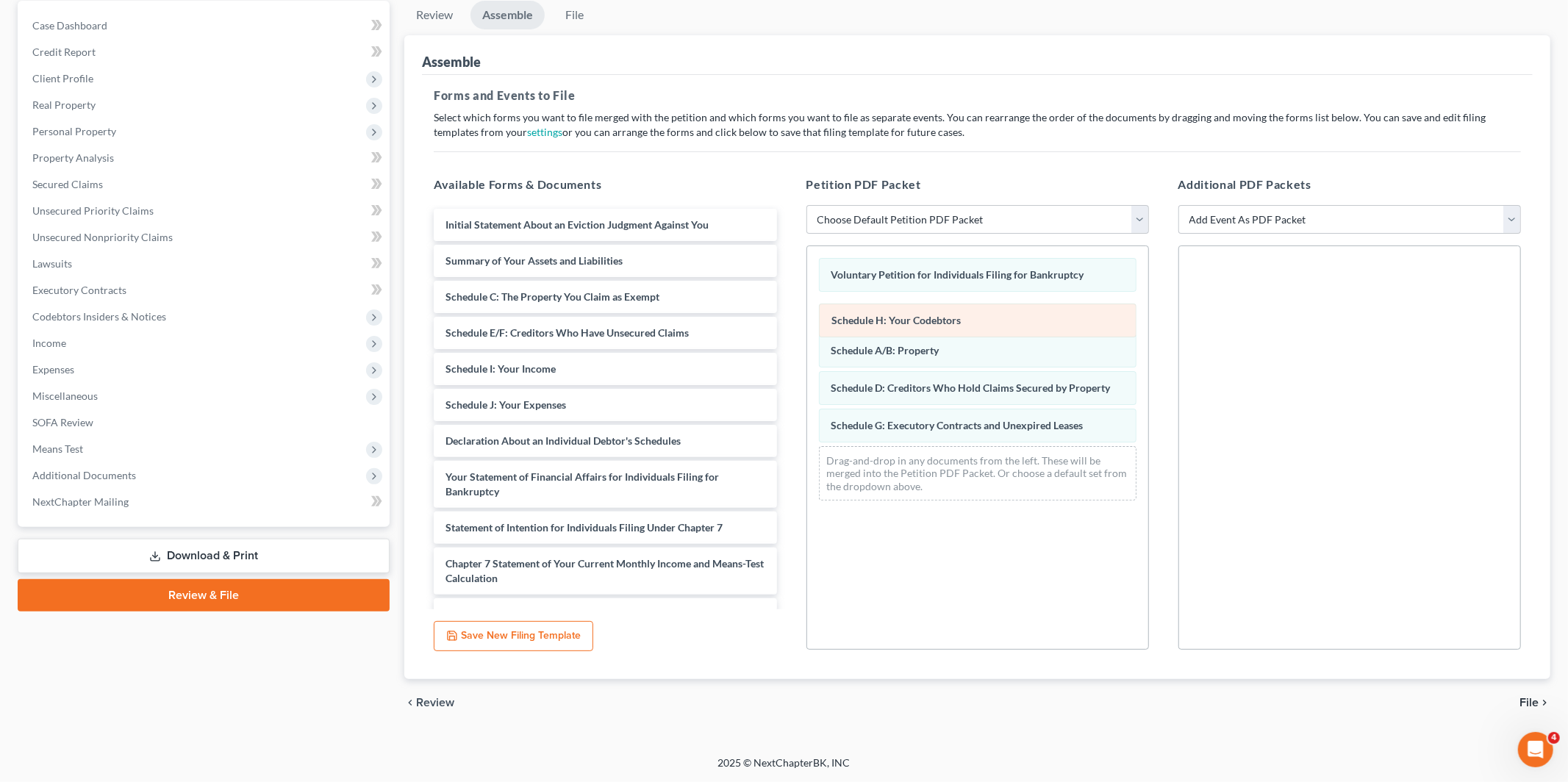
drag, startPoint x: 875, startPoint y: 413, endPoint x: 875, endPoint y: 309, distance: 104.0
click at [875, 309] on div "Schedule H: Your Codebtors Voluntary Petition for Individuals Filing for Bankru…" at bounding box center [978, 379] width 341 height 266
click at [548, 642] on button "Save New Filing Template" at bounding box center [513, 636] width 159 height 31
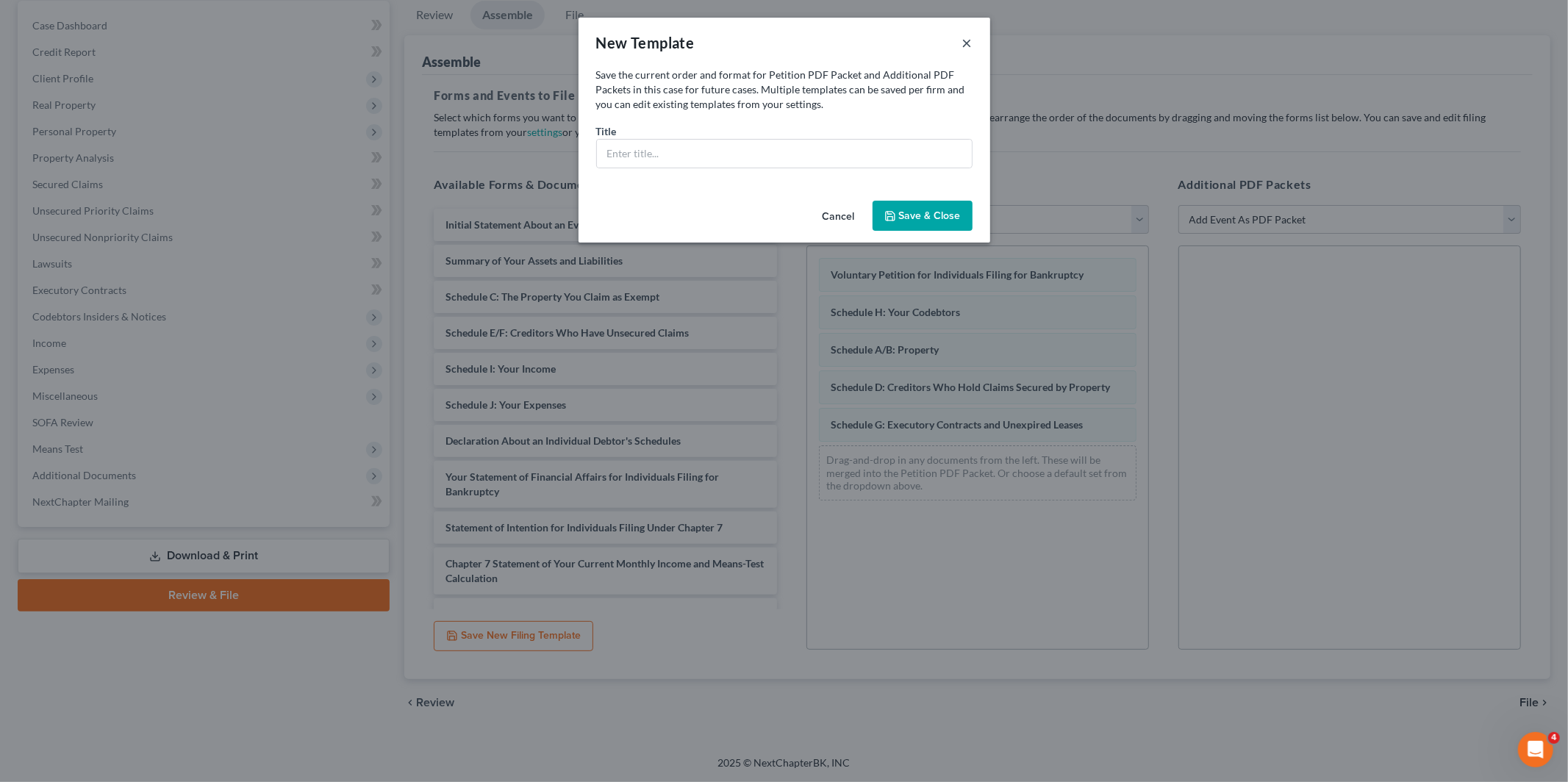
click at [962, 45] on button "×" at bounding box center [967, 42] width 10 height 18
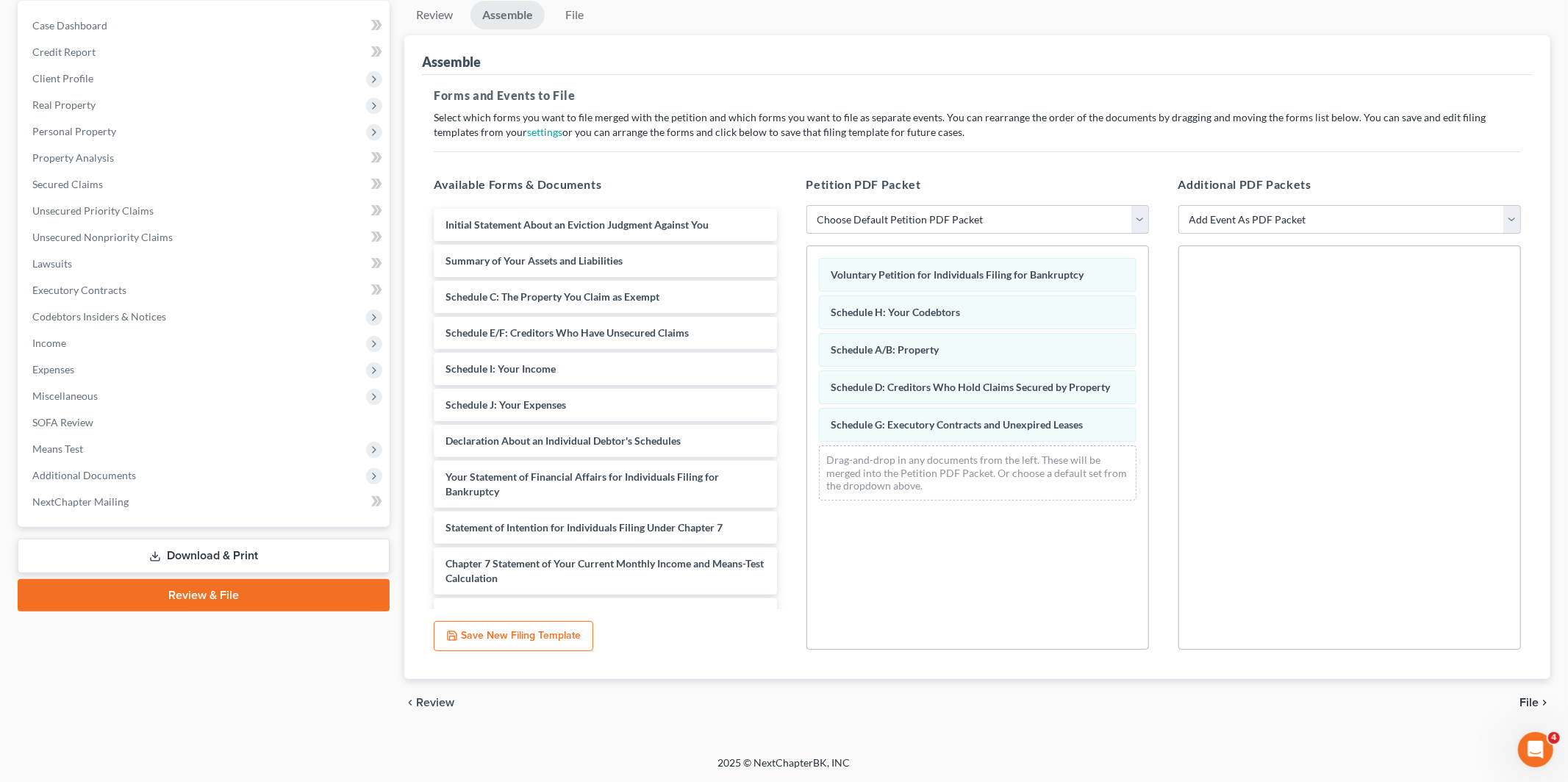
click at [862, 214] on select "Choose Default Petition PDF Packet Complete Bankruptcy Petition (all forms and …" at bounding box center [978, 219] width 343 height 29
select select "0"
click at [806, 205] on select "Choose Default Petition PDF Packet Complete Bankruptcy Petition (all forms and …" at bounding box center [978, 219] width 343 height 29
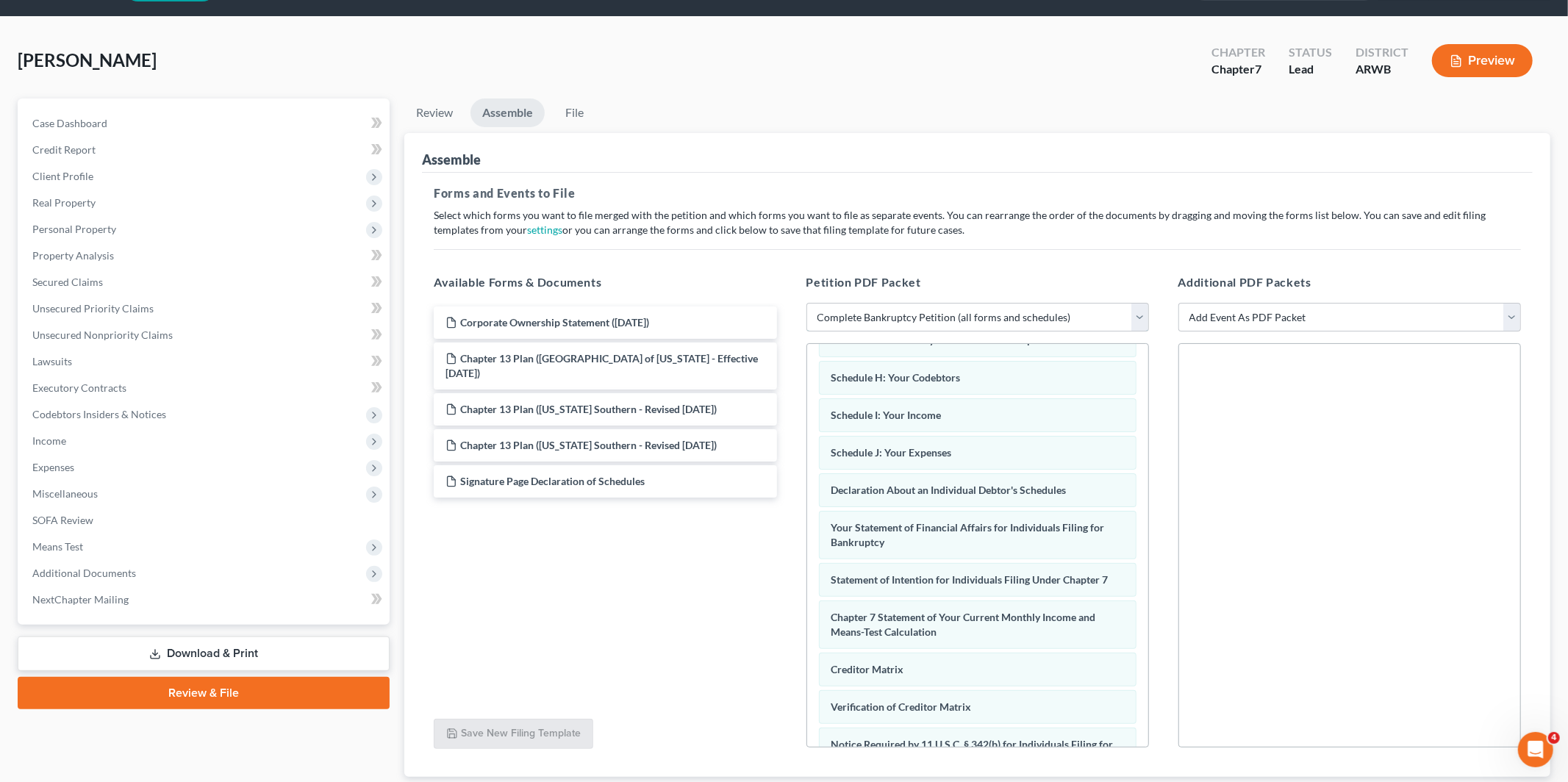
scroll to position [39, 0]
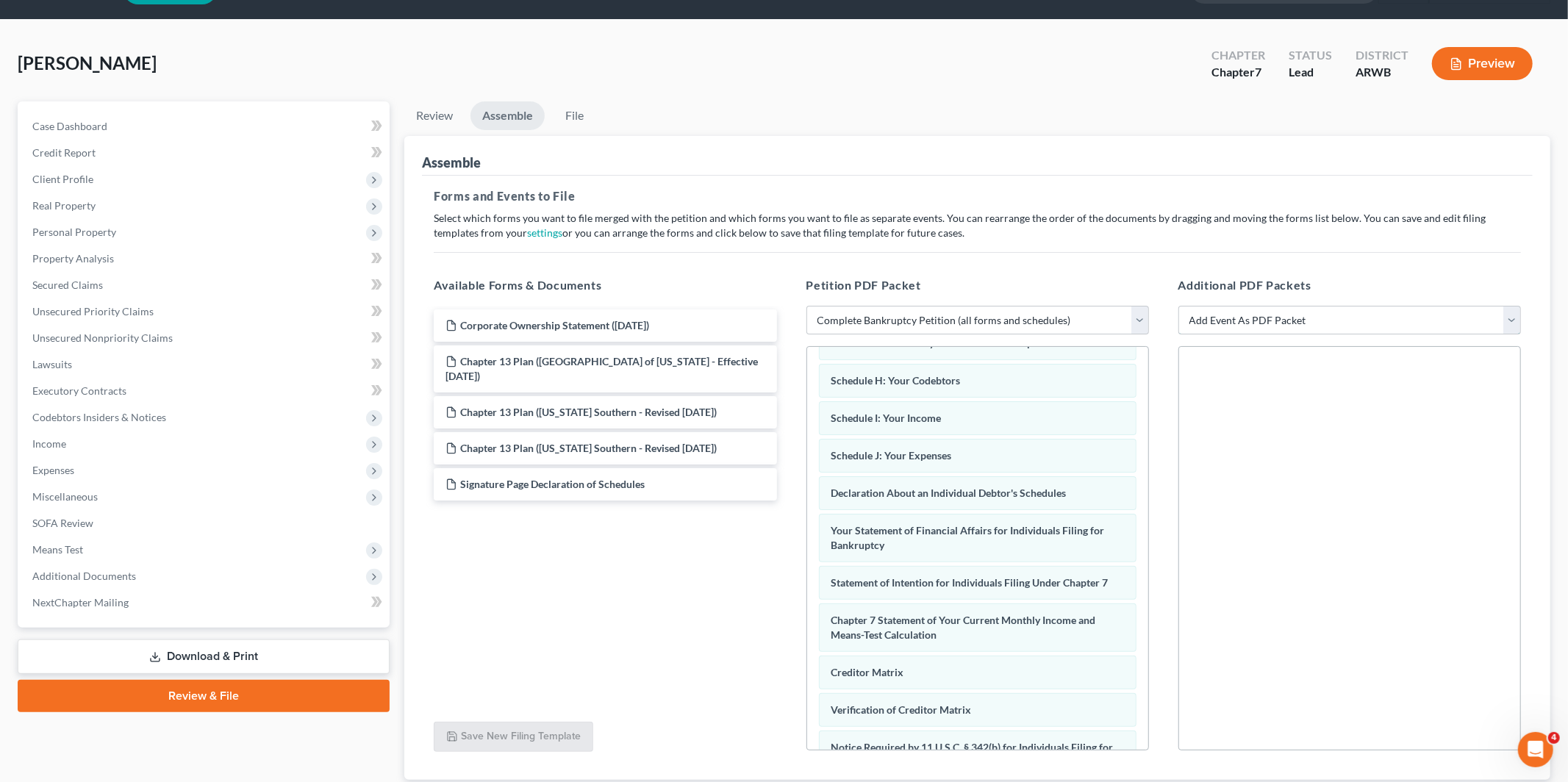
click at [1283, 318] on select "Add Event As PDF Packet Certificate of Credit Counseling - Debtor Certificate o…" at bounding box center [1350, 319] width 343 height 29
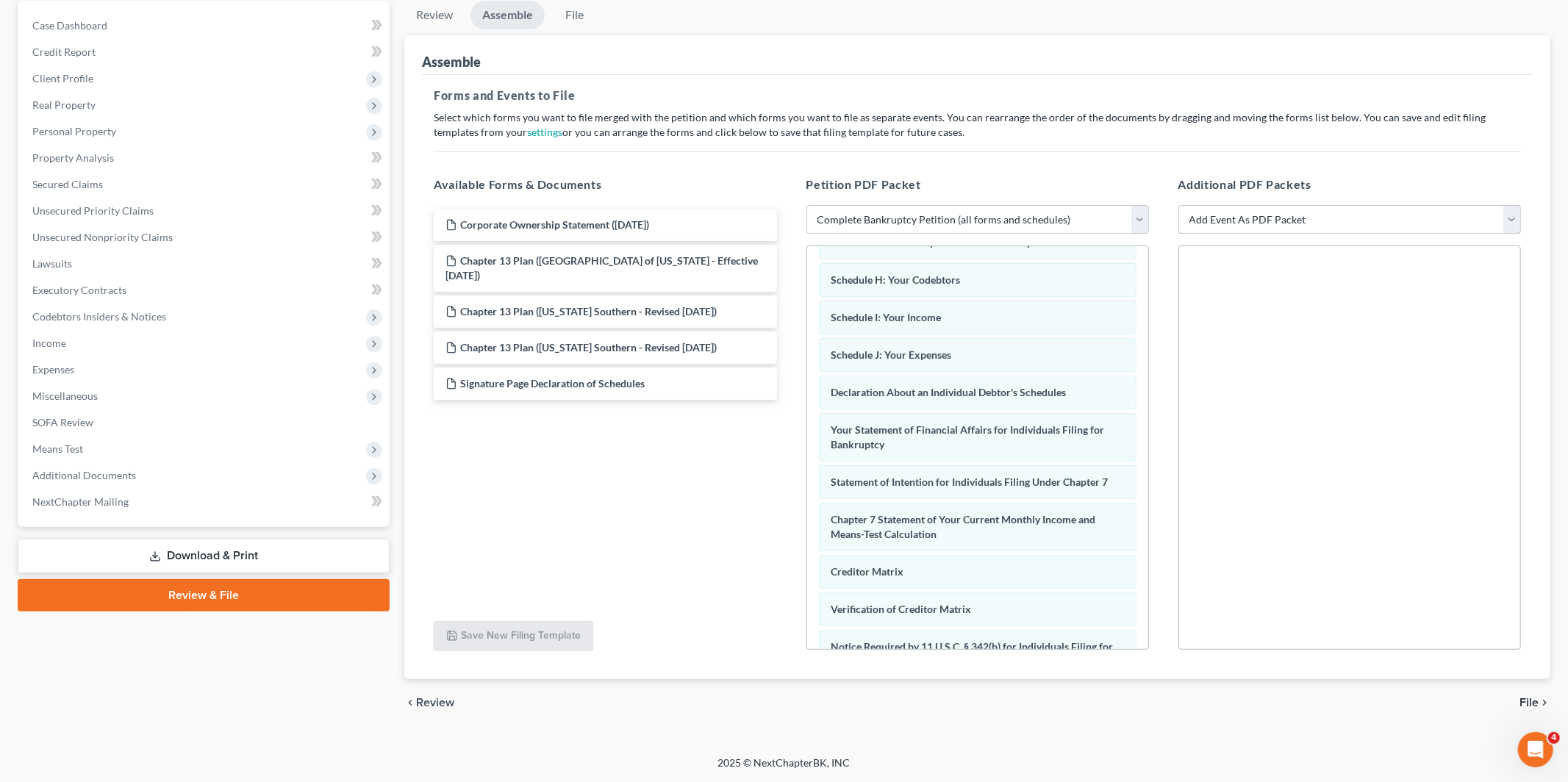
click at [1226, 226] on select "Add Event As PDF Packet Certificate of Credit Counseling - Debtor Certificate o…" at bounding box center [1350, 219] width 343 height 29
select select "0"
click at [1178, 205] on select "Add Event As PDF Packet Certificate of Credit Counseling - Debtor Certificate o…" at bounding box center [1350, 219] width 343 height 29
select select
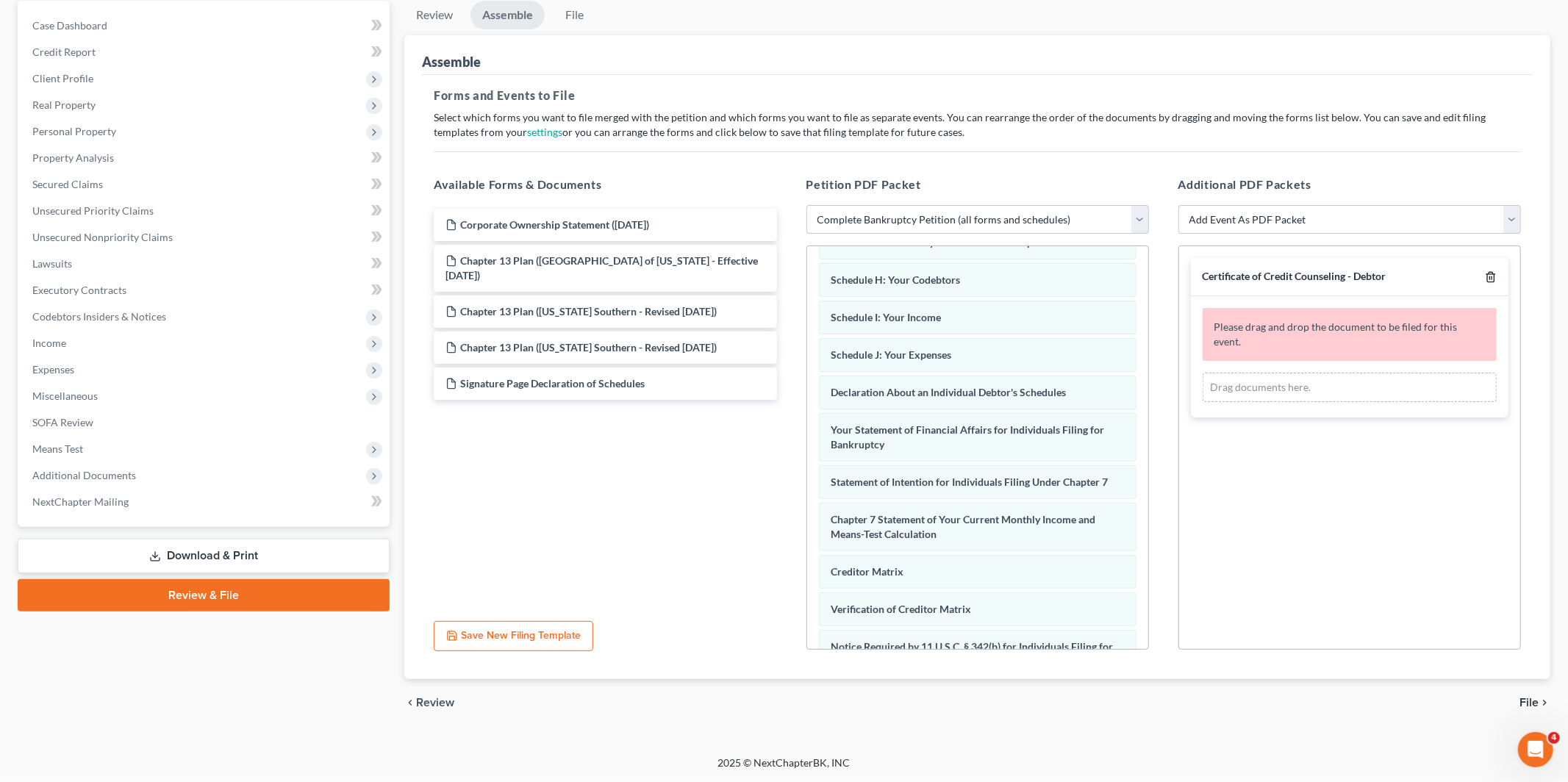
click at [1491, 273] on icon "button" at bounding box center [1490, 277] width 12 height 12
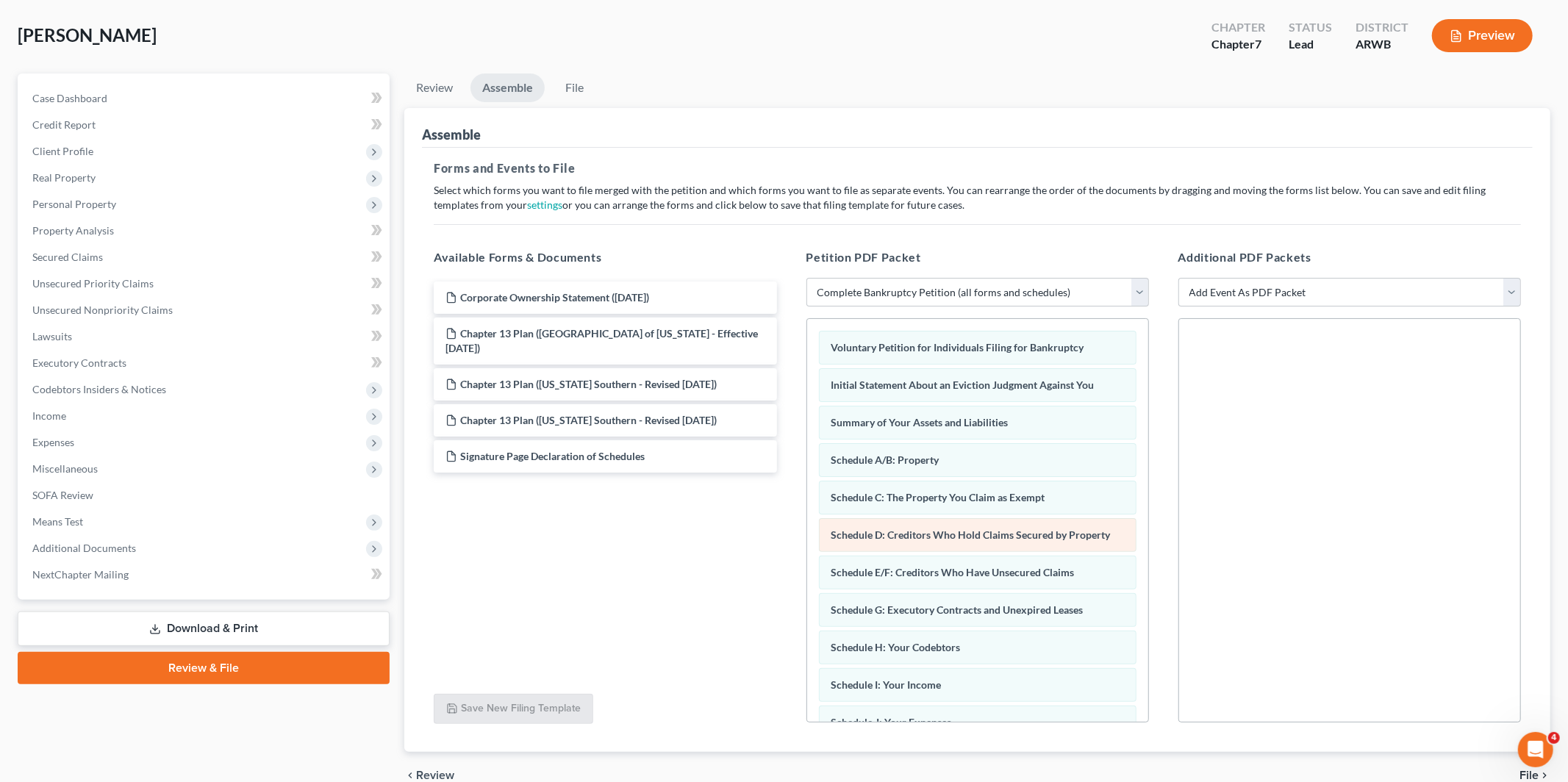
scroll to position [50, 0]
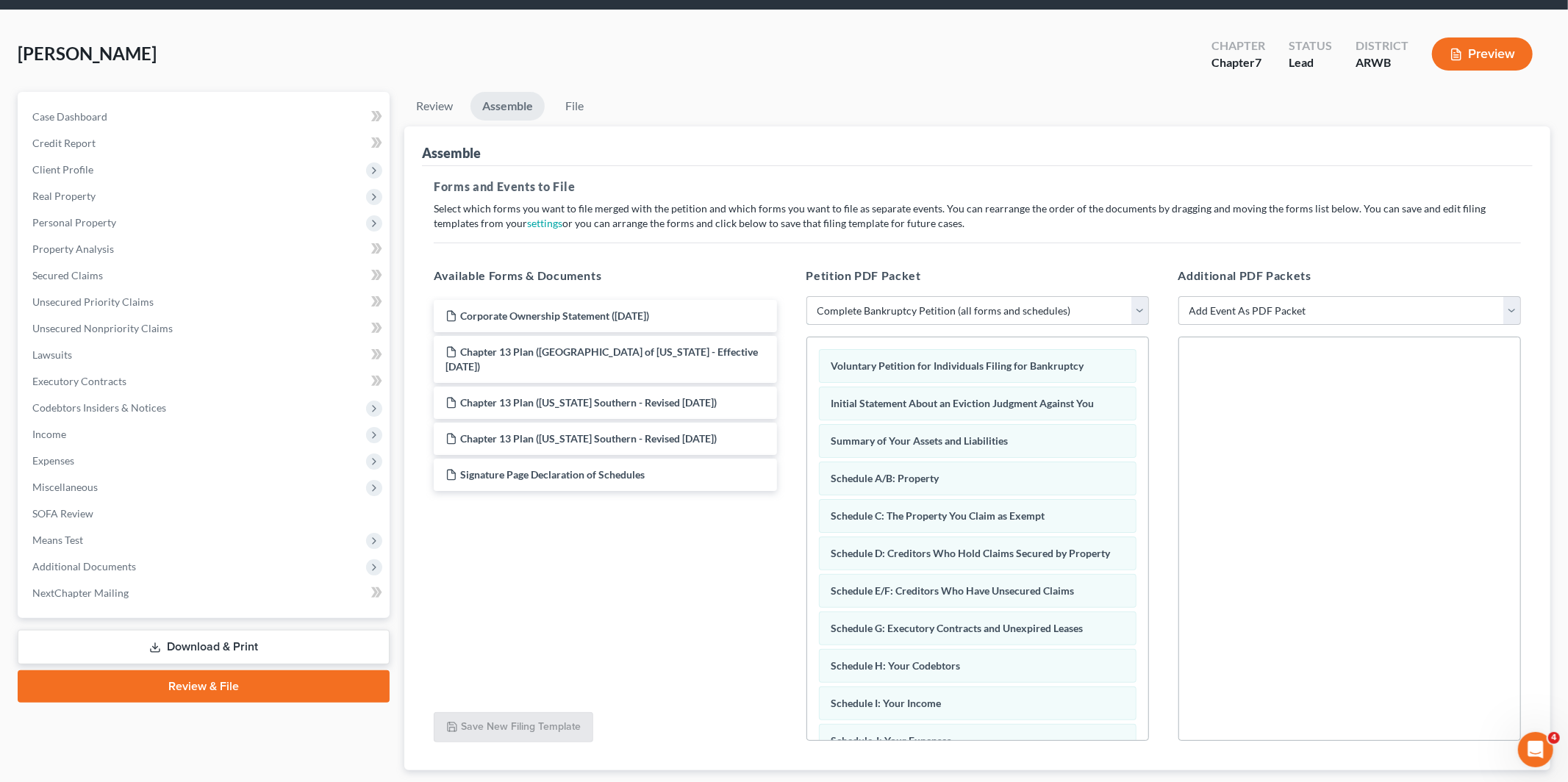
click at [942, 312] on select "Choose Default Petition PDF Packet Complete Bankruptcy Petition (all forms and …" at bounding box center [978, 310] width 343 height 29
click at [867, 314] on select "Choose Default Petition PDF Packet Complete Bankruptcy Petition (all forms and …" at bounding box center [978, 310] width 343 height 29
select select "1"
click at [806, 296] on select "Choose Default Petition PDF Packet Complete Bankruptcy Petition (all forms and …" at bounding box center [978, 310] width 343 height 29
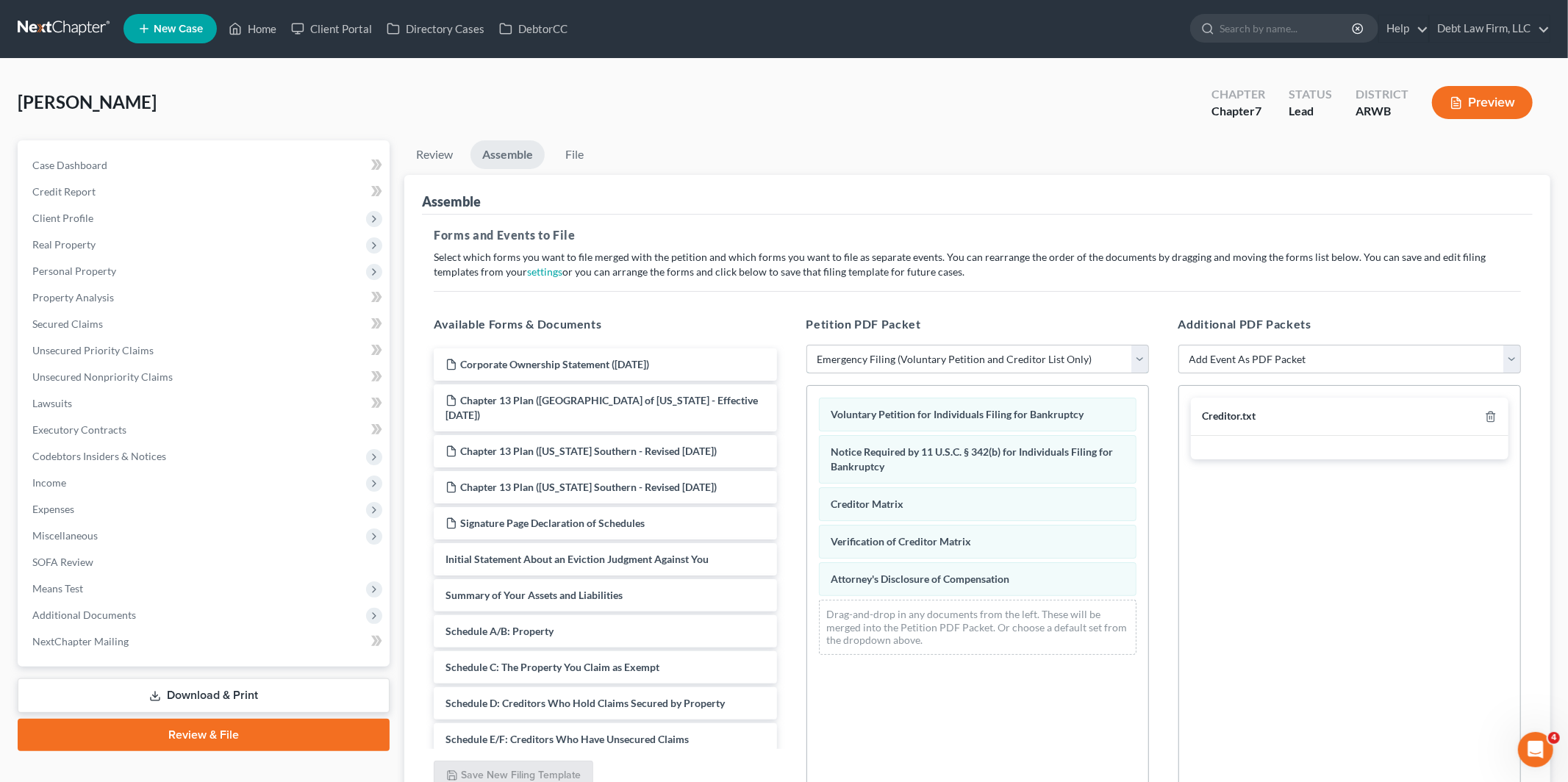
scroll to position [0, 0]
click at [91, 199] on link "Credit Report" at bounding box center [205, 192] width 369 height 26
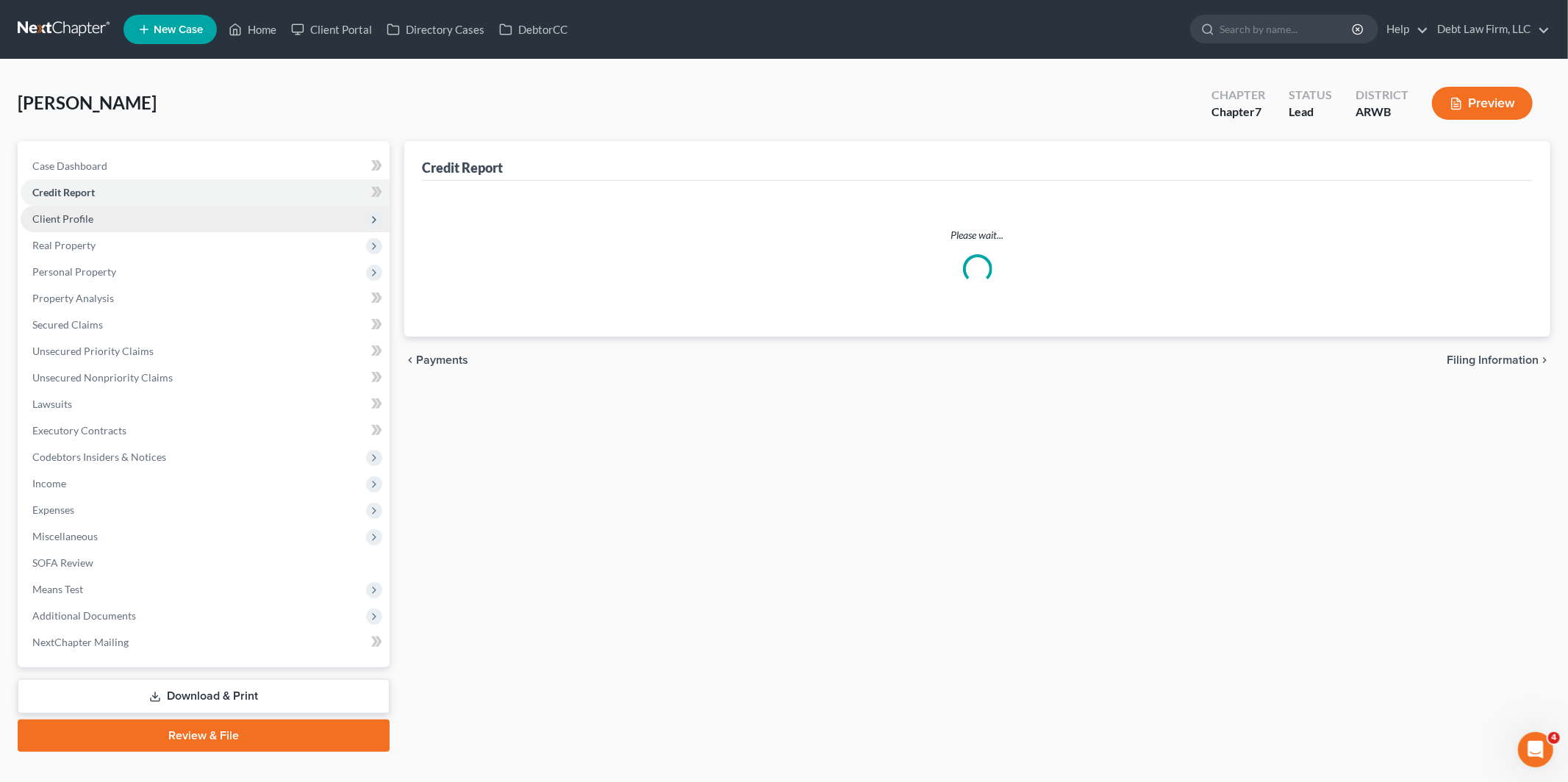
click at [88, 216] on span "Client Profile" at bounding box center [63, 218] width 61 height 12
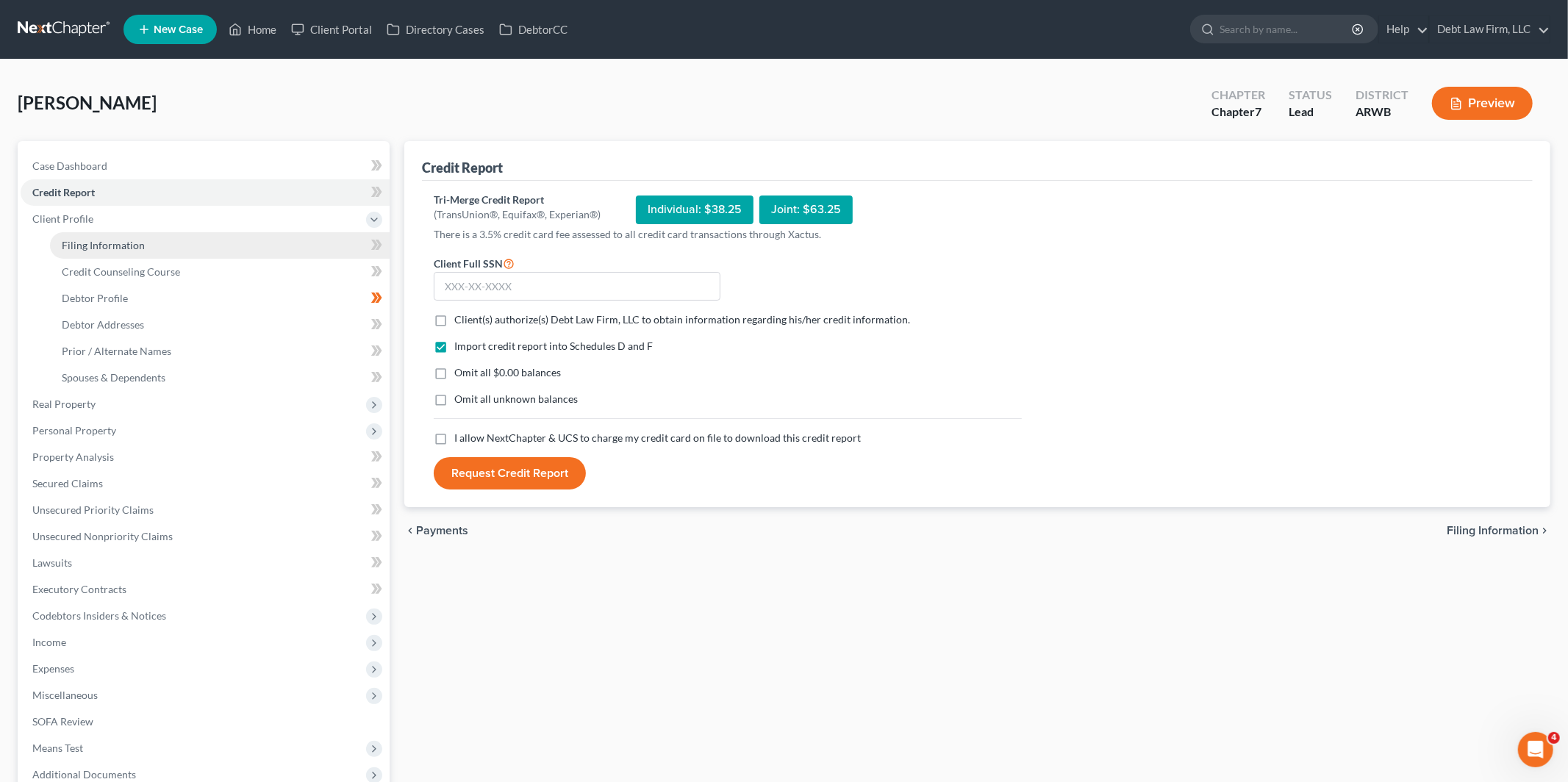
click at [178, 248] on link "Filing Information" at bounding box center [219, 245] width 340 height 26
select select "1"
select select "0"
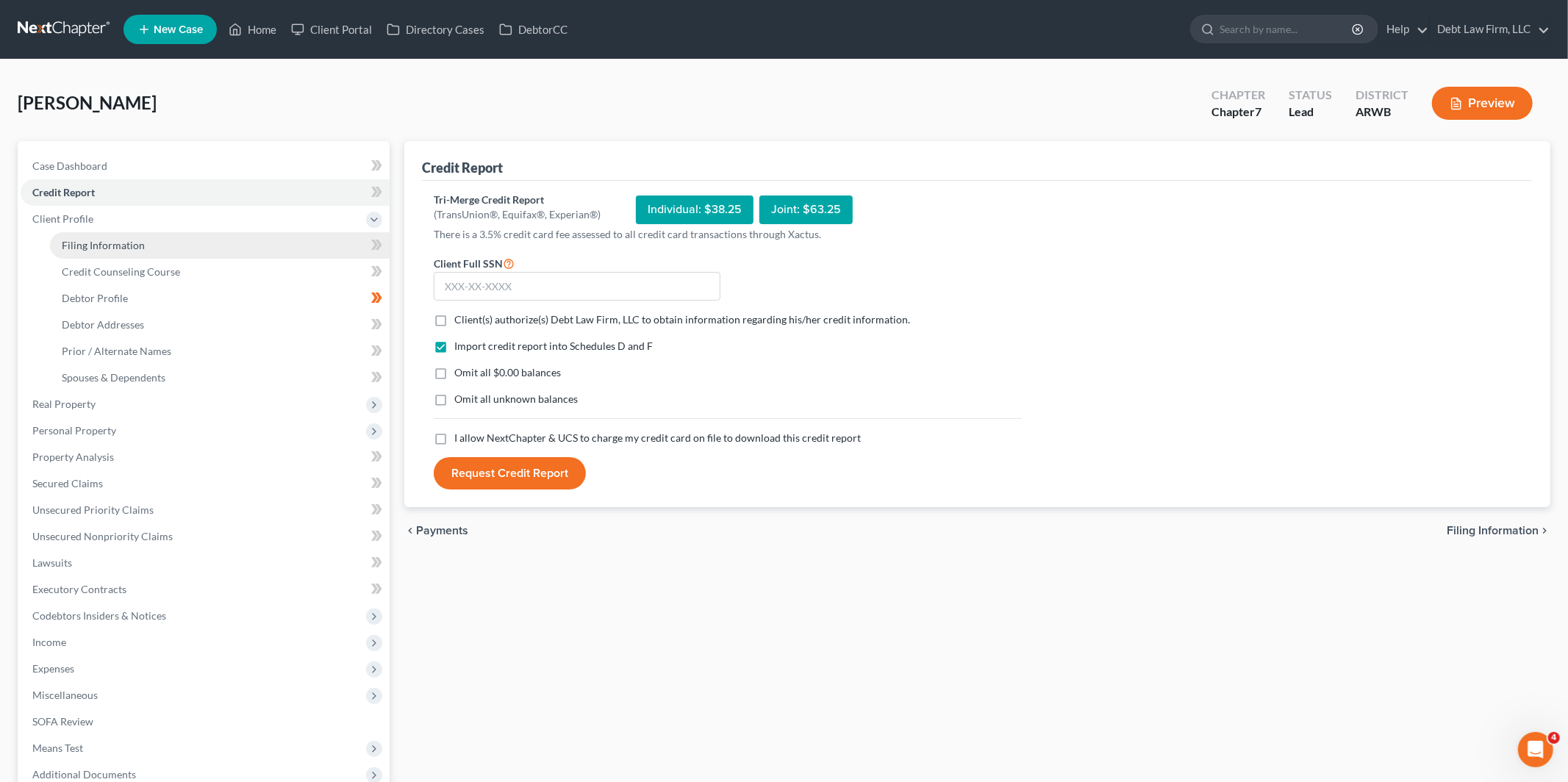
select select "28"
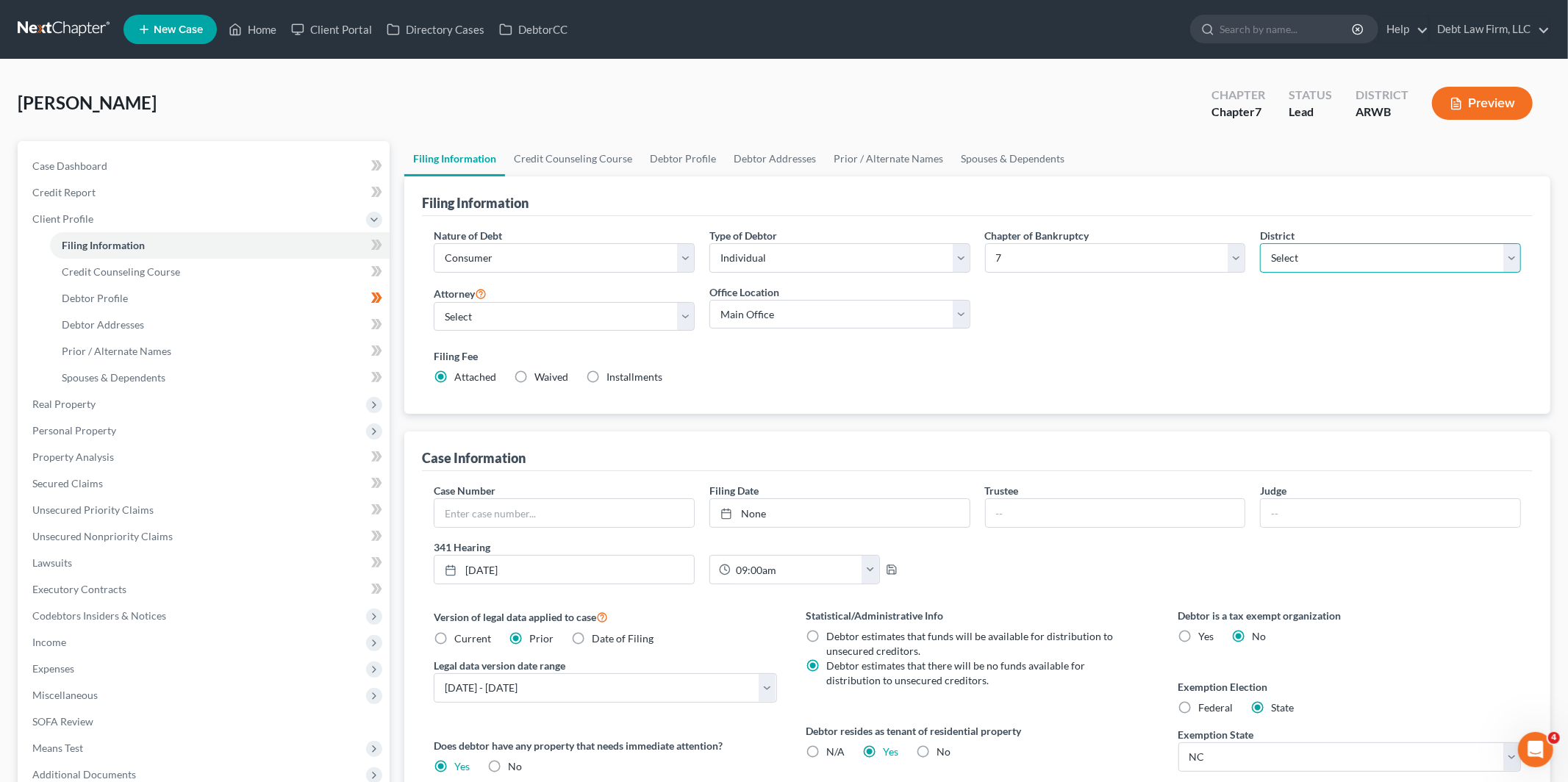
click at [1348, 250] on select "Select [US_STATE] - [GEOGRAPHIC_DATA] [US_STATE] - [GEOGRAPHIC_DATA][US_STATE] …" at bounding box center [1390, 258] width 261 height 29
select select "15"
click at [1260, 243] on select "Select [US_STATE] - [GEOGRAPHIC_DATA] [US_STATE] - [GEOGRAPHIC_DATA][US_STATE] …" at bounding box center [1390, 258] width 261 height 29
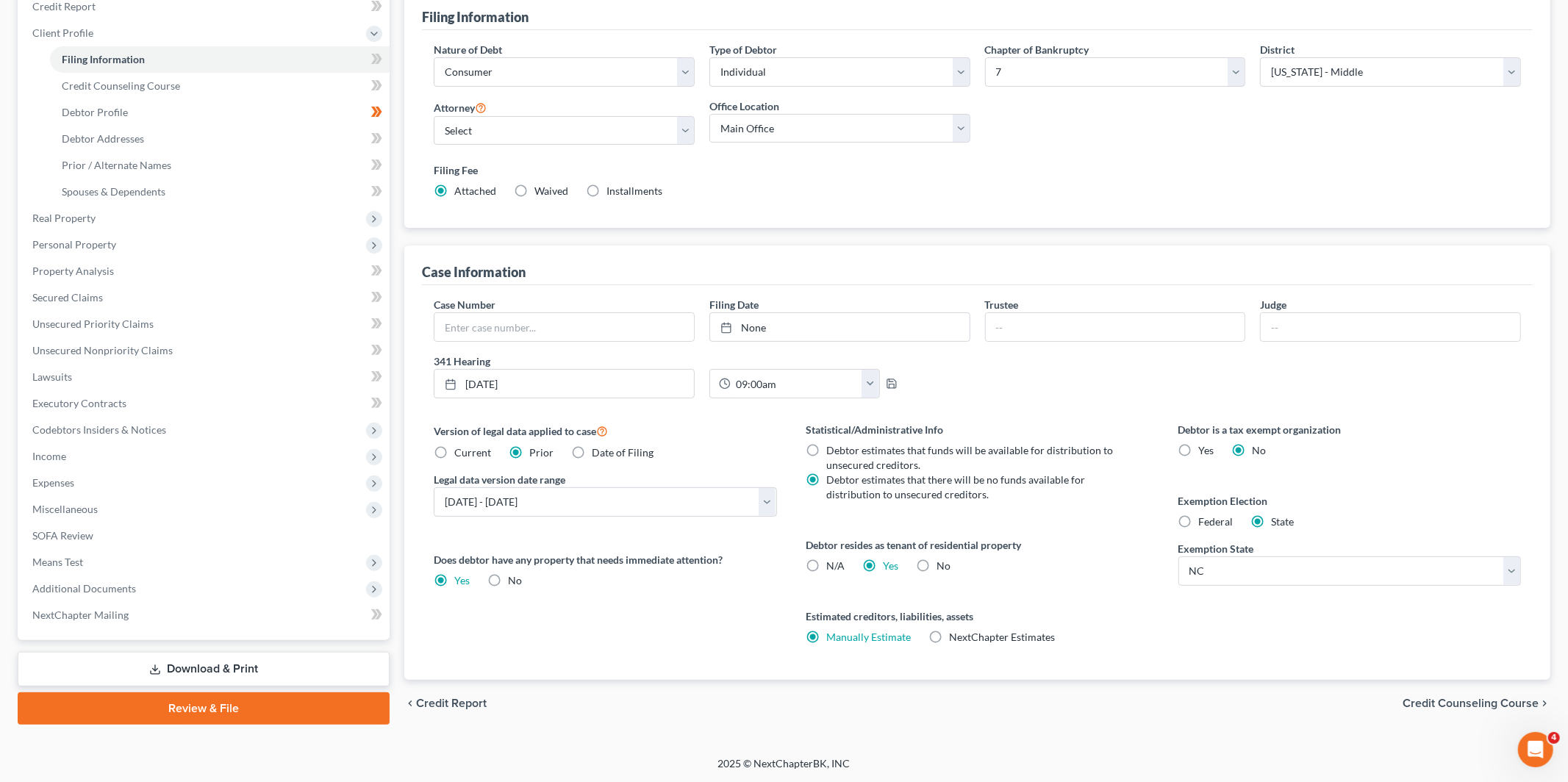
click at [197, 707] on link "Review & File" at bounding box center [203, 708] width 372 height 33
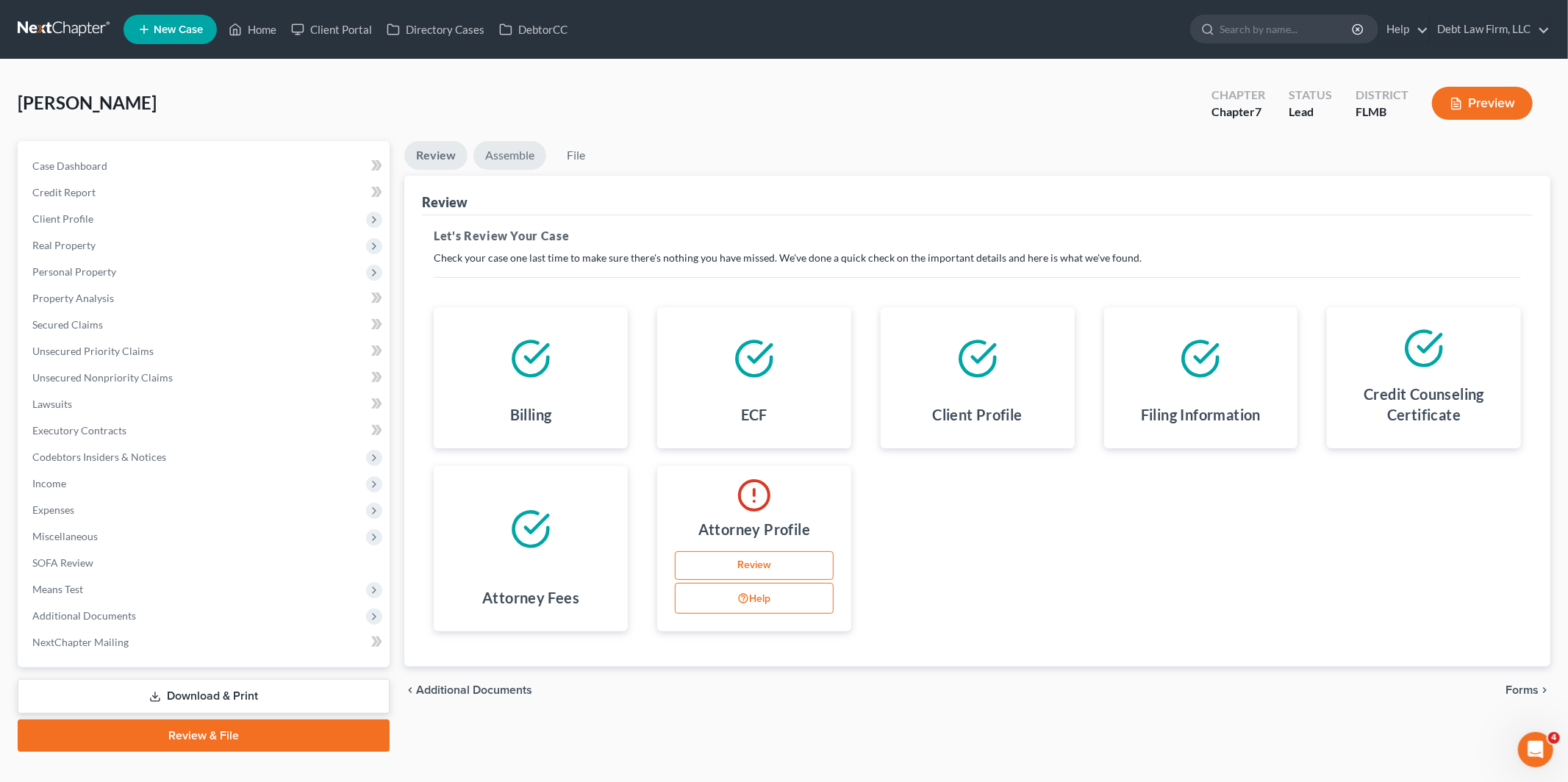
click at [511, 158] on link "Assemble" at bounding box center [510, 155] width 73 height 29
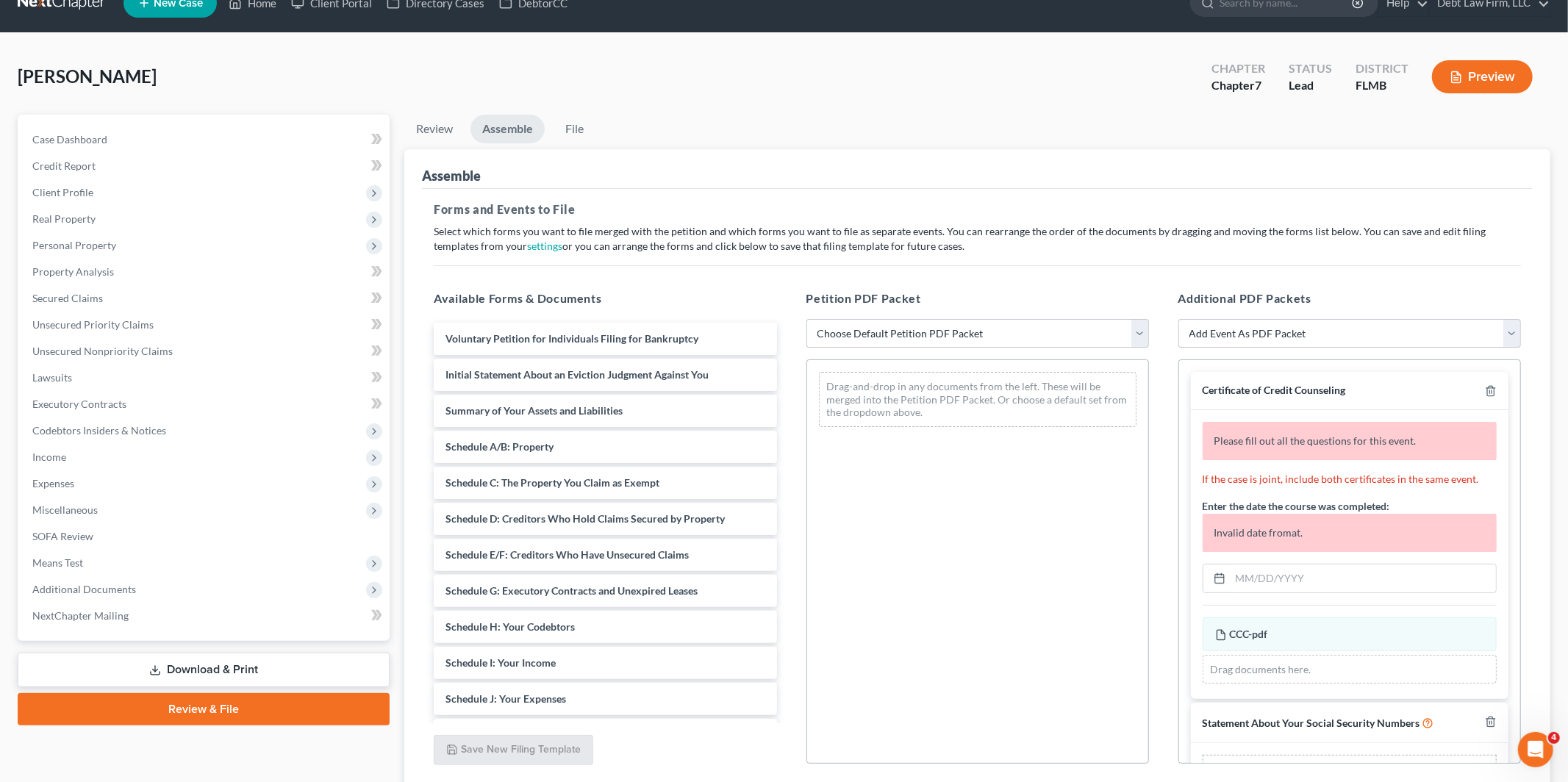
scroll to position [25, 0]
click at [1495, 386] on icon "button" at bounding box center [1490, 391] width 12 height 12
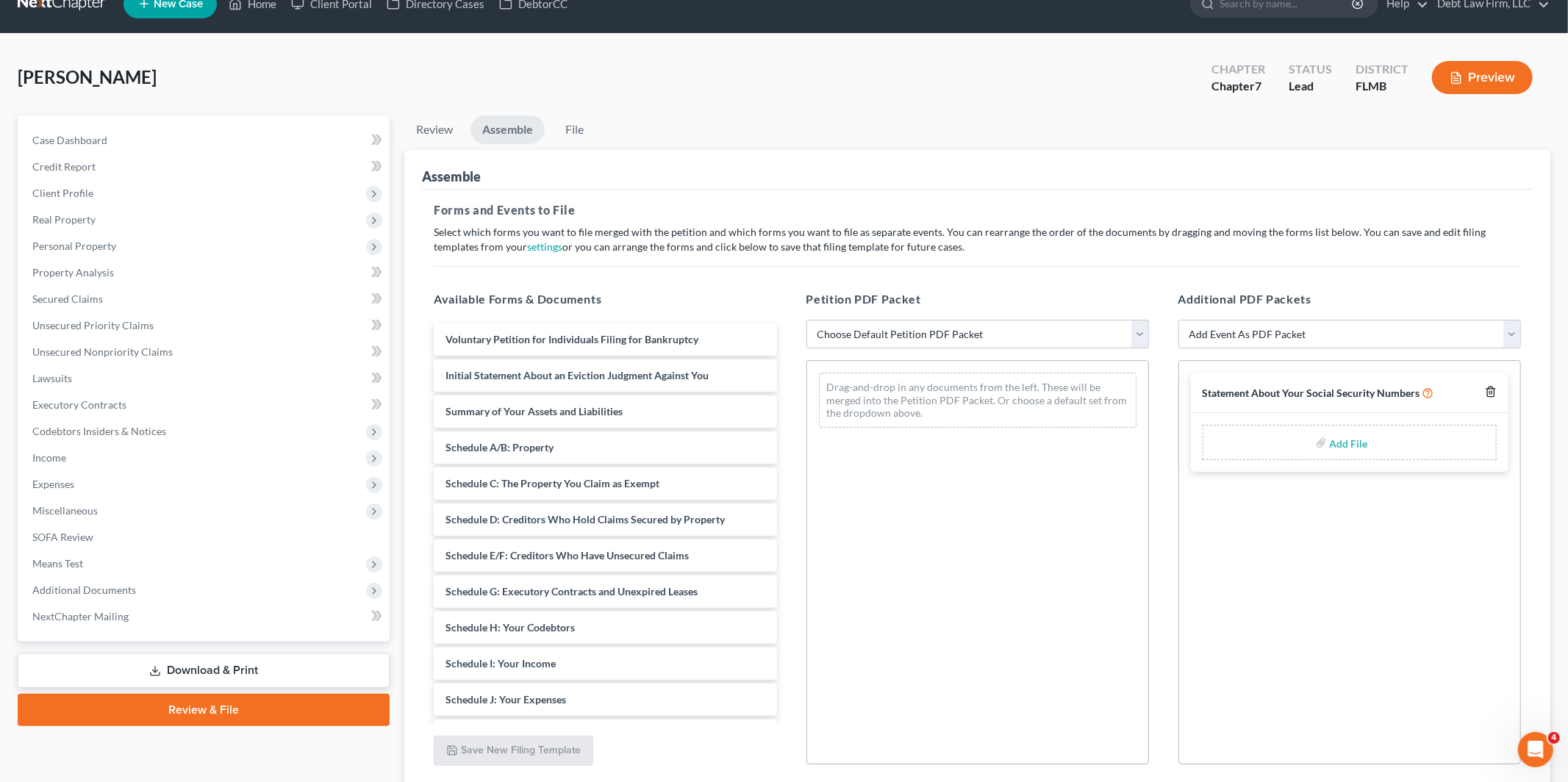
click at [1495, 386] on icon "button" at bounding box center [1490, 391] width 12 height 12
click at [933, 338] on select "Choose Default Petition PDF Packet Complete Bankruptcy Petition (all forms and …" at bounding box center [978, 333] width 343 height 29
select select "0"
click at [806, 319] on select "Choose Default Petition PDF Packet Complete Bankruptcy Petition (all forms and …" at bounding box center [978, 333] width 343 height 29
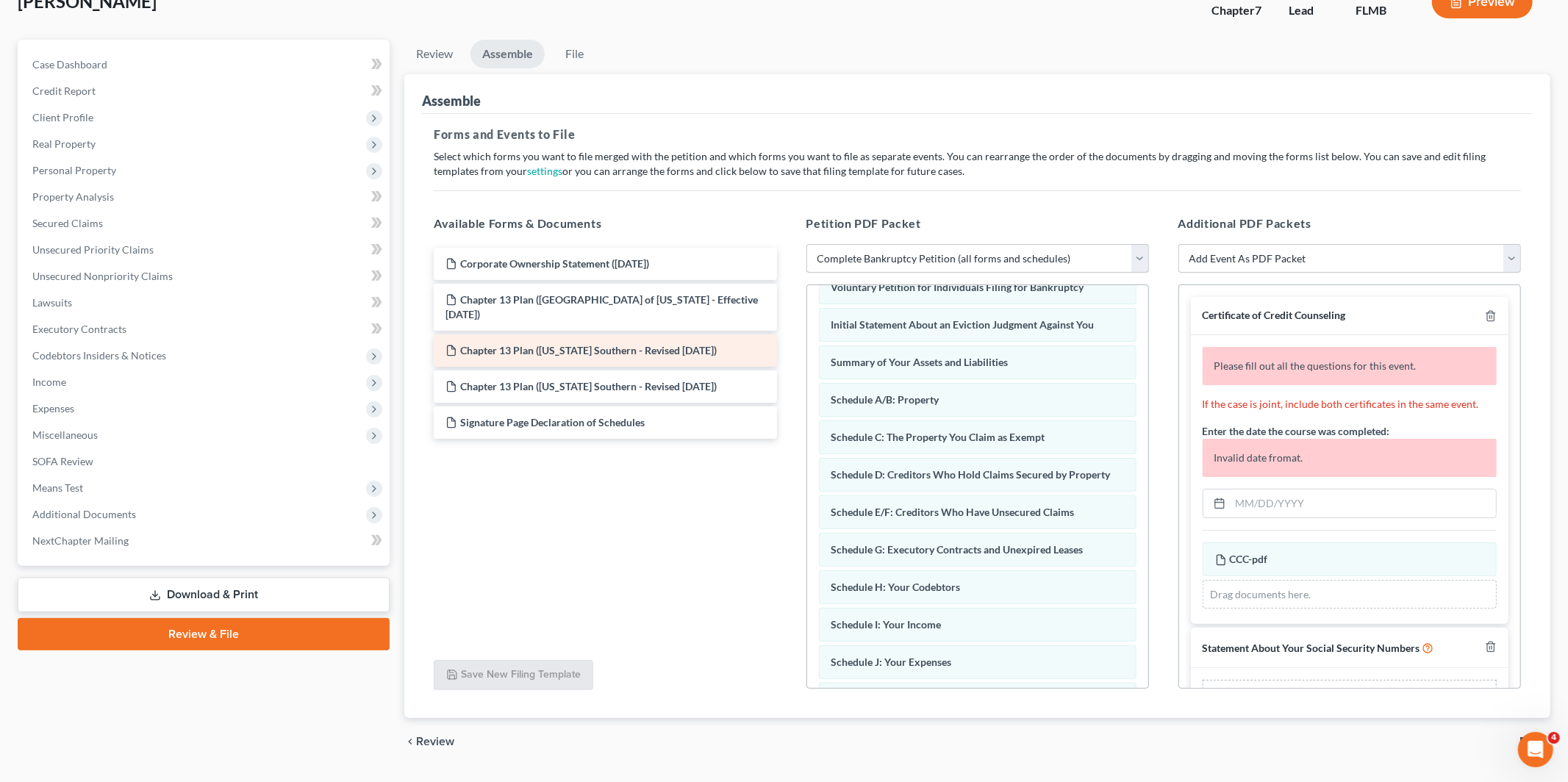
scroll to position [103, 0]
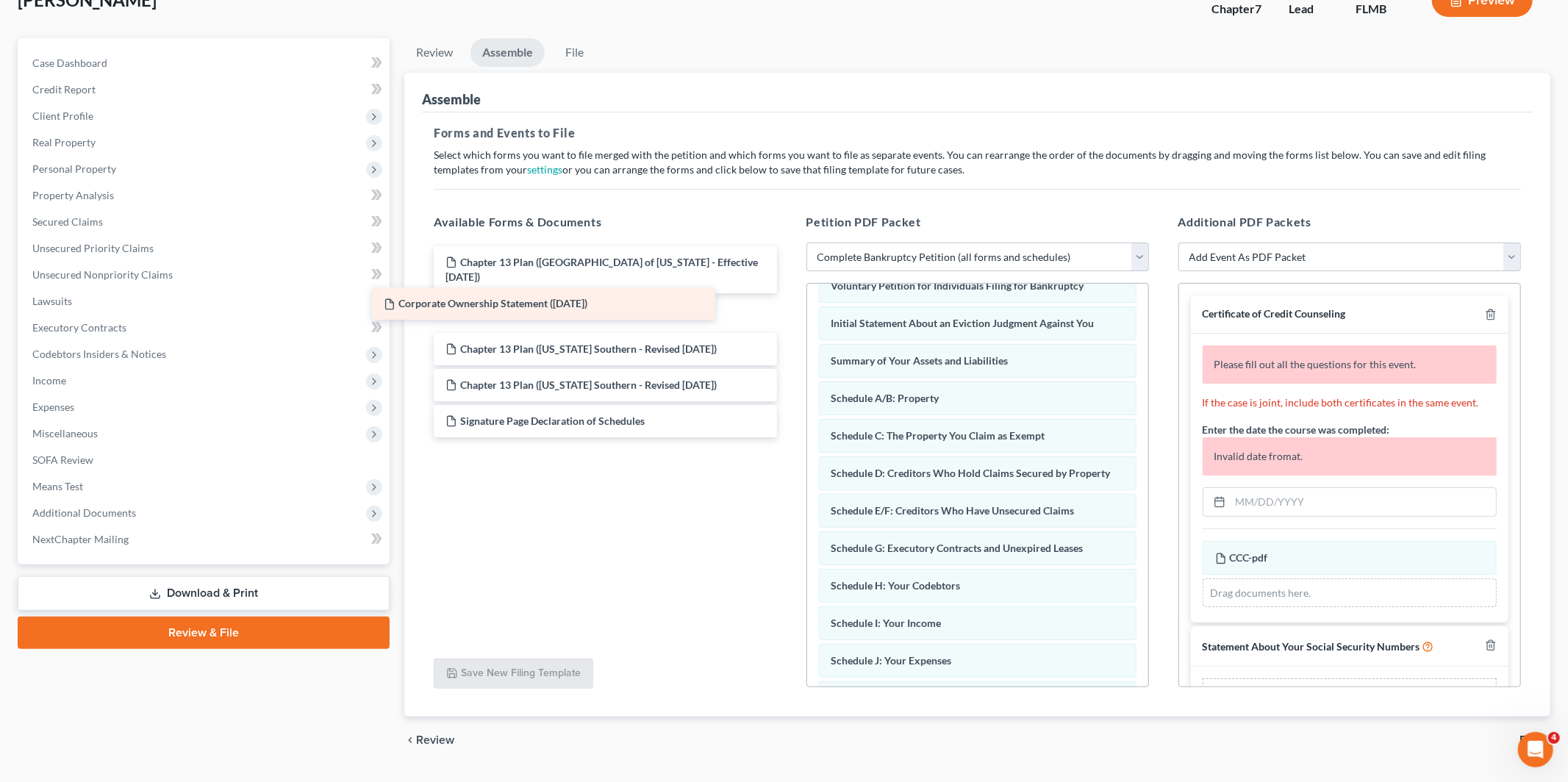
drag, startPoint x: 519, startPoint y: 258, endPoint x: 468, endPoint y: 297, distance: 64.2
click at [458, 297] on div "Corporate Ownership Statement (05/14/2025) Corporate Ownership Statement (05/14…" at bounding box center [604, 342] width 366 height 191
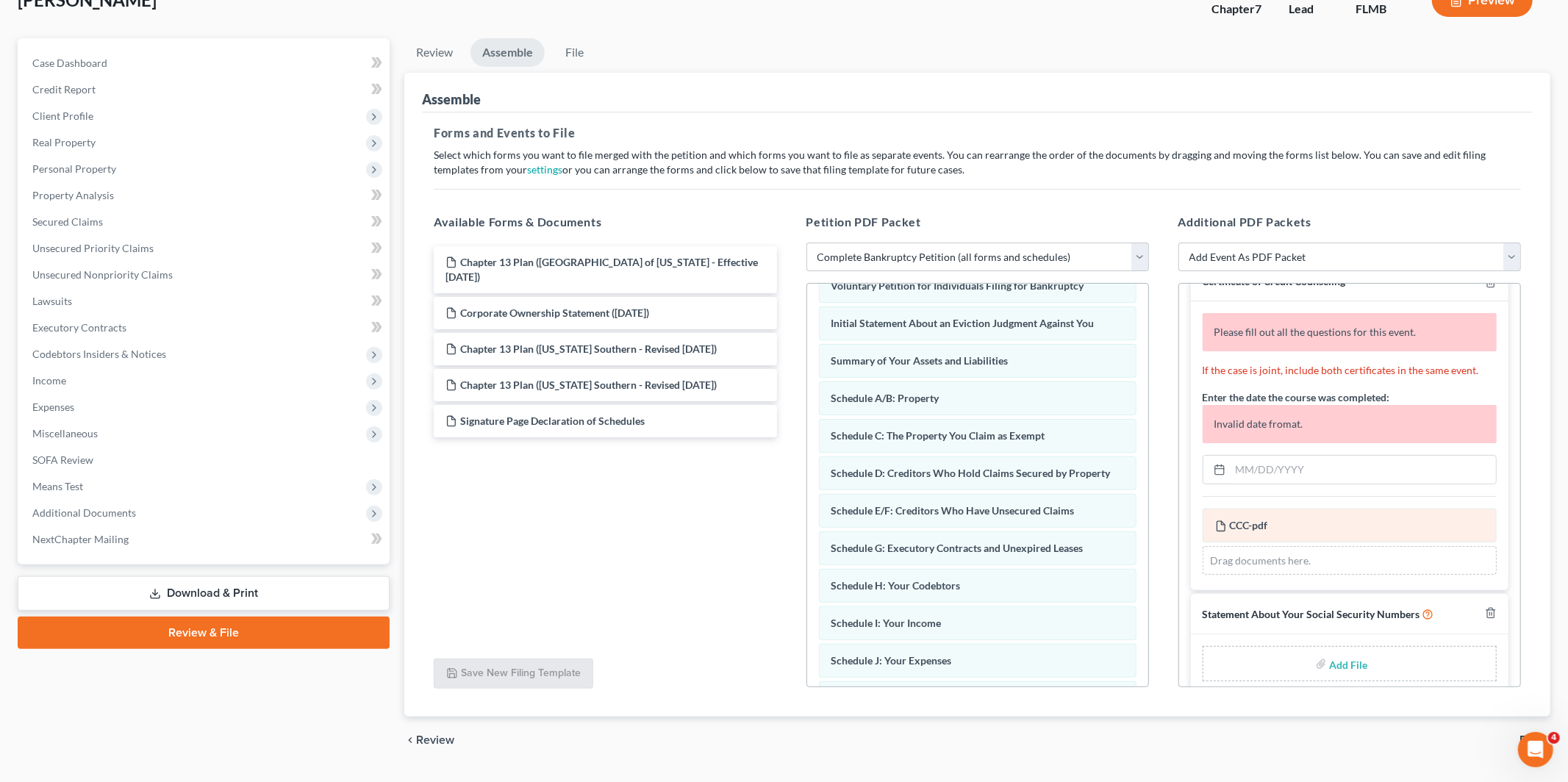
scroll to position [50, 0]
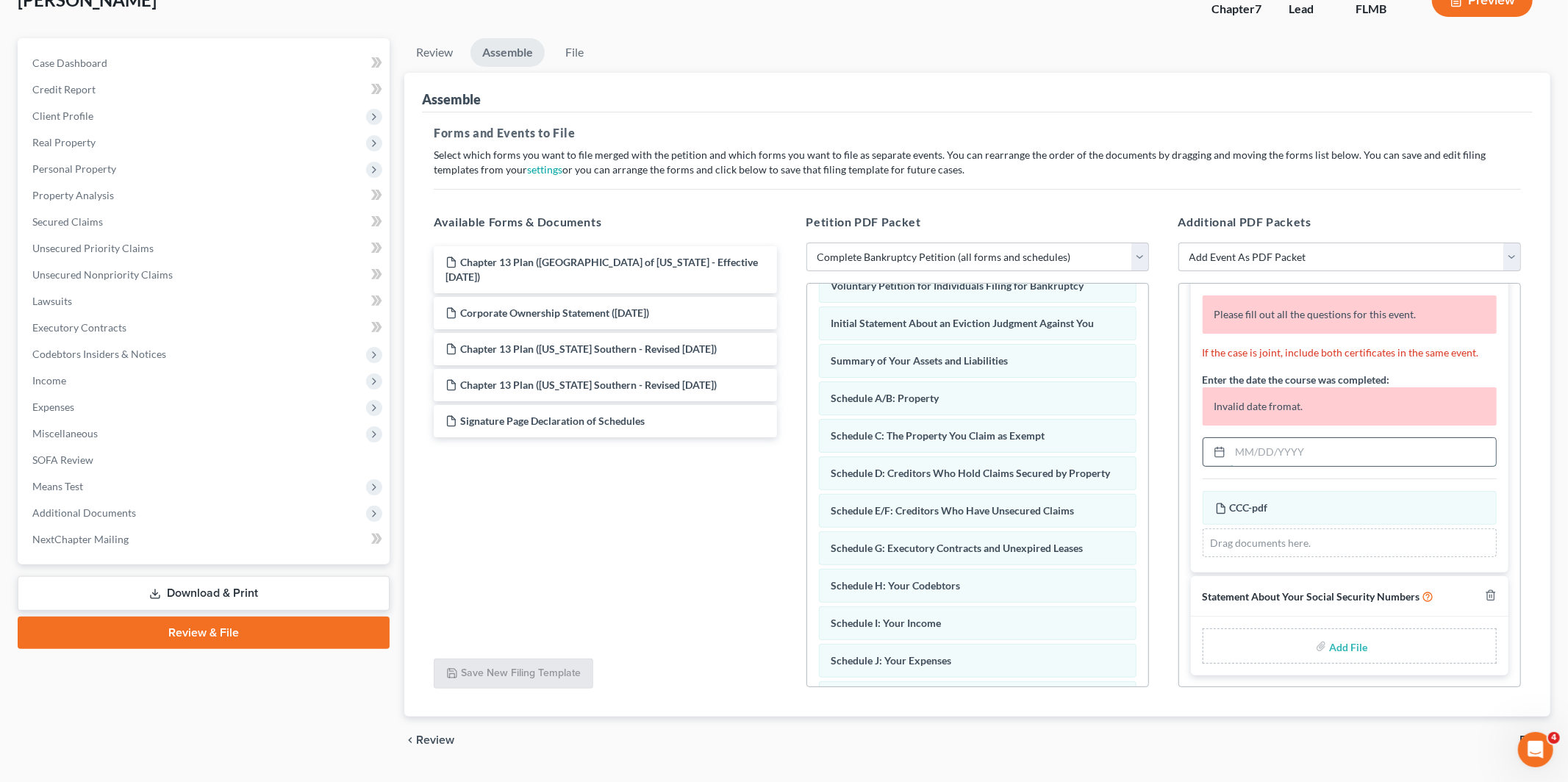
click at [1307, 447] on input "text" at bounding box center [1363, 452] width 265 height 28
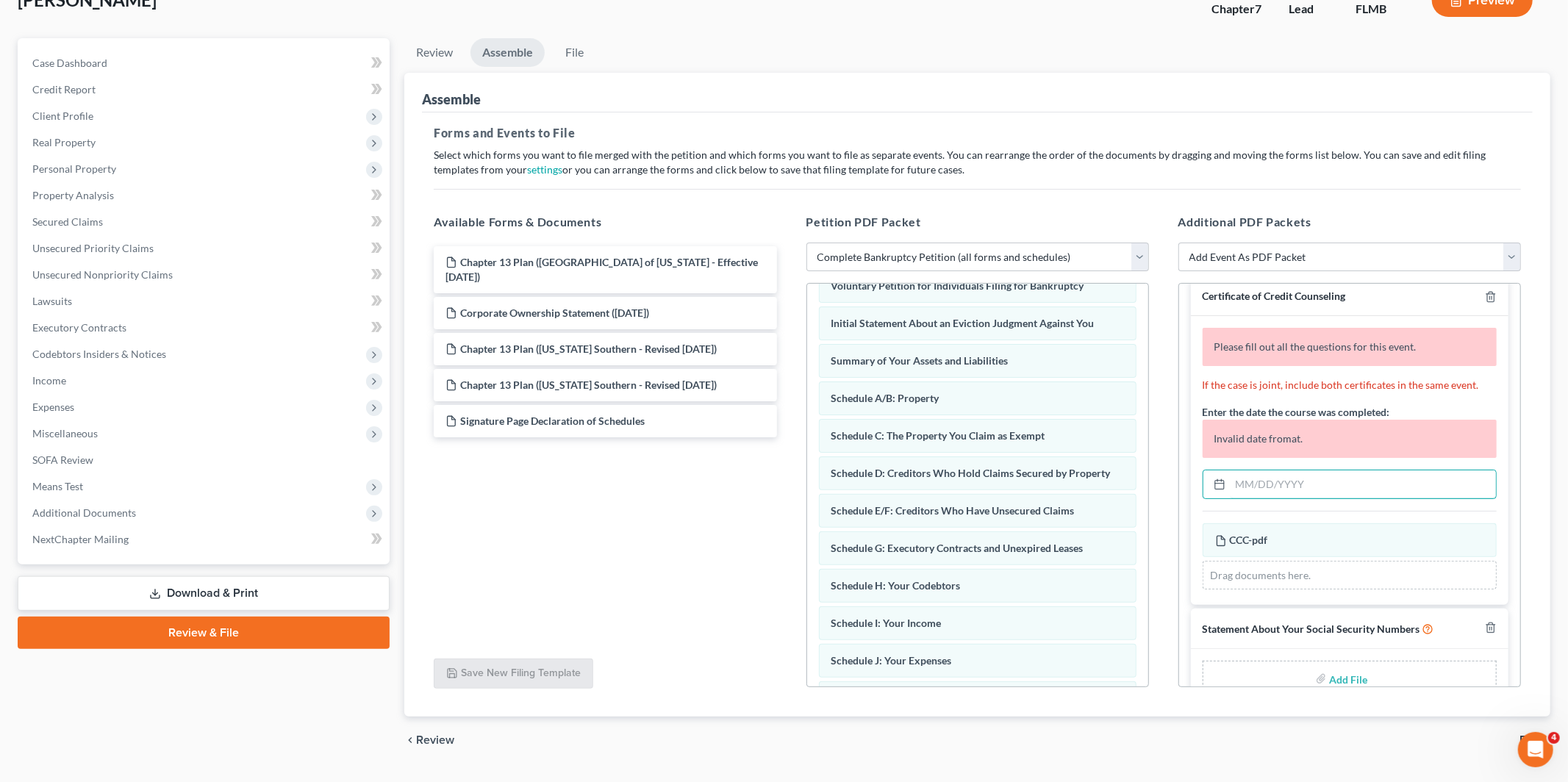
scroll to position [0, 0]
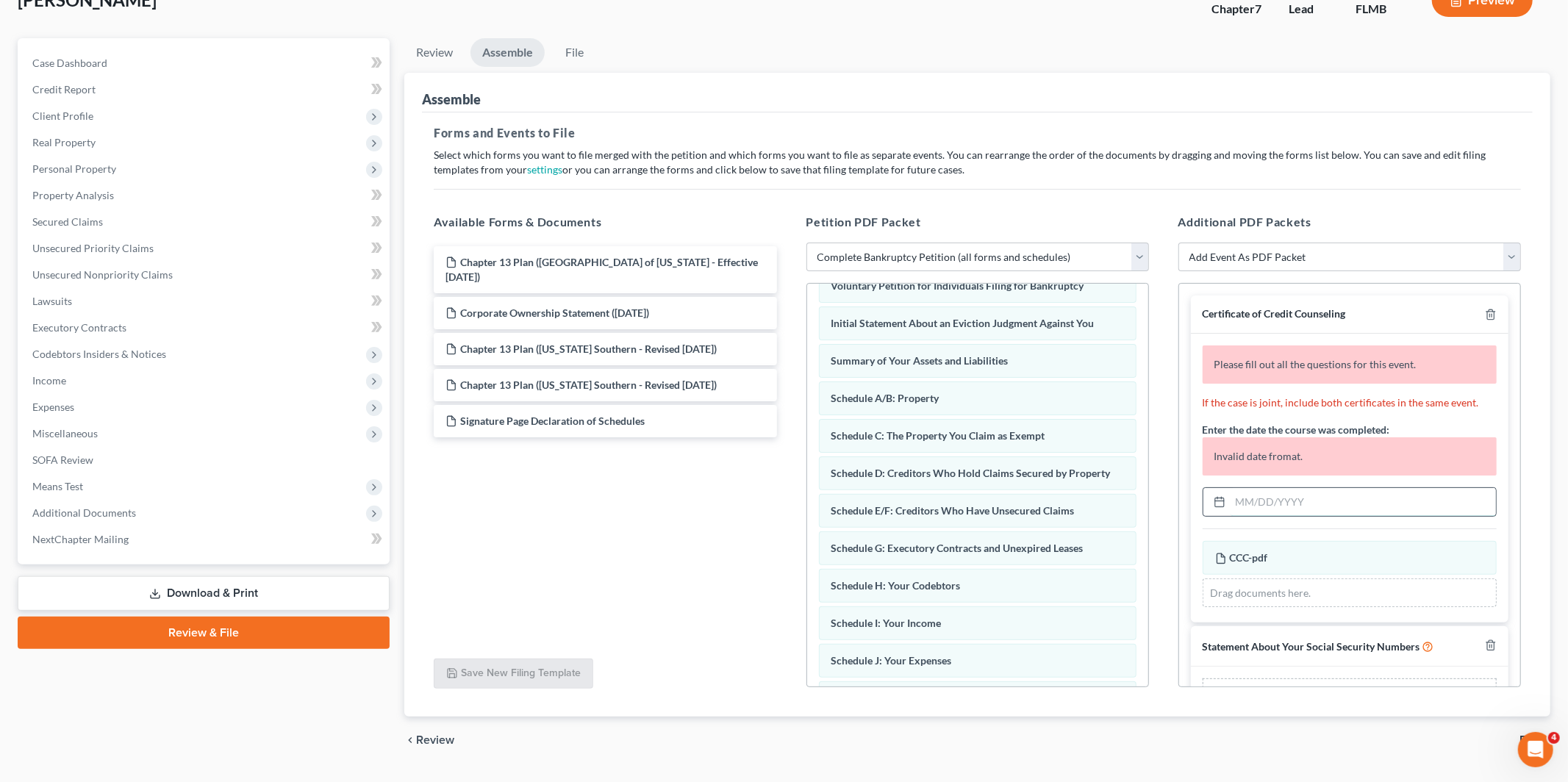
click at [1294, 504] on input "text" at bounding box center [1363, 502] width 265 height 28
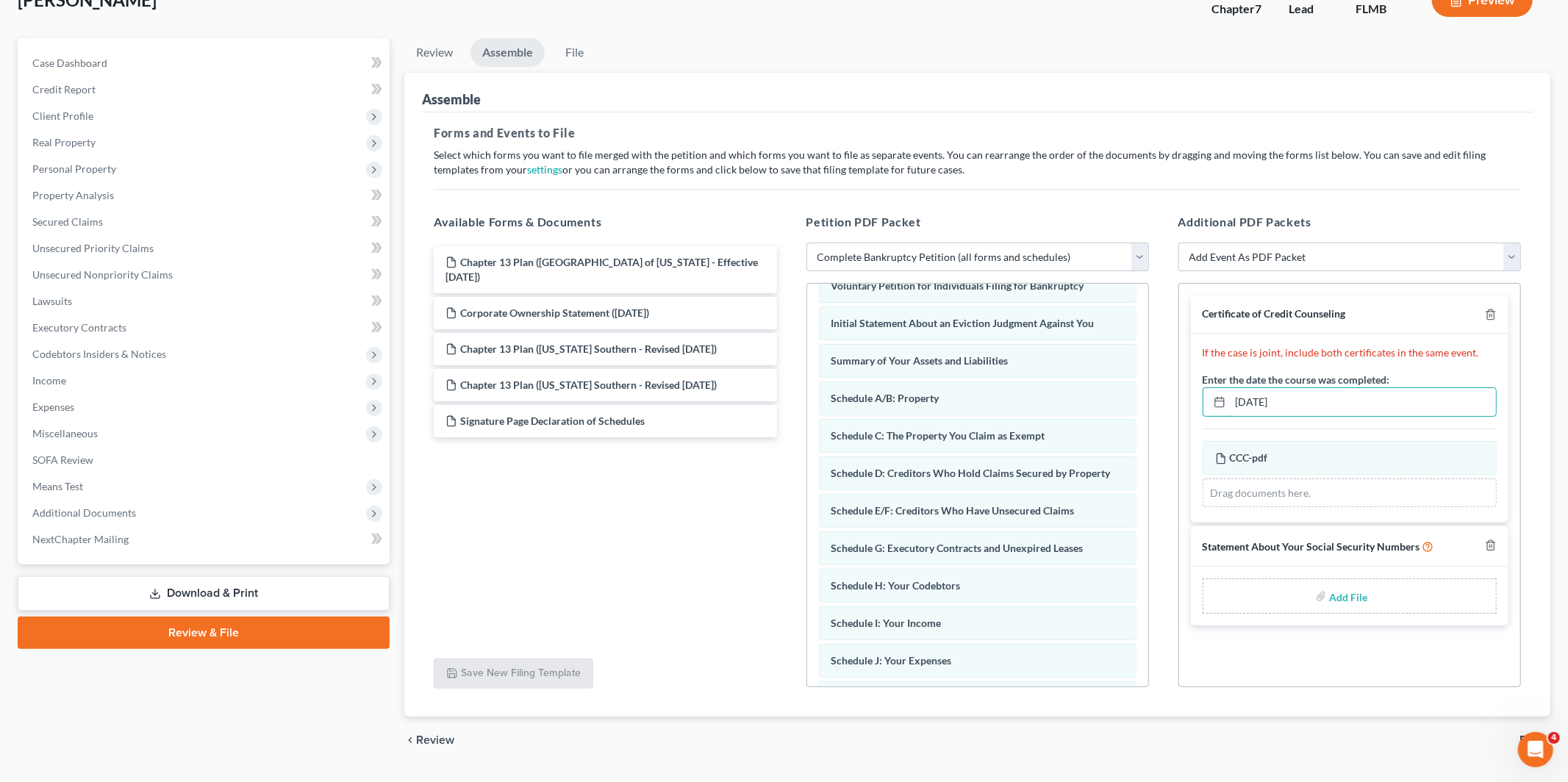
scroll to position [140, 0]
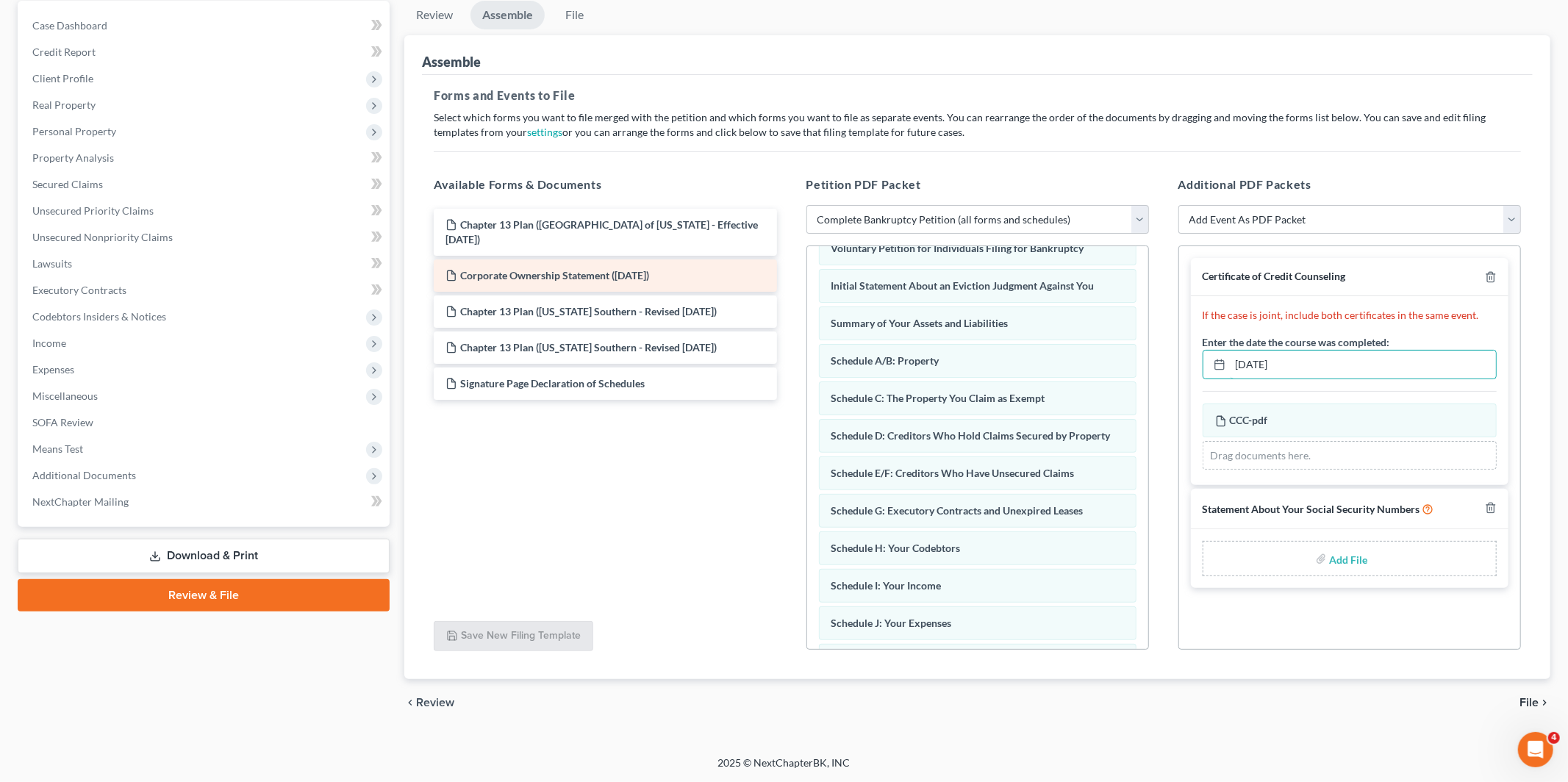
type input "06/06/2025"
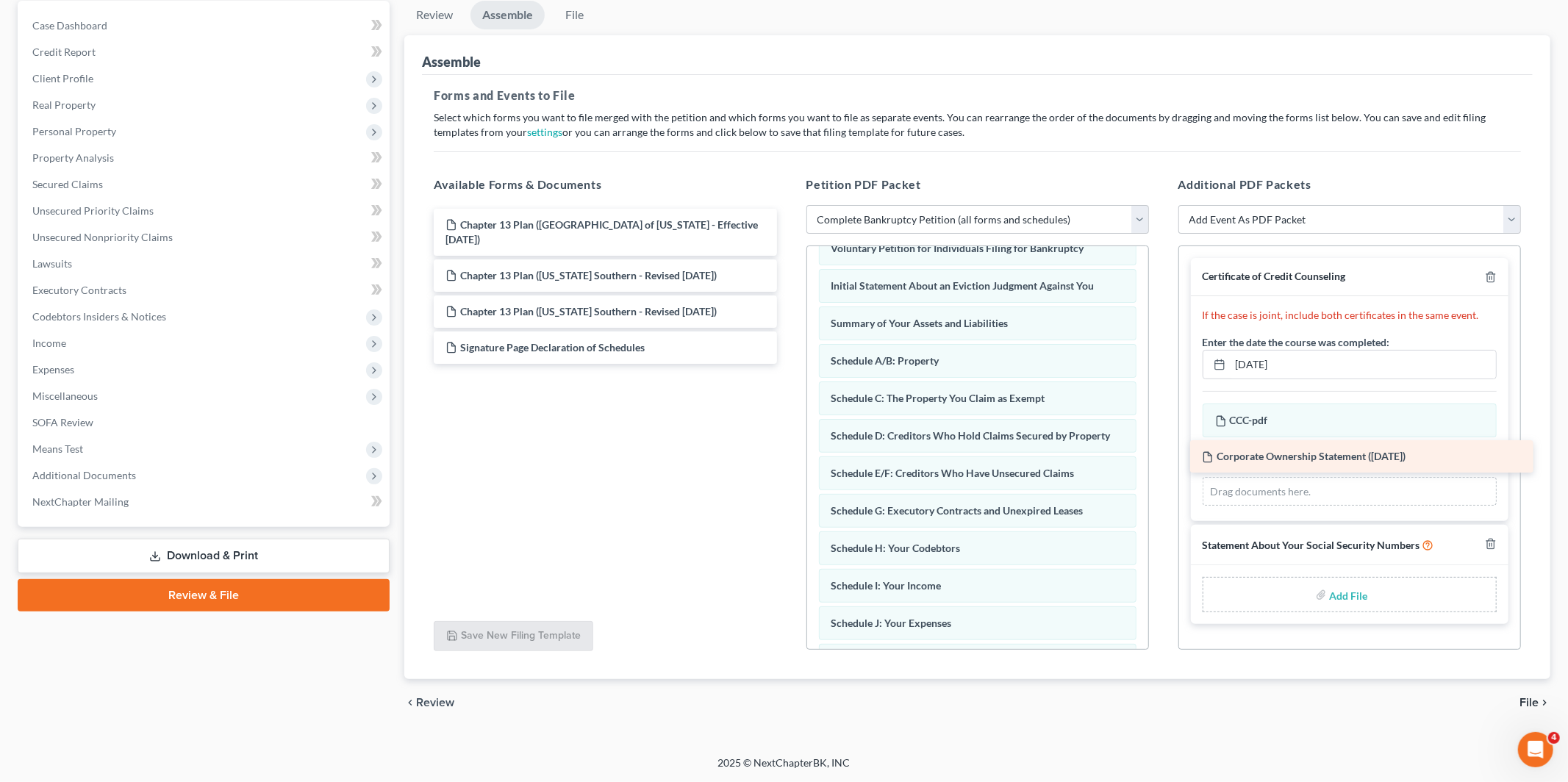
drag, startPoint x: 530, startPoint y: 275, endPoint x: 1289, endPoint y: 457, distance: 780.5
click at [788, 363] on div "Corporate Ownership Statement (05/14/2025) Chapter 13 Plan (Southern District o…" at bounding box center [604, 287] width 366 height 155
click at [1351, 597] on input "file" at bounding box center [1347, 596] width 36 height 26
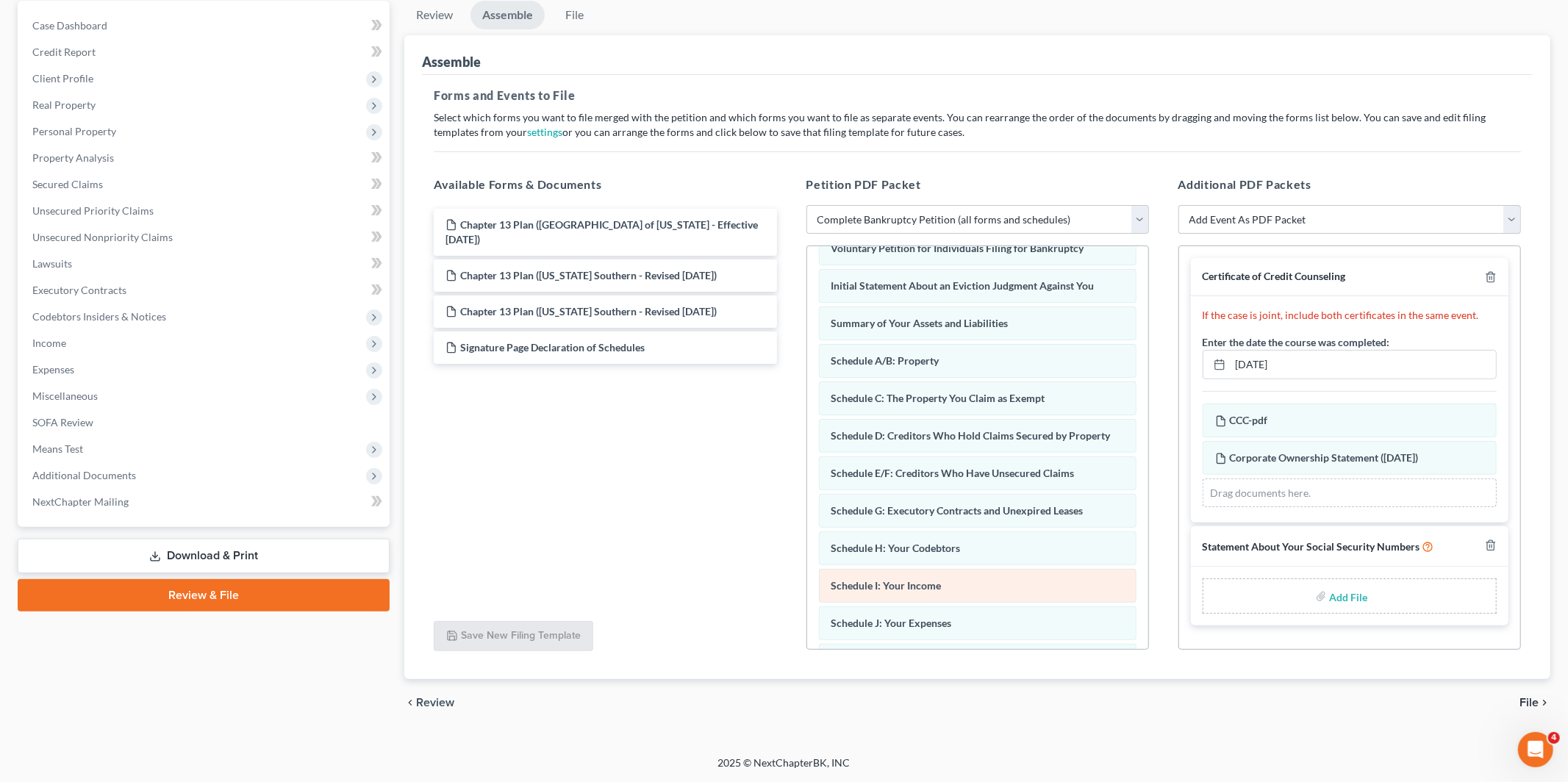
type input "C:\fakepath\Test Doc 1.pdf"
click at [1206, 630] on div "Certificate of Credit Counseling If the case is joint, include both certificate…" at bounding box center [1350, 448] width 343 height 405
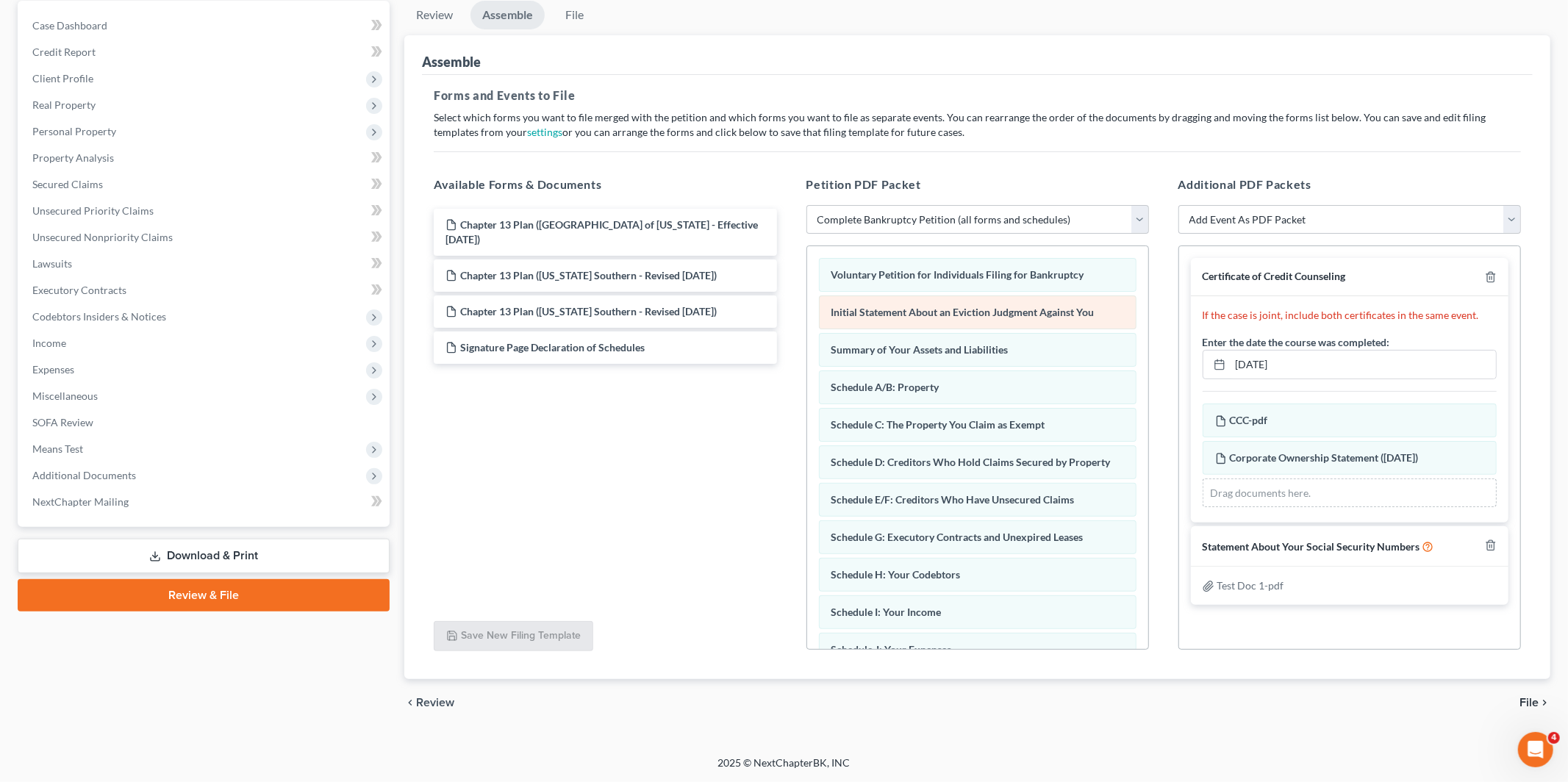
scroll to position [0, 0]
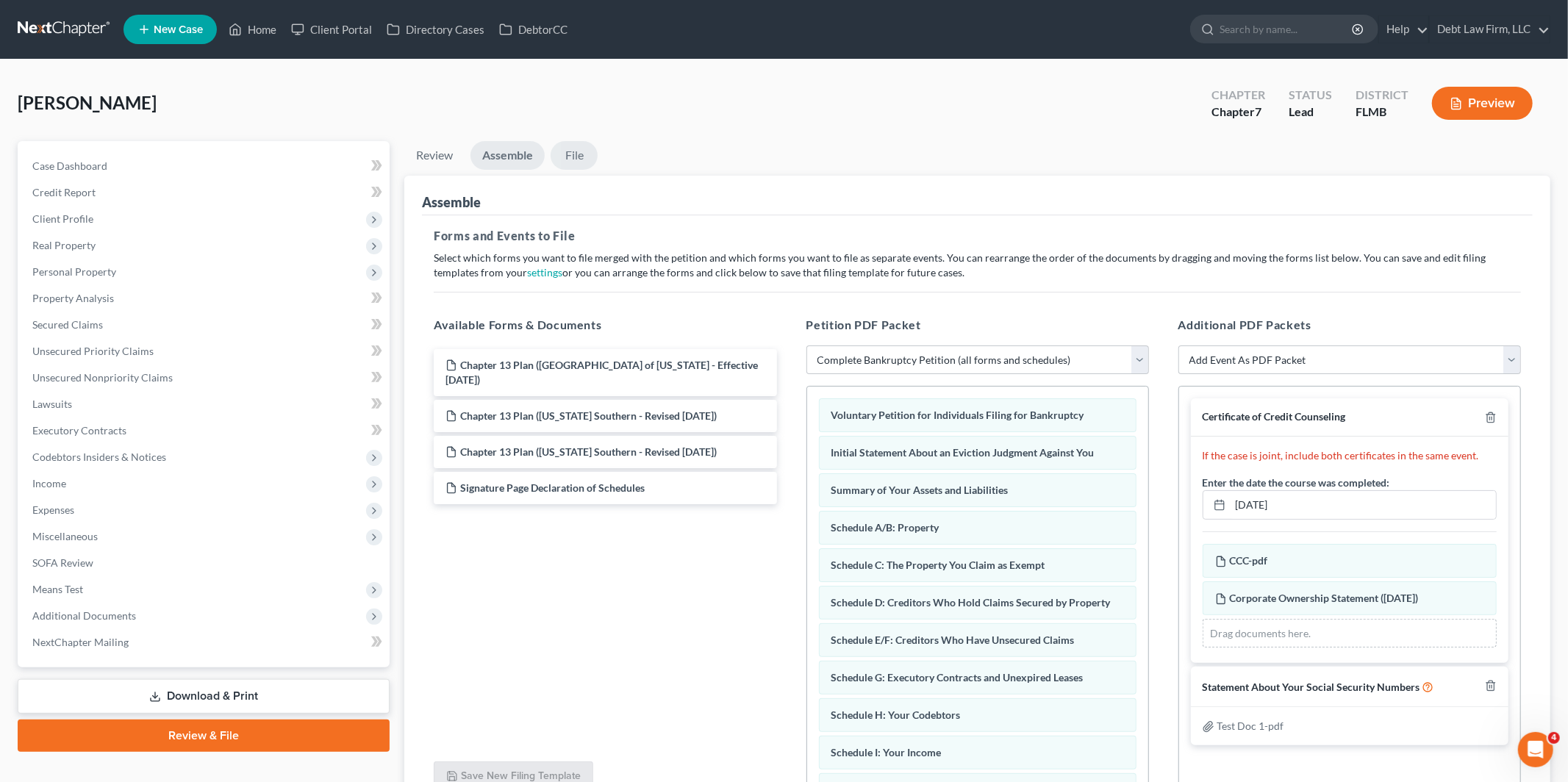
click at [579, 160] on link "File" at bounding box center [574, 155] width 47 height 29
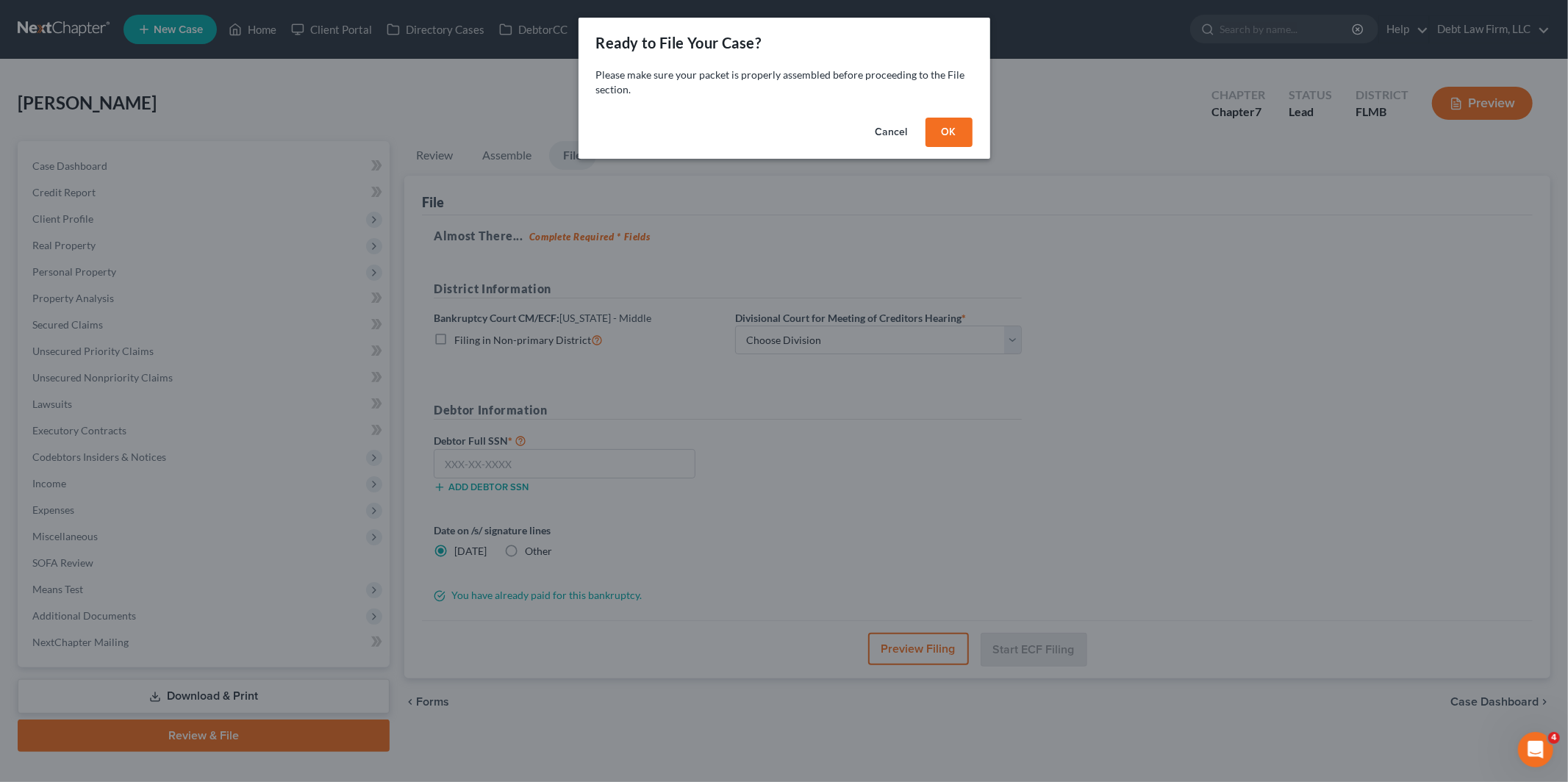
click at [947, 128] on button "OK" at bounding box center [949, 132] width 47 height 29
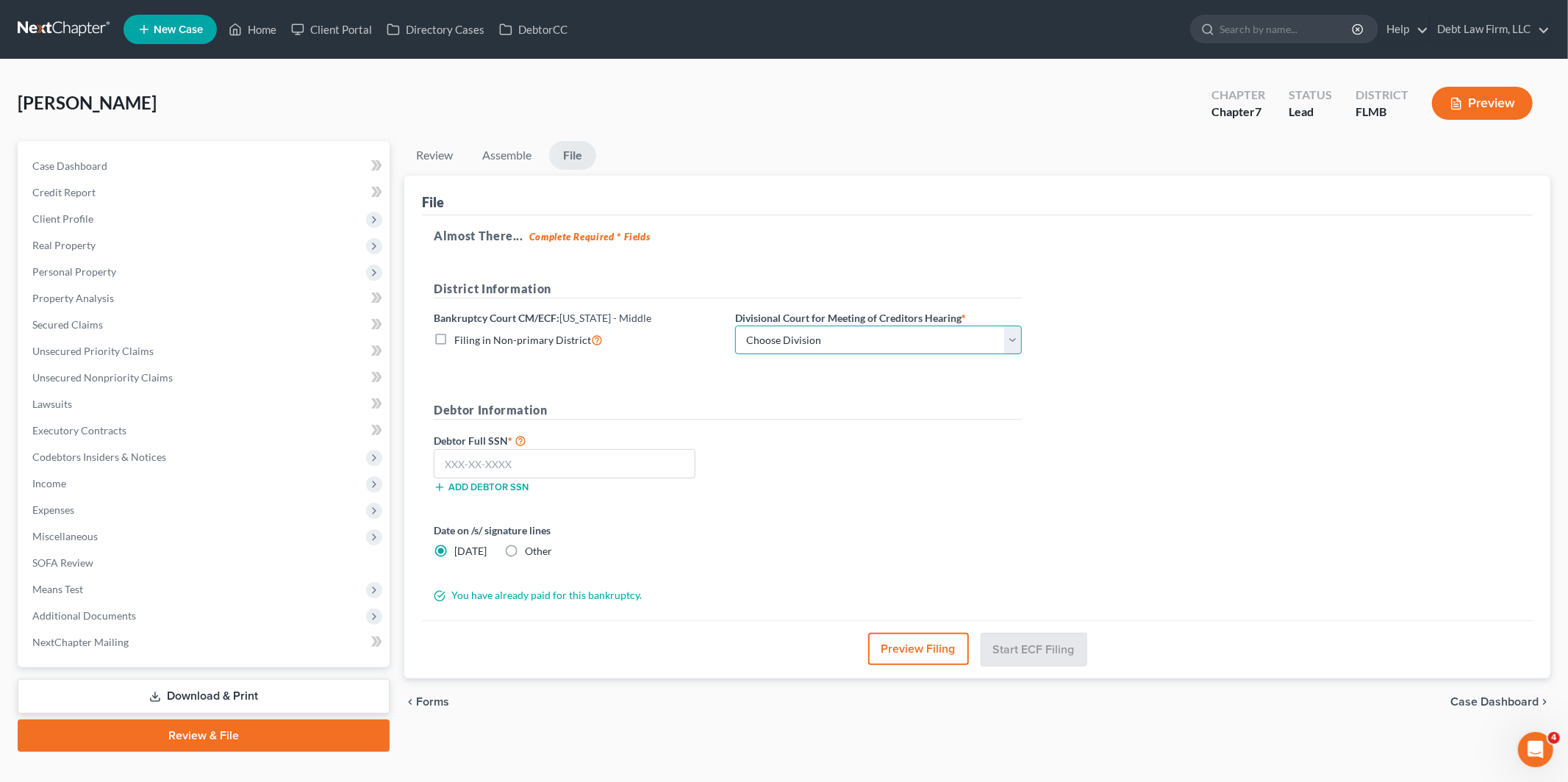
click at [933, 343] on select "Choose Division Fort Myers Jacksonville Orlando Tampa" at bounding box center [879, 340] width 287 height 29
select select "1"
click at [735, 326] on select "Choose Division Fort Myers Jacksonville Orlando Tampa" at bounding box center [879, 340] width 287 height 29
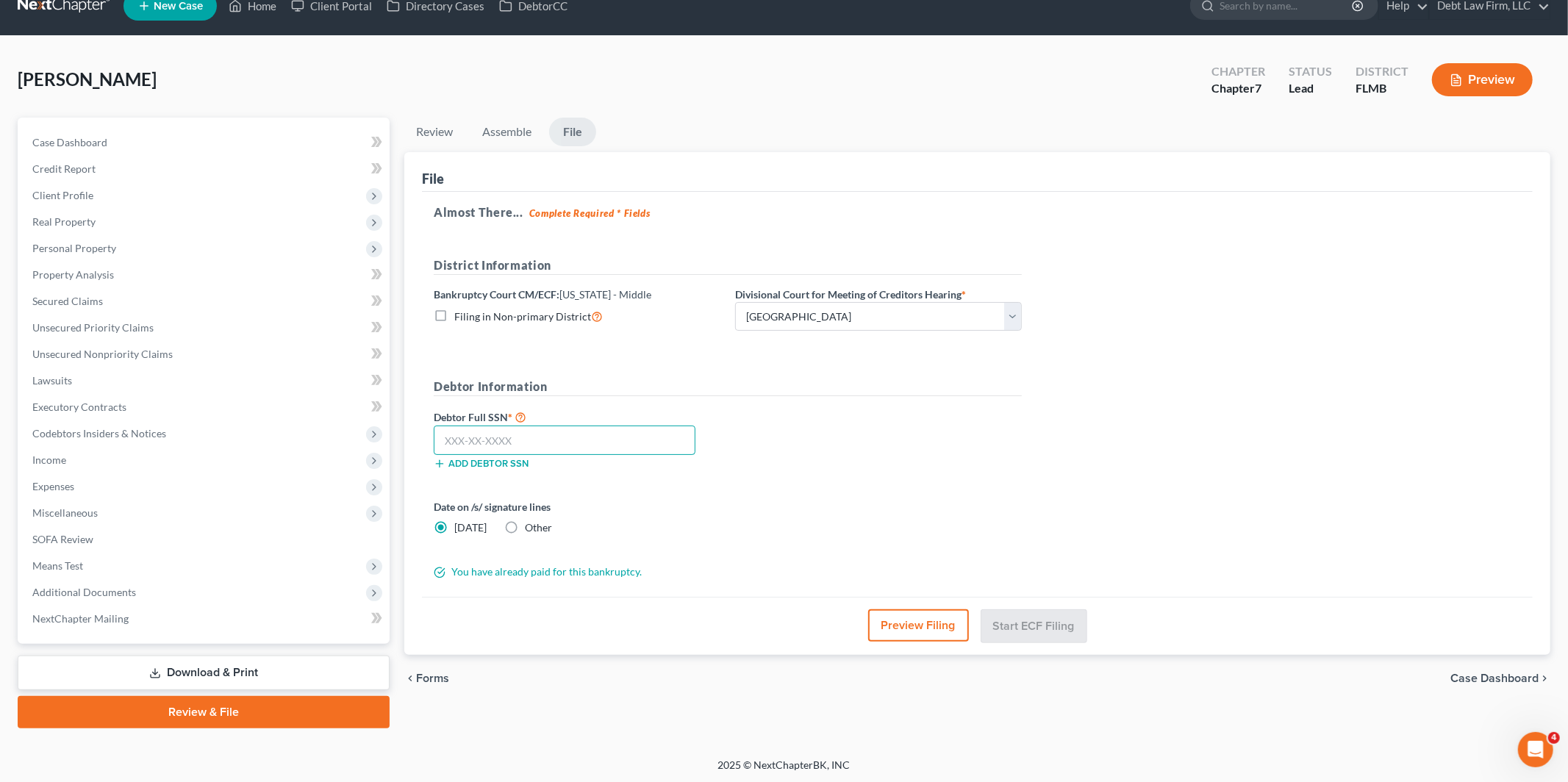
click at [565, 430] on input "text" at bounding box center [564, 439] width 261 height 29
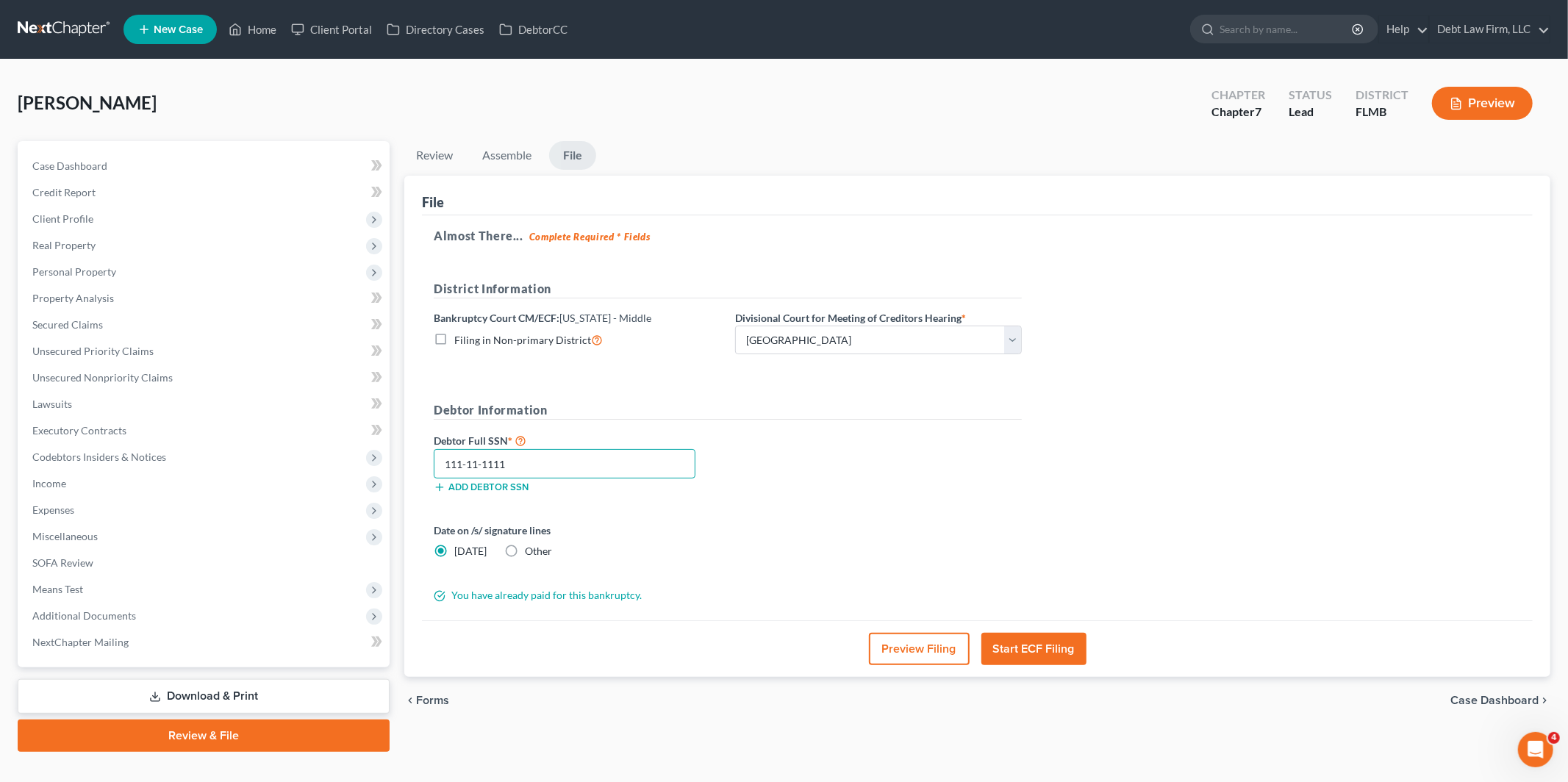
type input "111-11-1111"
click at [525, 555] on label "Other" at bounding box center [538, 552] width 27 height 15
click at [531, 553] on input "Other" at bounding box center [536, 549] width 9 height 9
radio input "true"
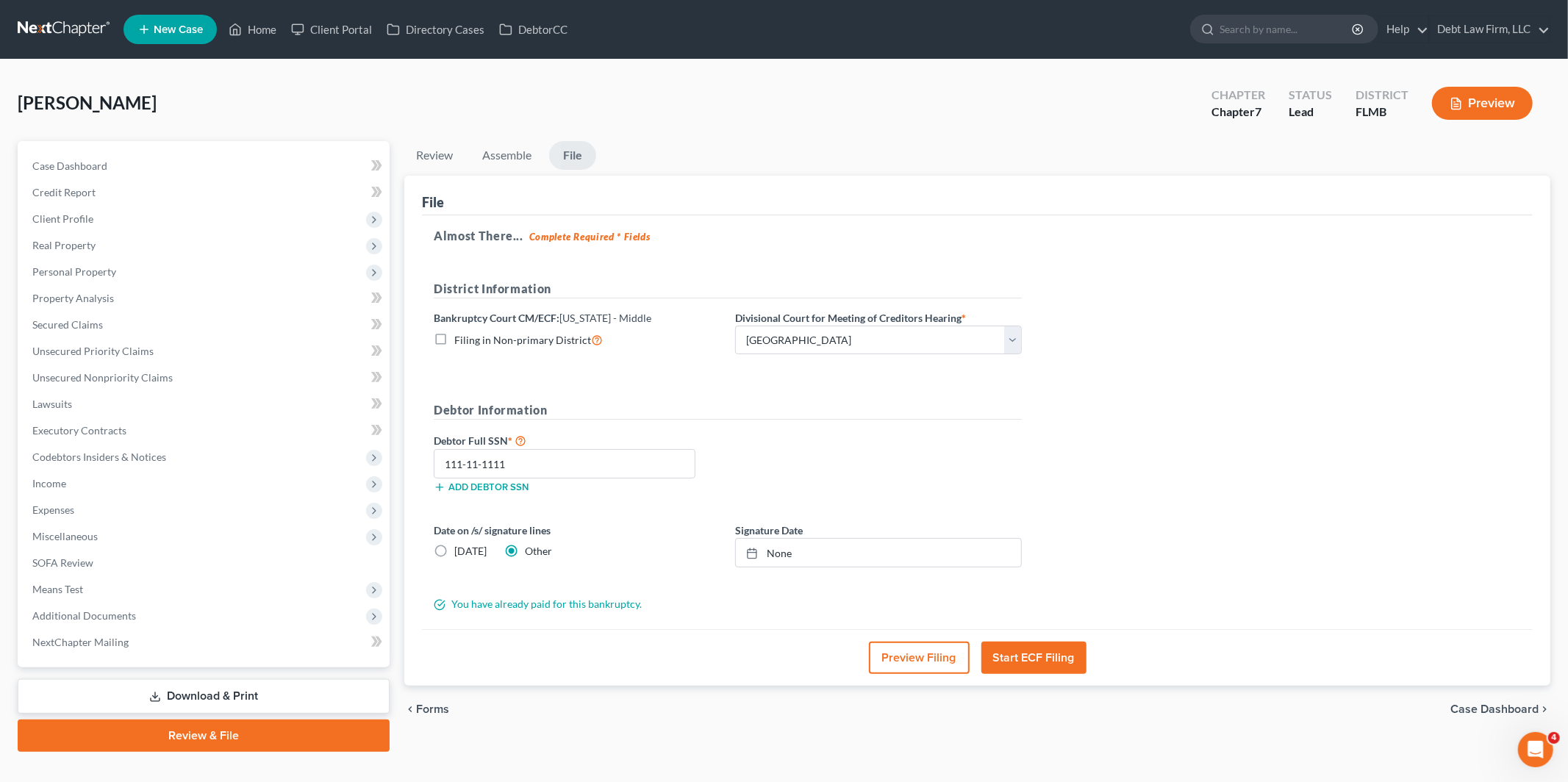
click at [454, 553] on label "[DATE]" at bounding box center [470, 552] width 33 height 15
click at [460, 553] on input "[DATE]" at bounding box center [465, 549] width 9 height 9
radio input "true"
radio input "false"
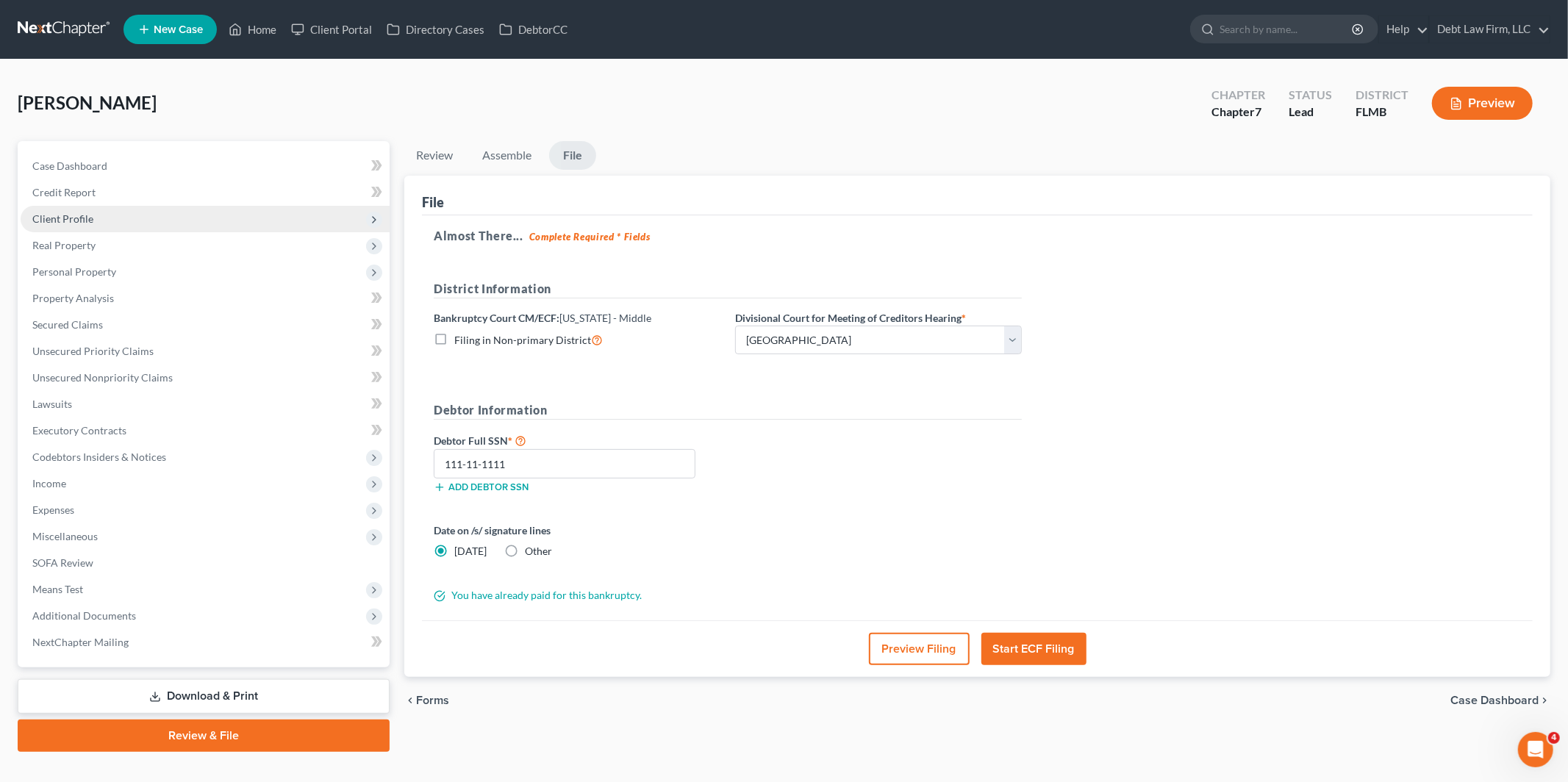
click at [257, 218] on span "Client Profile" at bounding box center [205, 219] width 369 height 26
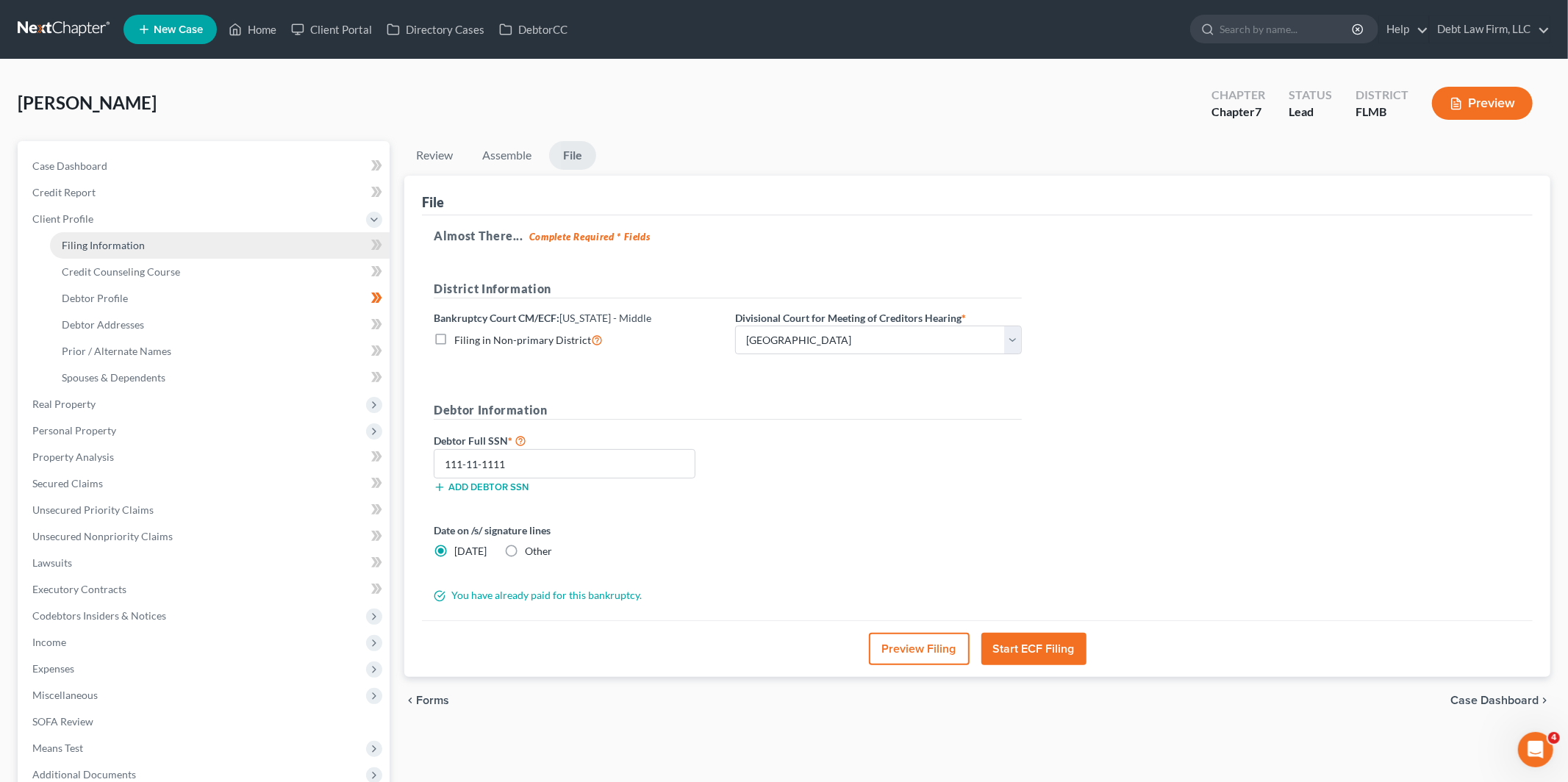
click at [248, 238] on link "Filing Information" at bounding box center [219, 245] width 340 height 26
select select "1"
select select "0"
select select "15"
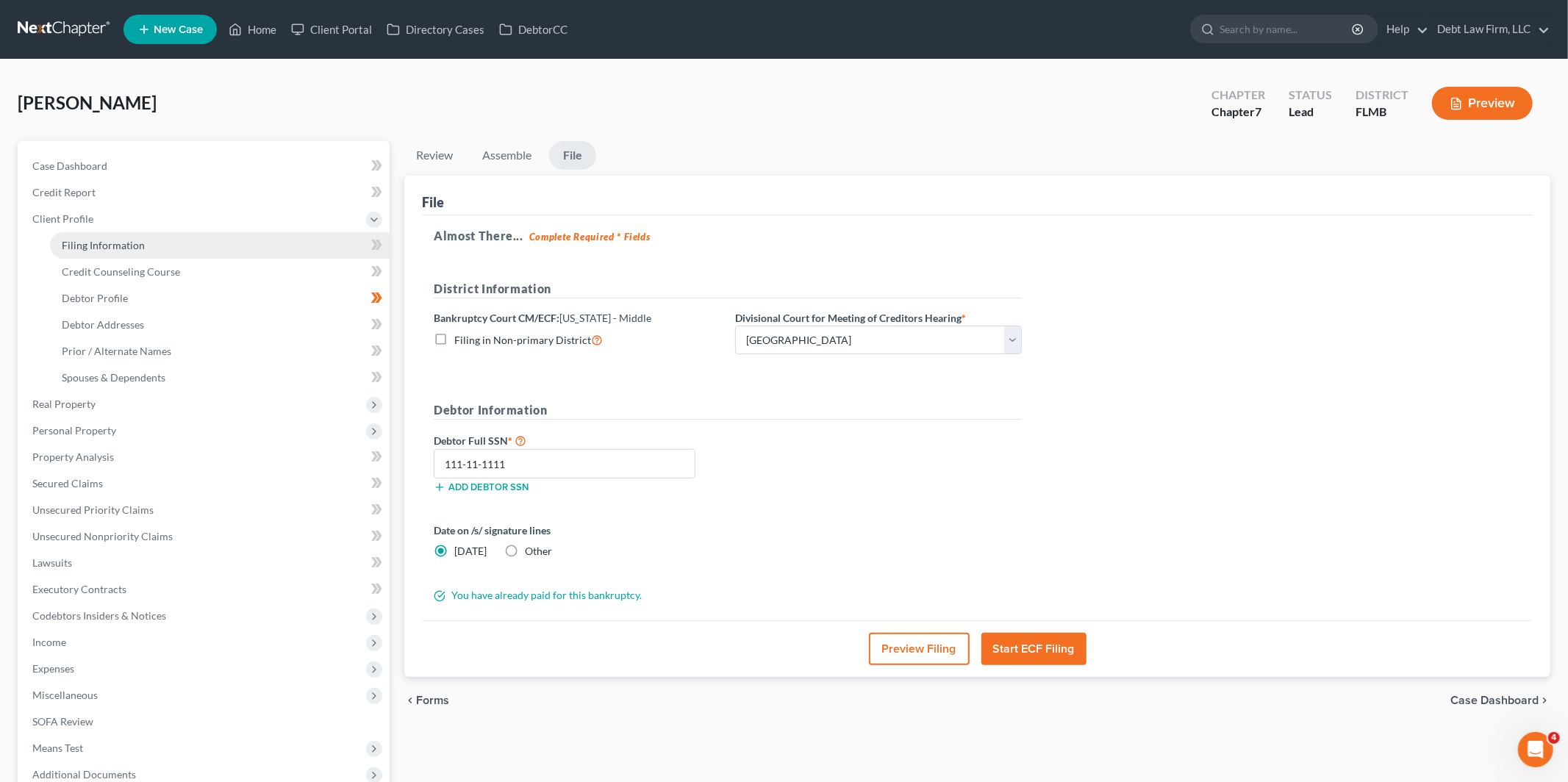
select select "8"
select select "0"
select select "28"
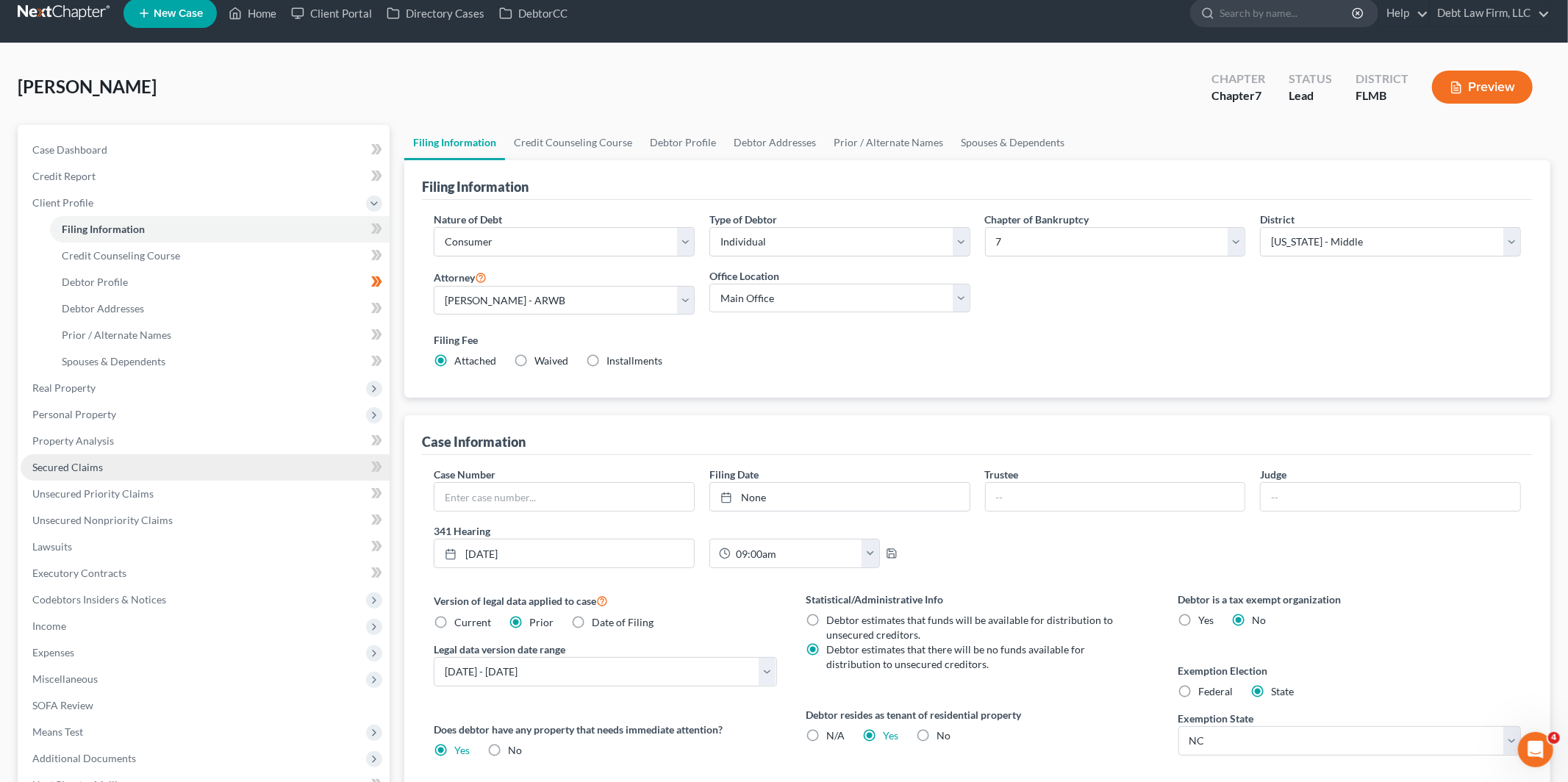
scroll to position [186, 0]
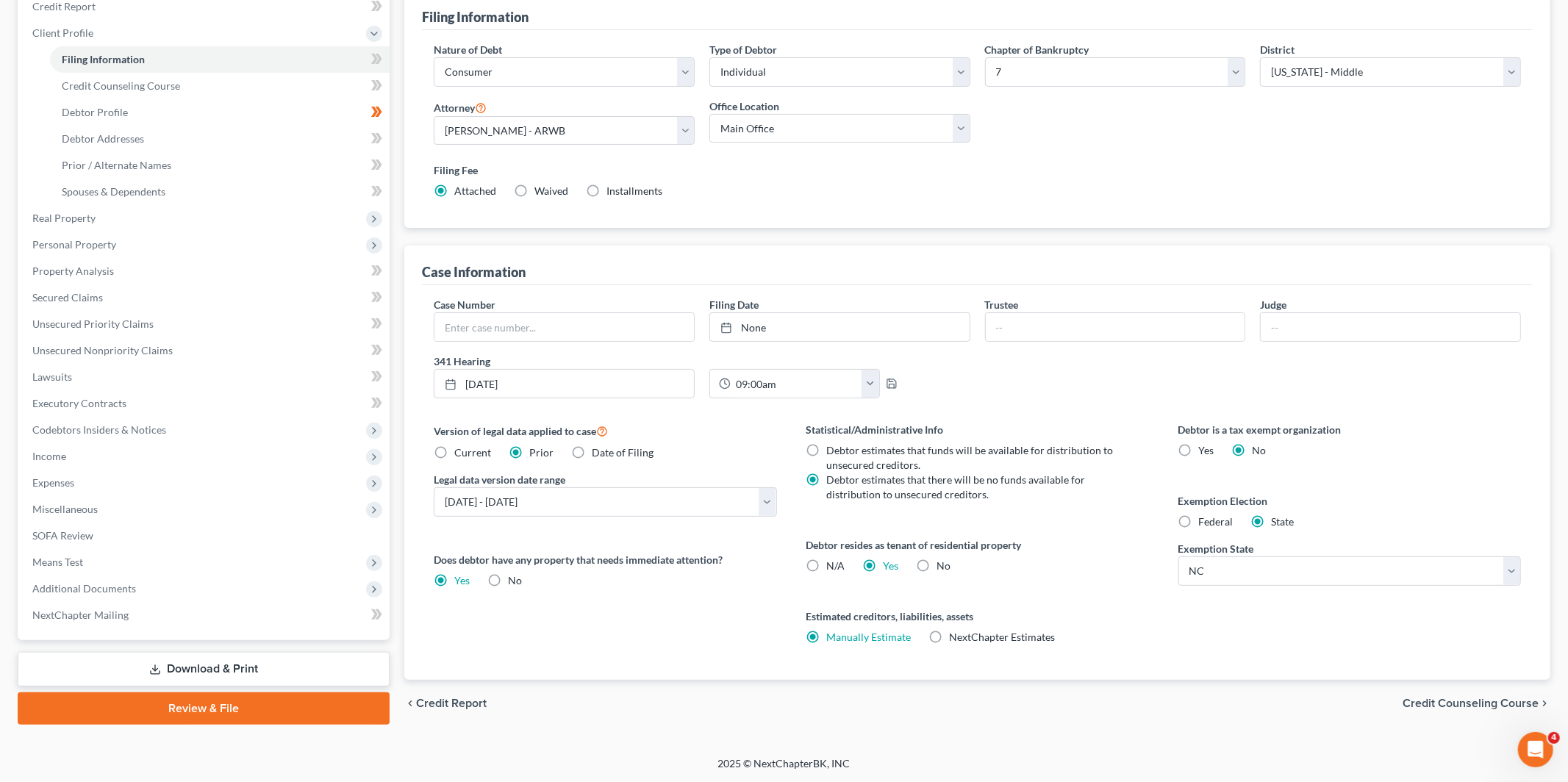
click at [259, 710] on link "Review & File" at bounding box center [203, 708] width 372 height 33
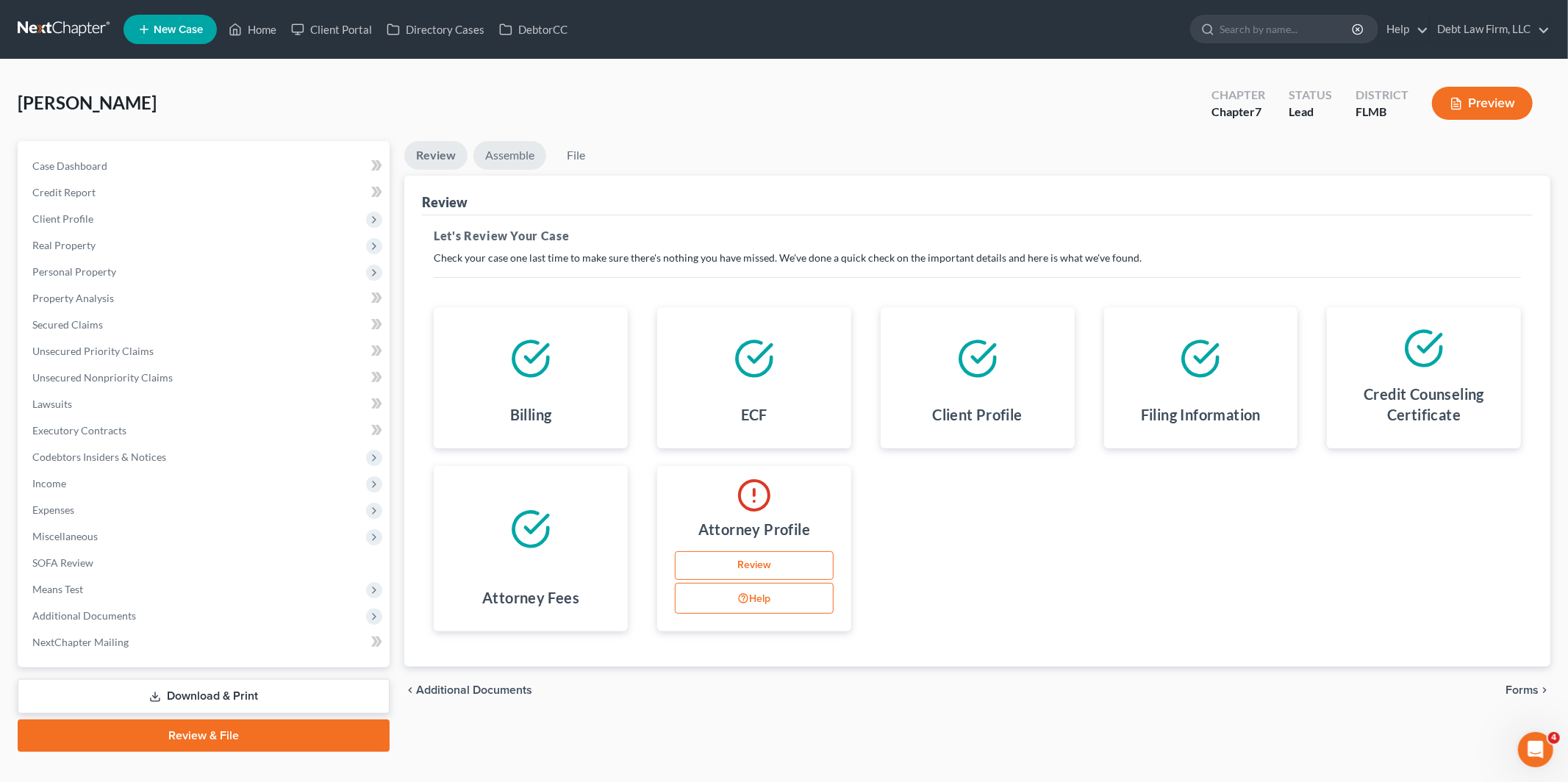
click at [517, 152] on link "Assemble" at bounding box center [510, 155] width 73 height 29
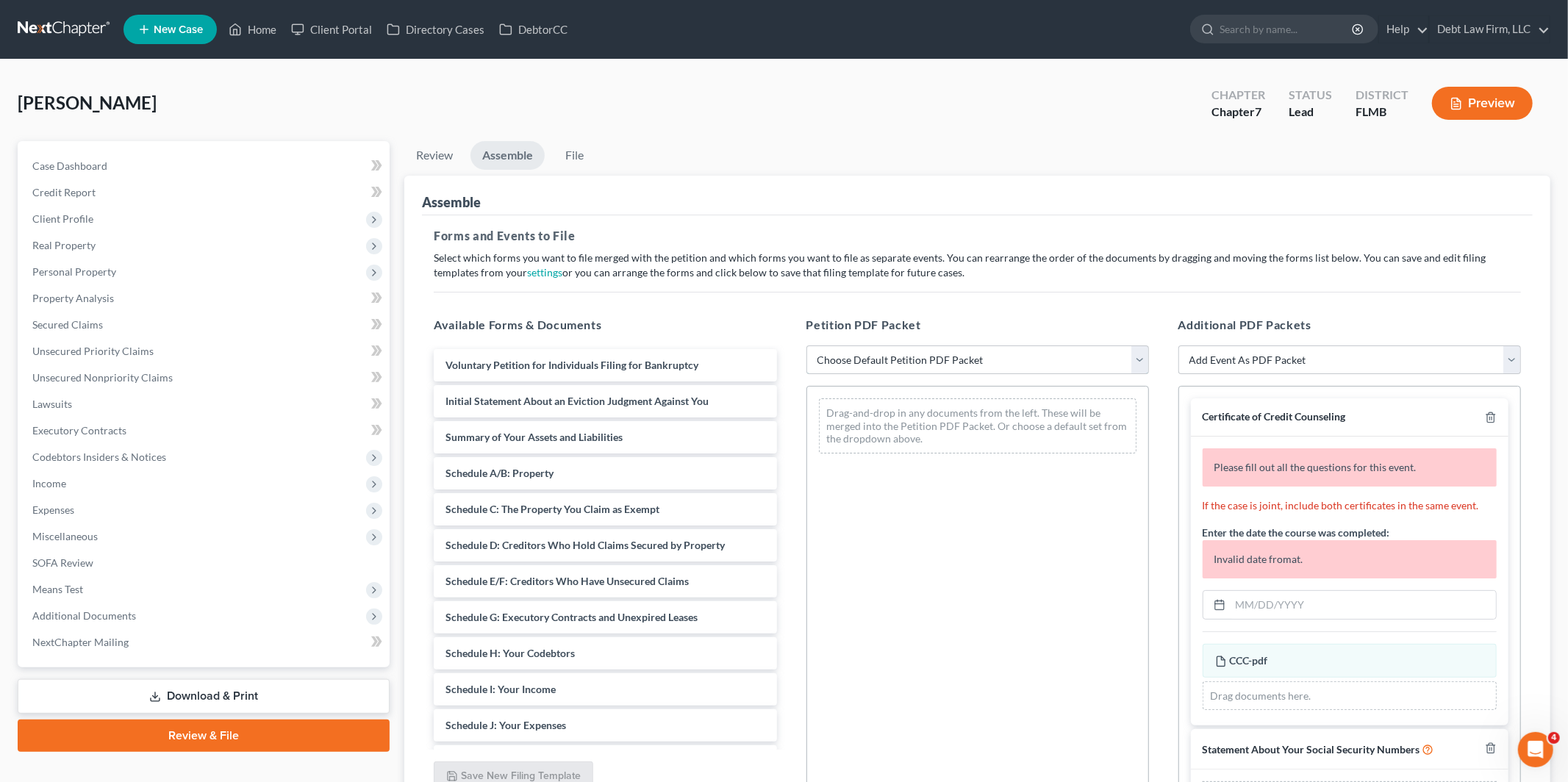
click at [892, 361] on select "Choose Default Petition PDF Packet Complete Bankruptcy Petition (all forms and …" at bounding box center [978, 360] width 343 height 29
select select "0"
click at [806, 346] on select "Choose Default Petition PDF Packet Complete Bankruptcy Petition (all forms and …" at bounding box center [978, 360] width 343 height 29
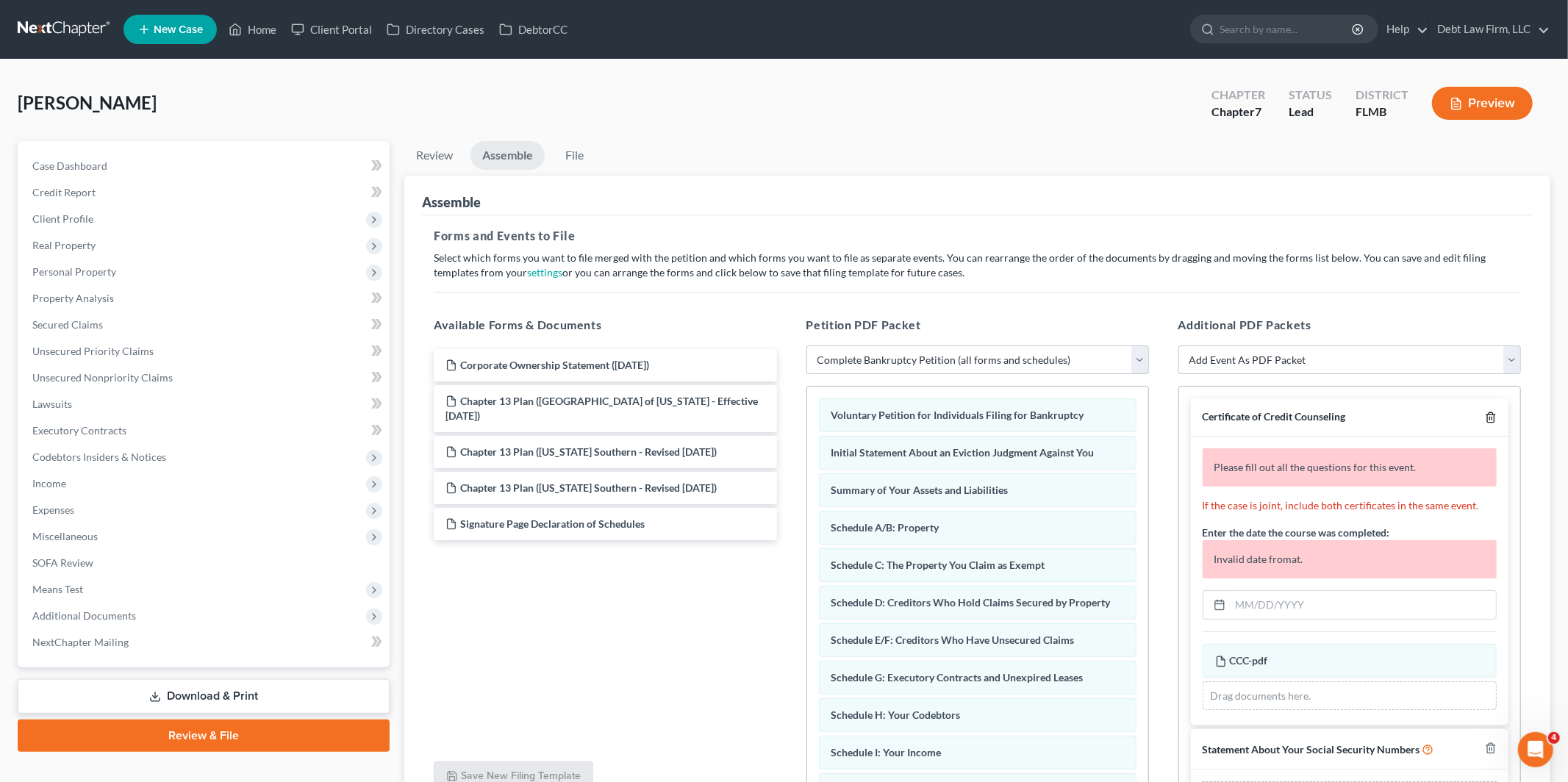
click at [1488, 421] on icon "button" at bounding box center [1490, 417] width 12 height 12
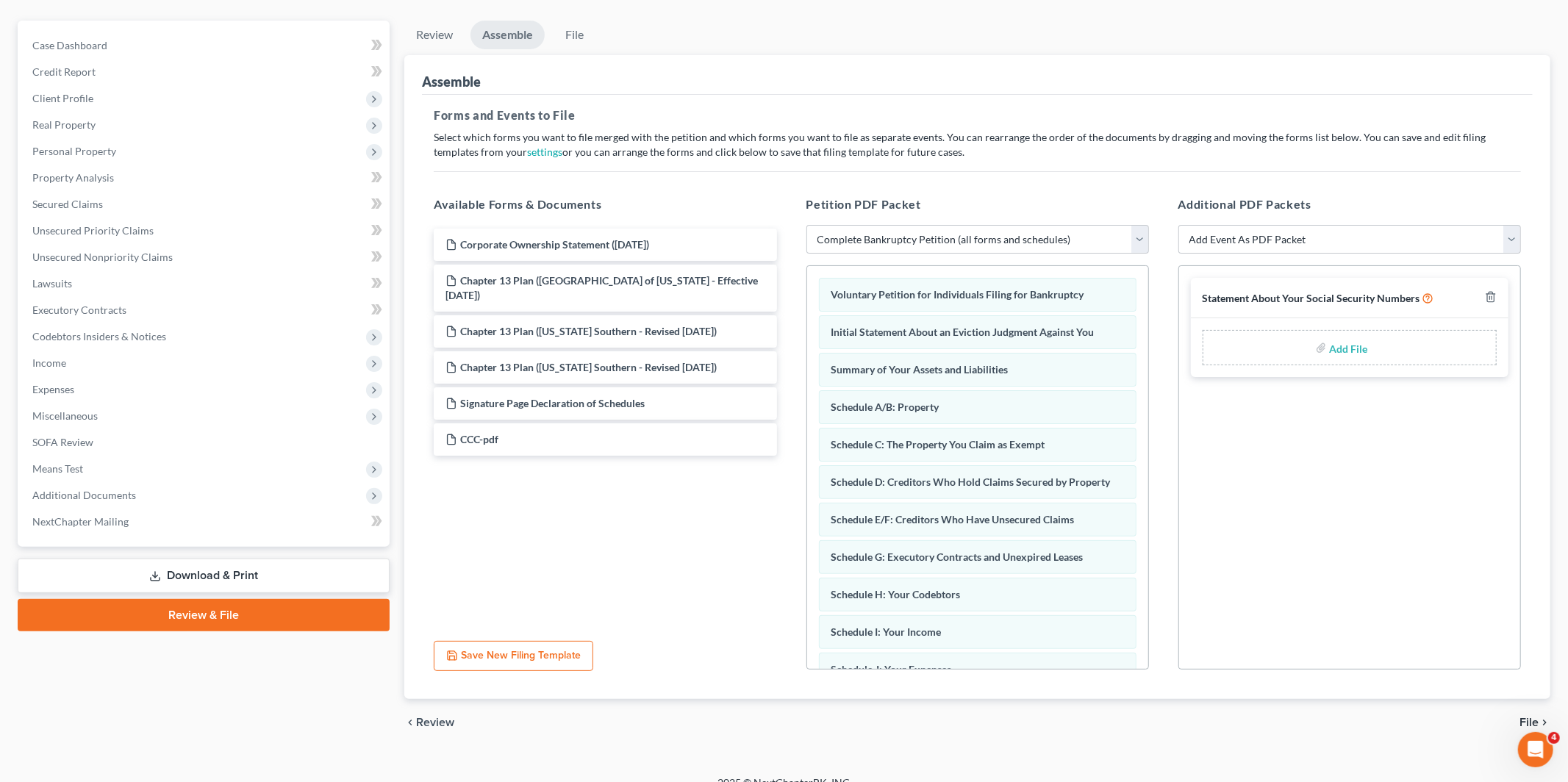
scroll to position [128, 0]
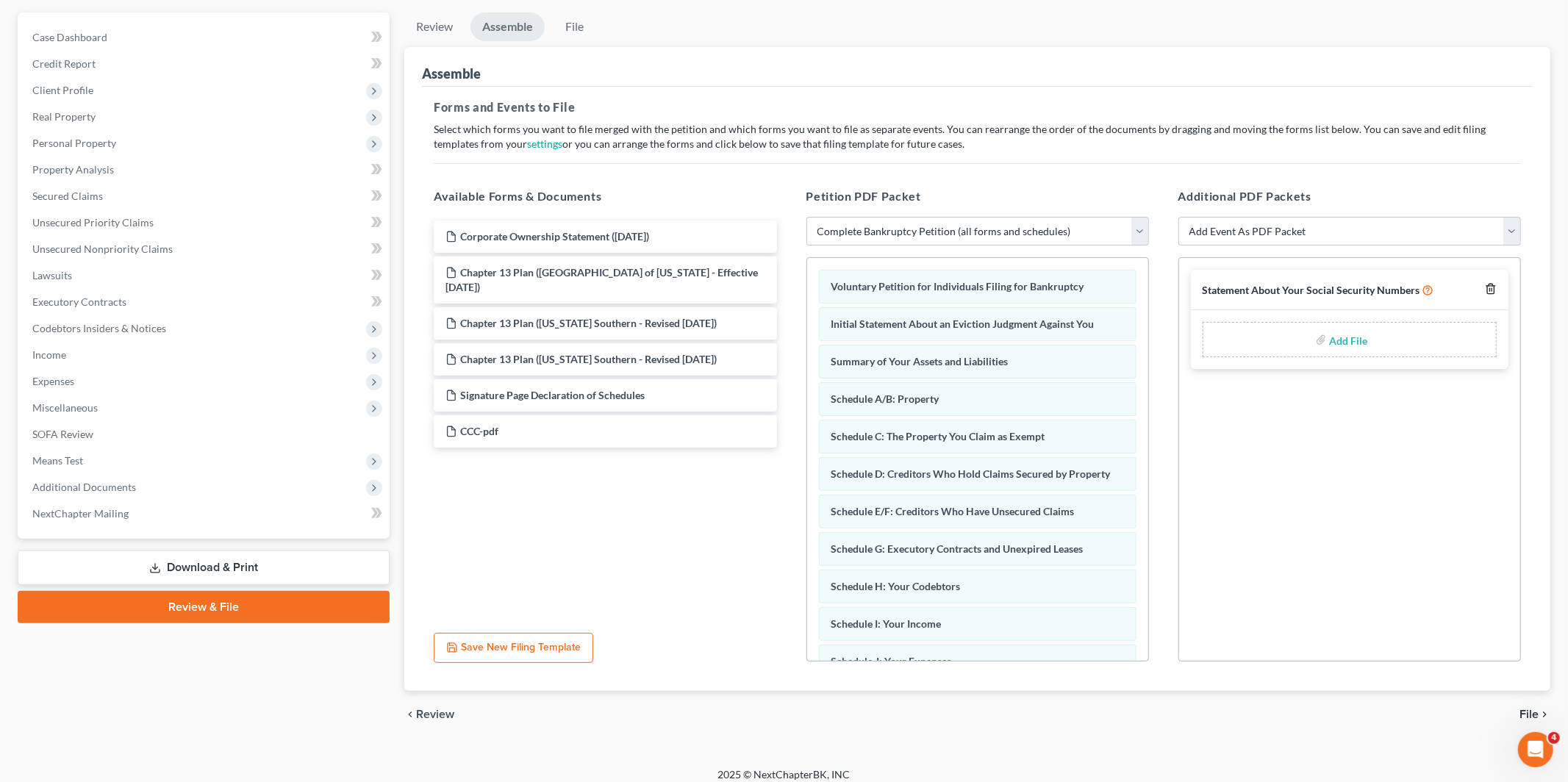
click at [1494, 288] on icon "button" at bounding box center [1490, 289] width 7 height 9
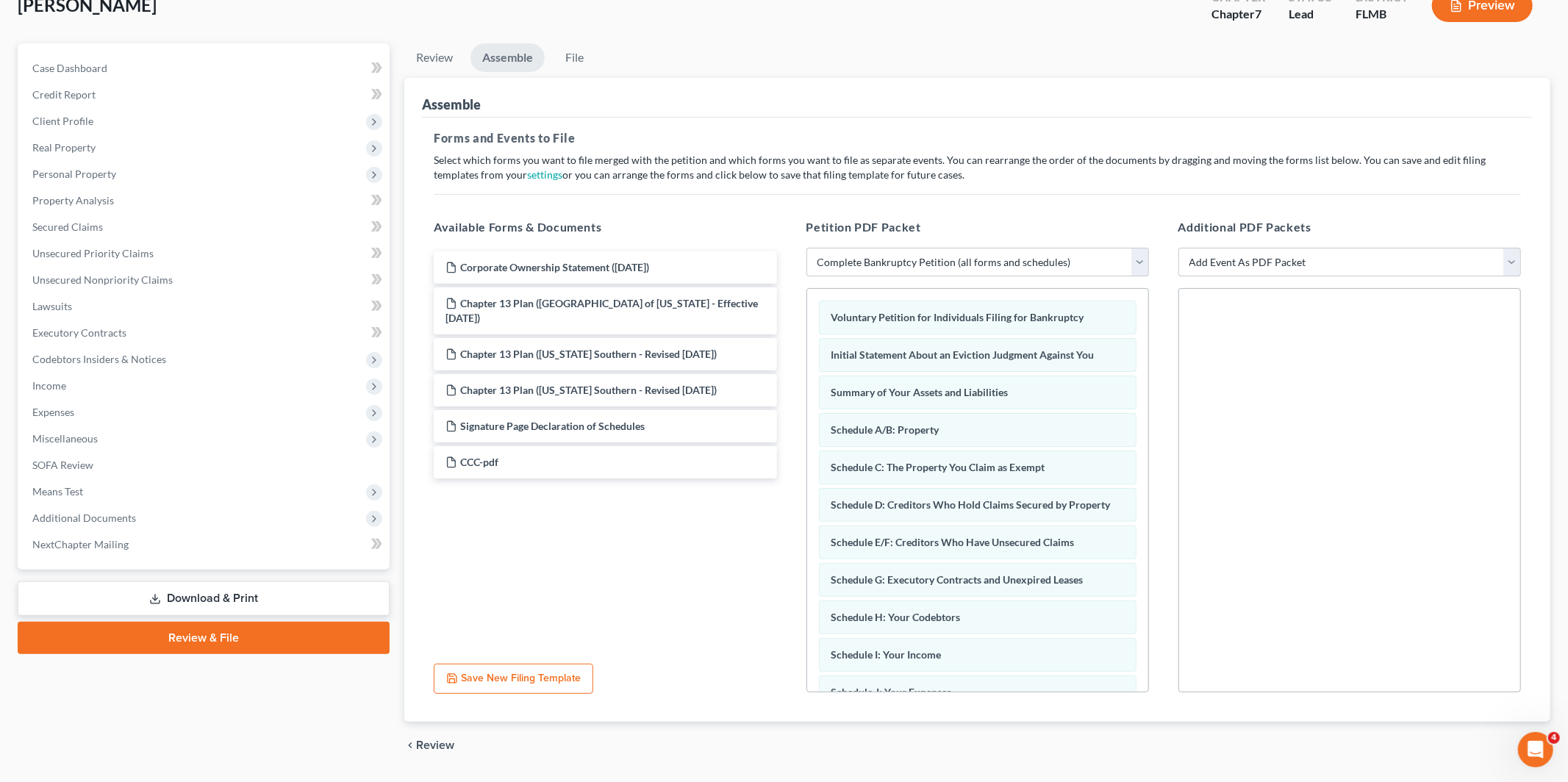
scroll to position [140, 0]
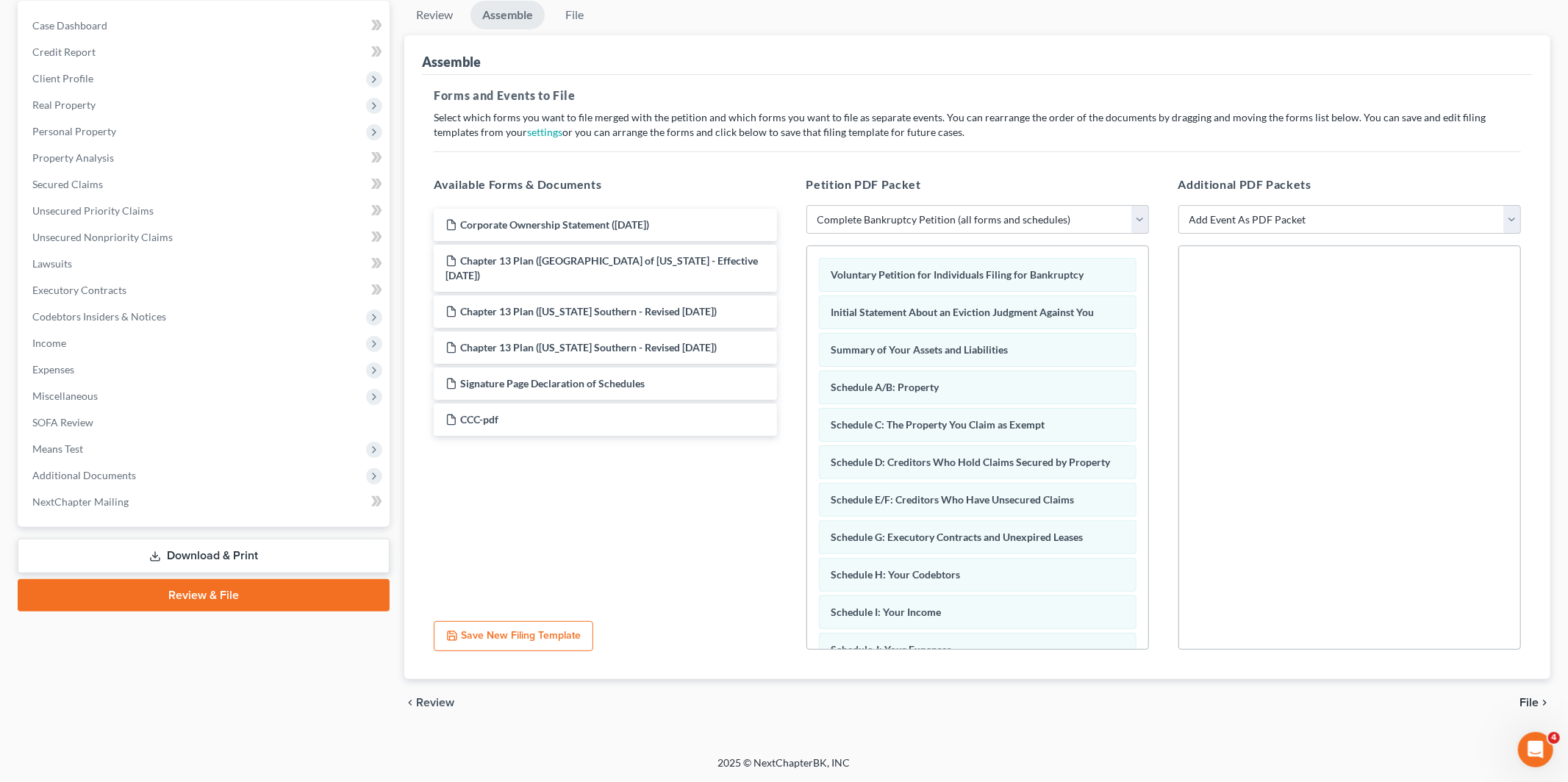
click at [1532, 701] on span "File" at bounding box center [1529, 702] width 19 height 12
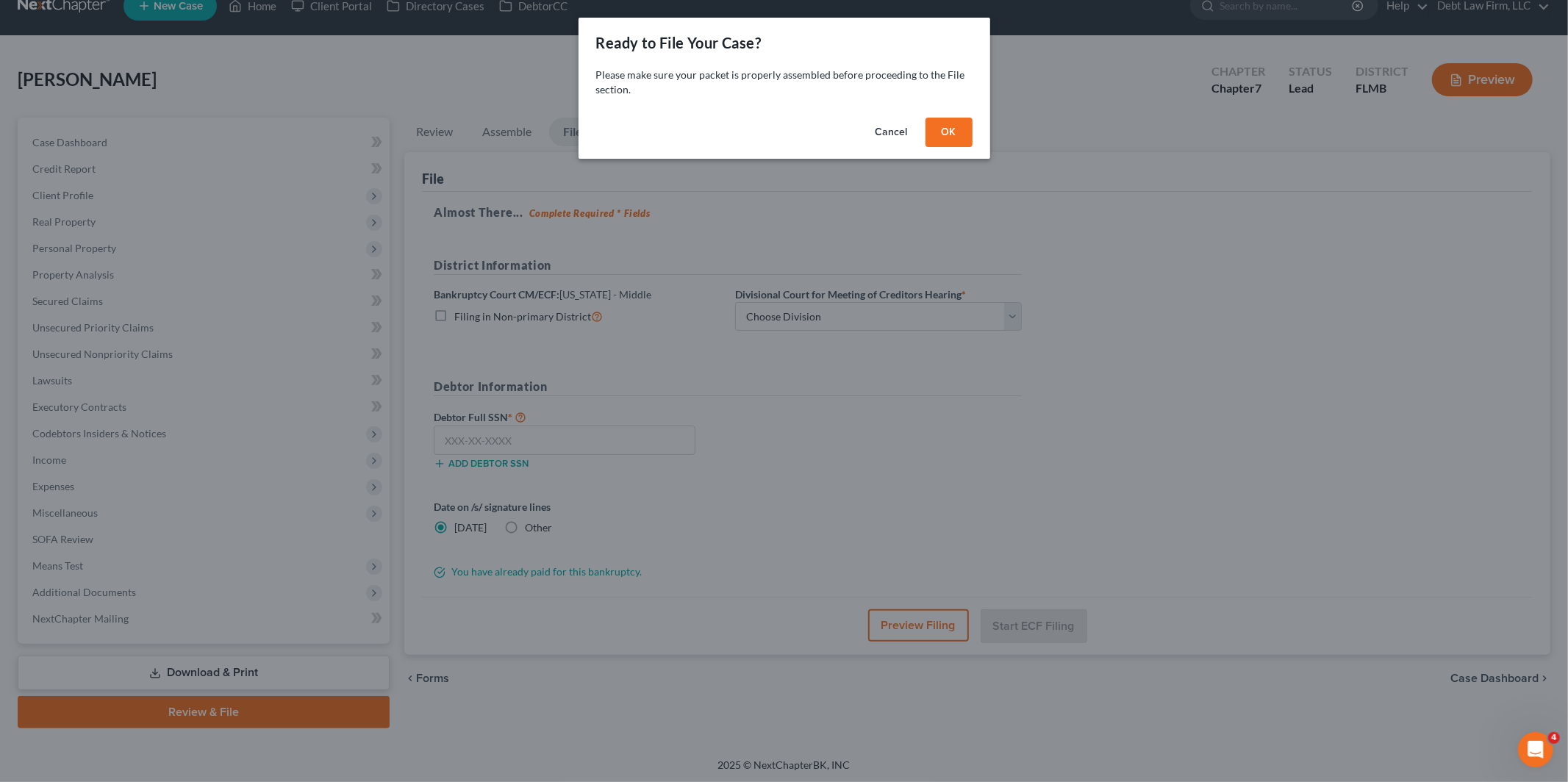
click at [941, 136] on button "OK" at bounding box center [949, 132] width 47 height 29
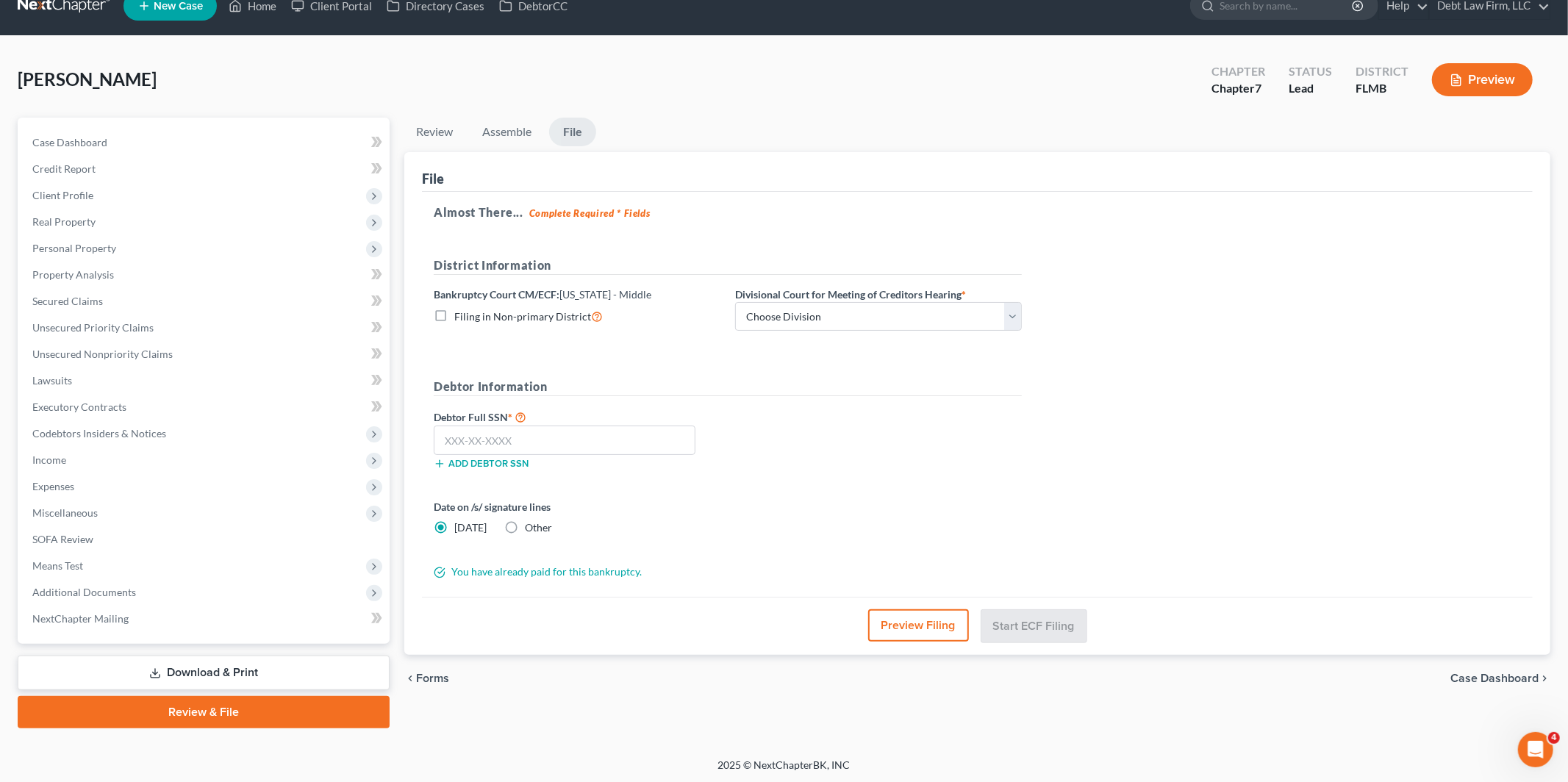
click at [454, 316] on label "Filing in Non-primary District" at bounding box center [528, 317] width 149 height 17
click at [460, 316] on input "Filing in Non-primary District" at bounding box center [465, 313] width 9 height 9
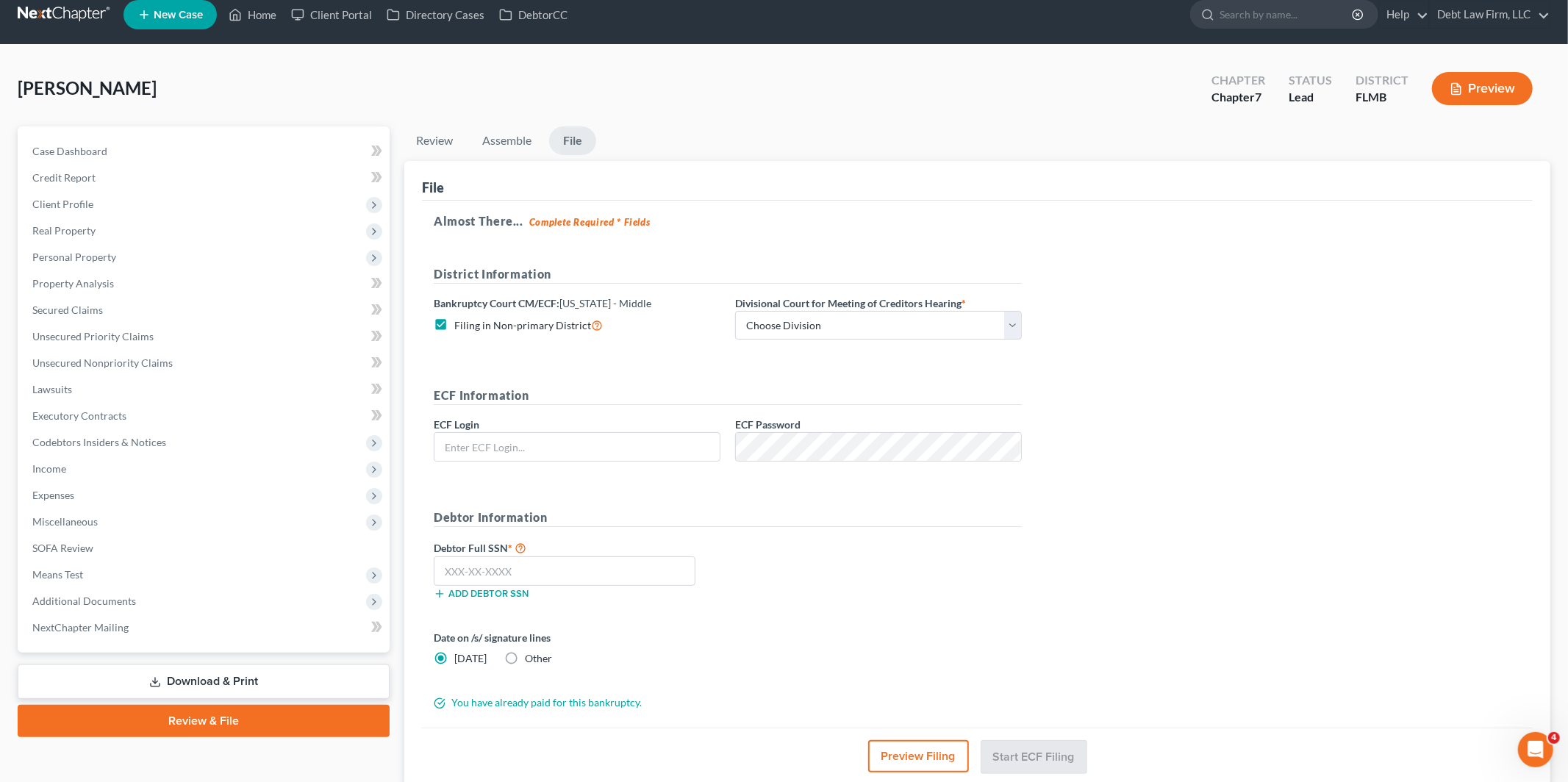
scroll to position [17, 0]
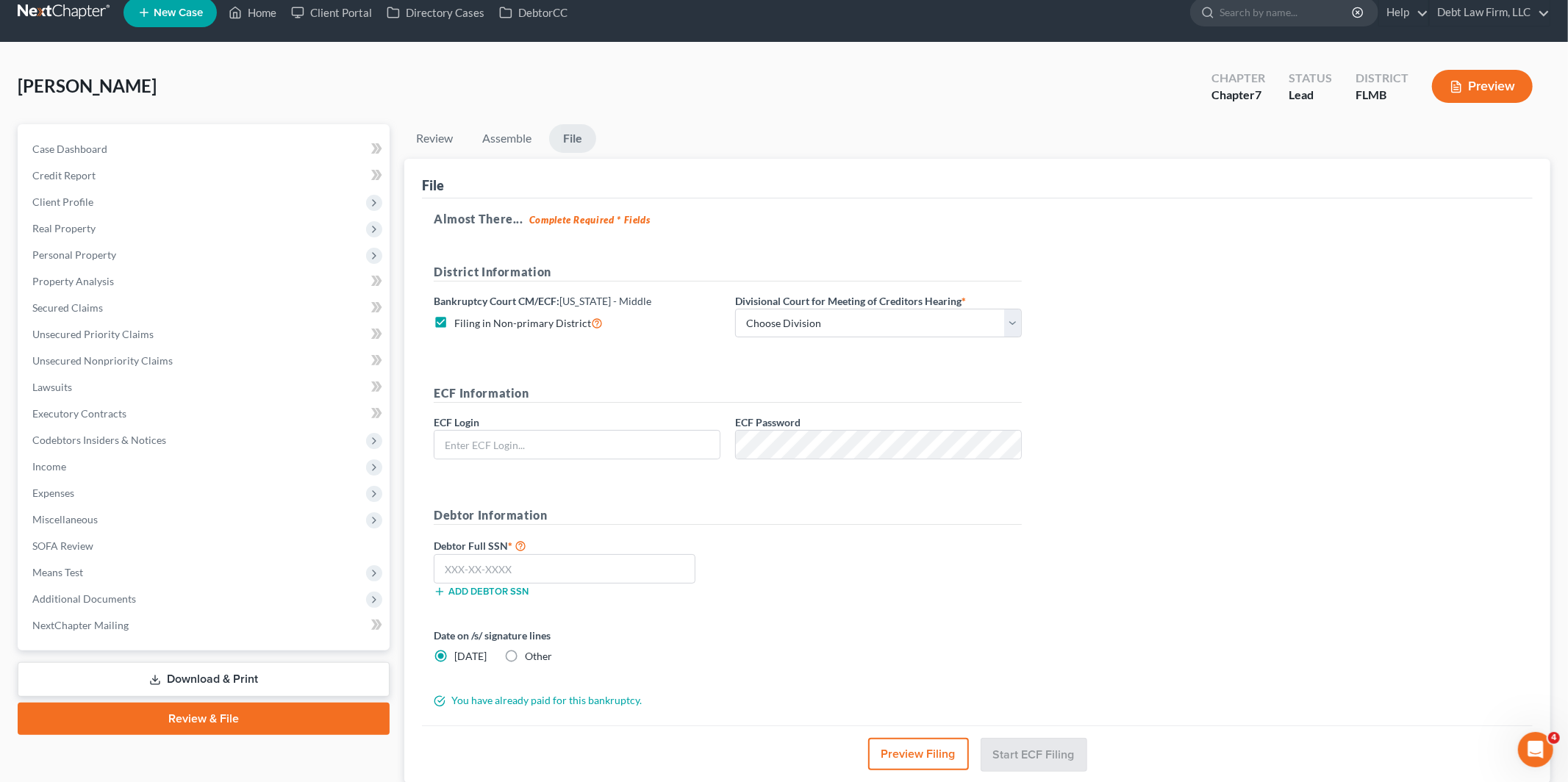
click at [454, 324] on label "Filing in Non-primary District" at bounding box center [528, 323] width 149 height 17
click at [460, 324] on input "Filing in Non-primary District" at bounding box center [465, 319] width 9 height 9
checkbox input "false"
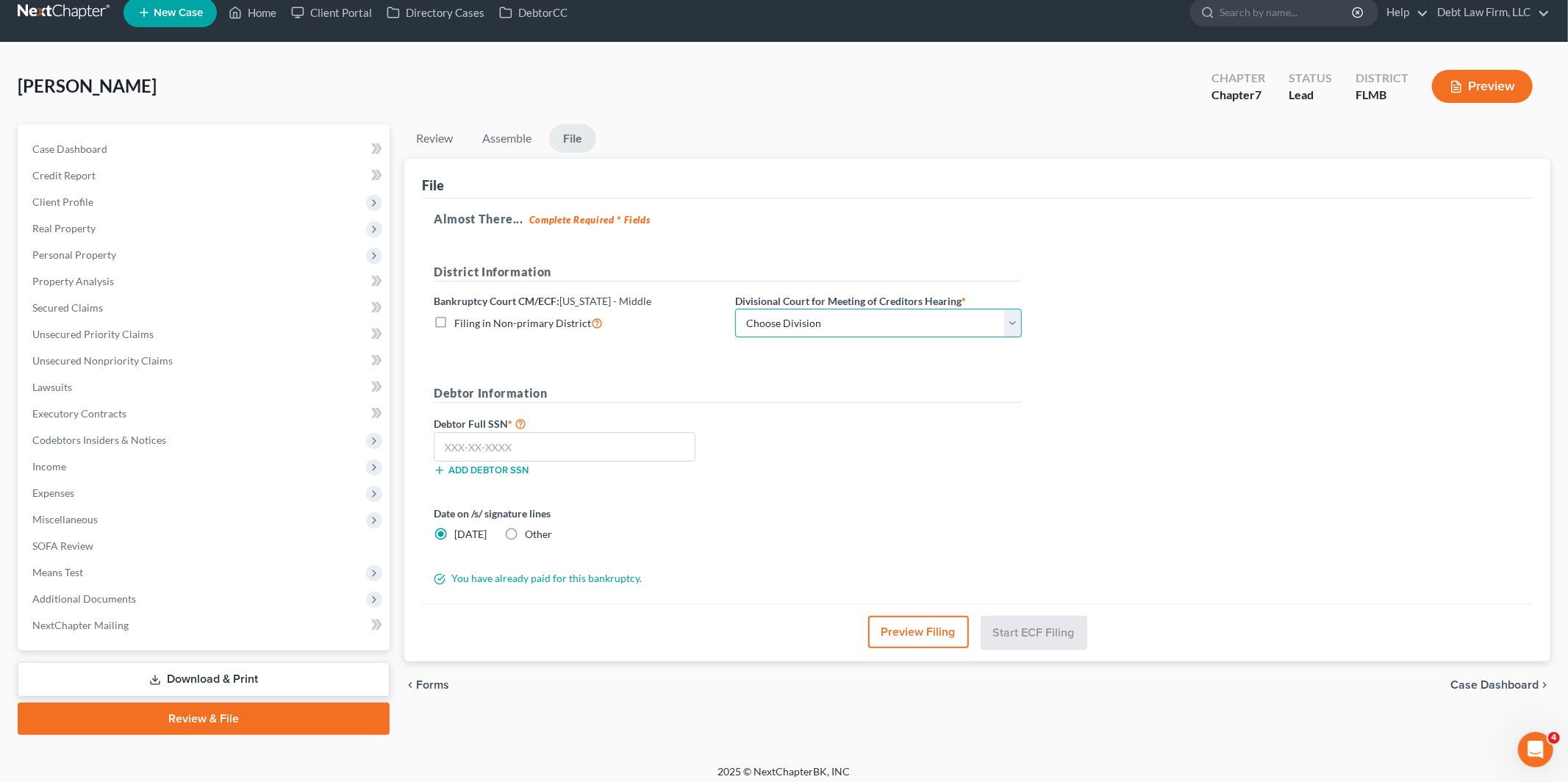
click at [784, 317] on select "Choose Division Fort Myers Jacksonville Orlando Tampa" at bounding box center [879, 323] width 287 height 29
select select "1"
click at [735, 309] on select "Choose Division Fort Myers Jacksonville Orlando Tampa" at bounding box center [879, 323] width 287 height 29
click at [572, 439] on input "text" at bounding box center [564, 446] width 261 height 29
type input "111-11-1111"
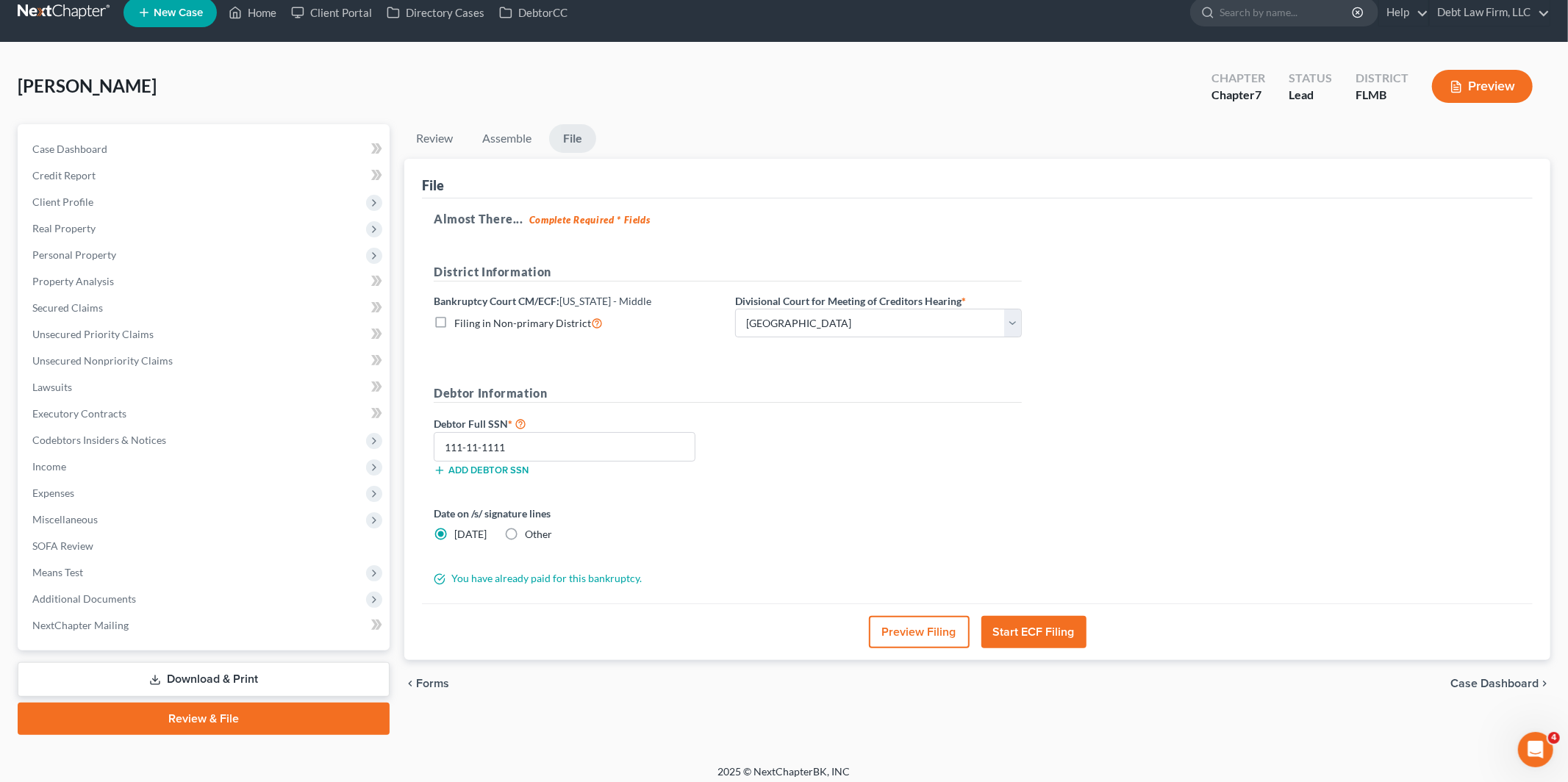
click at [931, 638] on button "Preview Filing" at bounding box center [920, 632] width 101 height 33
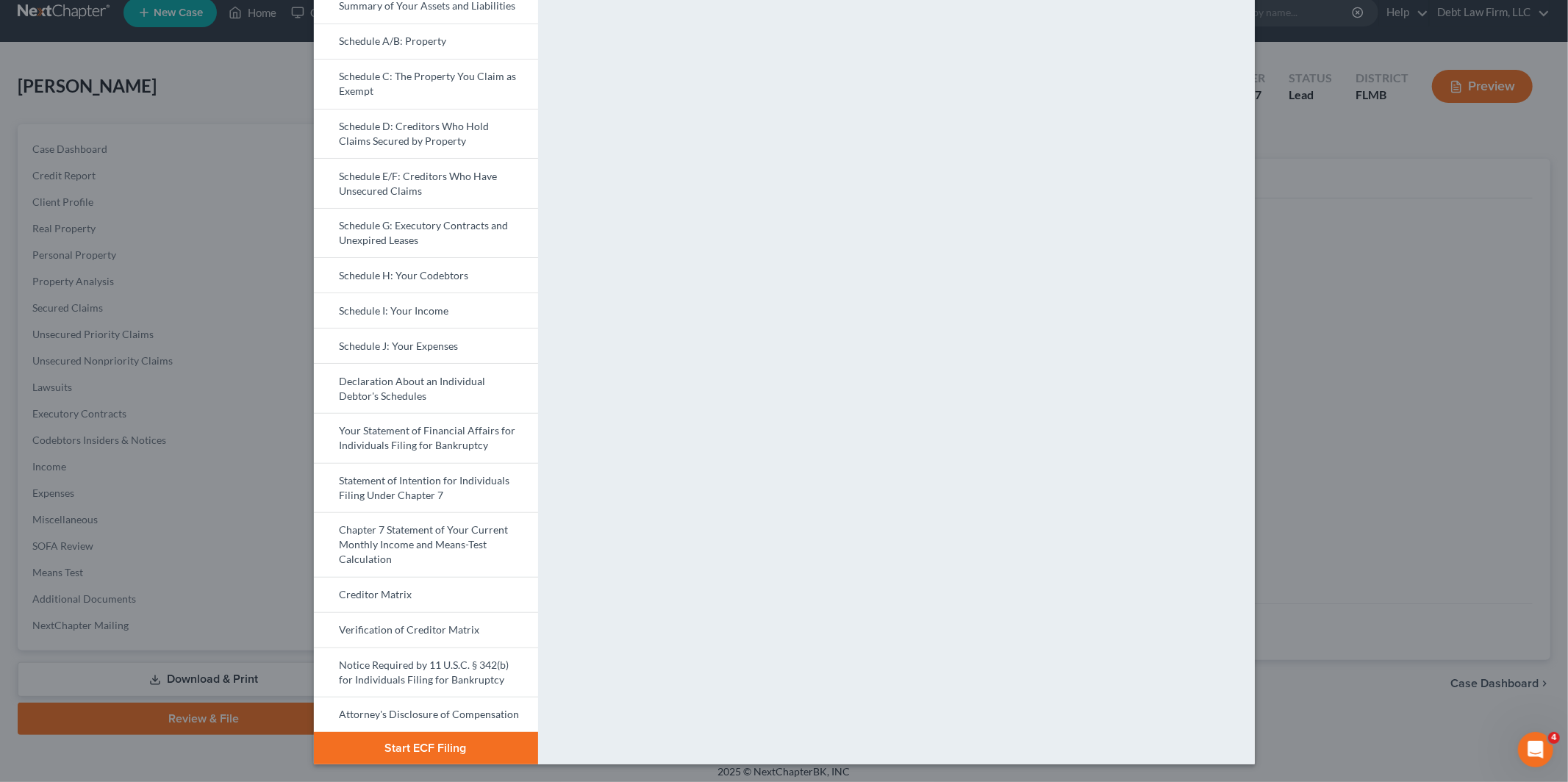
scroll to position [0, 0]
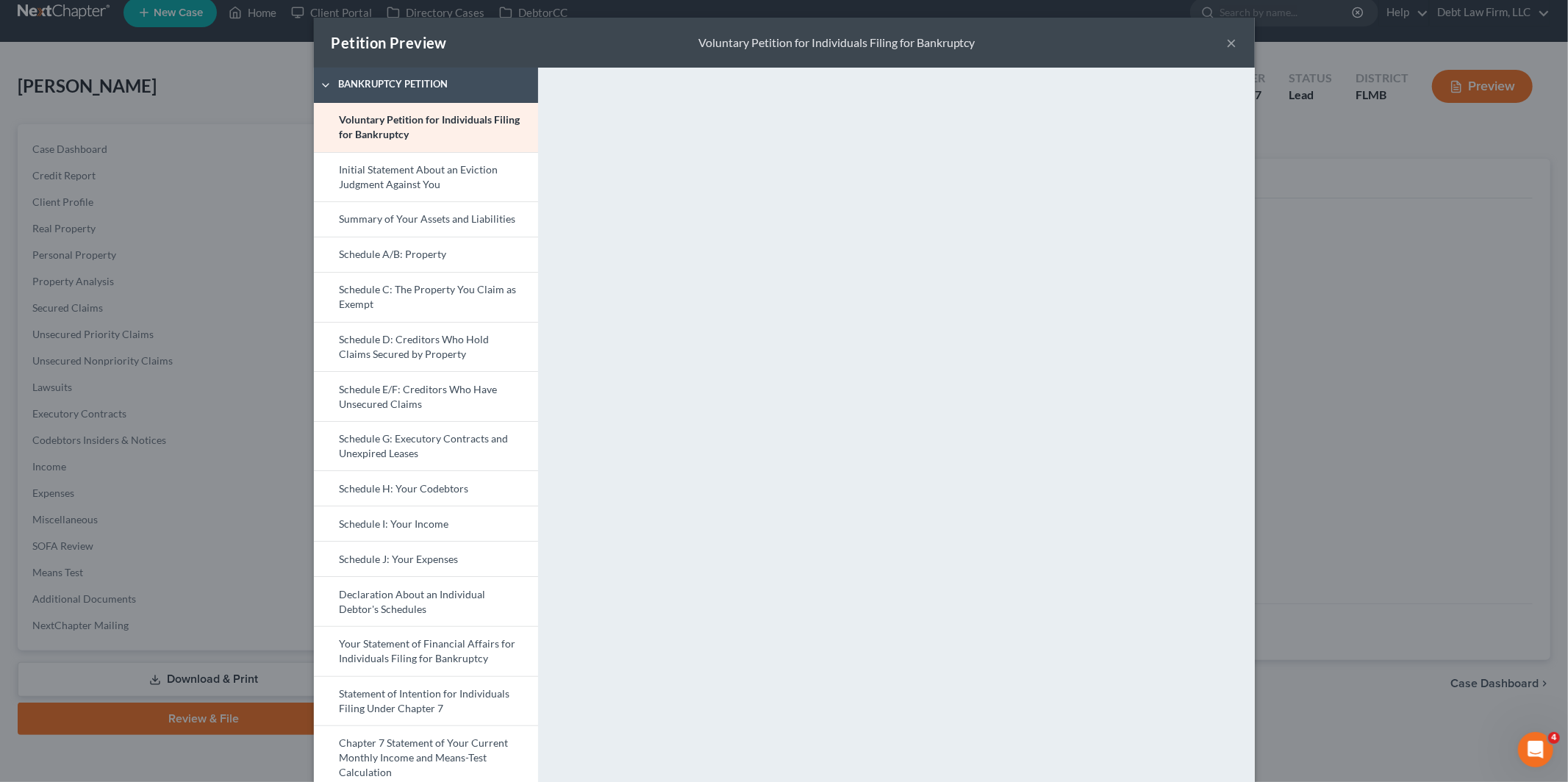
click at [1227, 42] on button "×" at bounding box center [1232, 42] width 10 height 18
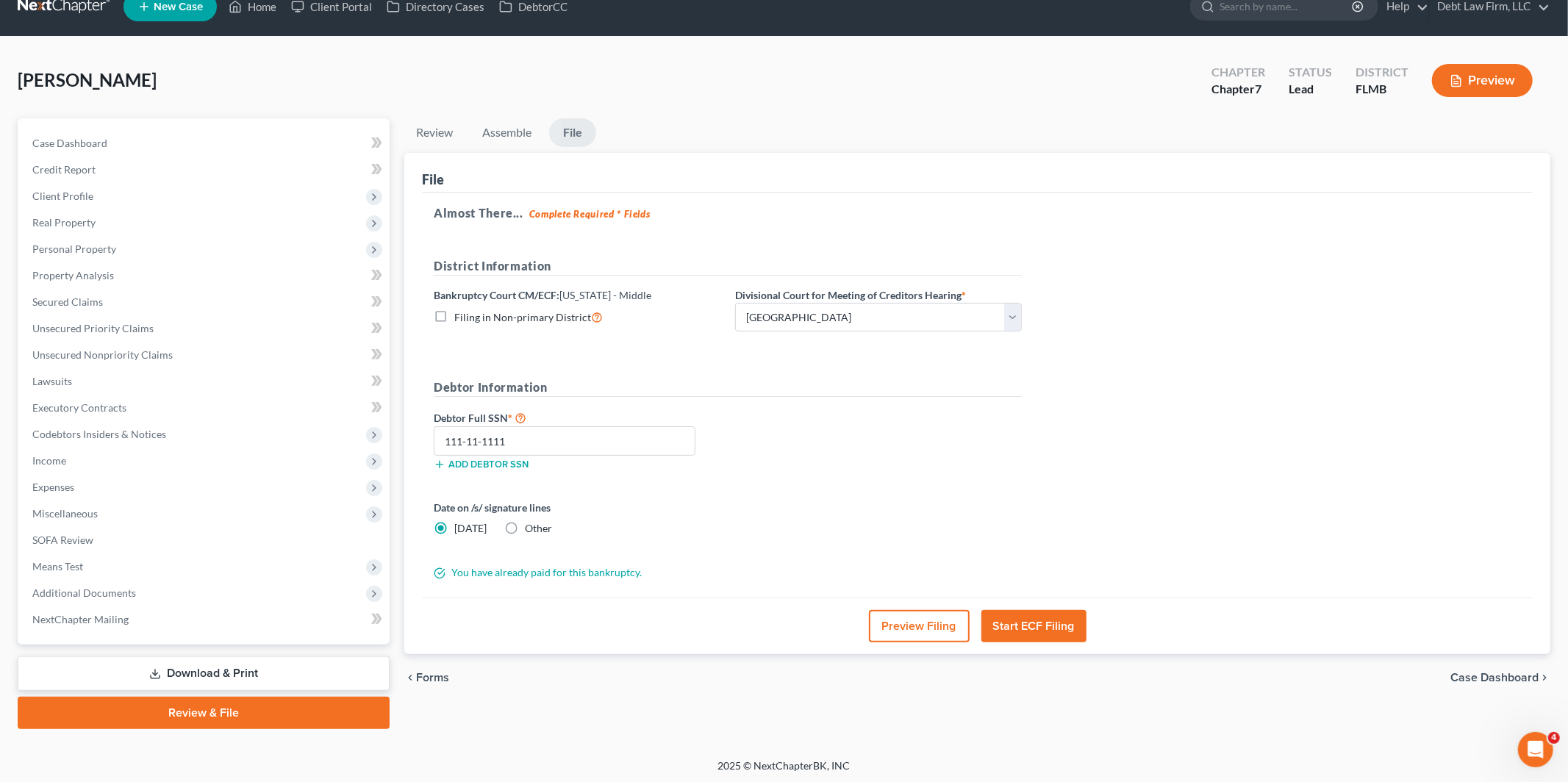
scroll to position [23, 0]
click at [140, 589] on span "Additional Documents" at bounding box center [205, 592] width 369 height 26
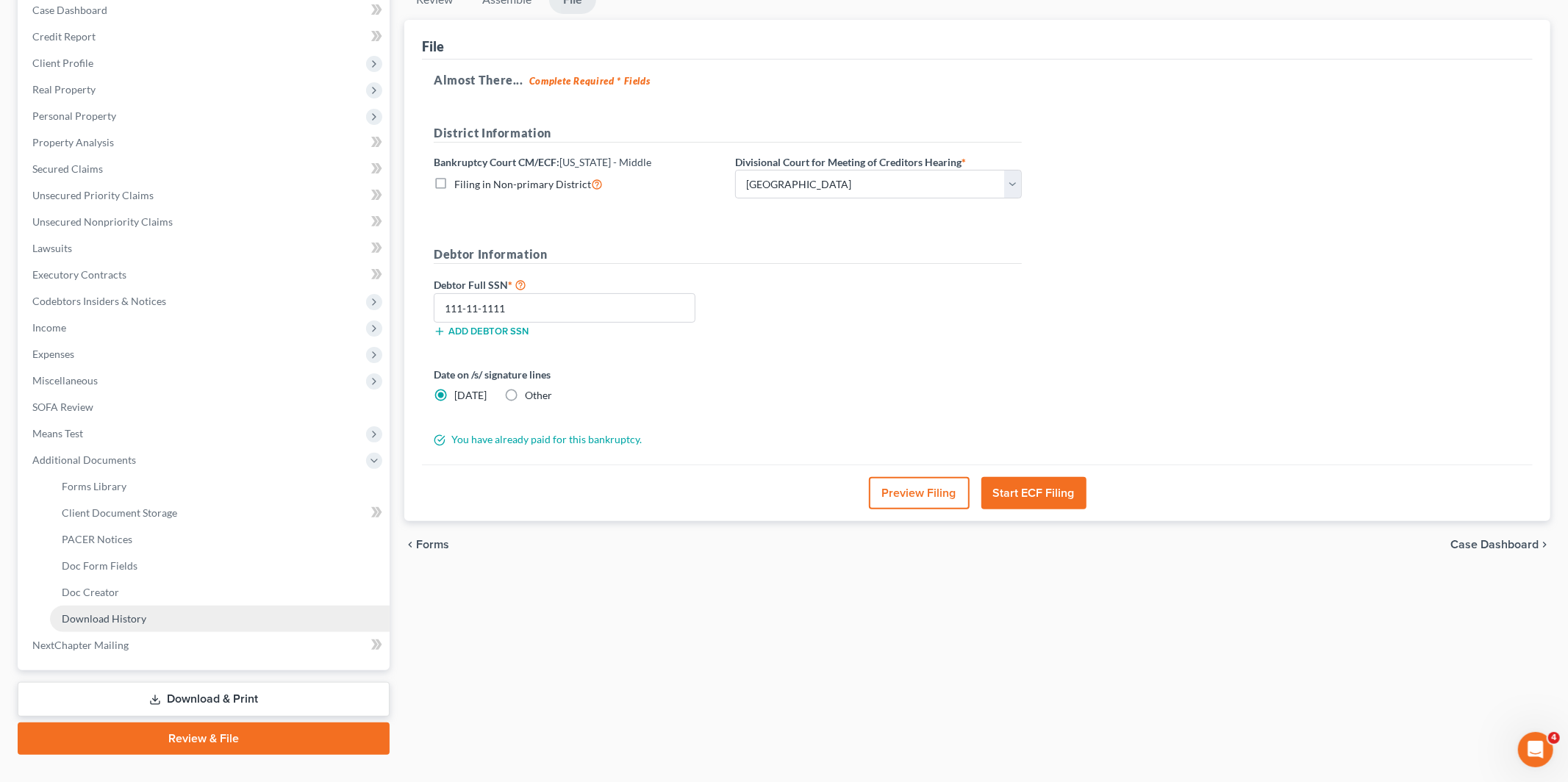
click at [189, 621] on link "Download History" at bounding box center [219, 619] width 340 height 26
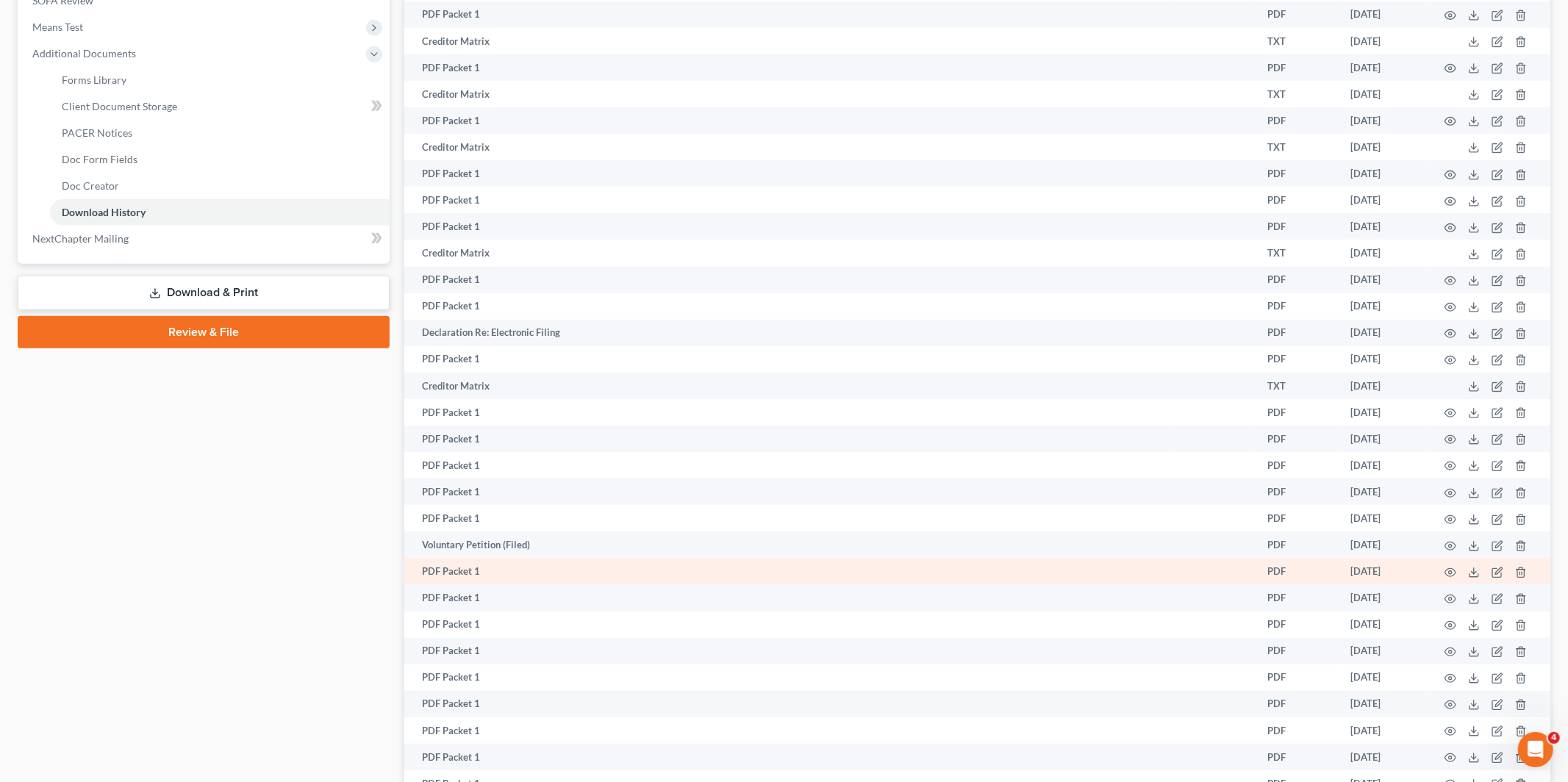
scroll to position [568, 0]
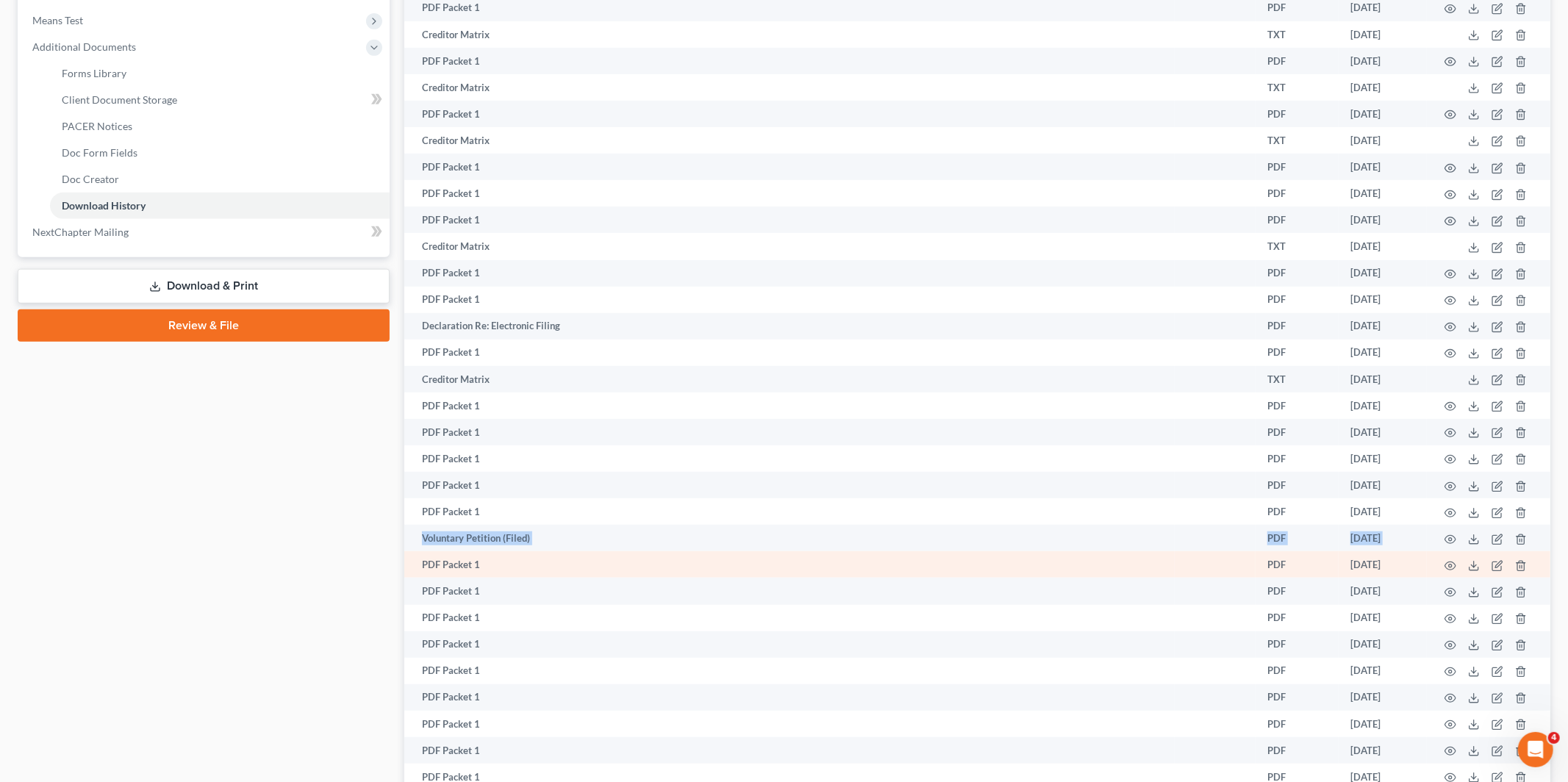
drag, startPoint x: 418, startPoint y: 548, endPoint x: 561, endPoint y: 561, distance: 143.6
click at [561, 561] on tbody "Installments Fee Sheets PDF May 20, 2019 Full Packet - Effective 1/22 PDF Jun 7…" at bounding box center [977, 433] width 1146 height 1512
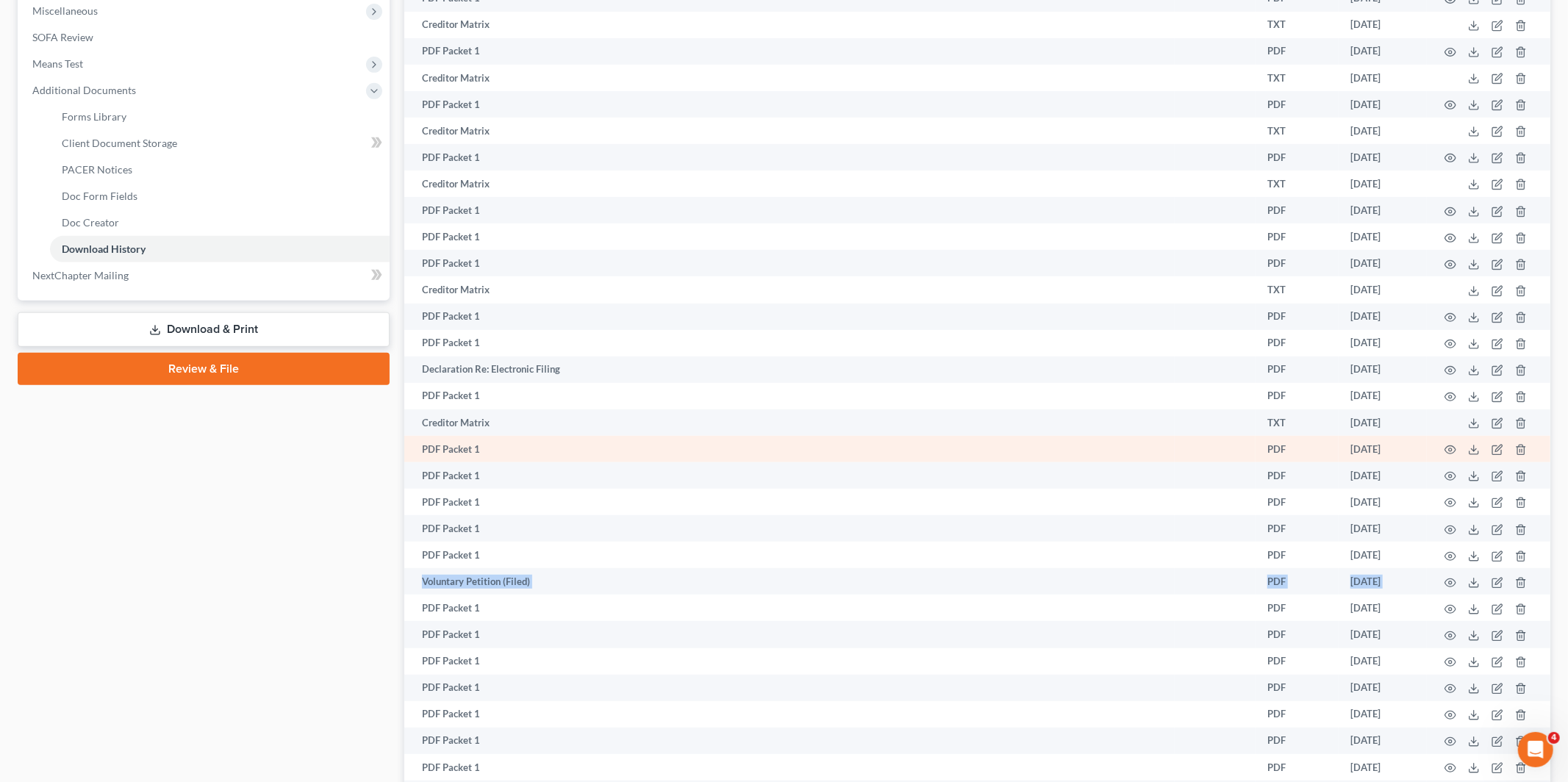
scroll to position [0, 0]
